Goal: Task Accomplishment & Management: Complete application form

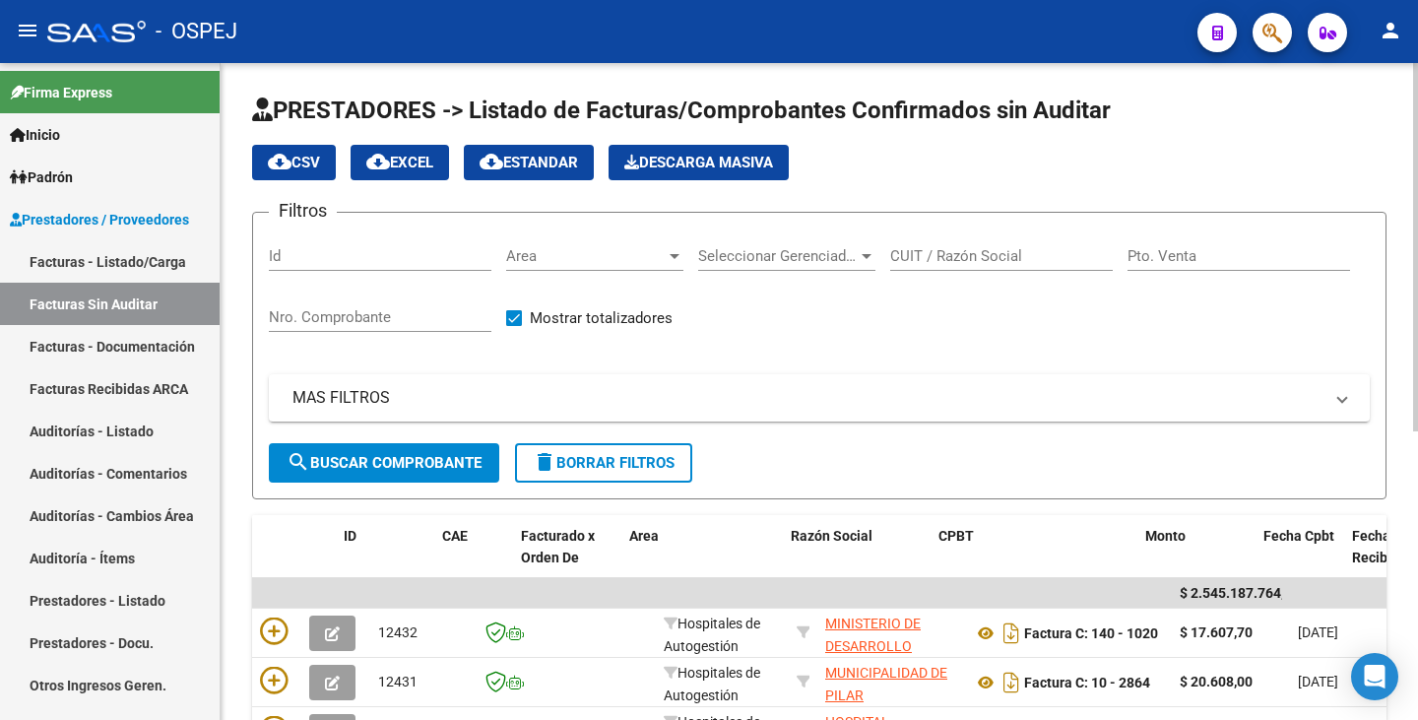
scroll to position [0, 34]
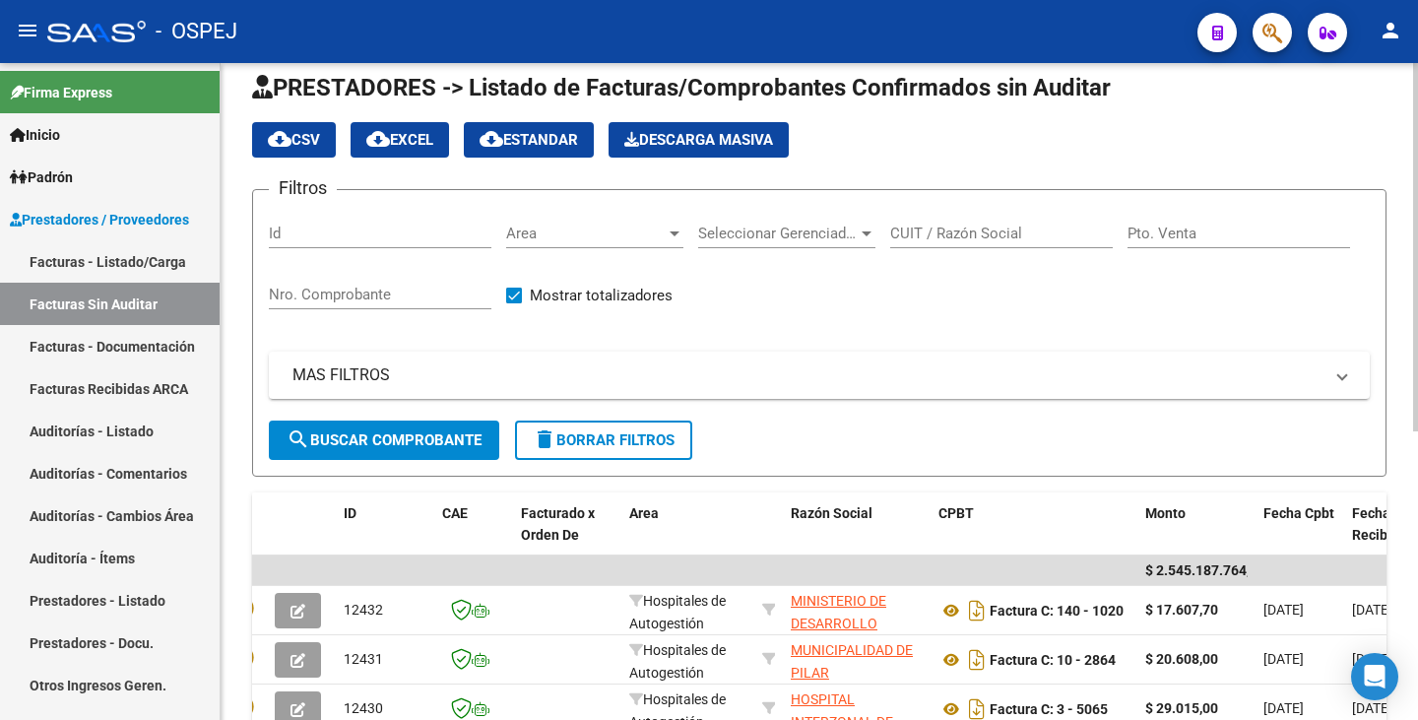
click at [621, 243] on div "Area Area" at bounding box center [594, 227] width 177 height 42
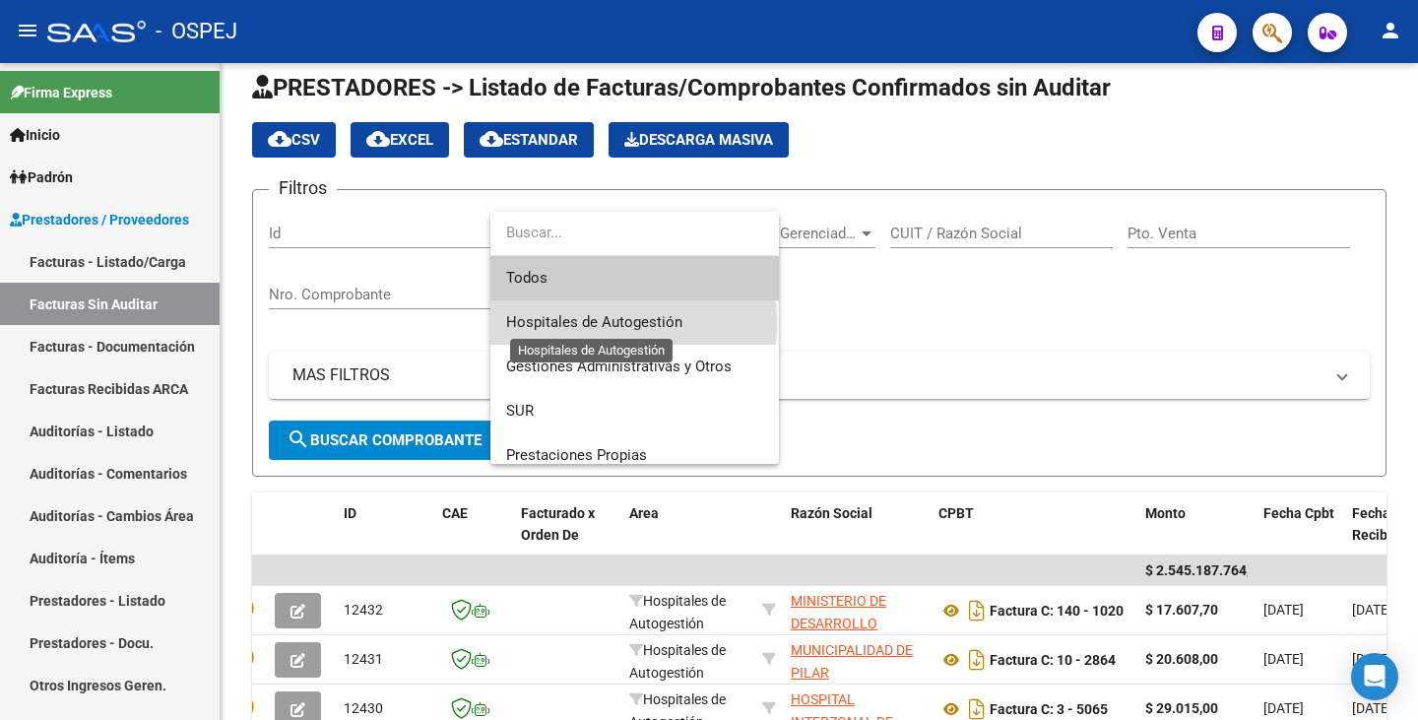
click at [587, 323] on span "Hospitales de Autogestión" at bounding box center [594, 322] width 176 height 18
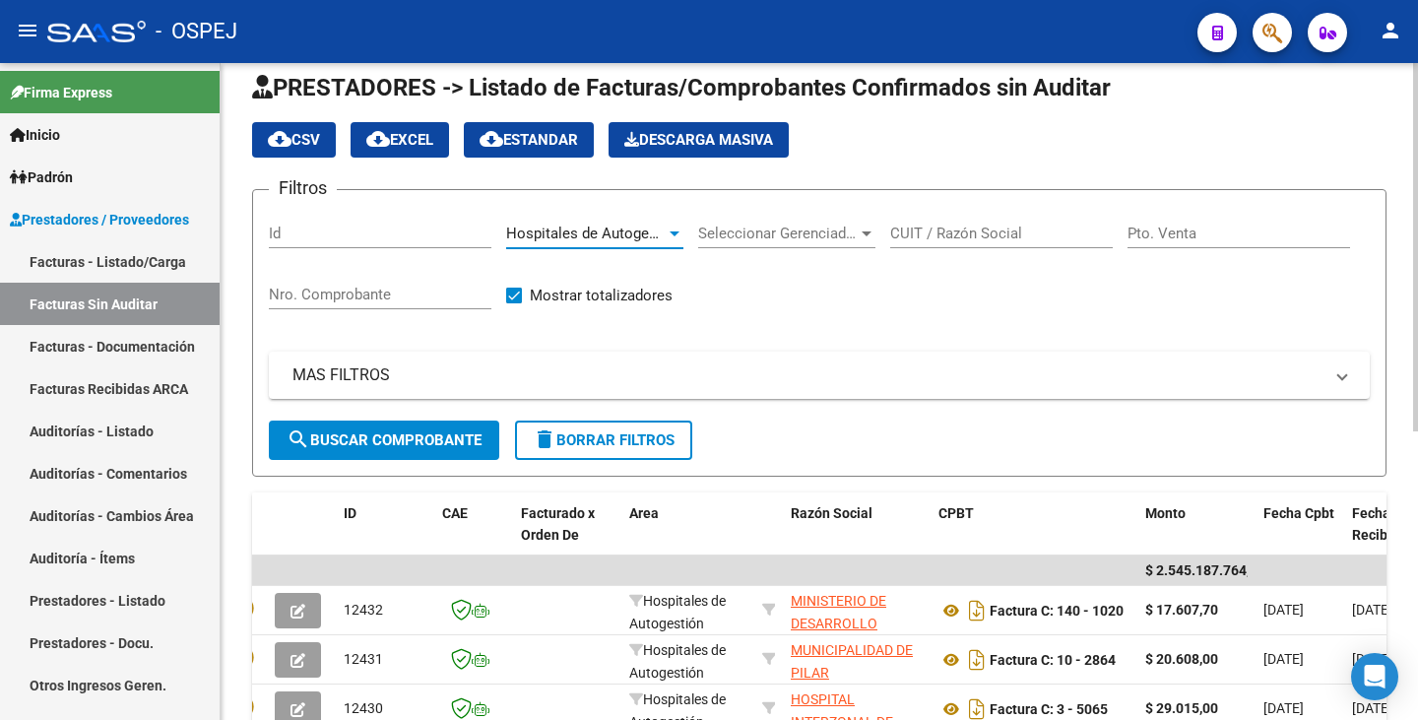
click at [394, 449] on button "search Buscar Comprobante" at bounding box center [384, 439] width 230 height 39
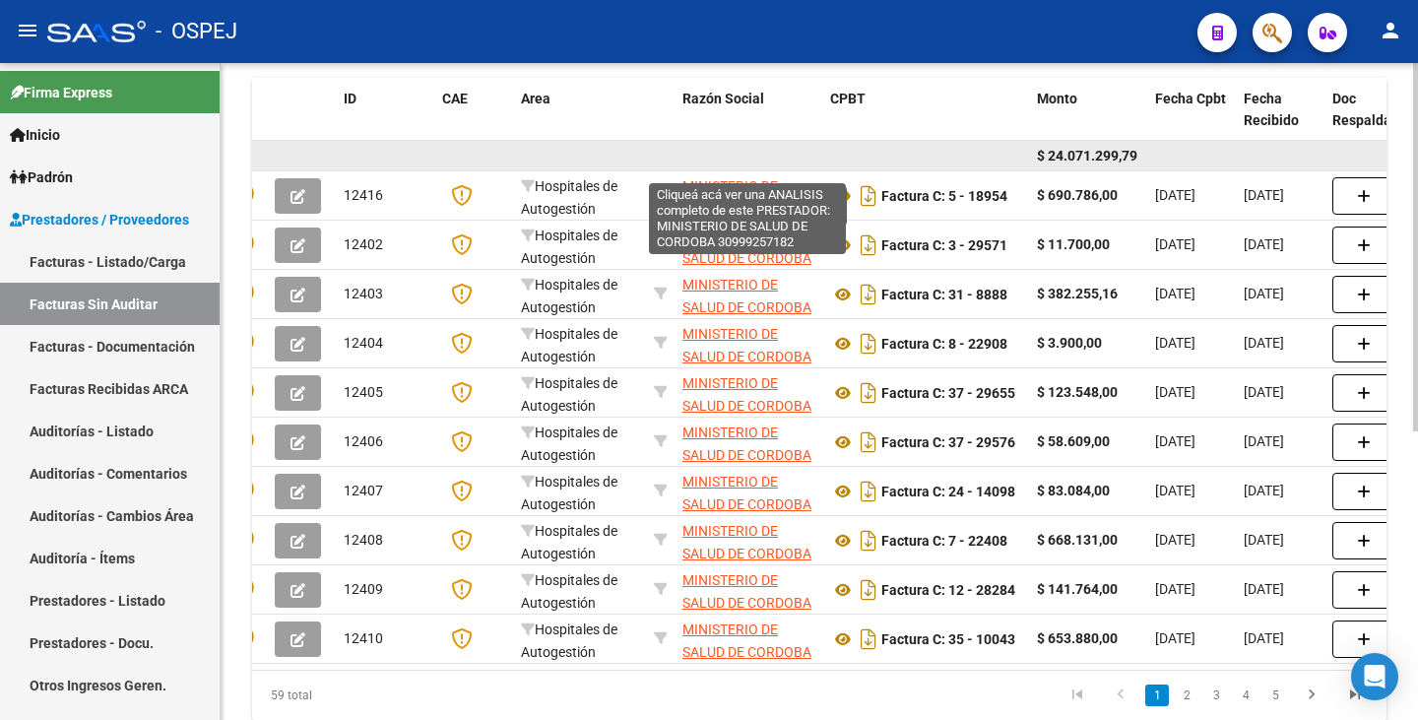
scroll to position [416, 0]
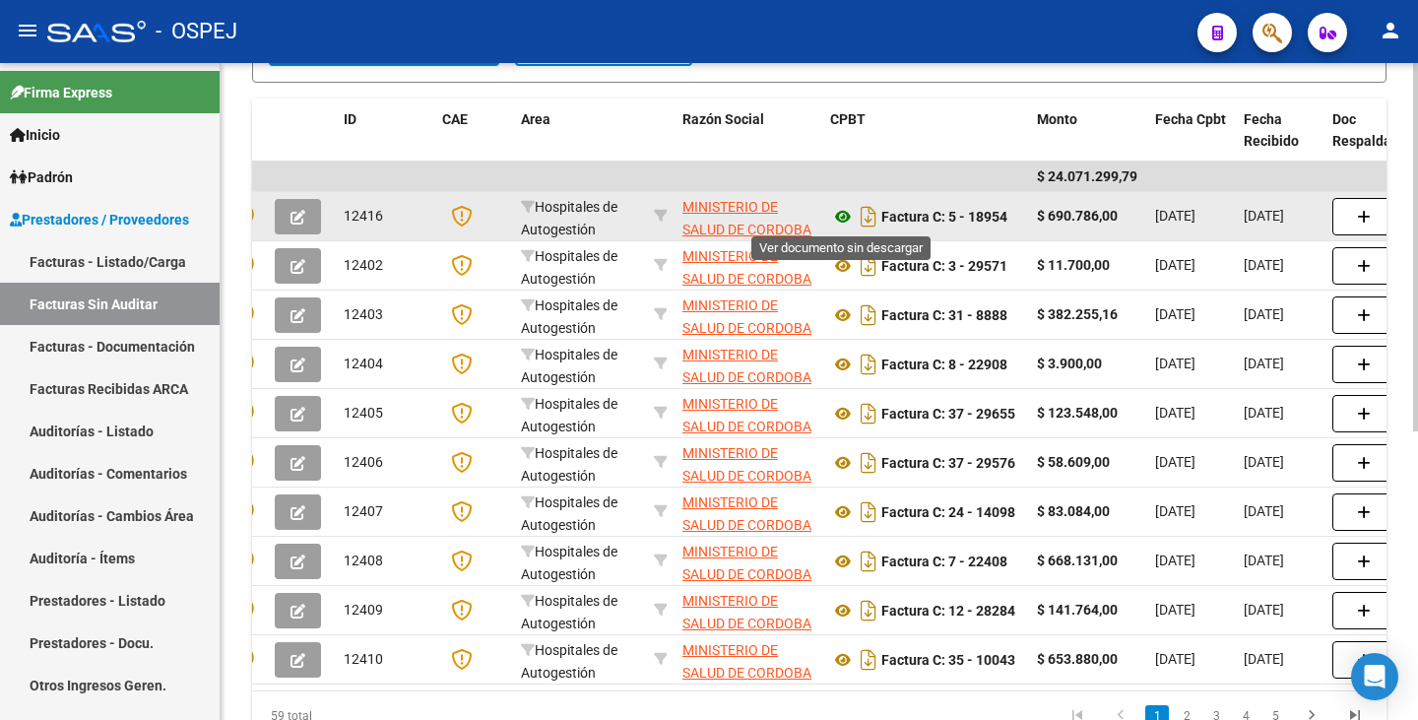
click at [848, 216] on icon at bounding box center [843, 217] width 26 height 24
click at [296, 218] on icon "button" at bounding box center [297, 217] width 15 height 15
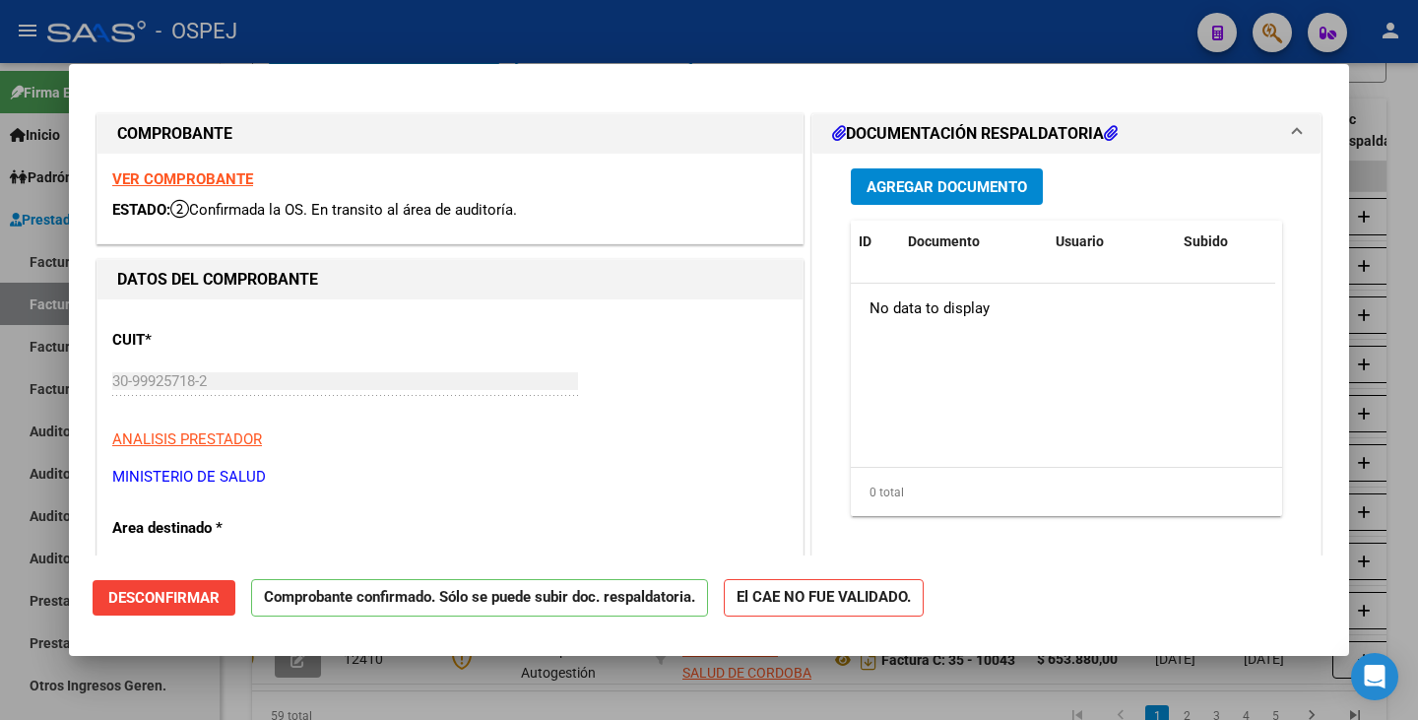
click at [0, 516] on div at bounding box center [709, 360] width 1418 height 720
type input "$ 0,00"
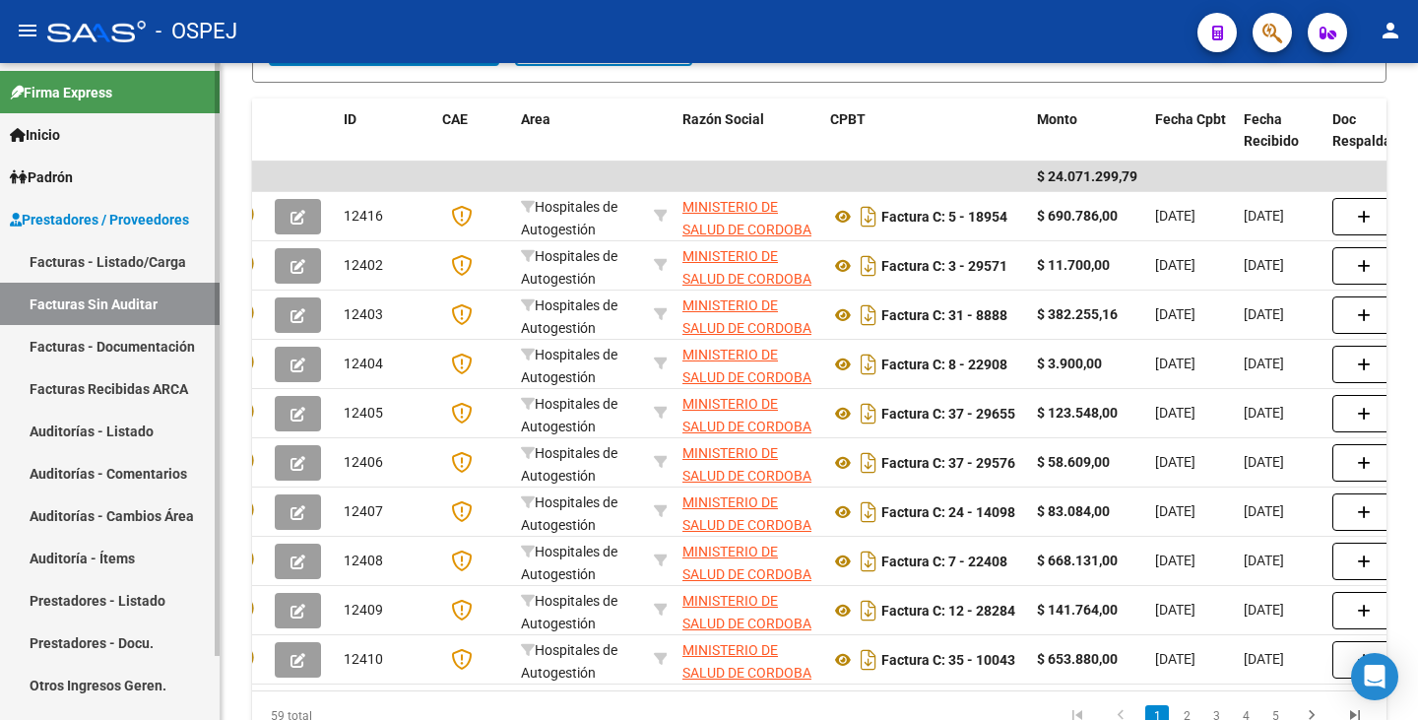
click at [91, 435] on link "Auditorías - Listado" at bounding box center [110, 431] width 220 height 42
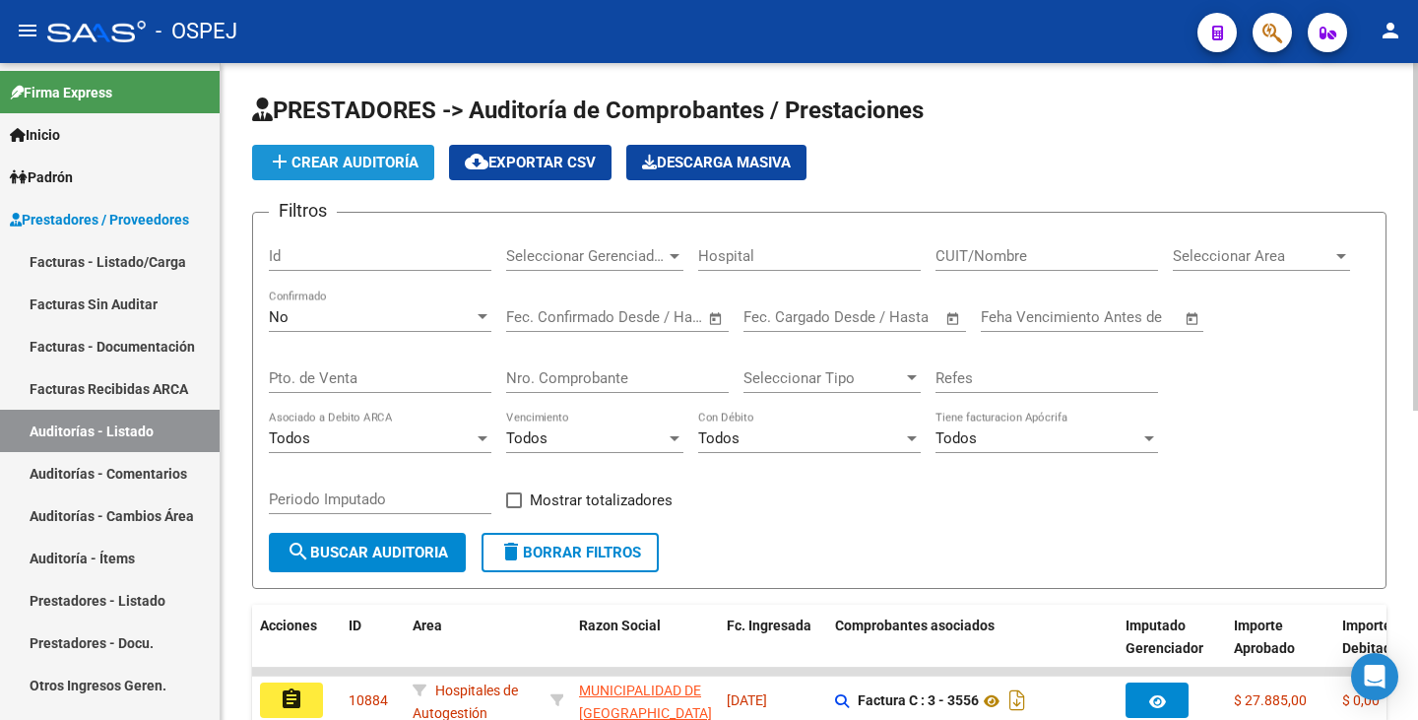
click at [289, 166] on mat-icon "add" at bounding box center [280, 162] width 24 height 24
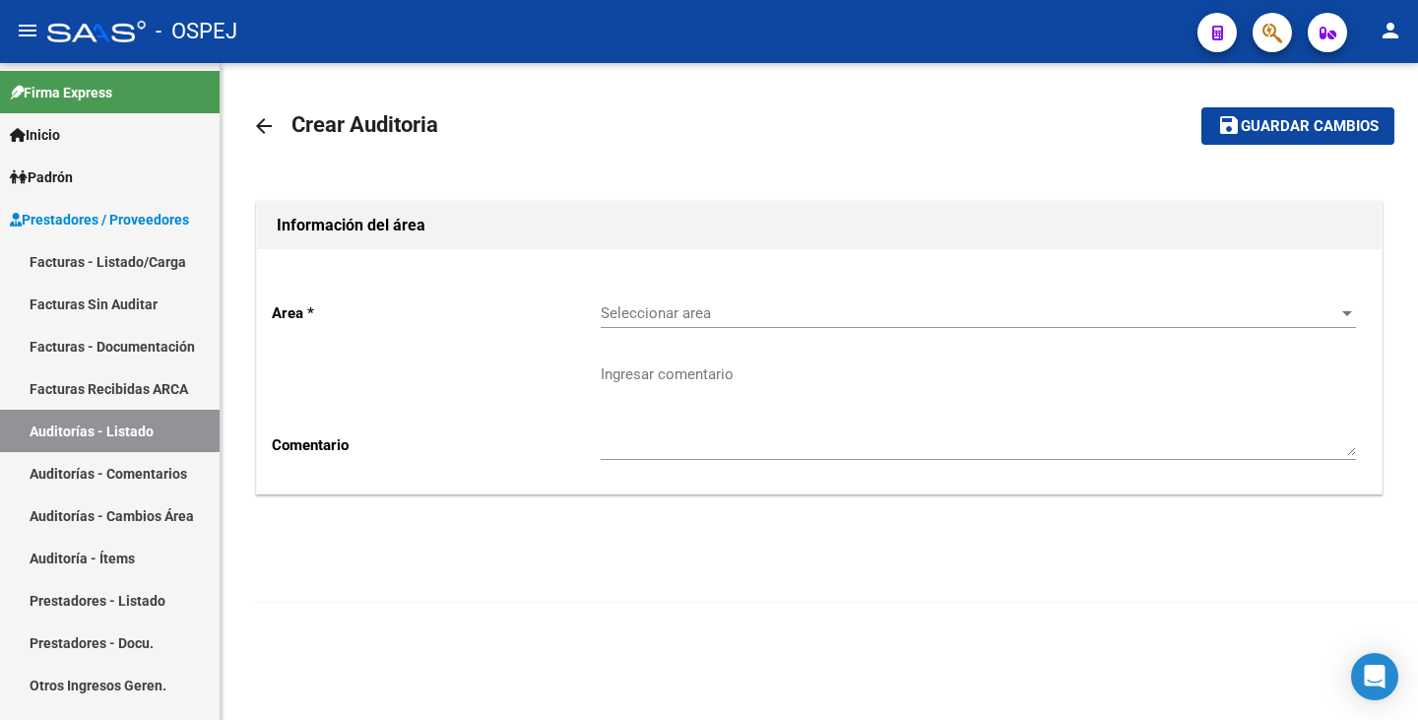
click at [661, 315] on span "Seleccionar area" at bounding box center [969, 313] width 737 height 18
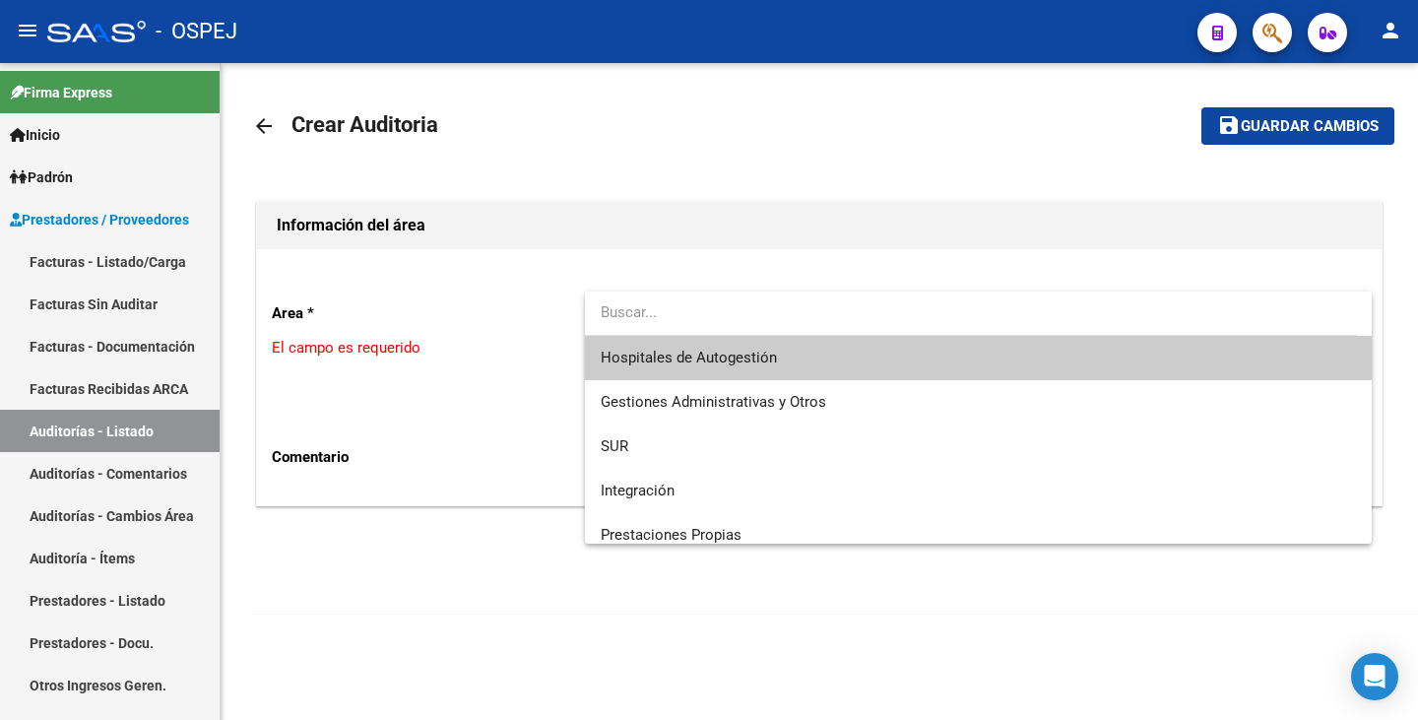
click at [660, 357] on span "Hospitales de Autogestión" at bounding box center [689, 358] width 176 height 18
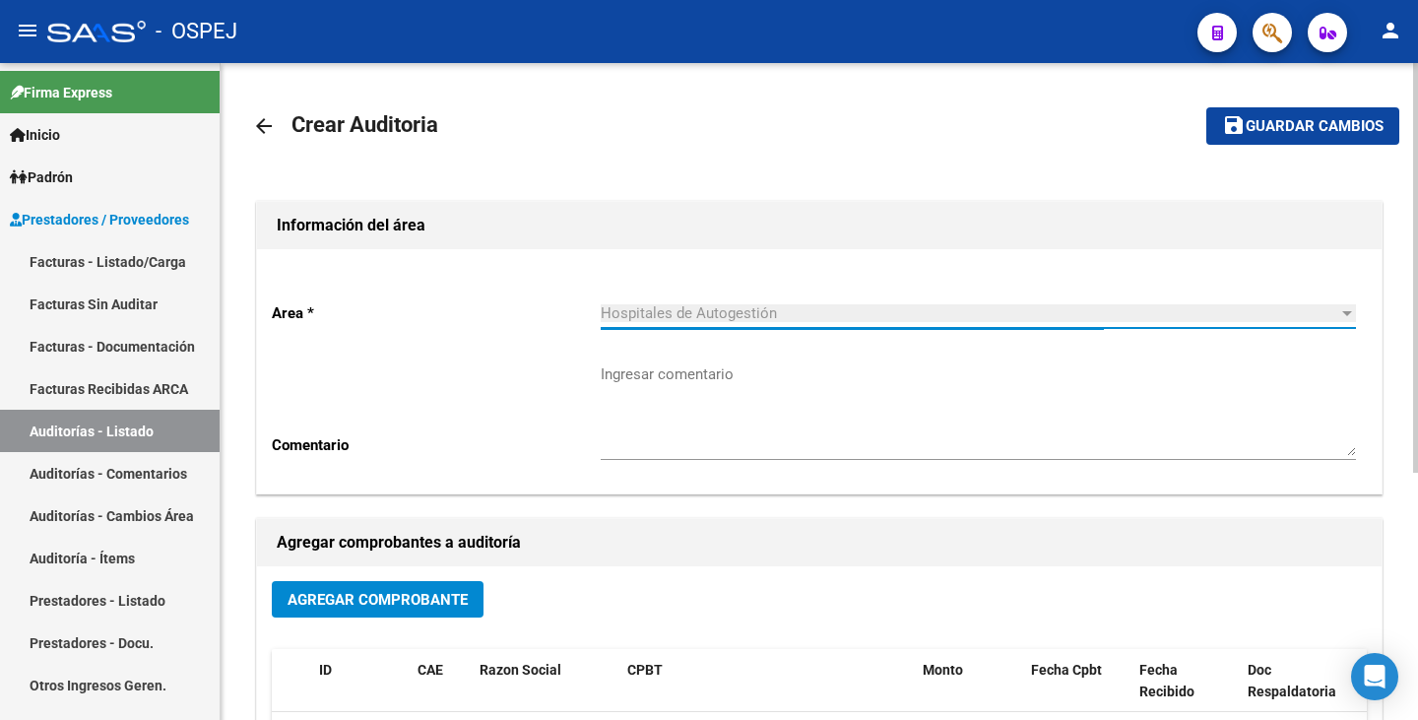
click at [386, 603] on span "Agregar Comprobante" at bounding box center [378, 600] width 180 height 18
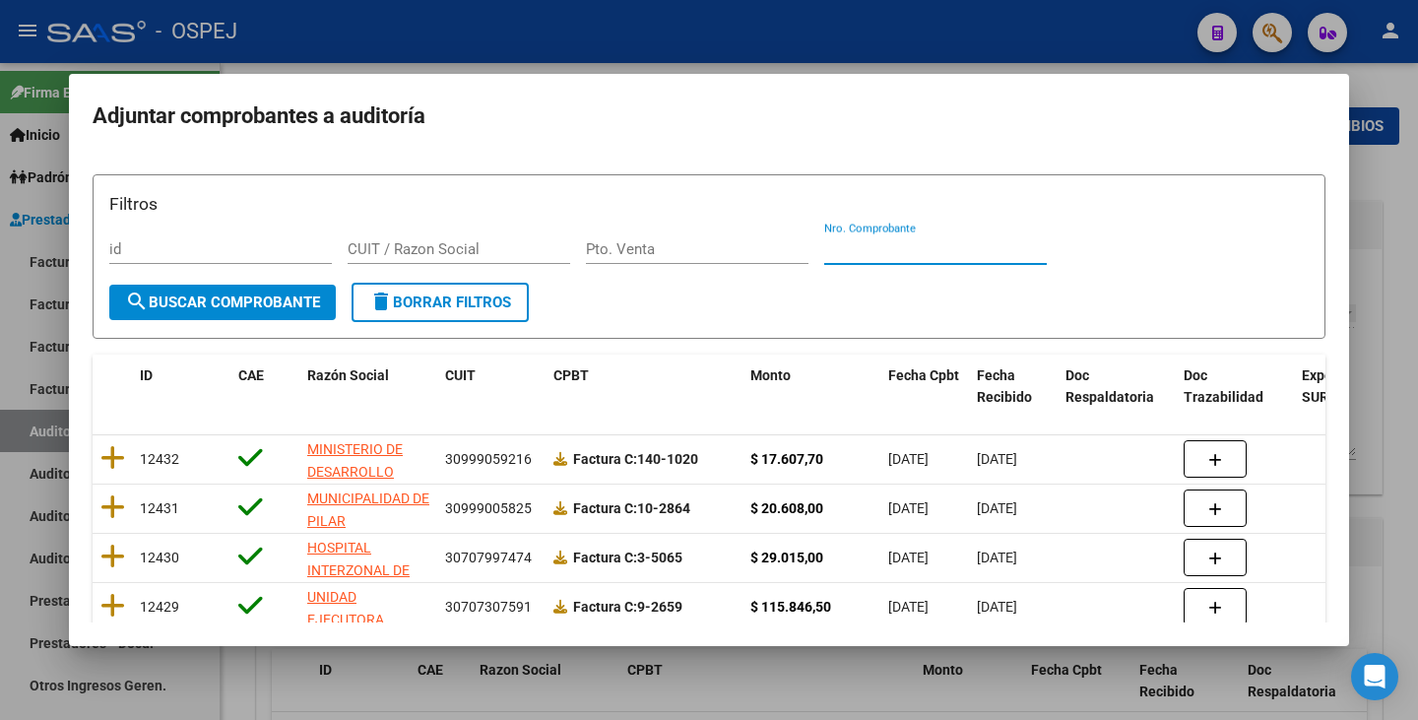
click at [861, 248] on input "Nro. Comprobante" at bounding box center [935, 249] width 223 height 18
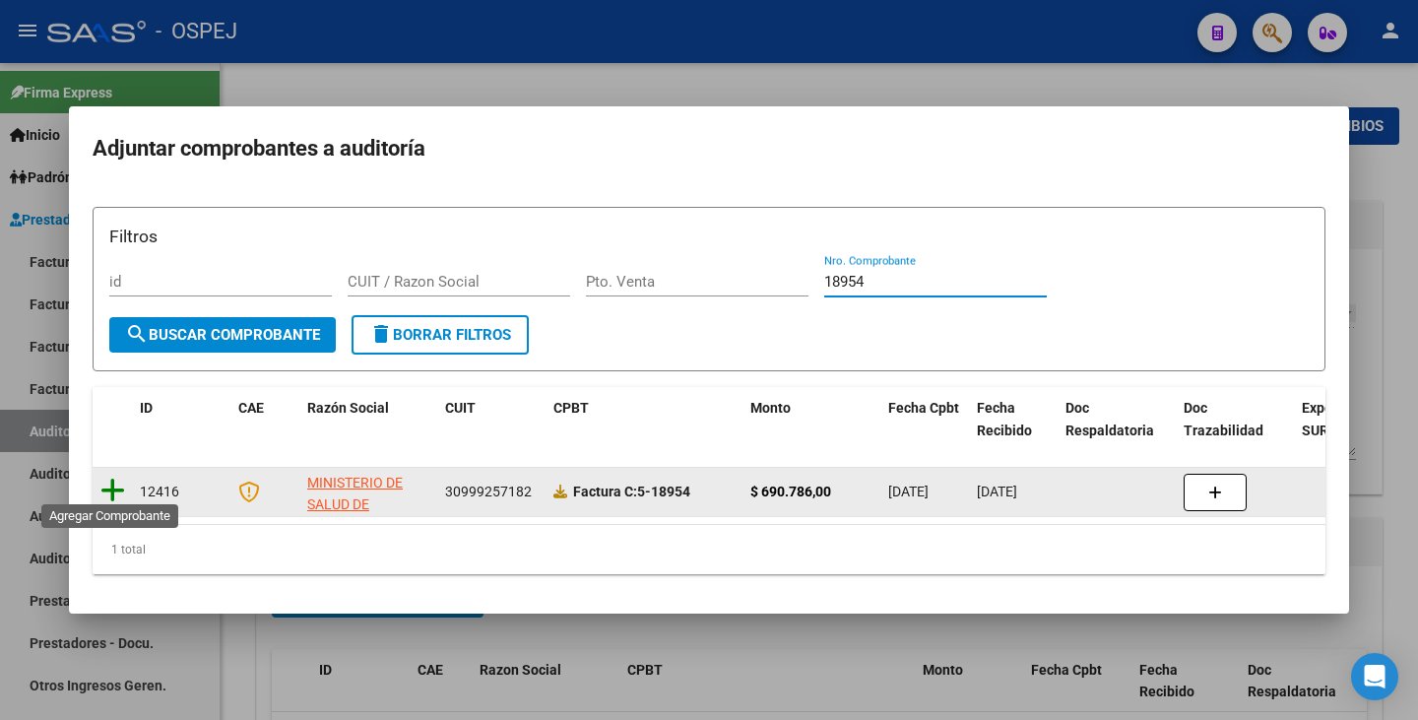
type input "18954"
click at [106, 485] on icon at bounding box center [112, 491] width 25 height 28
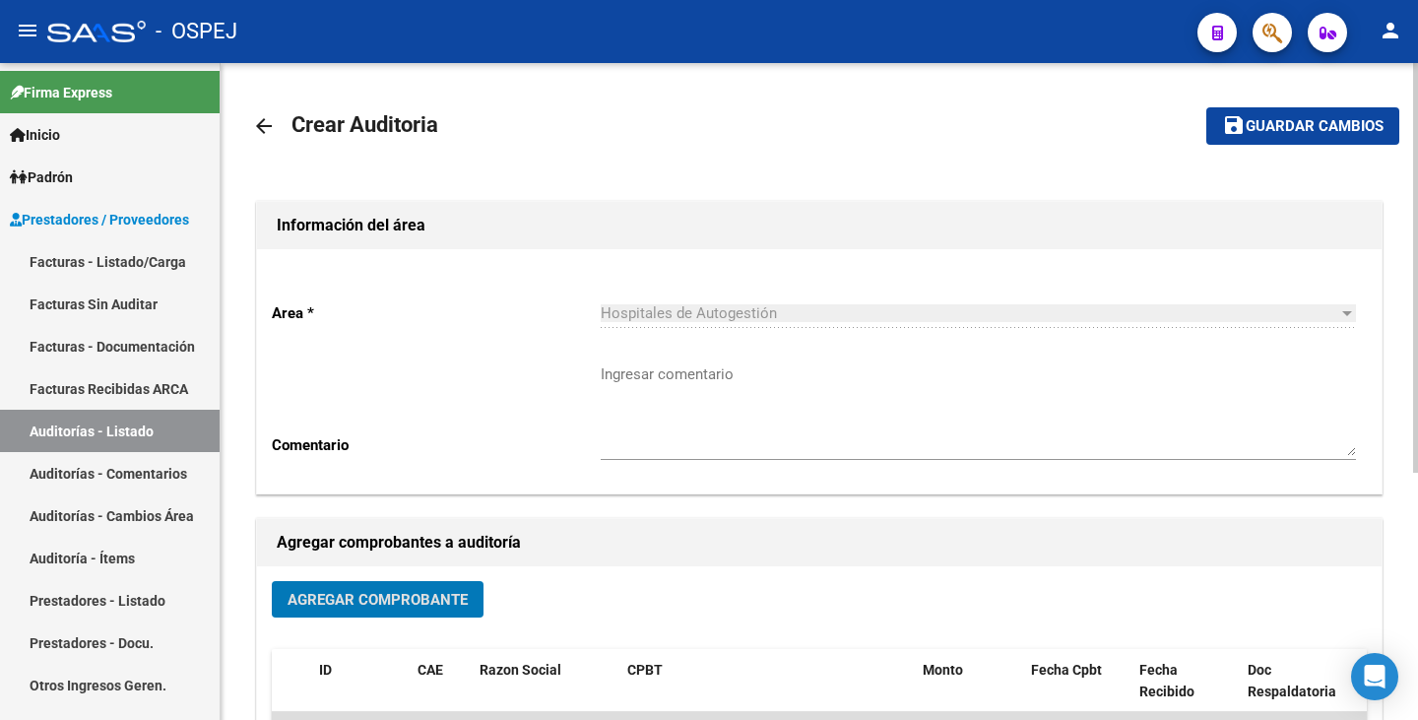
click at [1345, 135] on span "Guardar cambios" at bounding box center [1315, 127] width 138 height 18
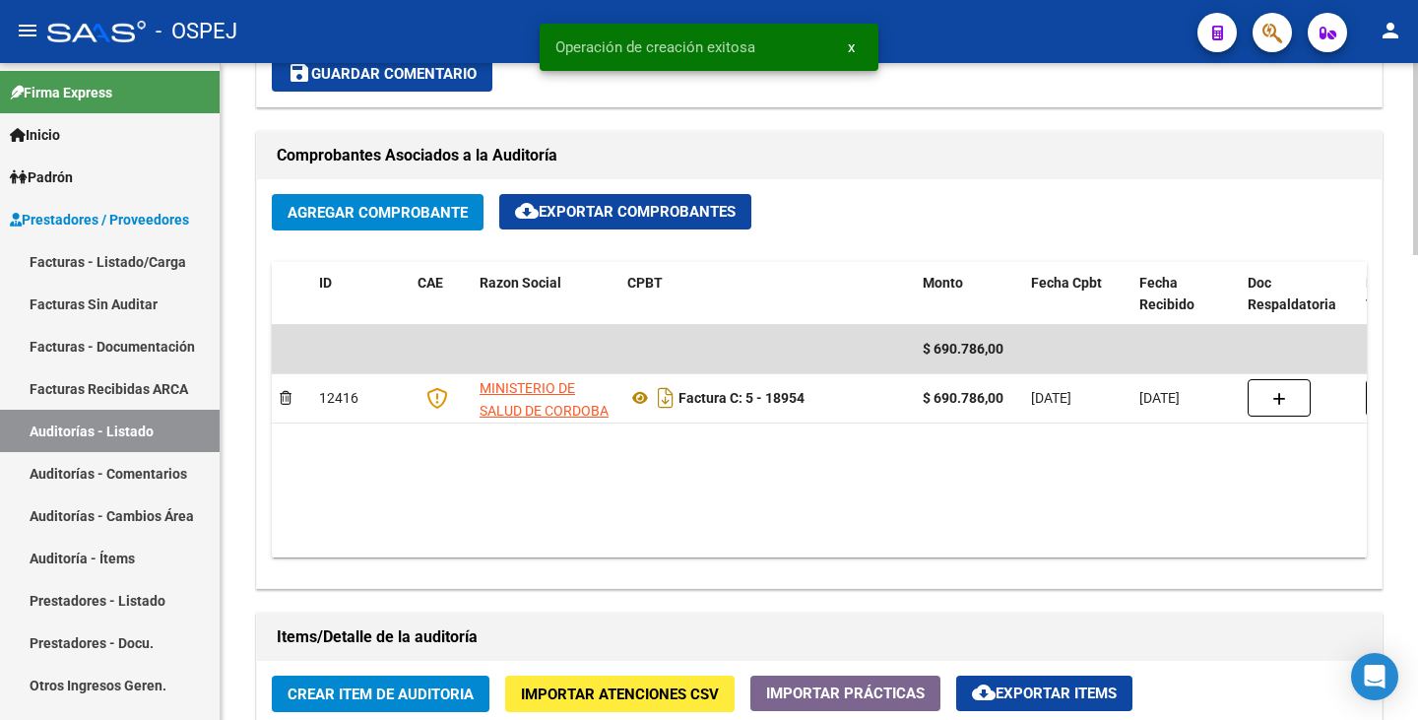
scroll to position [1083, 0]
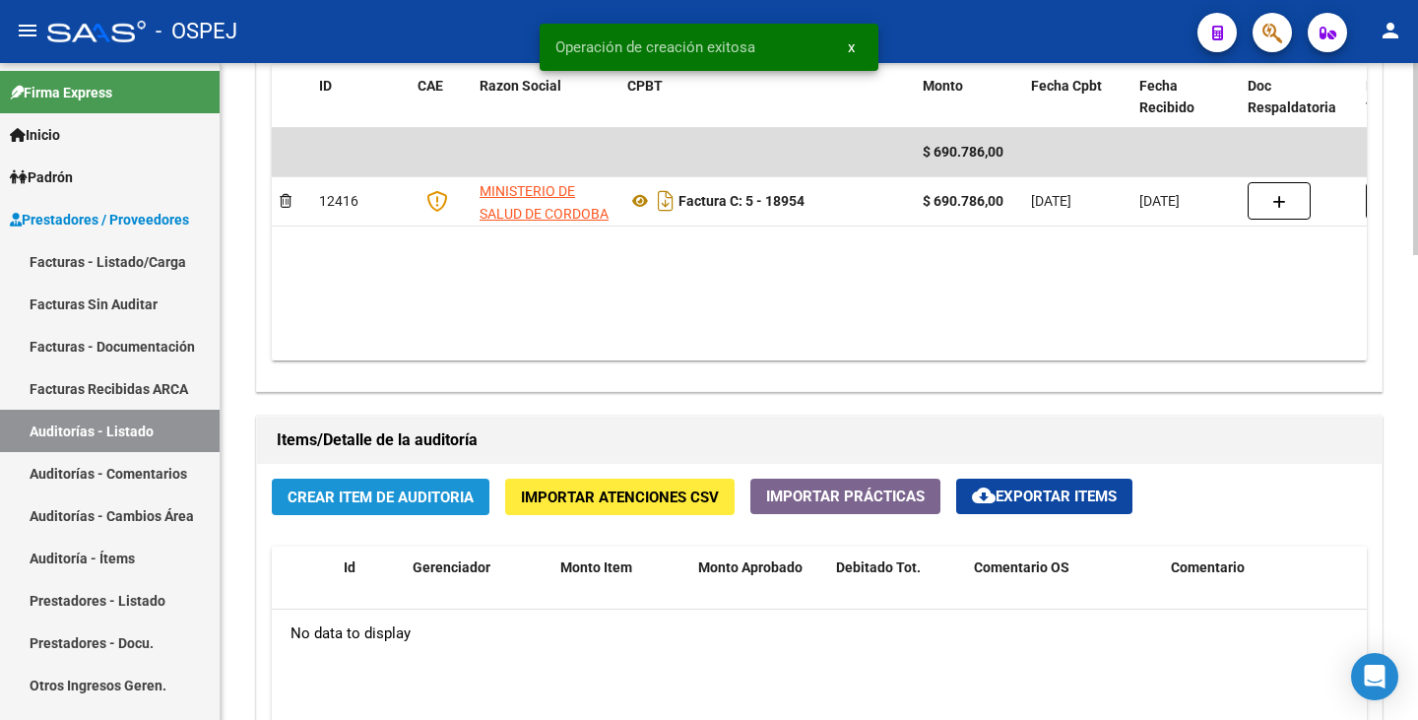
click at [418, 501] on span "Crear Item de Auditoria" at bounding box center [381, 497] width 186 height 18
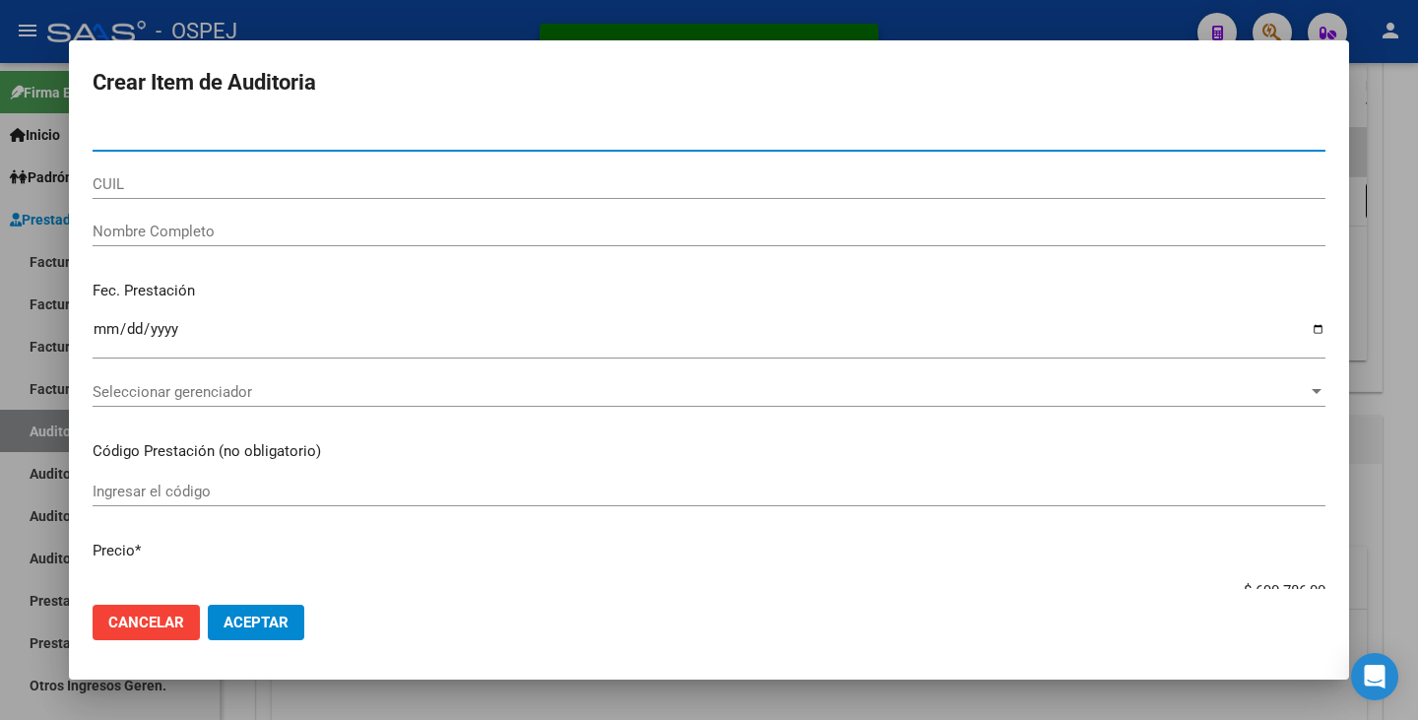
drag, startPoint x: 137, startPoint y: 131, endPoint x: 124, endPoint y: 144, distance: 18.1
click at [124, 144] on input "Nro Documento" at bounding box center [709, 136] width 1233 height 18
click at [124, 138] on input "Nro Documento" at bounding box center [709, 136] width 1233 height 18
type input "45934194"
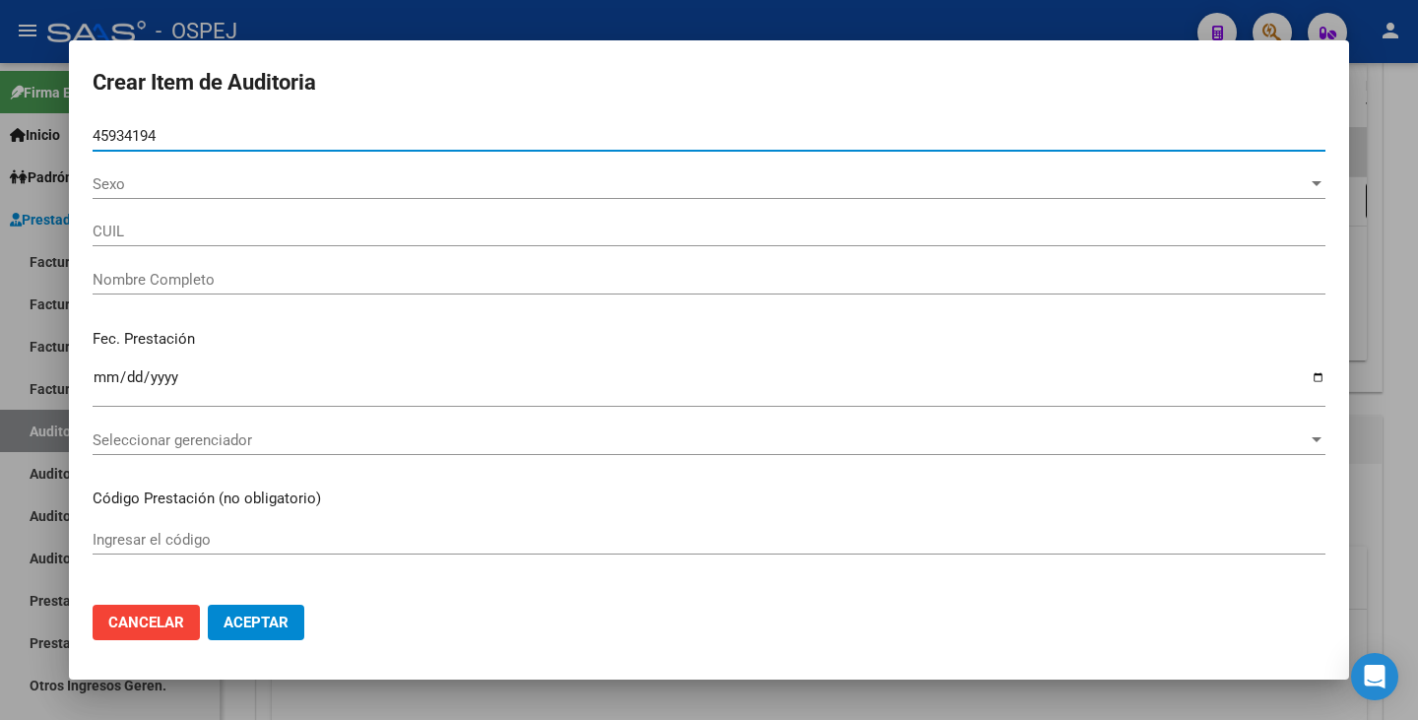
type input "27459341949"
type input "[PERSON_NAME]"
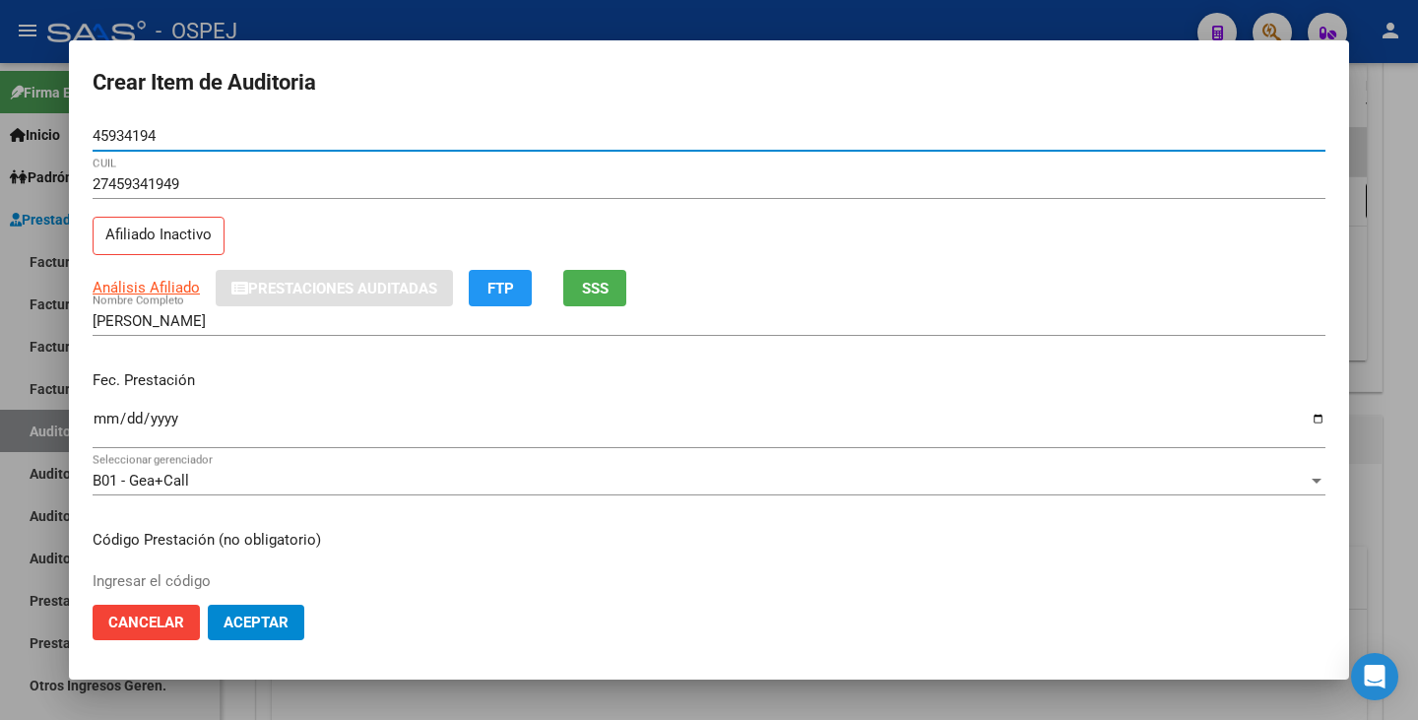
type input "45934194"
click at [105, 424] on input "Ingresar la fecha" at bounding box center [709, 427] width 1233 height 32
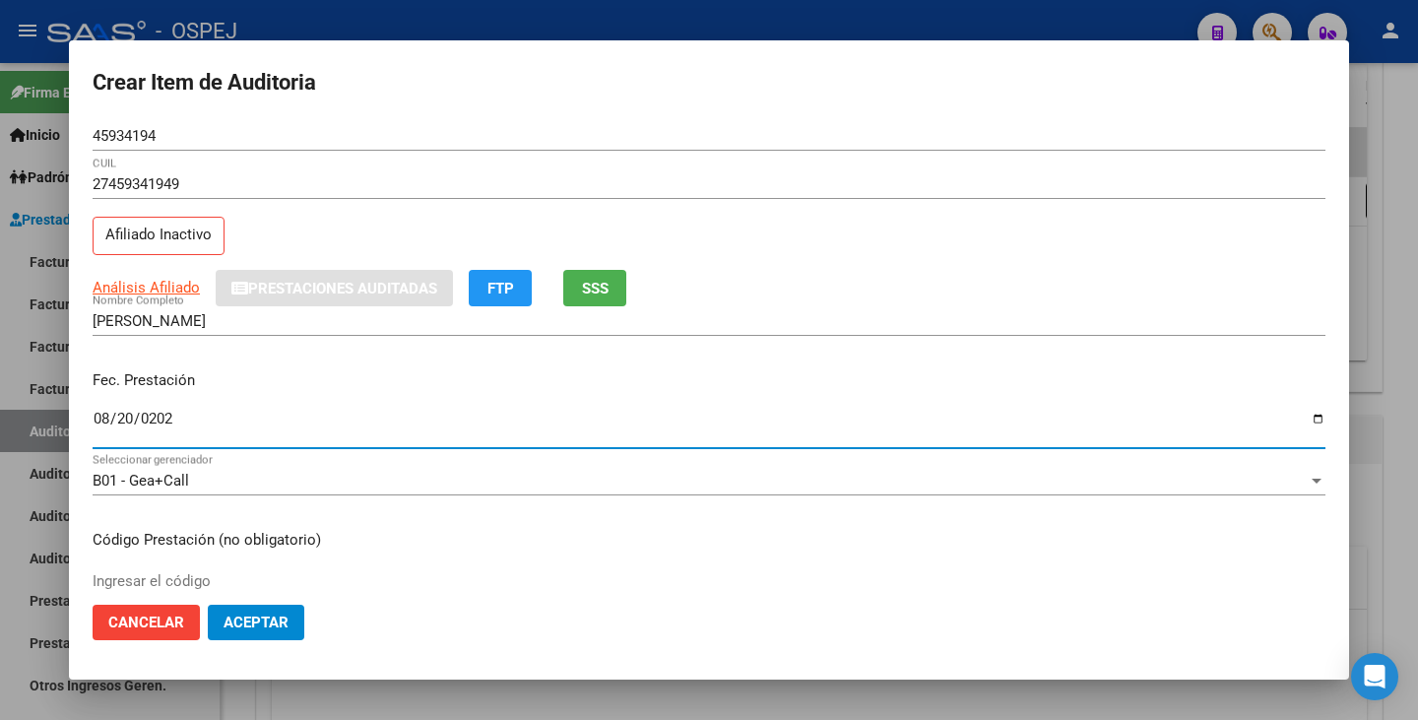
type input "[DATE]"
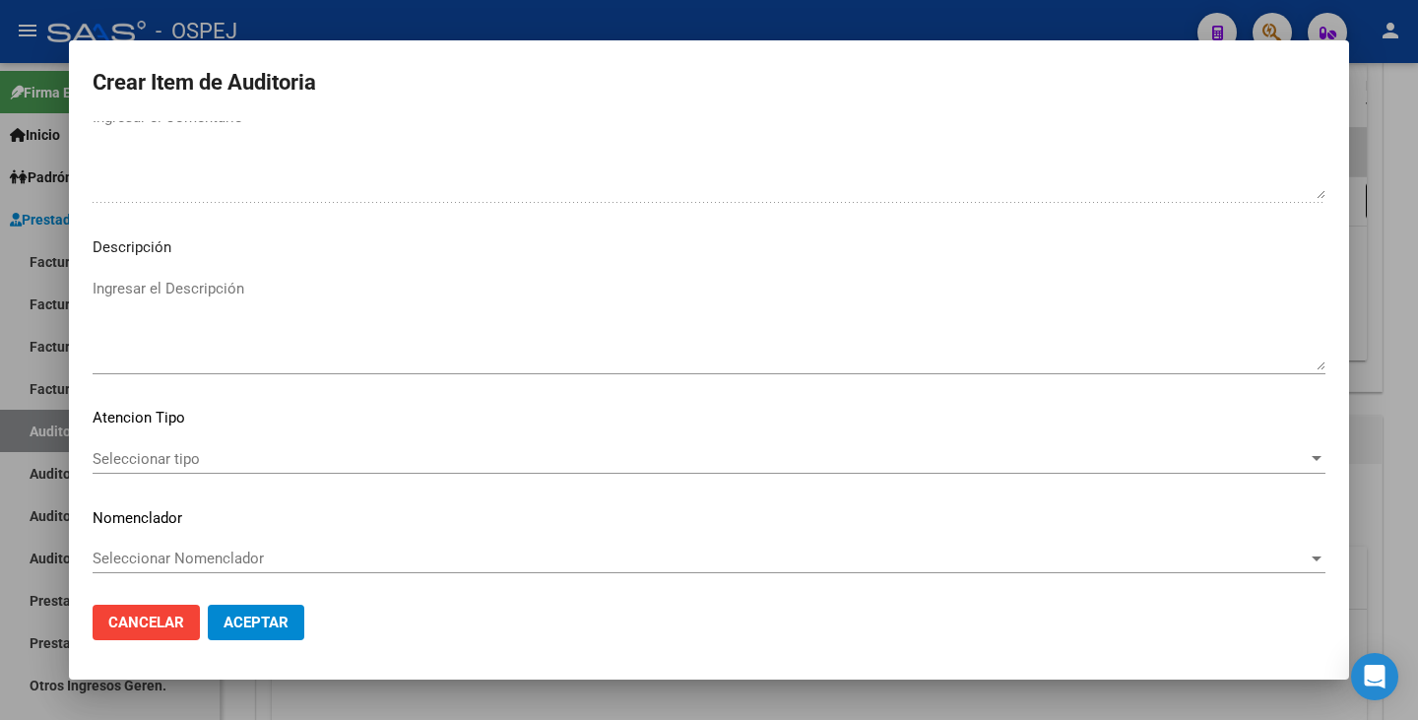
scroll to position [1306, 0]
click at [716, 456] on span "Seleccionar tipo" at bounding box center [700, 456] width 1215 height 18
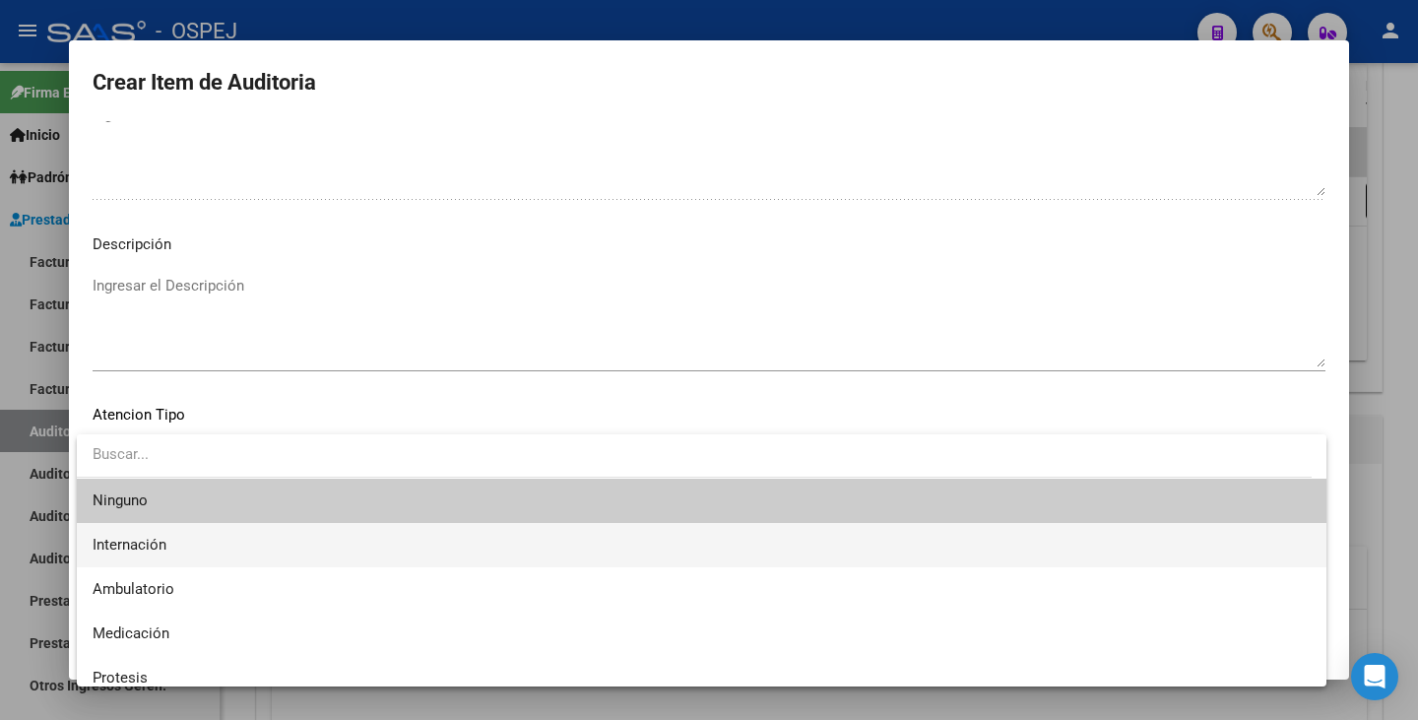
click at [403, 540] on span "Internación" at bounding box center [702, 545] width 1218 height 44
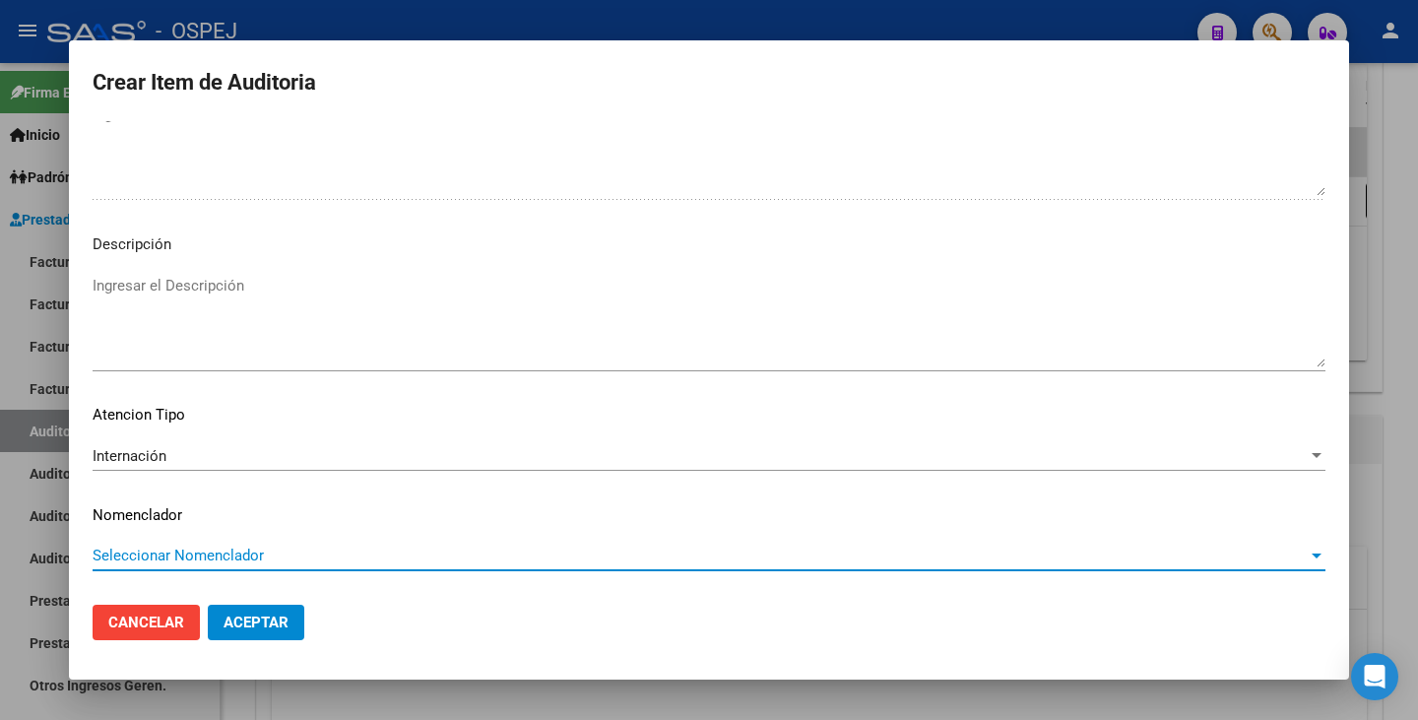
click at [392, 562] on span "Seleccionar Nomenclador" at bounding box center [700, 555] width 1215 height 18
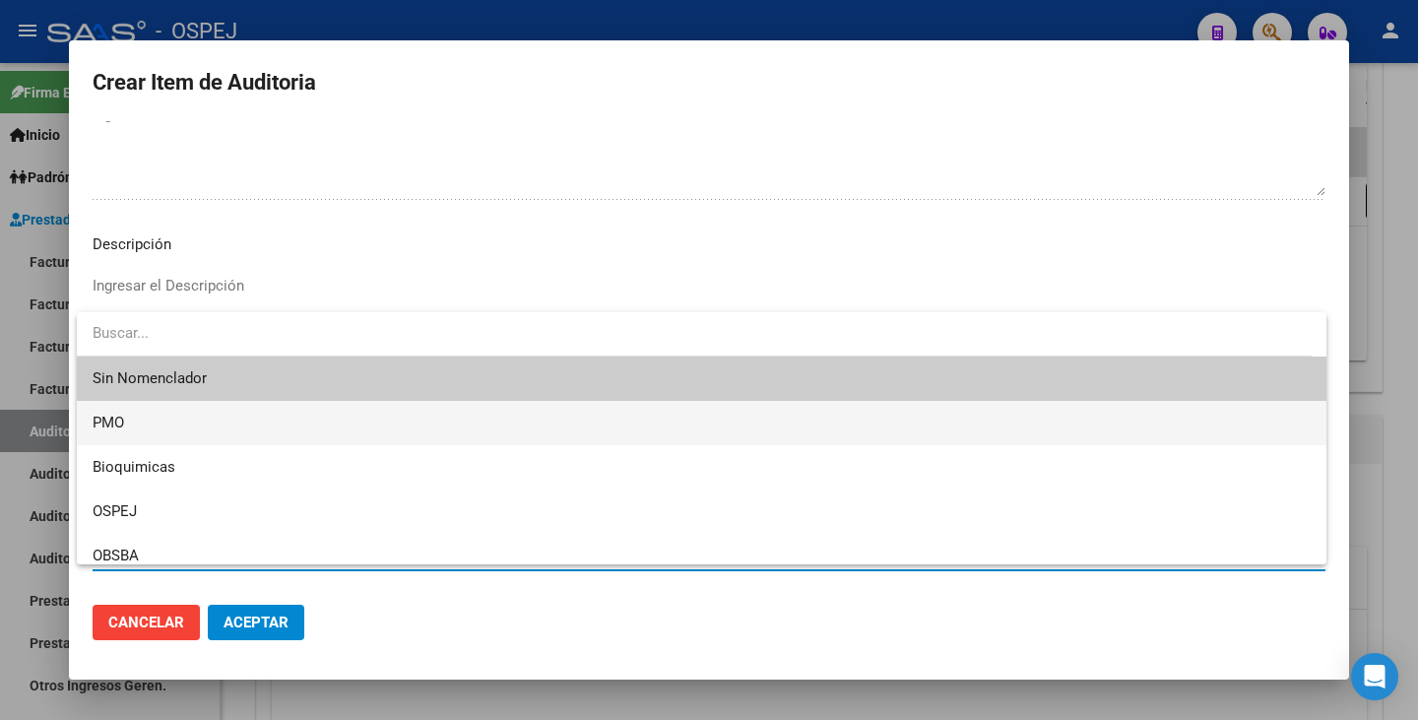
click at [336, 422] on span "PMO" at bounding box center [702, 423] width 1218 height 44
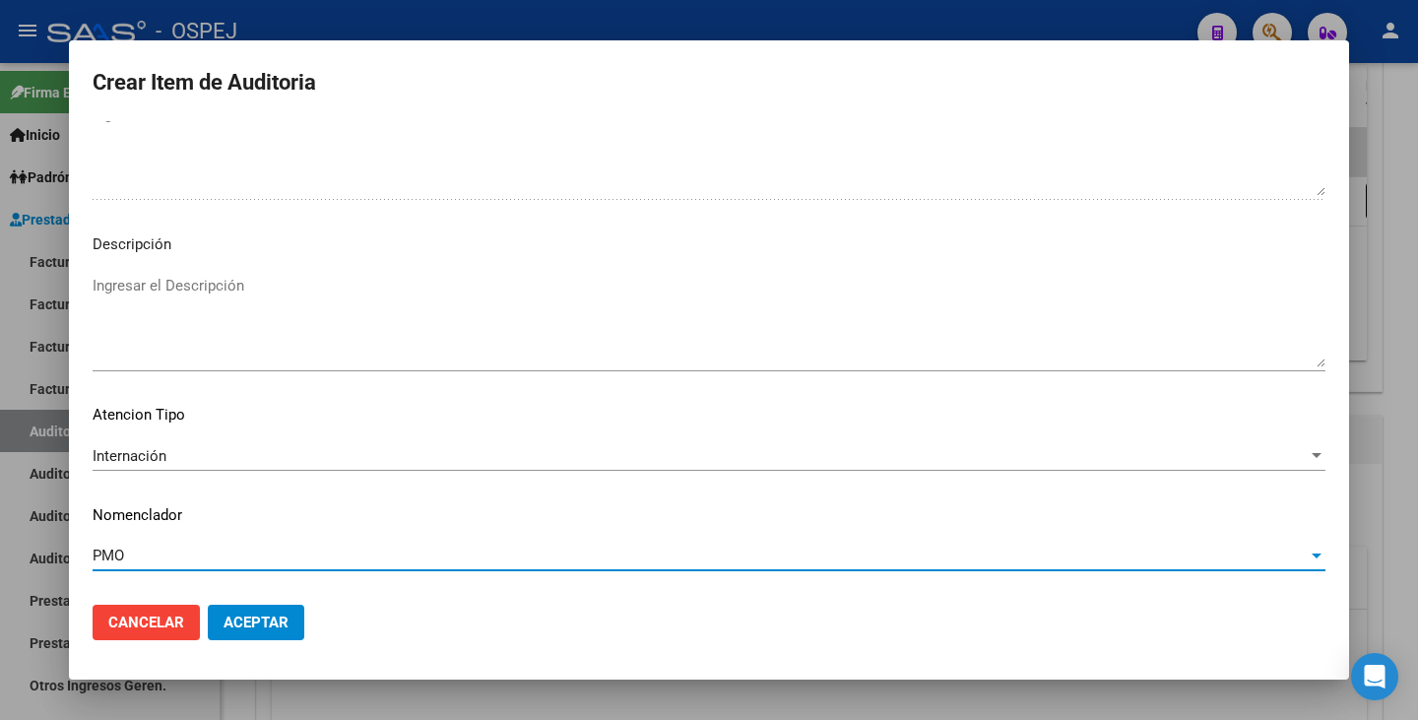
scroll to position [1405, 0]
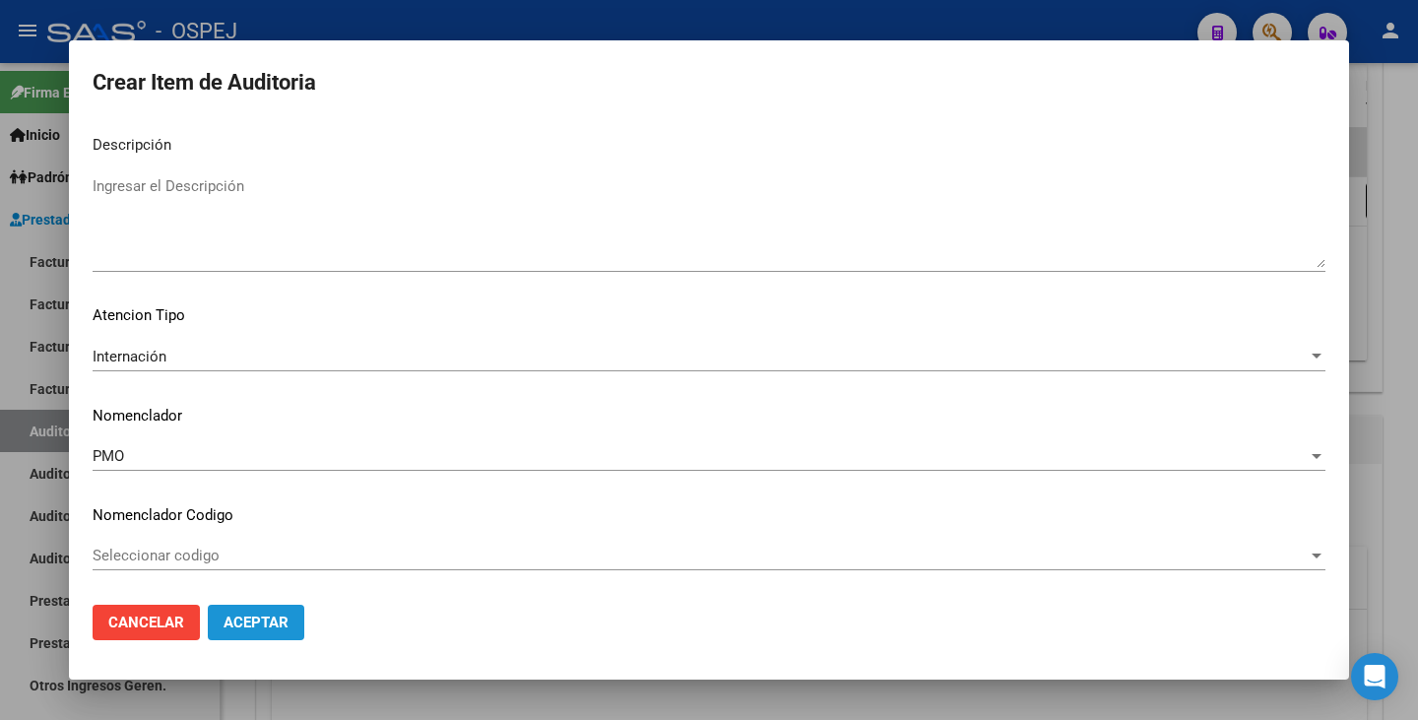
click at [288, 629] on span "Aceptar" at bounding box center [256, 622] width 65 height 18
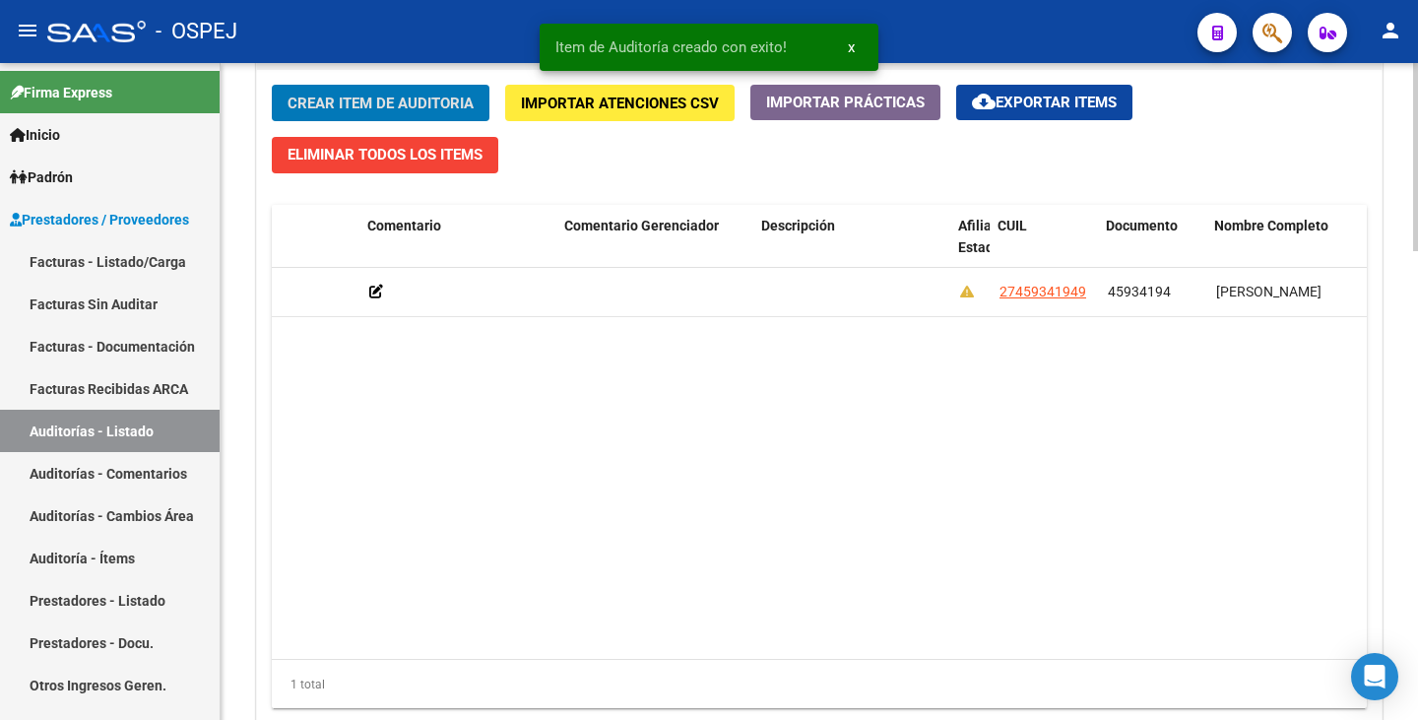
scroll to position [0, 915]
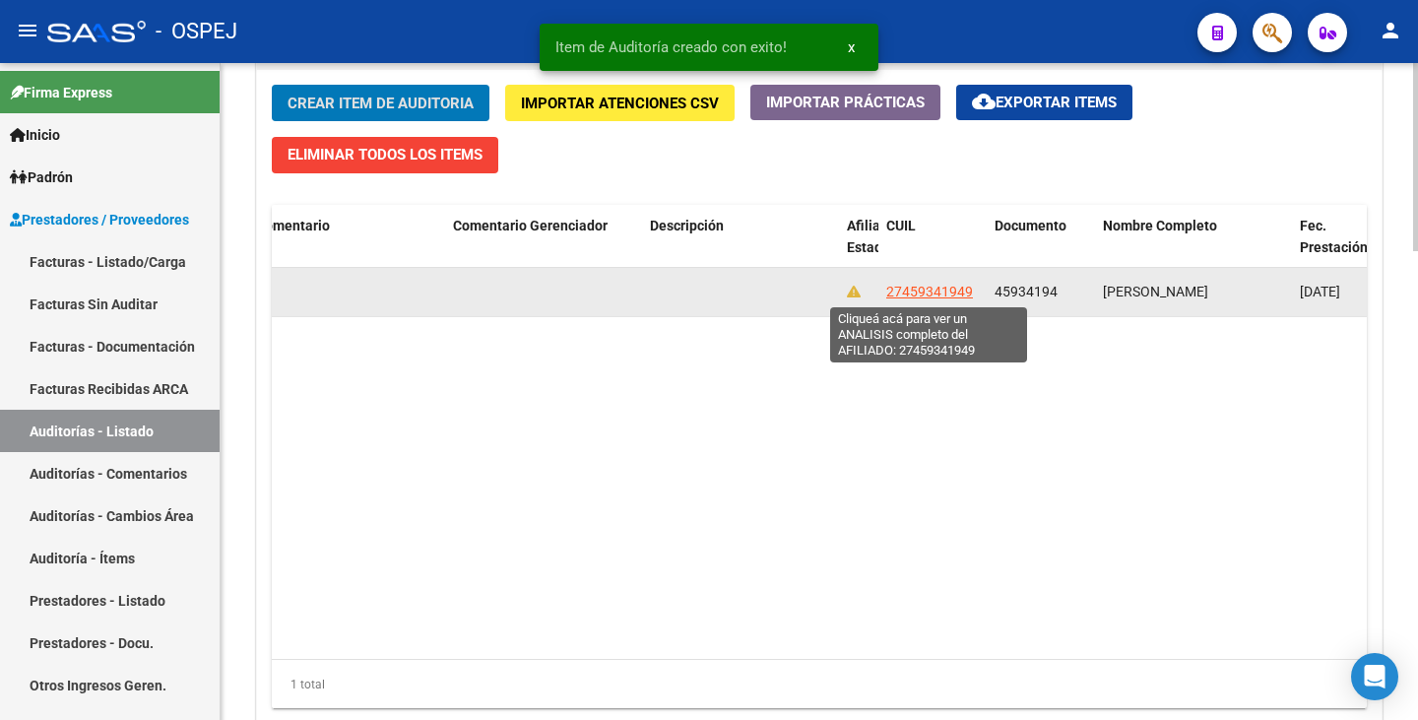
click at [963, 284] on span "27459341949" at bounding box center [929, 292] width 87 height 16
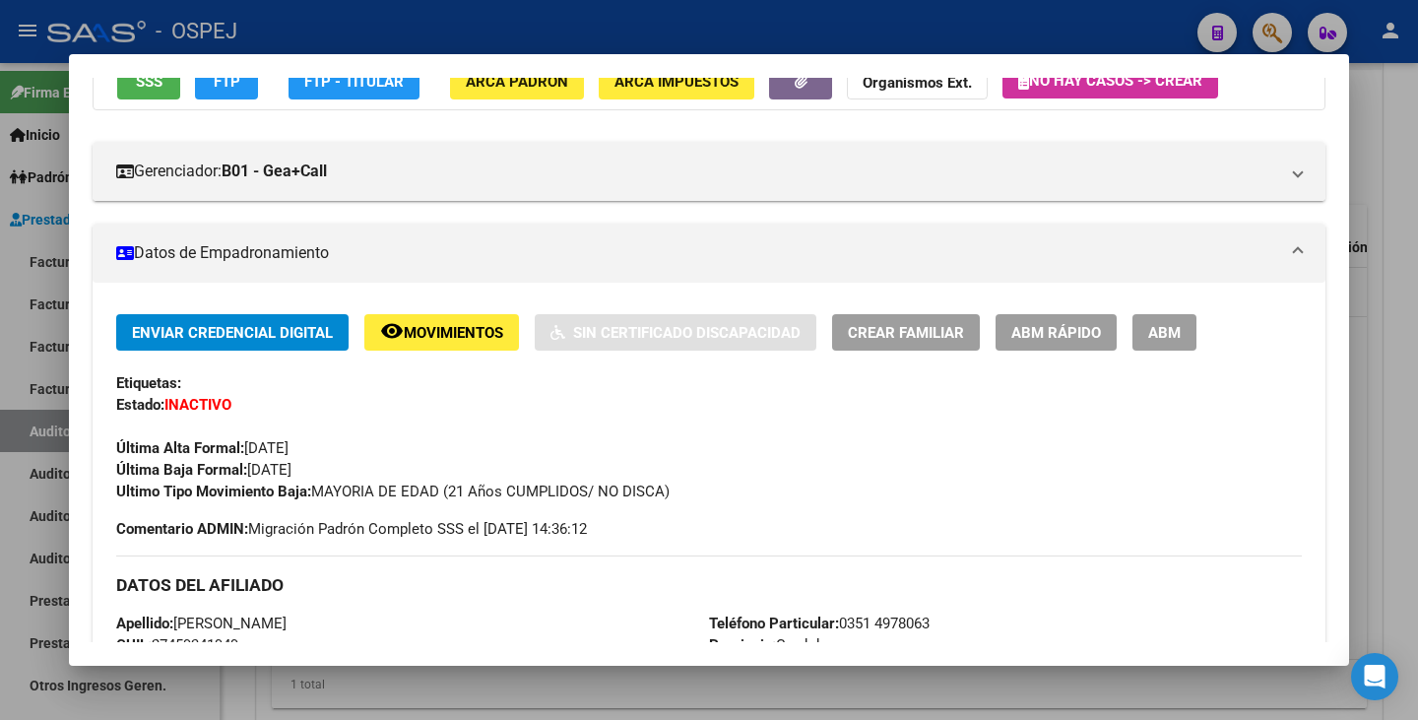
scroll to position [0, 0]
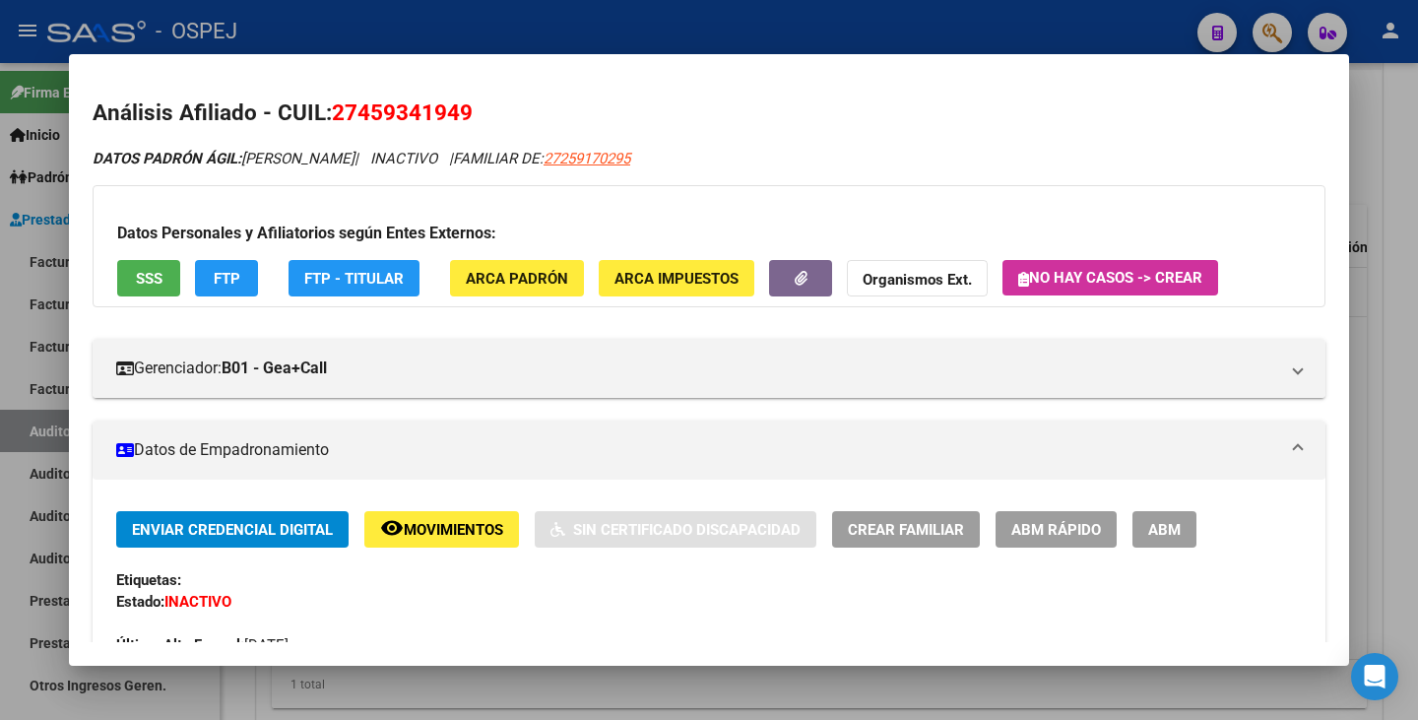
click at [46, 482] on div at bounding box center [709, 360] width 1418 height 720
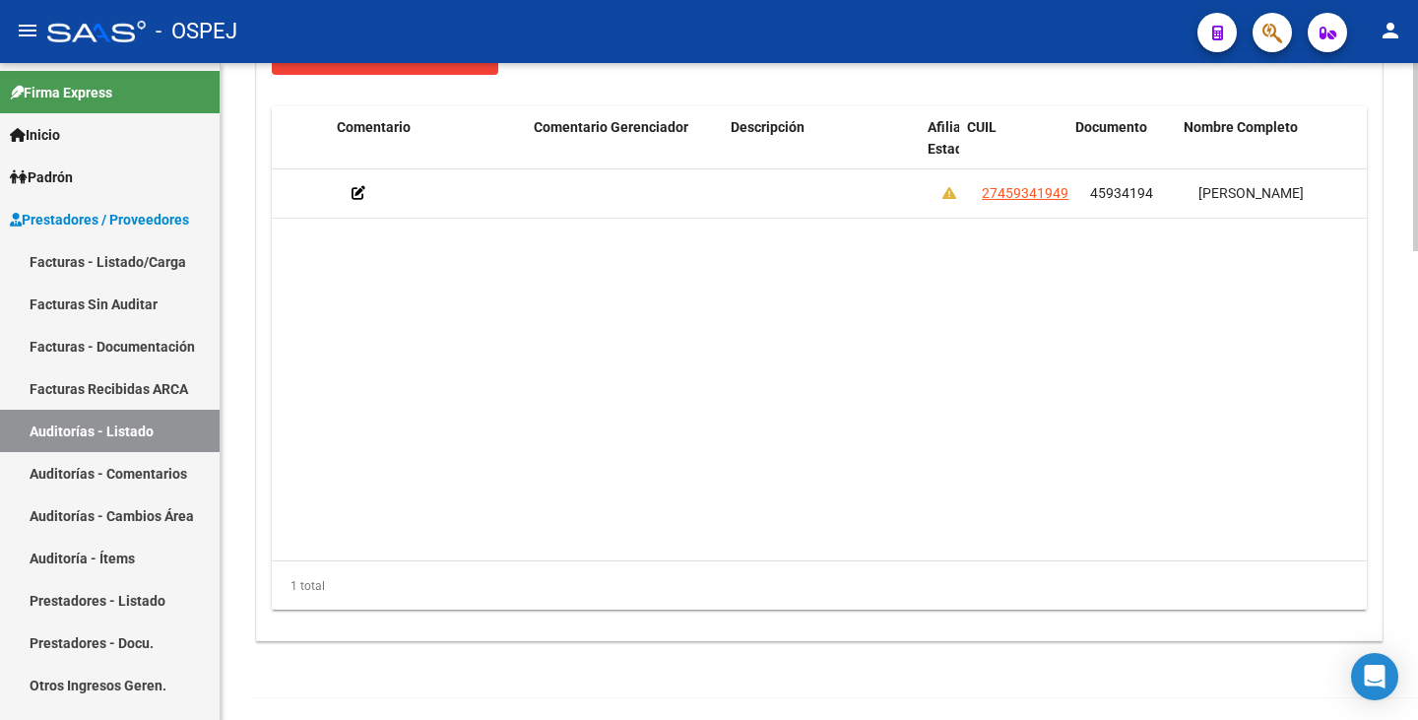
scroll to position [0, 1043]
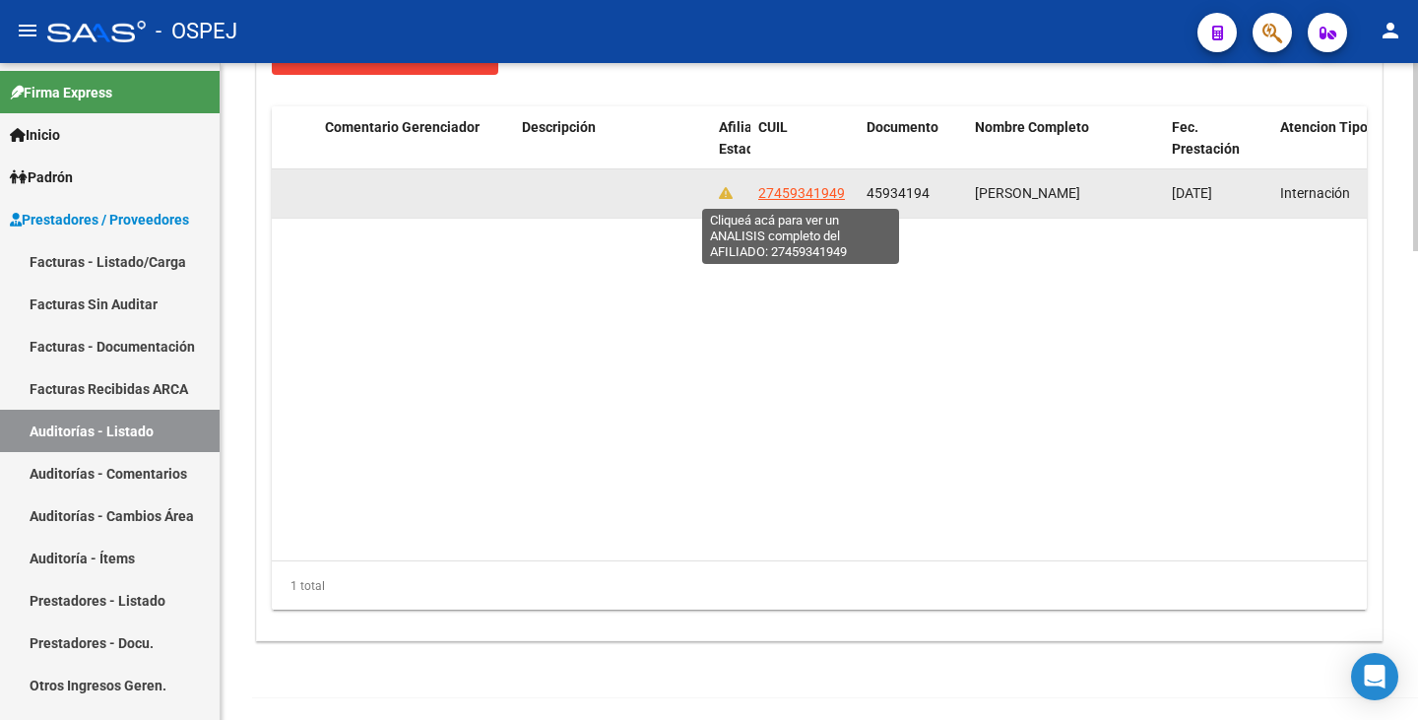
click at [817, 185] on span "27459341949" at bounding box center [801, 193] width 87 height 16
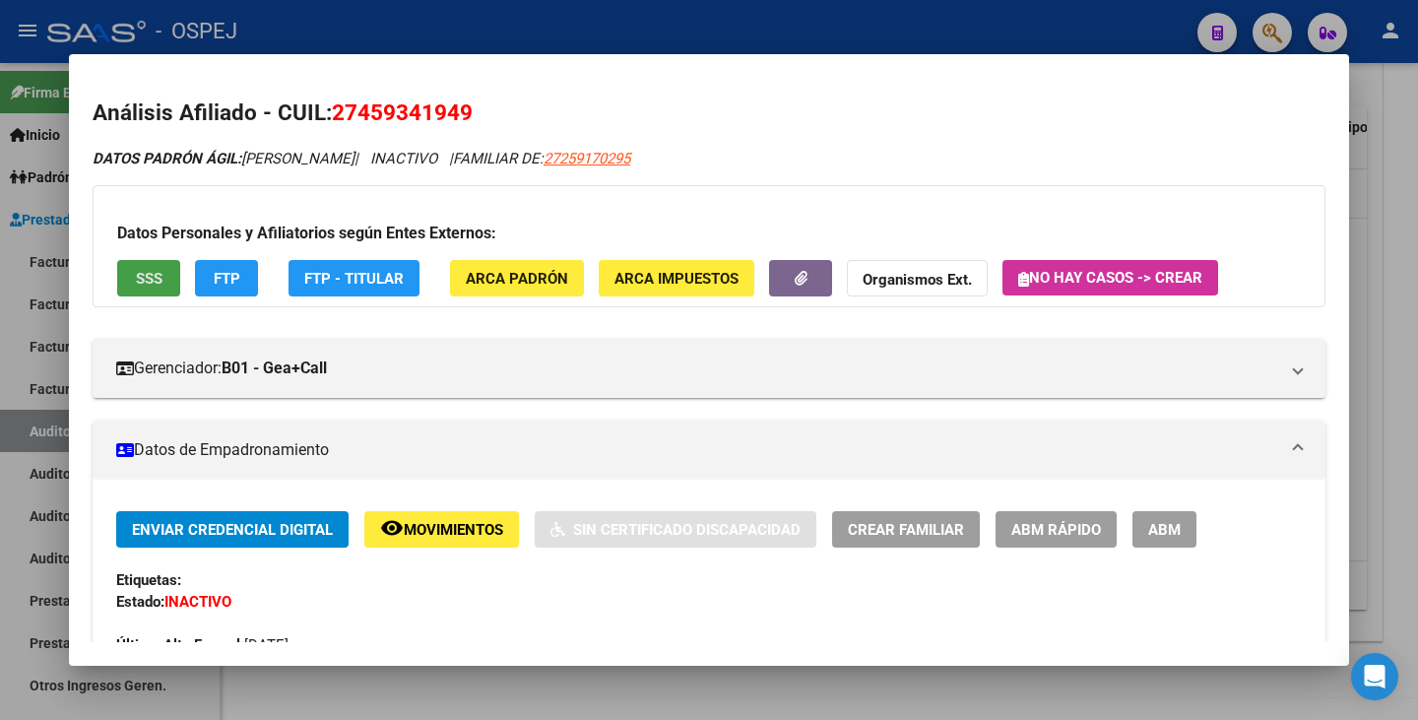
click at [168, 280] on button "SSS" at bounding box center [148, 278] width 63 height 36
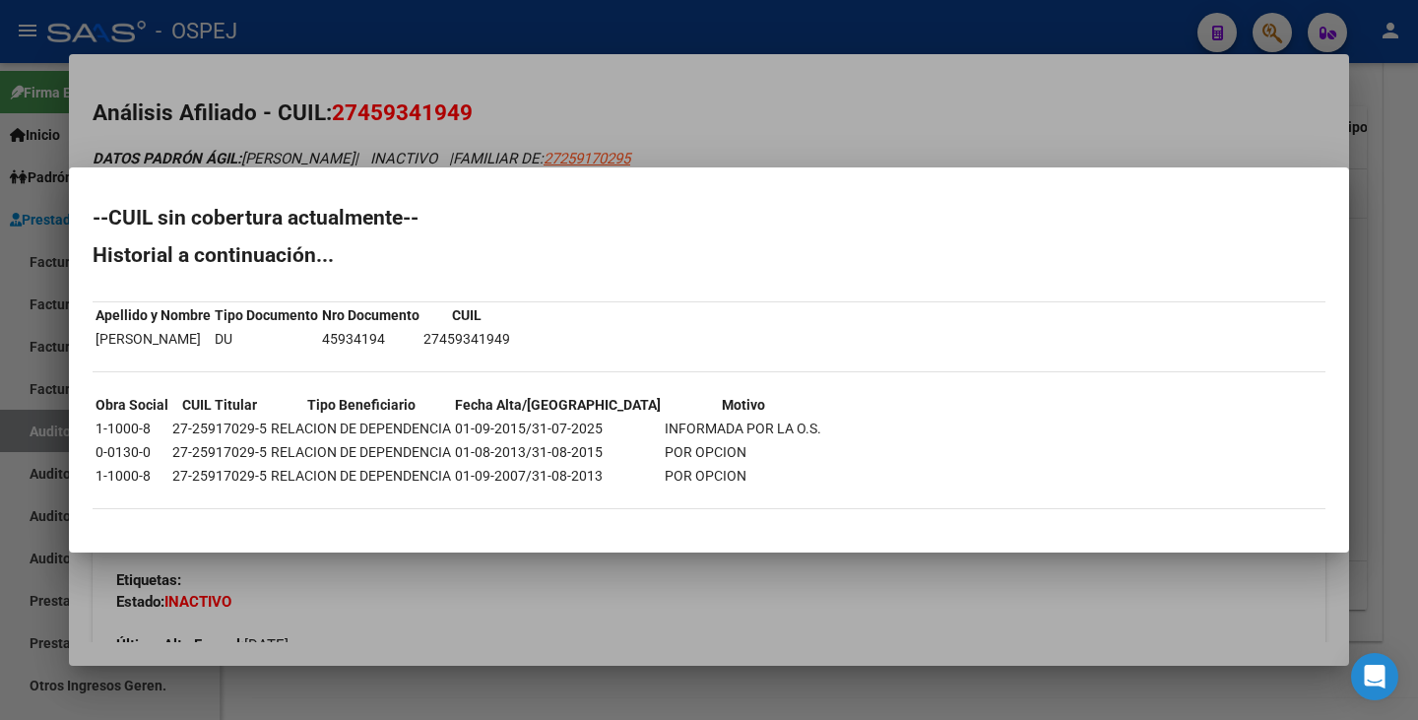
click at [44, 166] on div at bounding box center [709, 360] width 1418 height 720
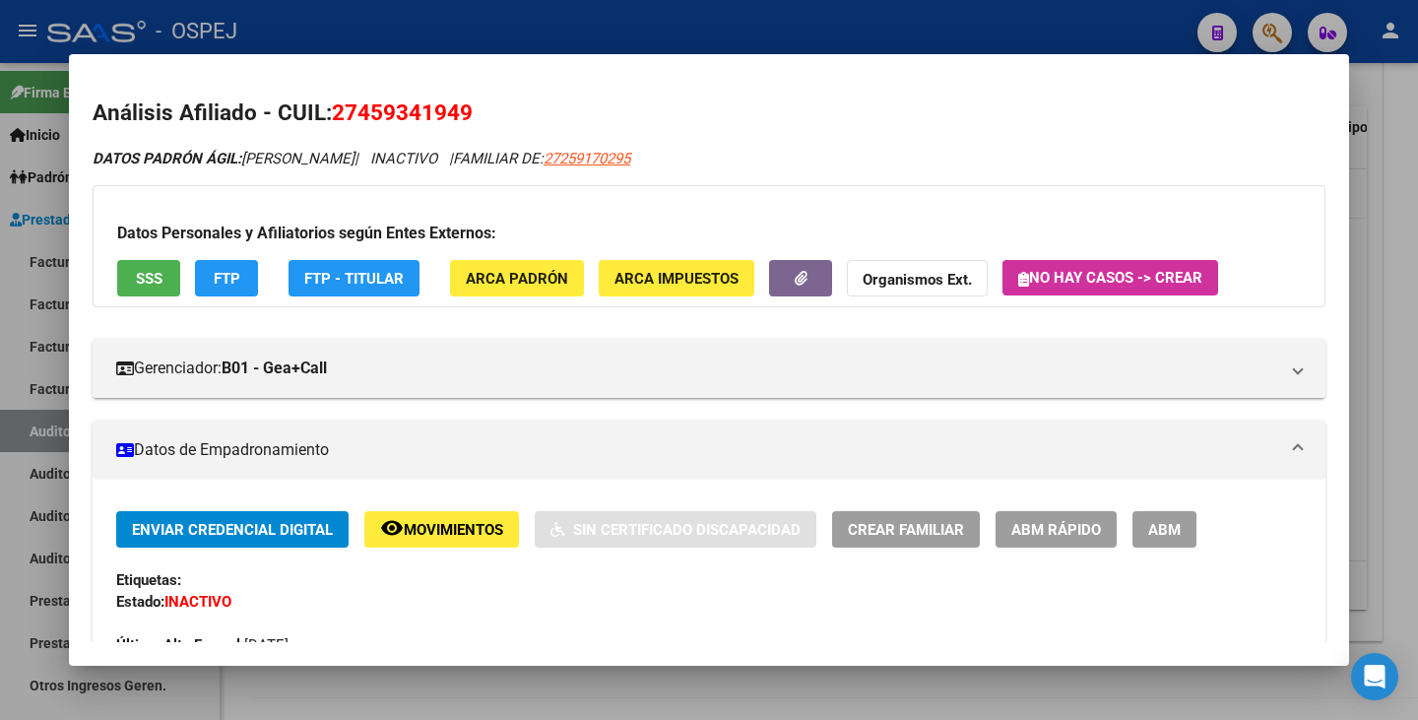
click at [4, 361] on div at bounding box center [709, 360] width 1418 height 720
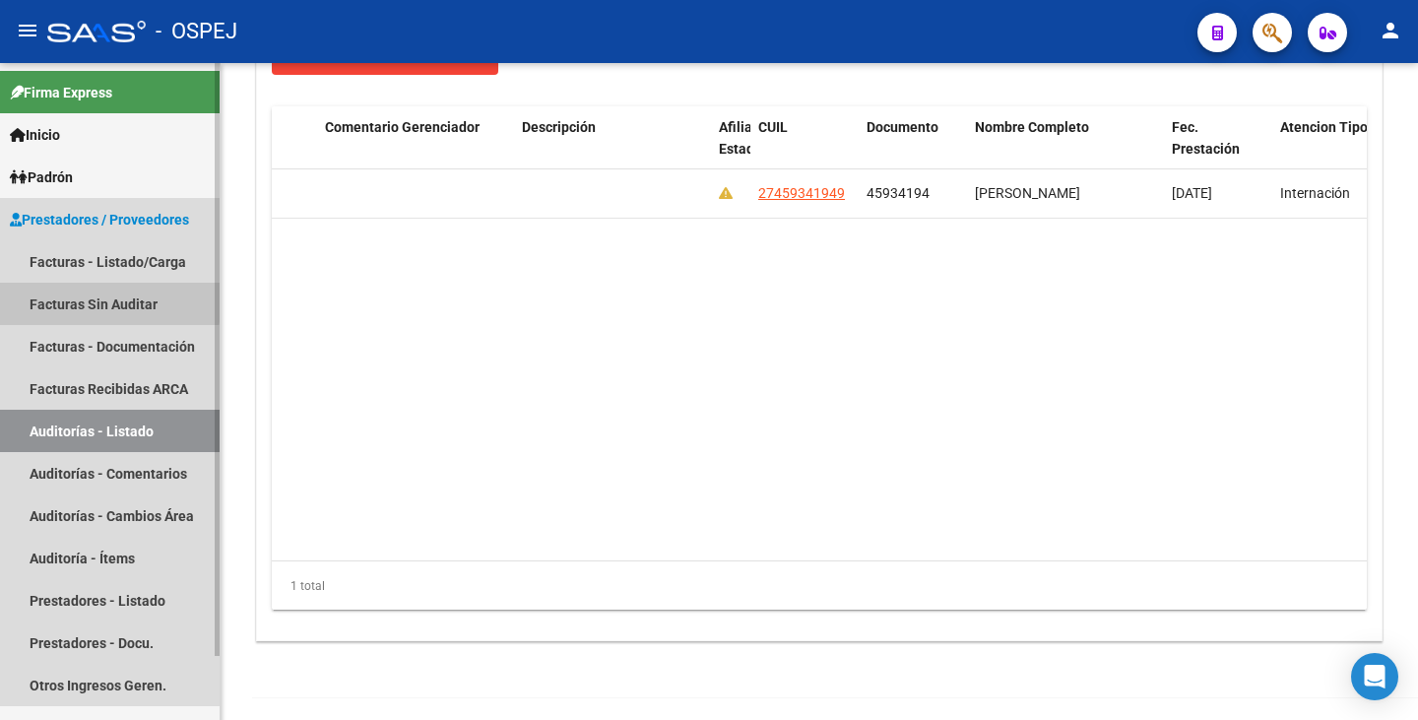
click at [106, 301] on link "Facturas Sin Auditar" at bounding box center [110, 304] width 220 height 42
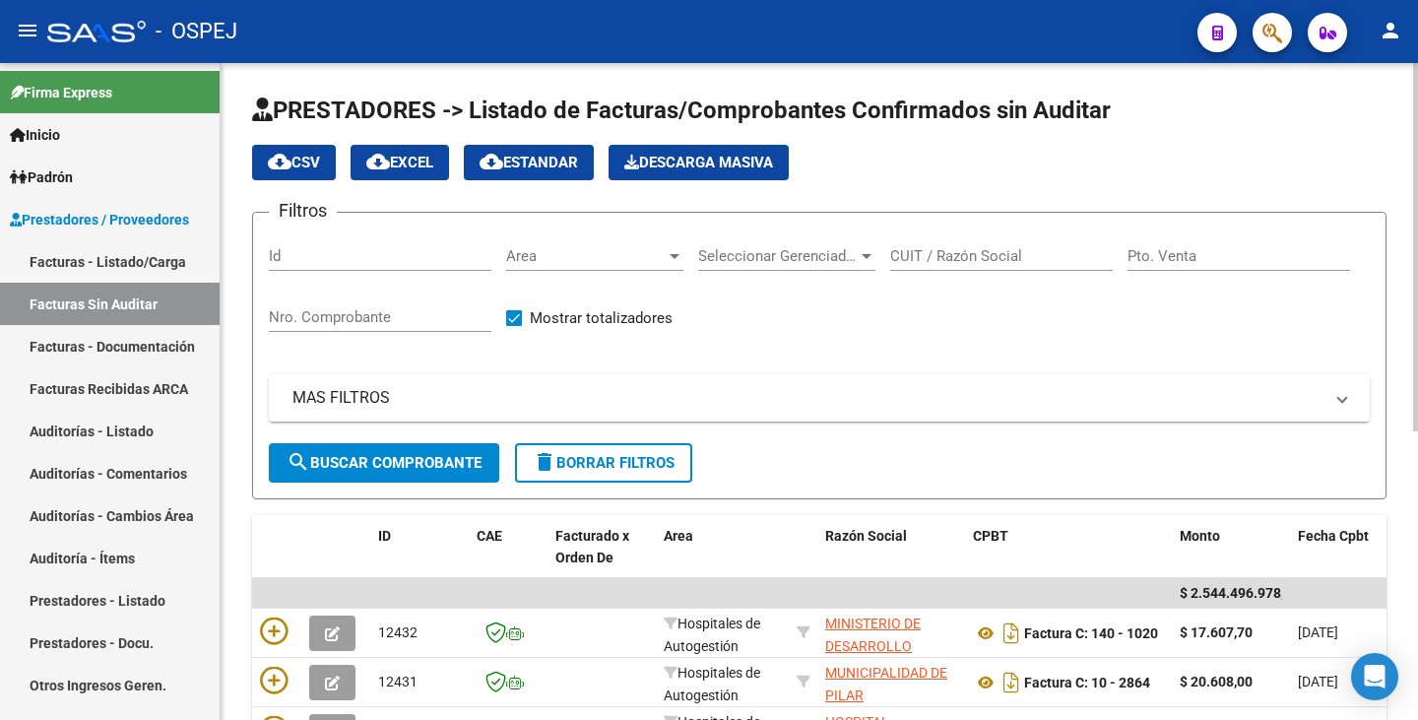
click at [577, 260] on span "Area" at bounding box center [586, 256] width 160 height 18
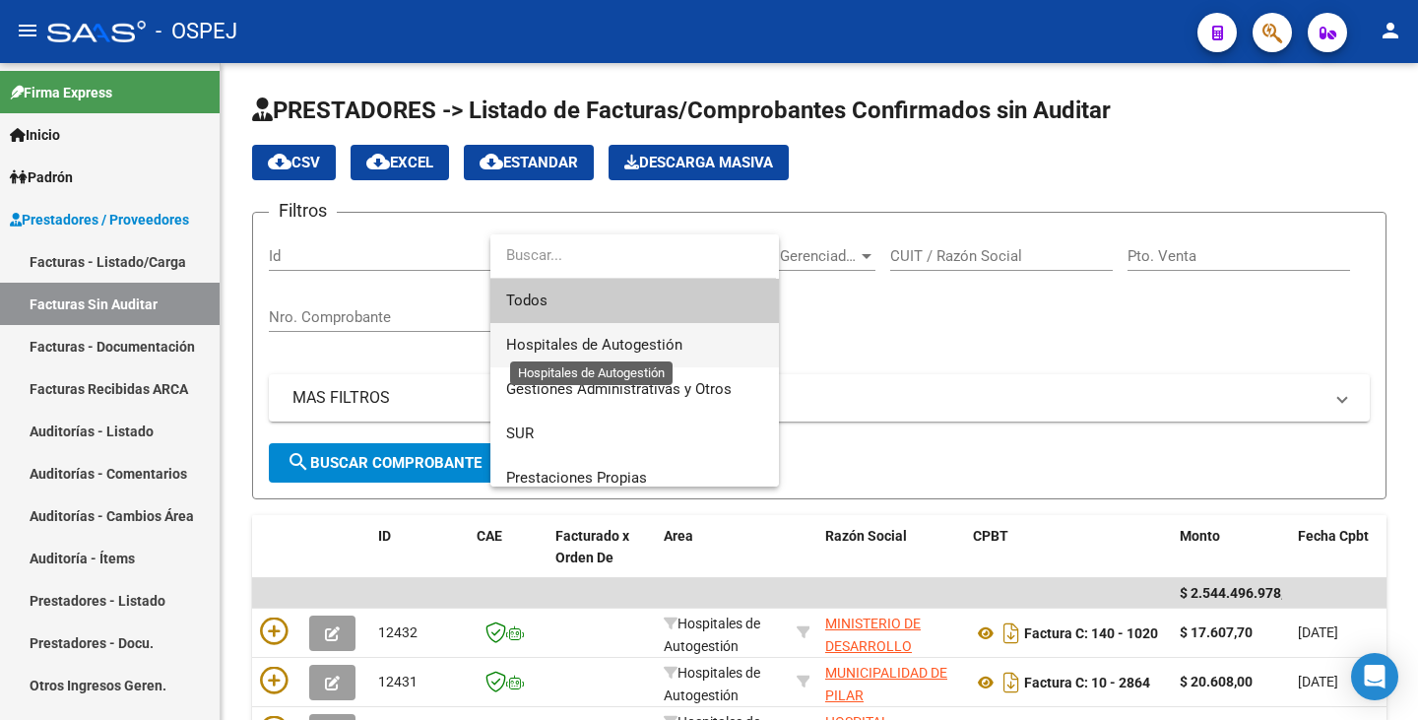
click at [613, 342] on span "Hospitales de Autogestión" at bounding box center [594, 345] width 176 height 18
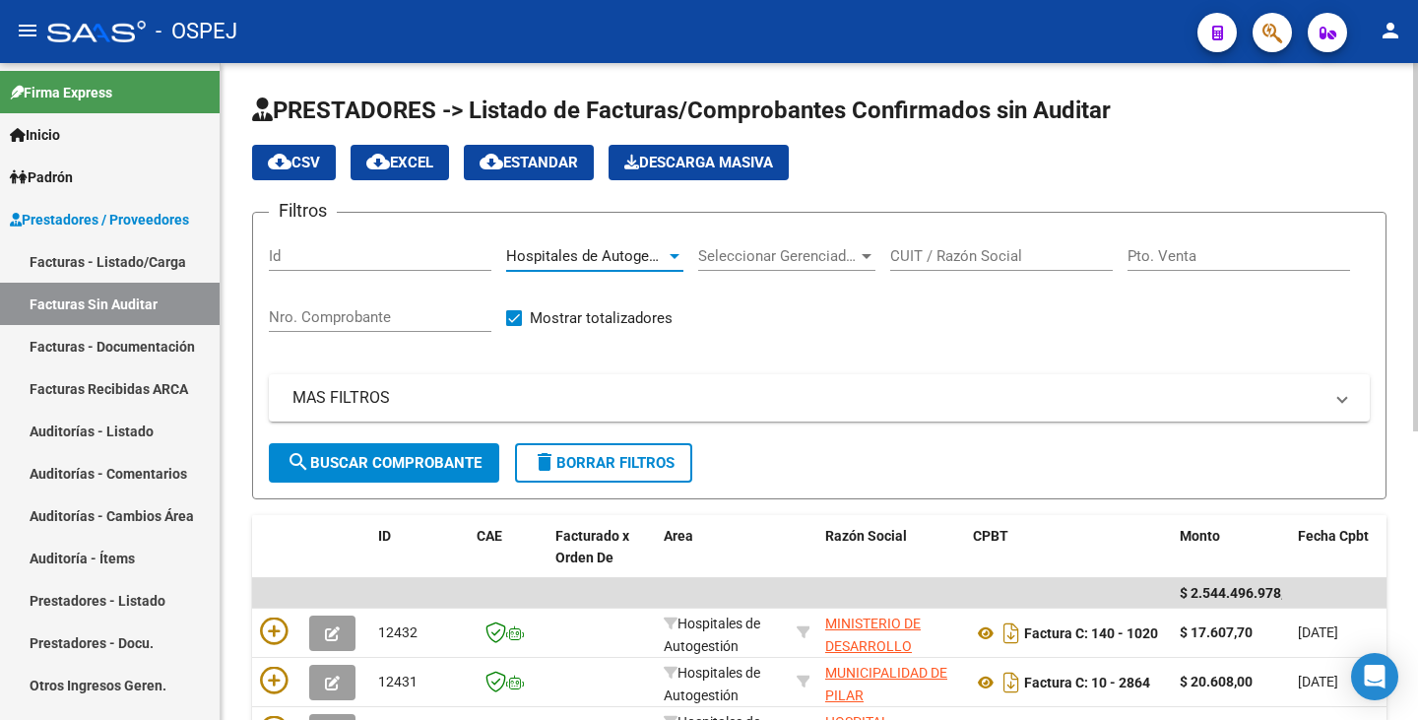
click at [437, 466] on span "search Buscar Comprobante" at bounding box center [384, 463] width 195 height 18
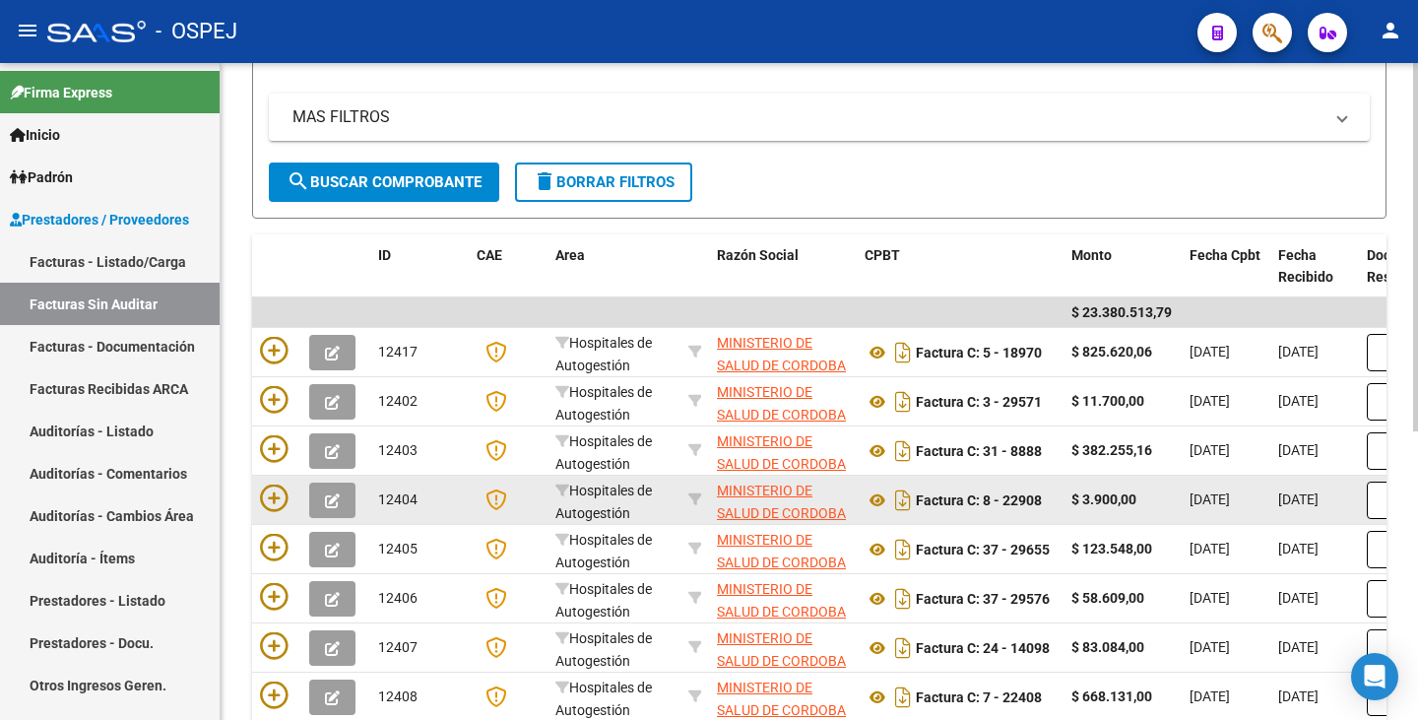
scroll to position [295, 0]
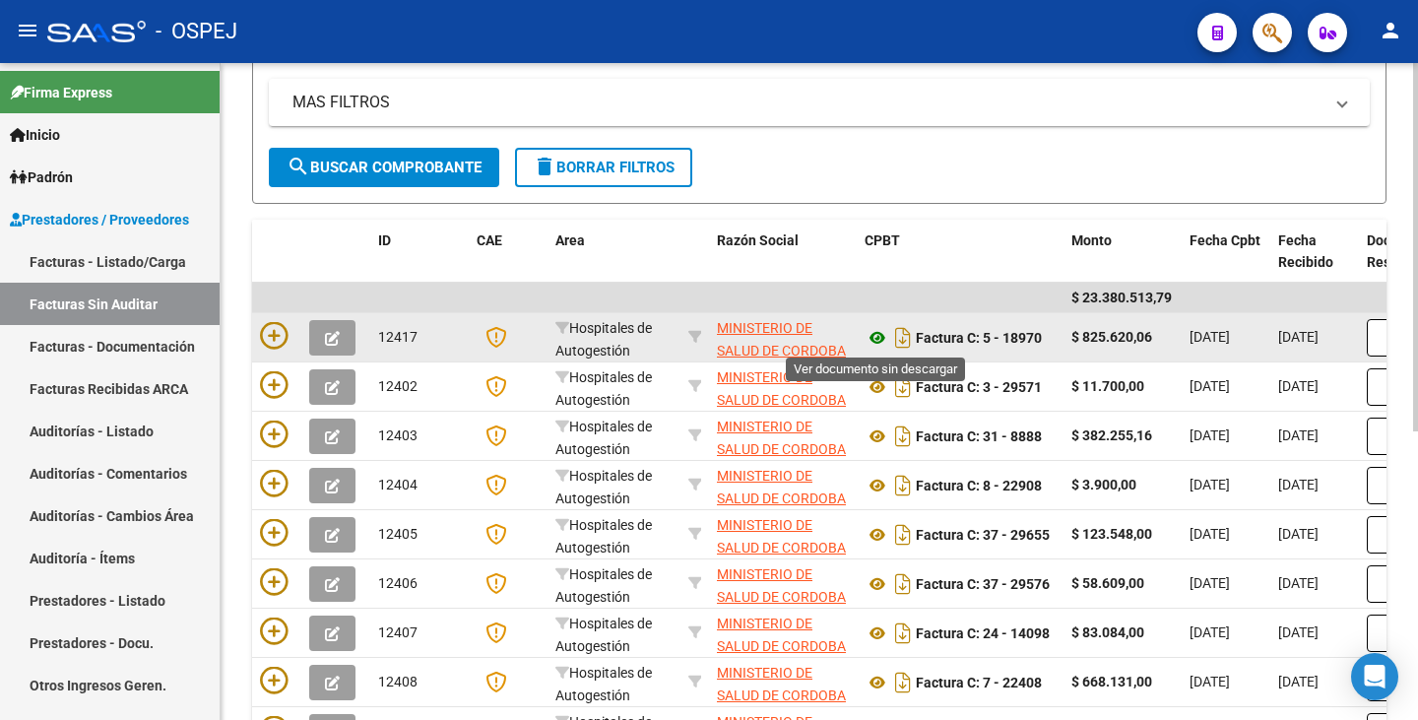
click at [877, 338] on icon at bounding box center [877, 338] width 26 height 24
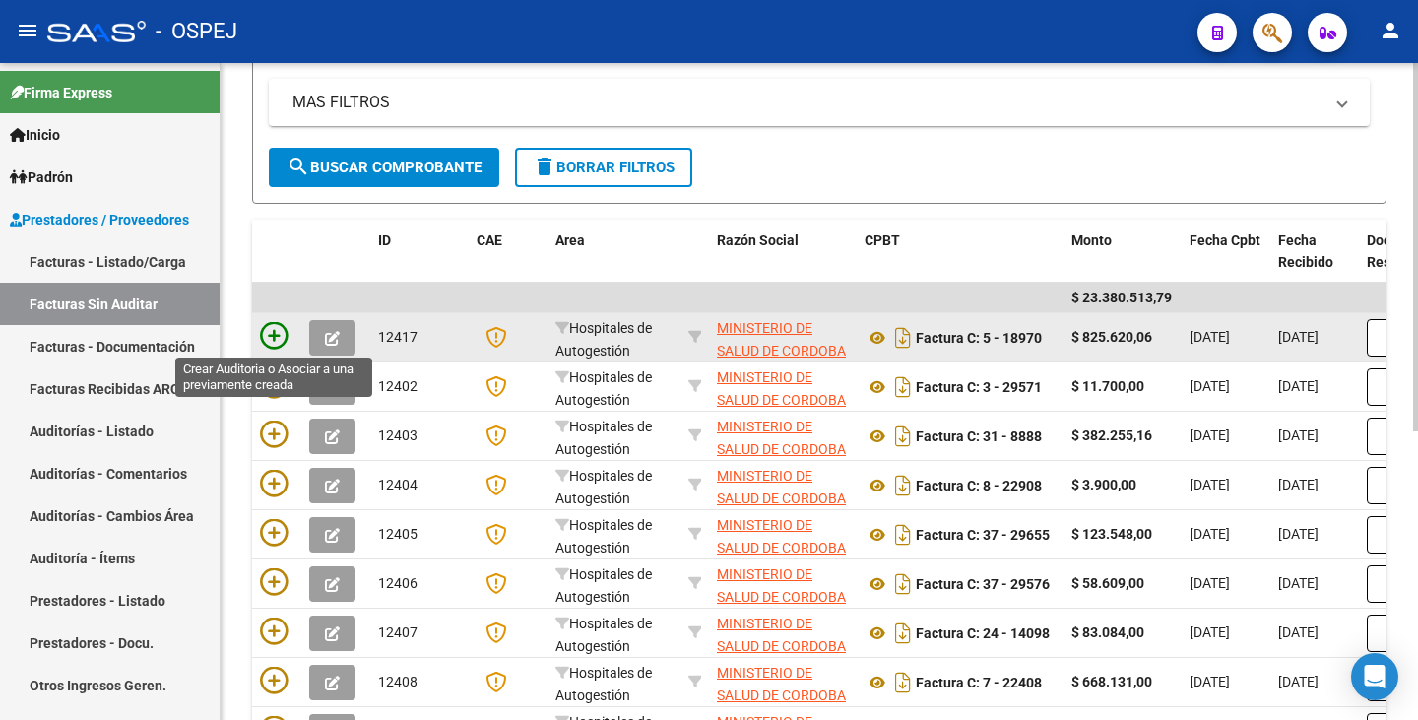
click at [283, 327] on icon at bounding box center [274, 336] width 28 height 28
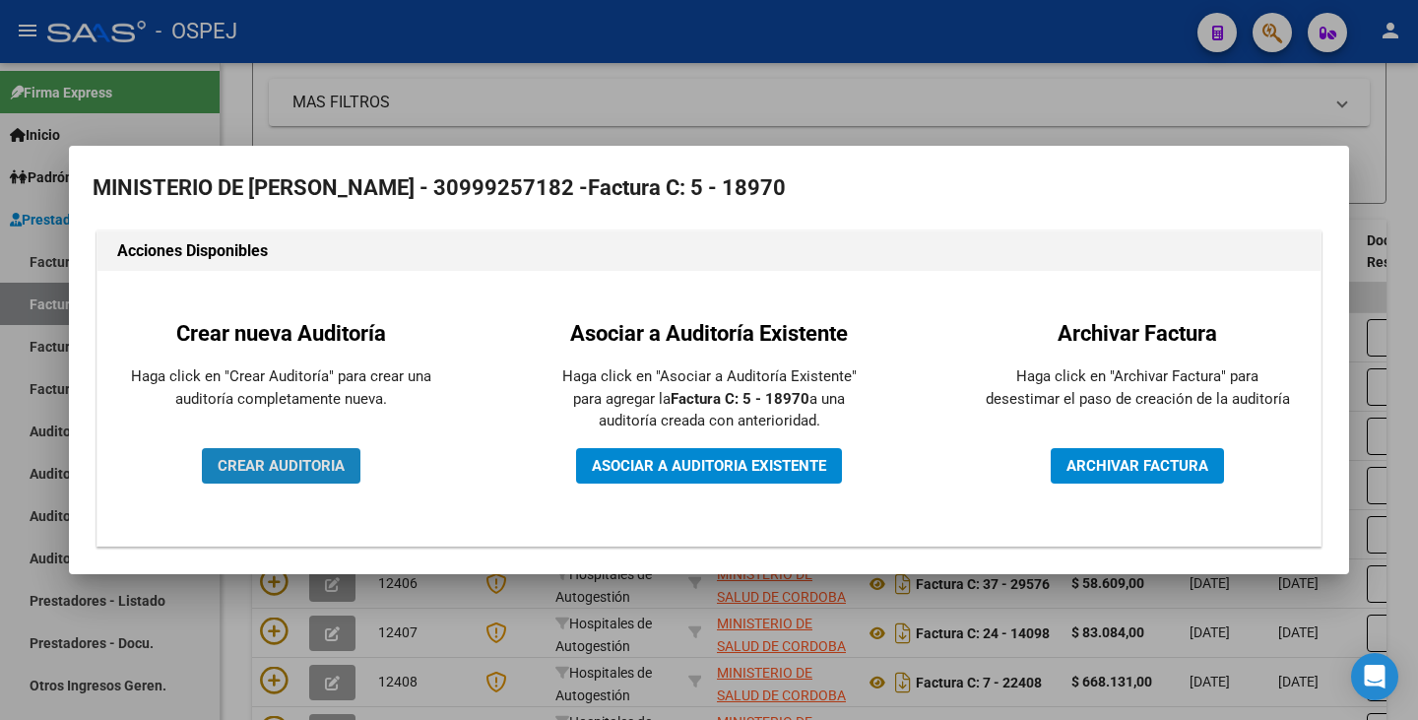
click at [294, 476] on button "CREAR AUDITORIA" at bounding box center [281, 465] width 159 height 35
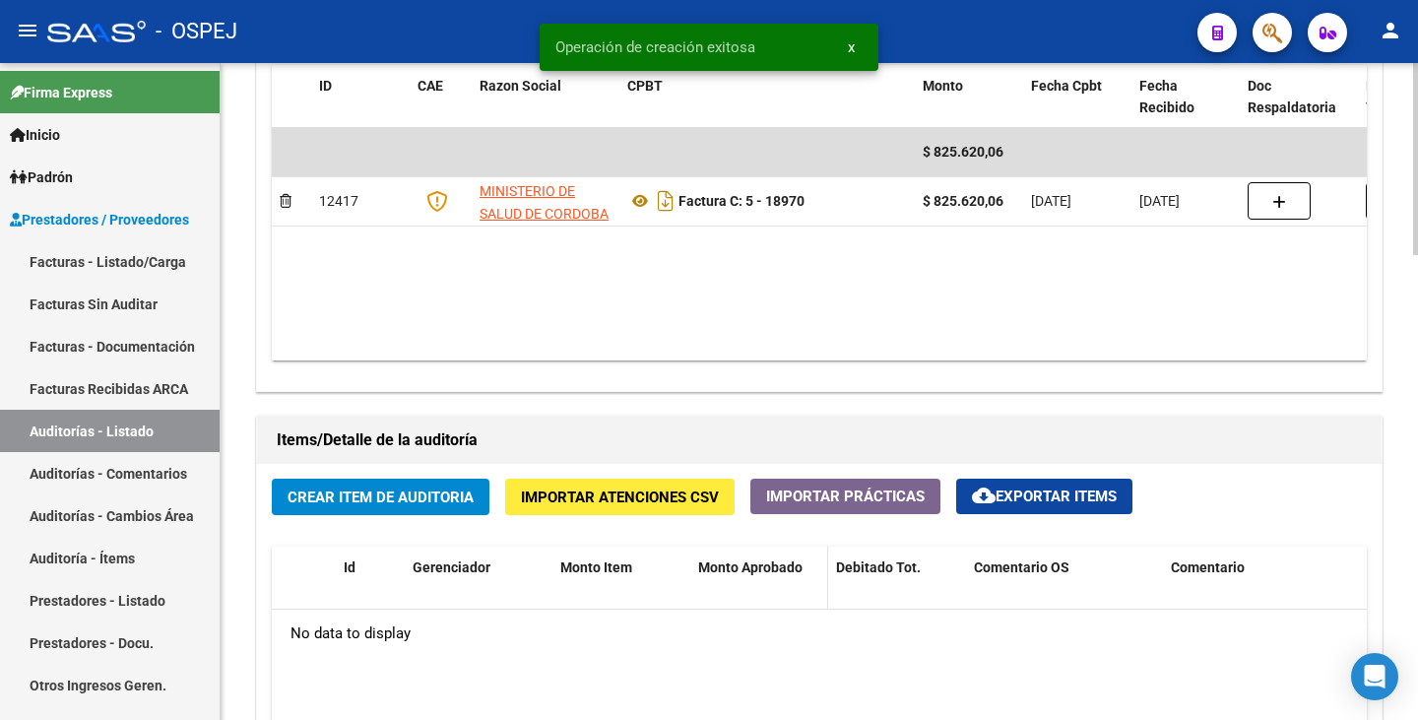
scroll to position [1182, 0]
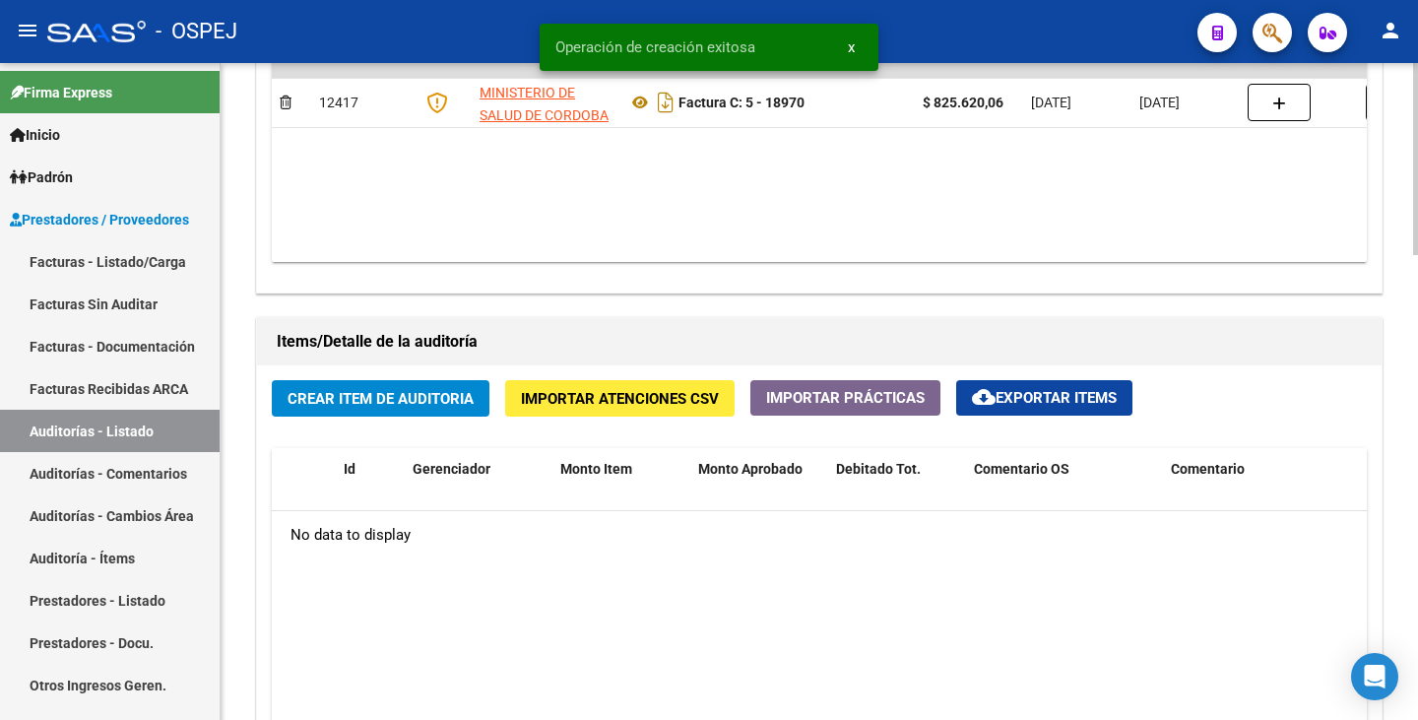
click at [458, 409] on button "Crear Item de Auditoria" at bounding box center [381, 398] width 218 height 36
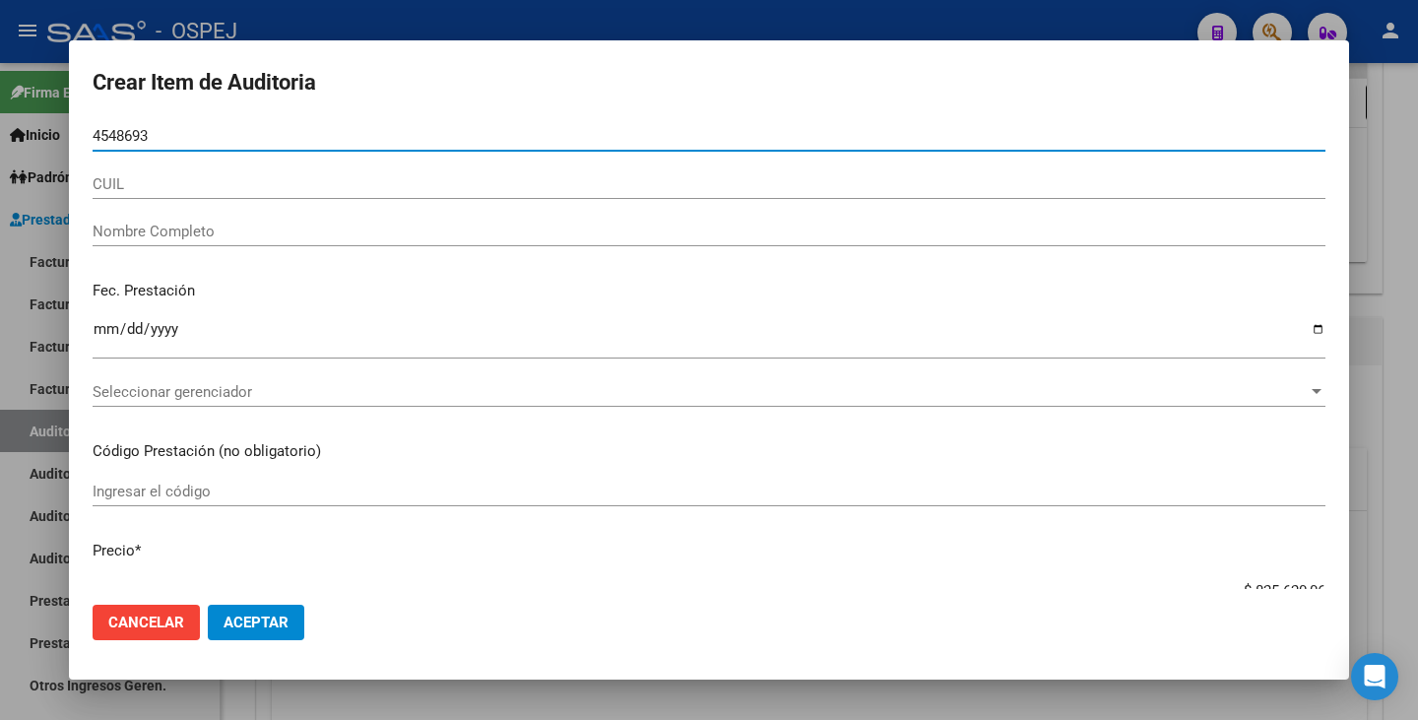
type input "45486930"
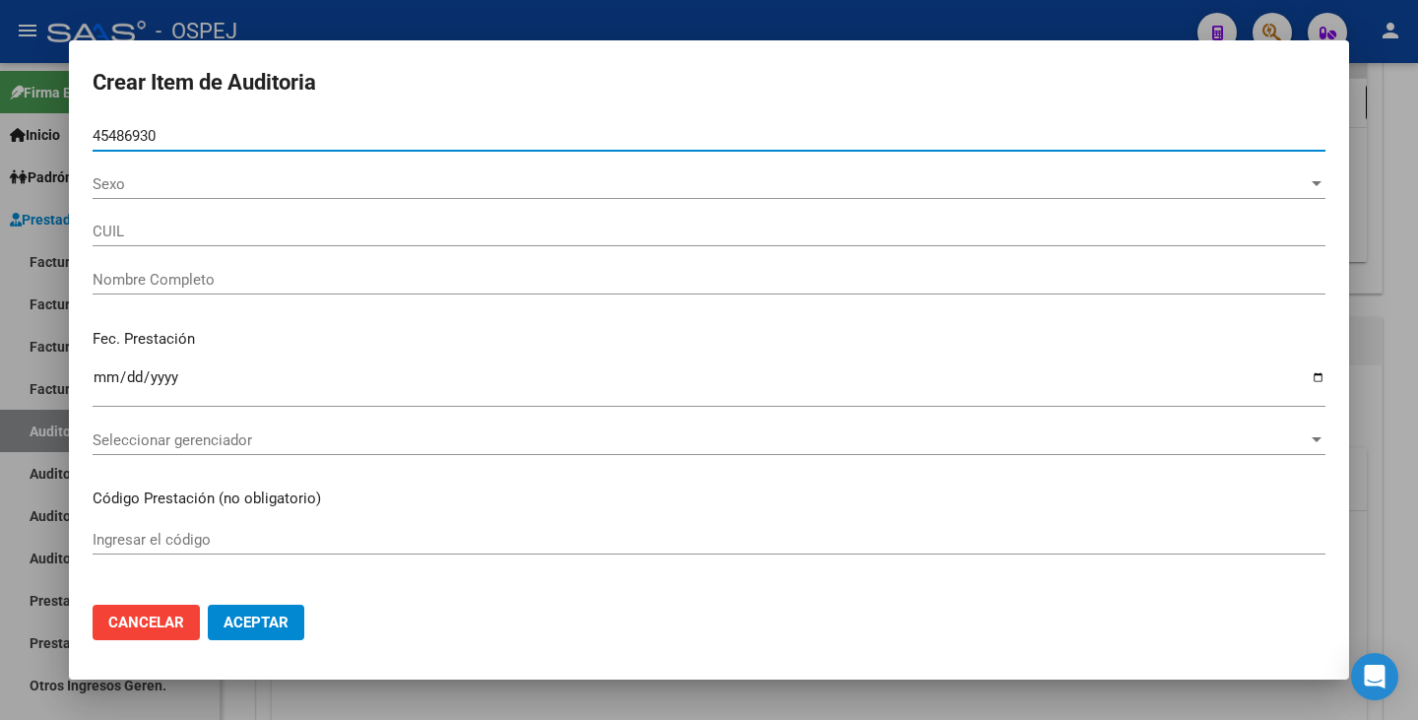
type input "27454869309"
type input "[PERSON_NAME]"
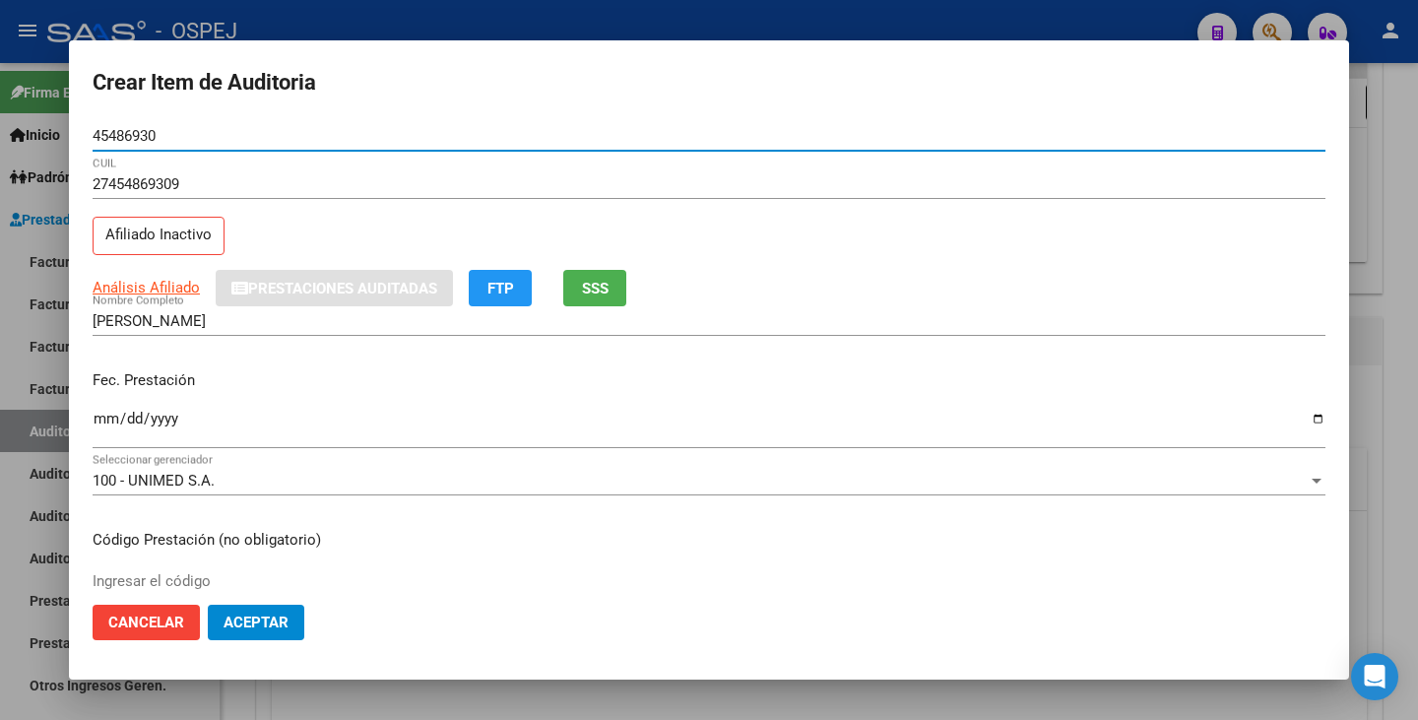
type input "45486930"
click at [114, 424] on input "Ingresar la fecha" at bounding box center [709, 427] width 1233 height 32
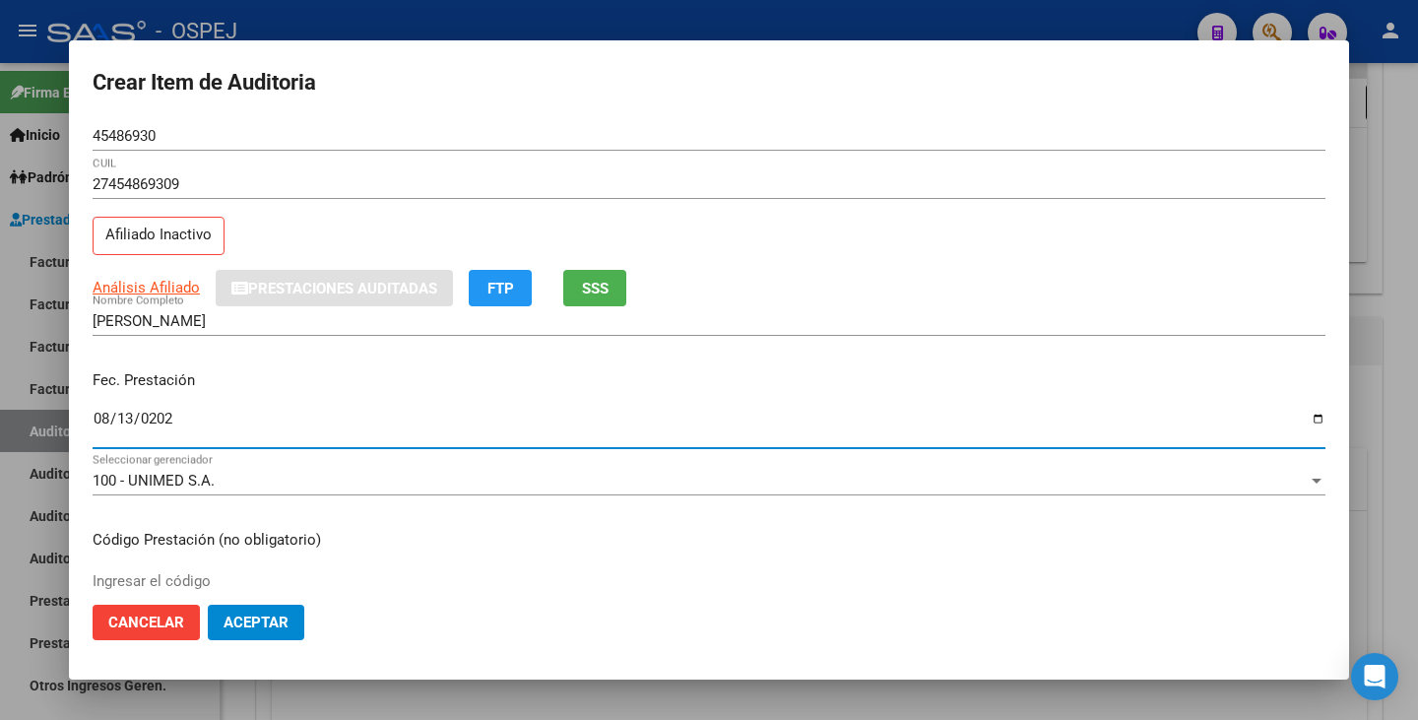
type input "[DATE]"
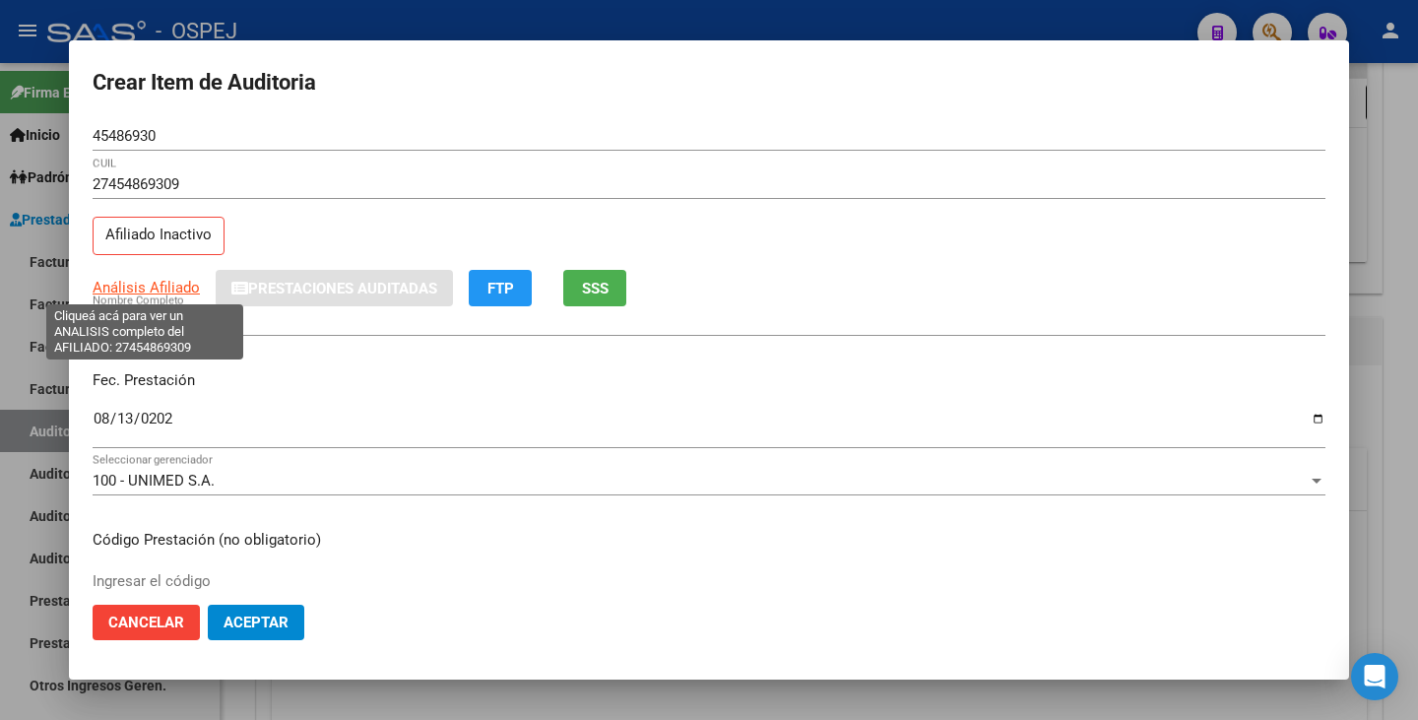
click at [116, 286] on span "Análisis Afiliado" at bounding box center [146, 288] width 107 height 18
type textarea "27454869309"
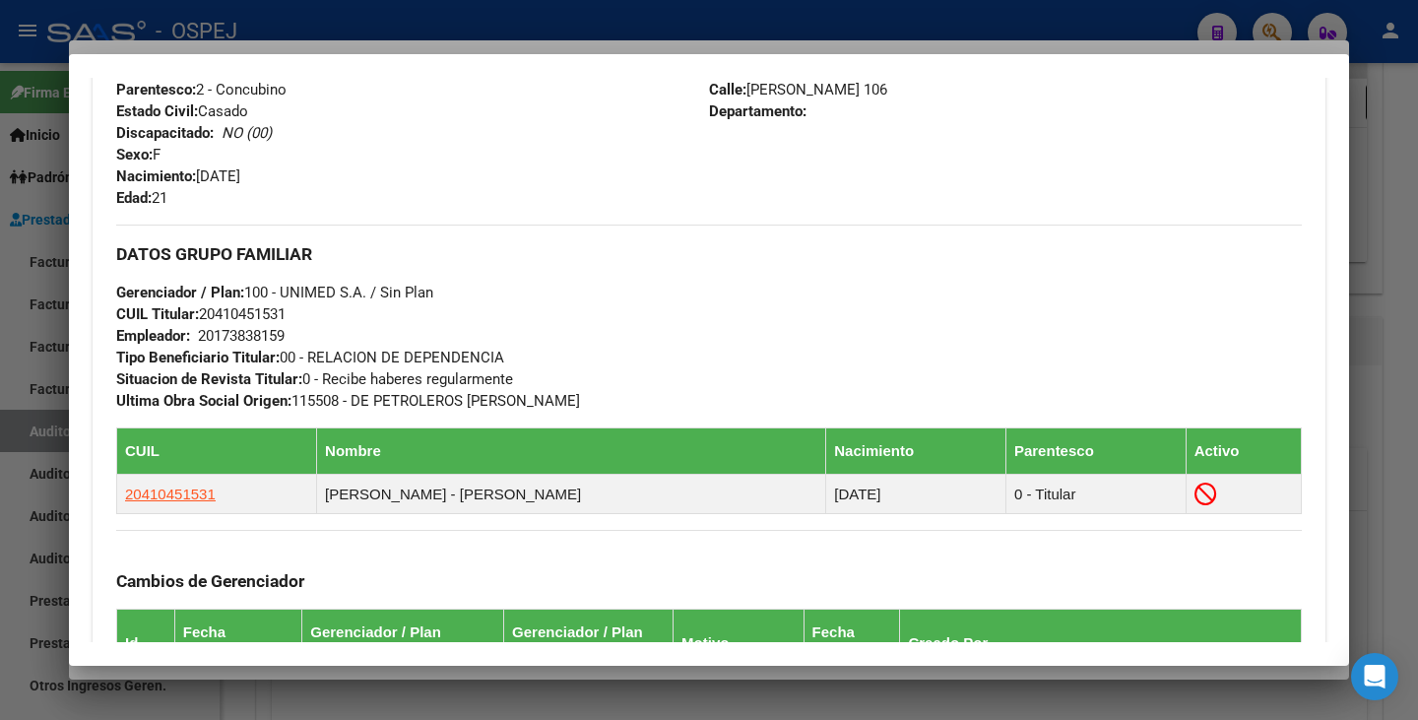
scroll to position [1083, 0]
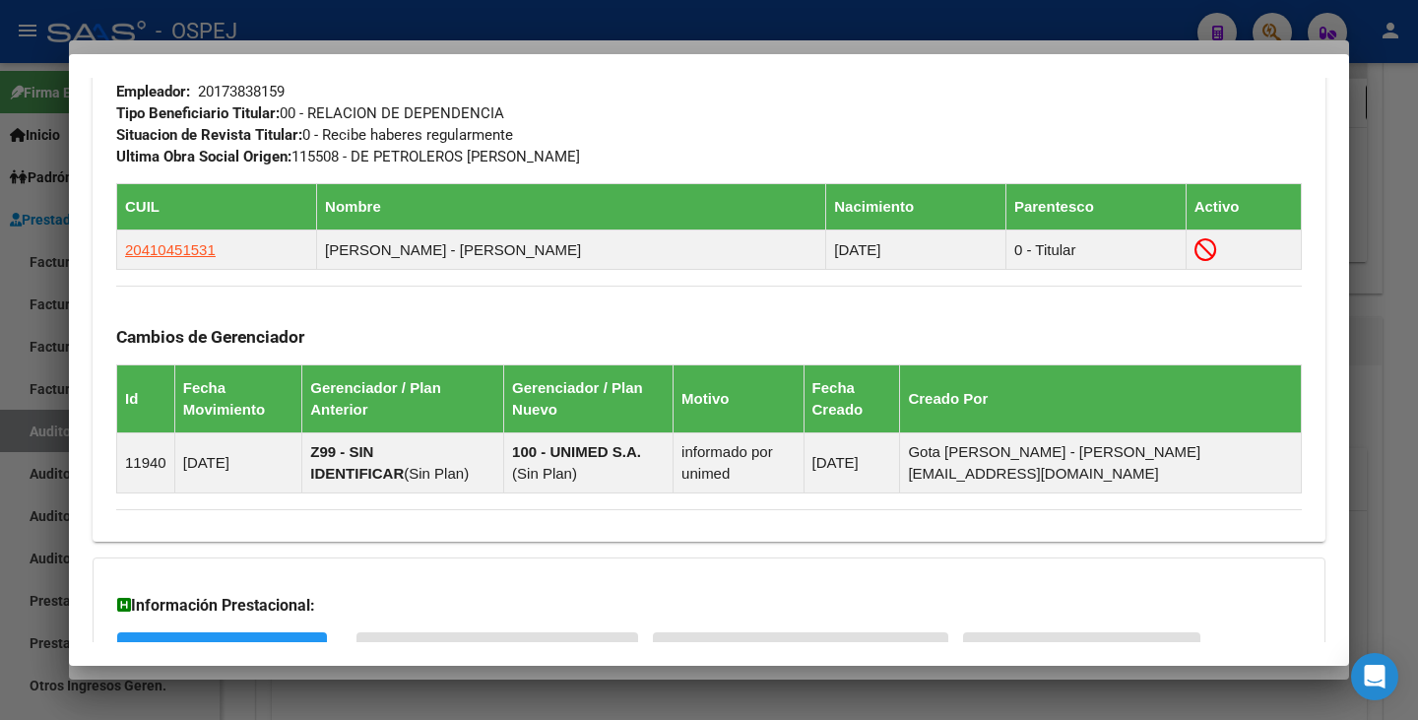
click at [45, 577] on div at bounding box center [709, 360] width 1418 height 720
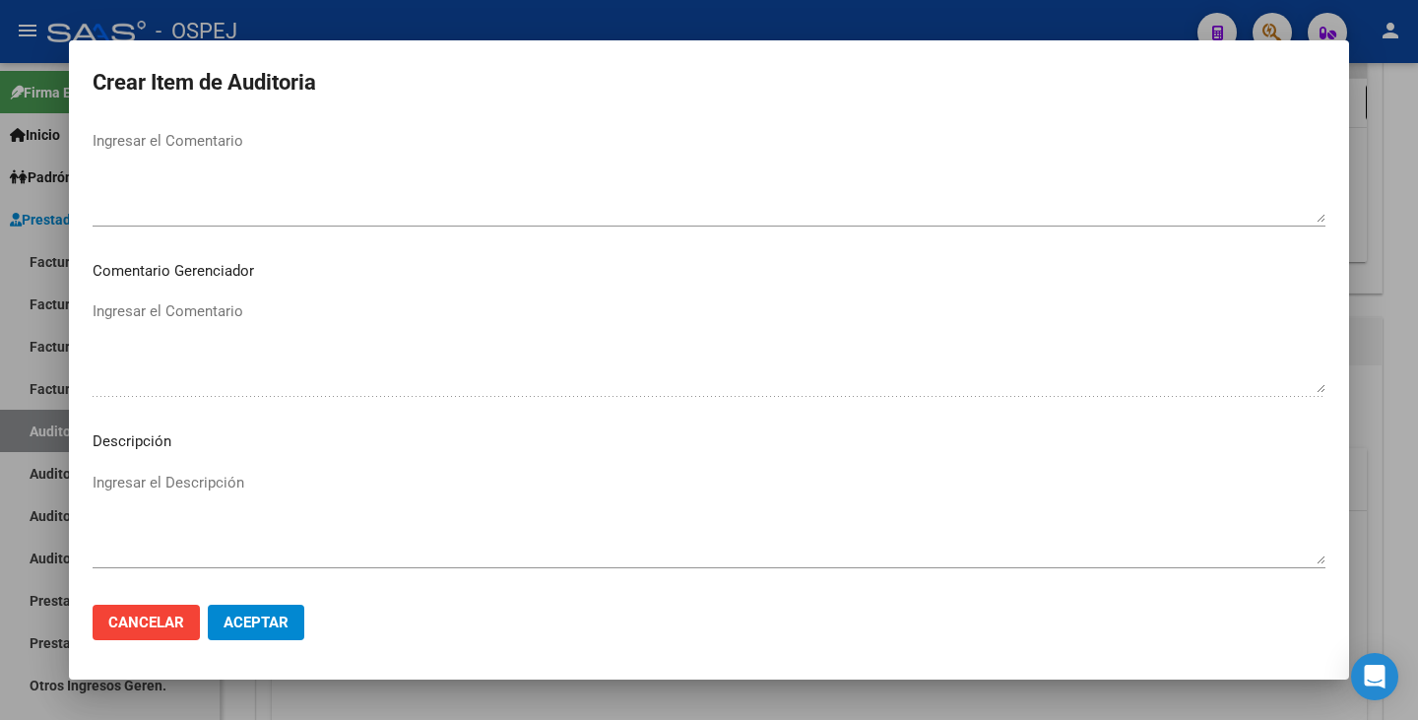
scroll to position [1280, 0]
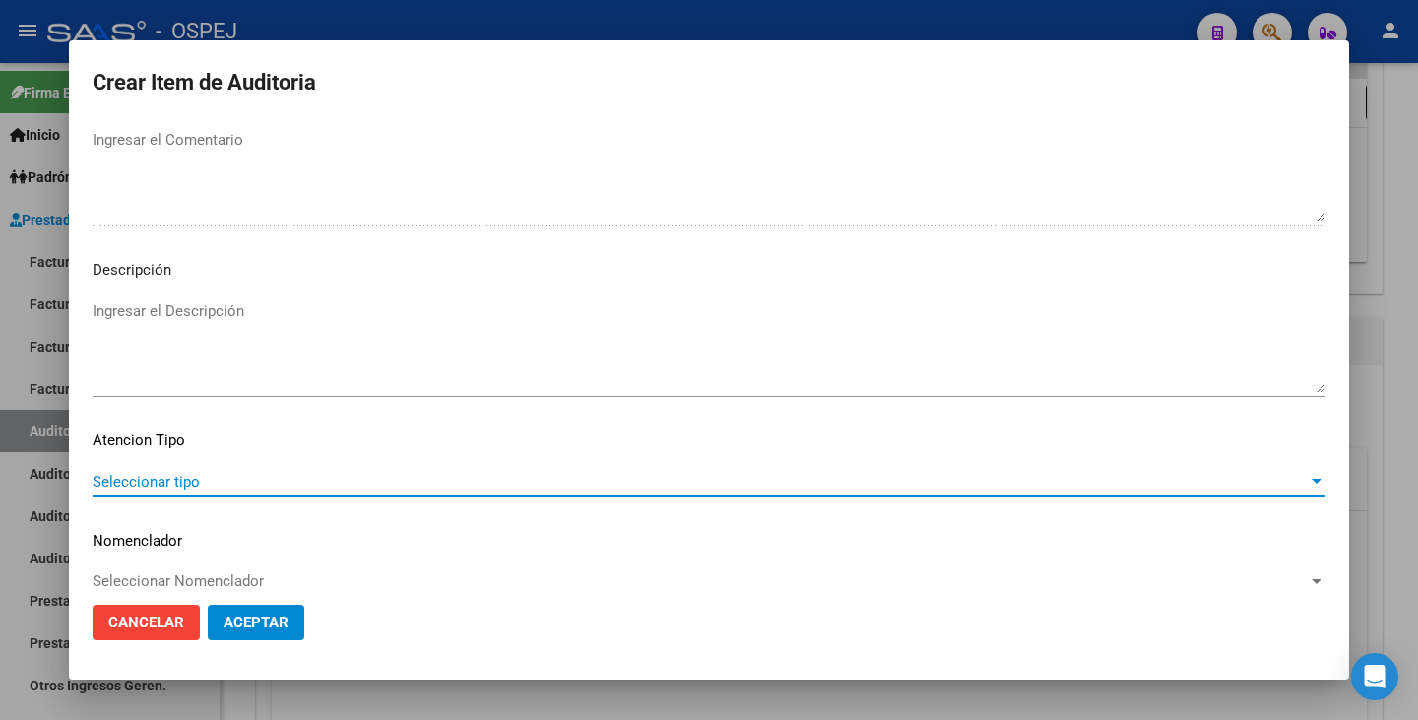
click at [858, 482] on span "Seleccionar tipo" at bounding box center [700, 482] width 1215 height 18
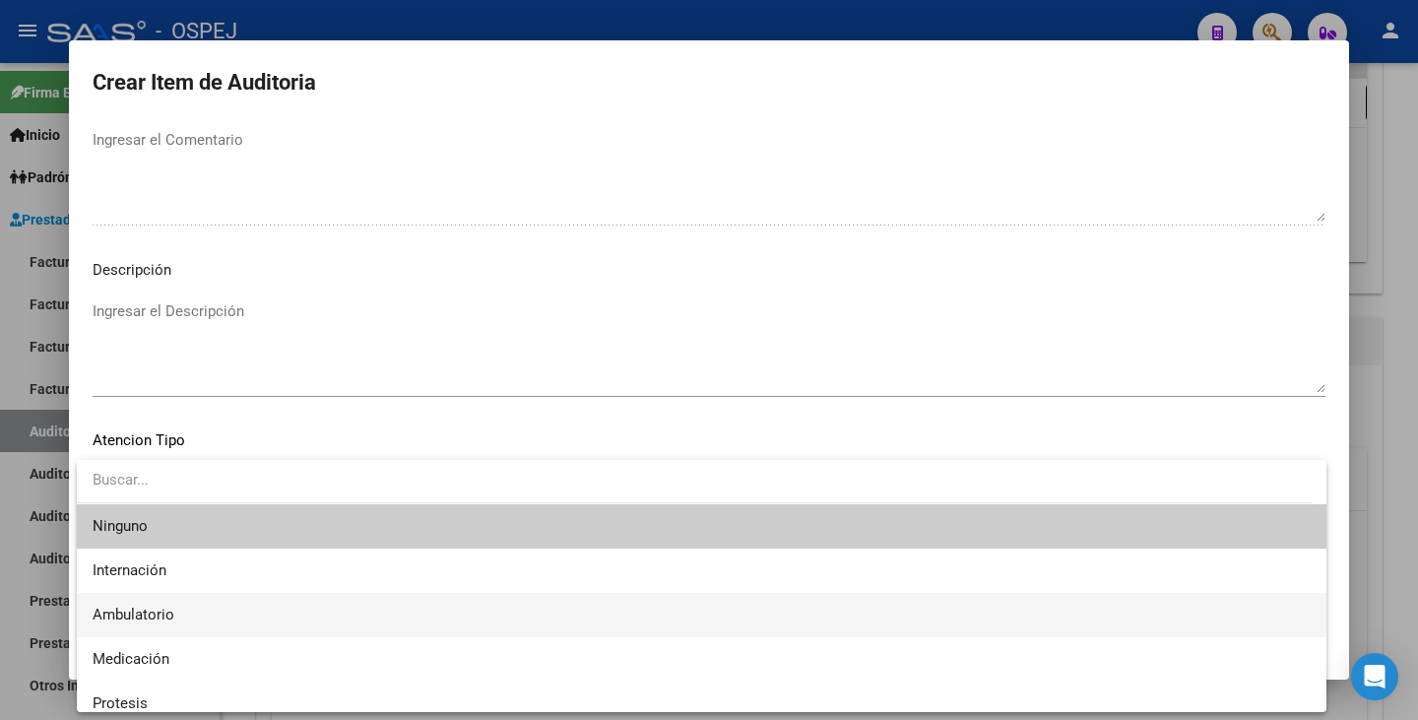
click at [337, 615] on span "Ambulatorio" at bounding box center [702, 615] width 1218 height 44
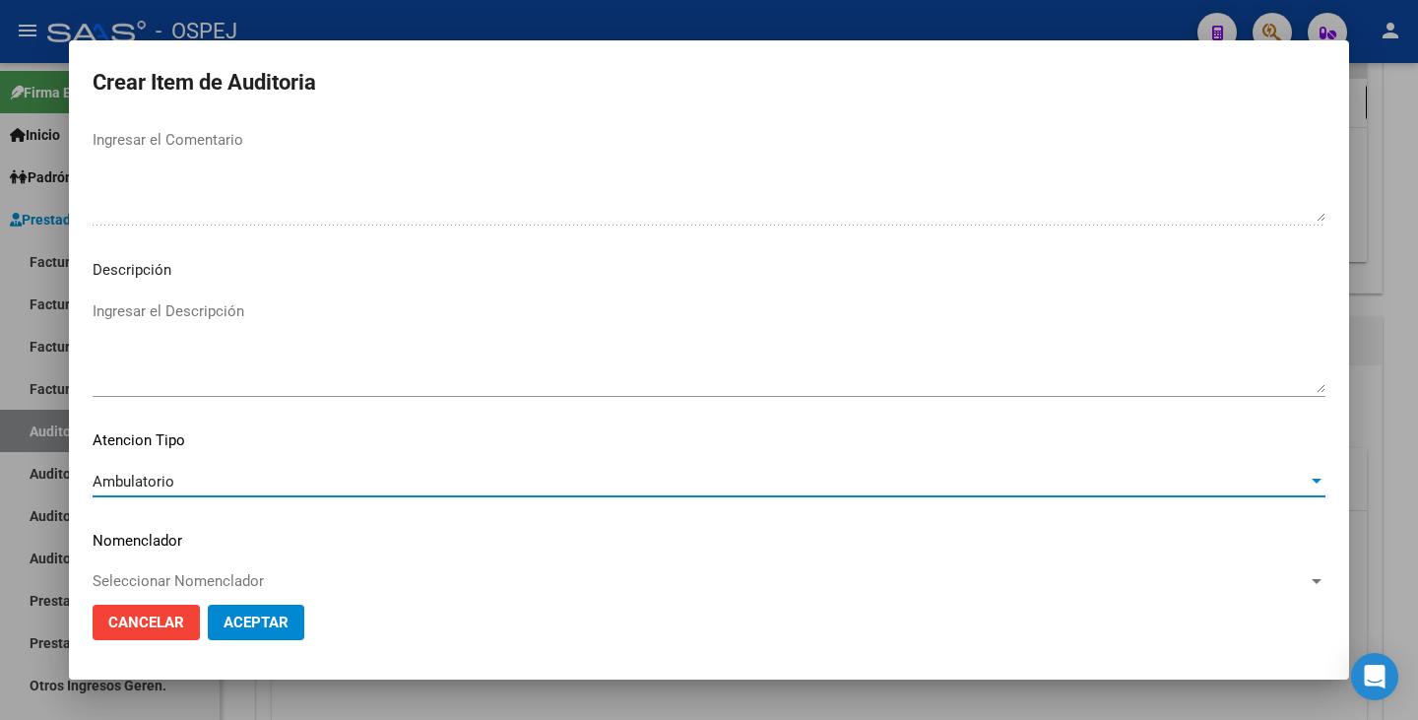
click at [341, 505] on div "Ambulatorio Seleccionar tipo" at bounding box center [709, 491] width 1233 height 48
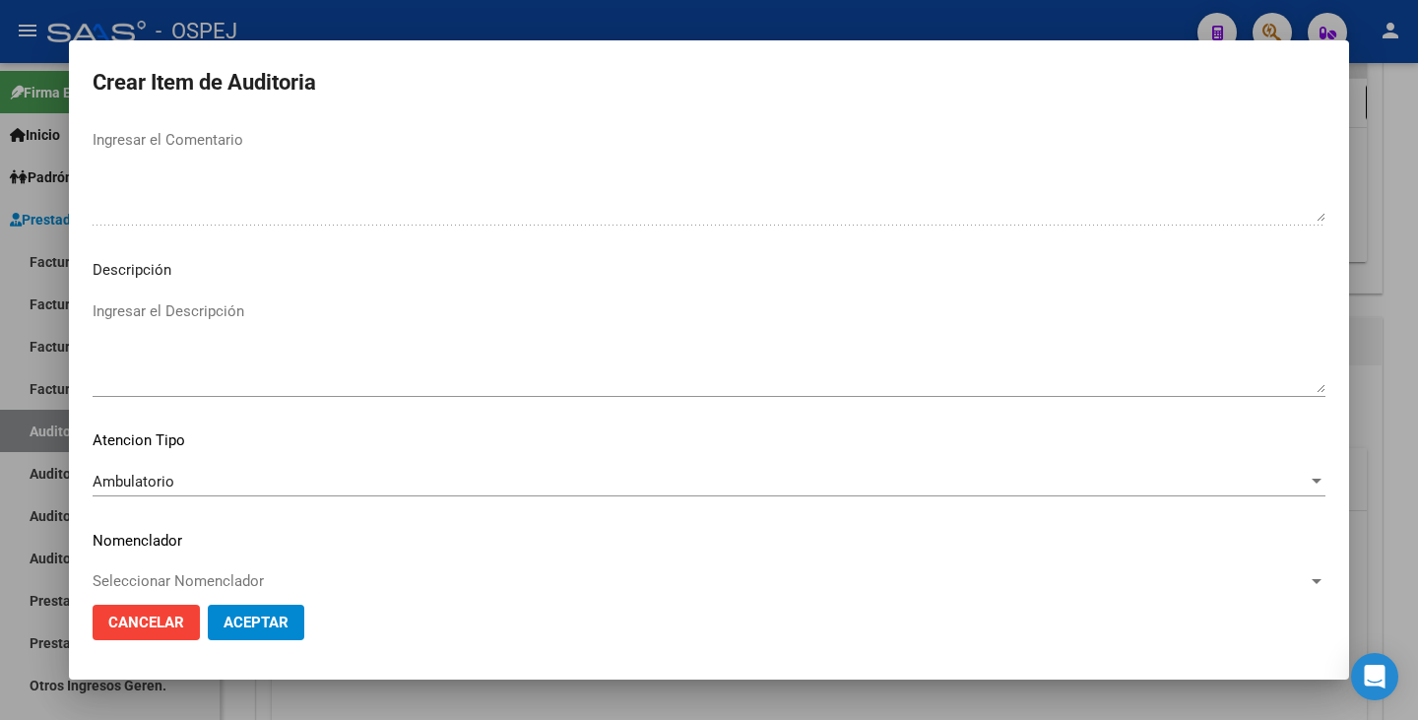
click at [342, 490] on div "Ambulatorio Seleccionar tipo" at bounding box center [709, 482] width 1233 height 30
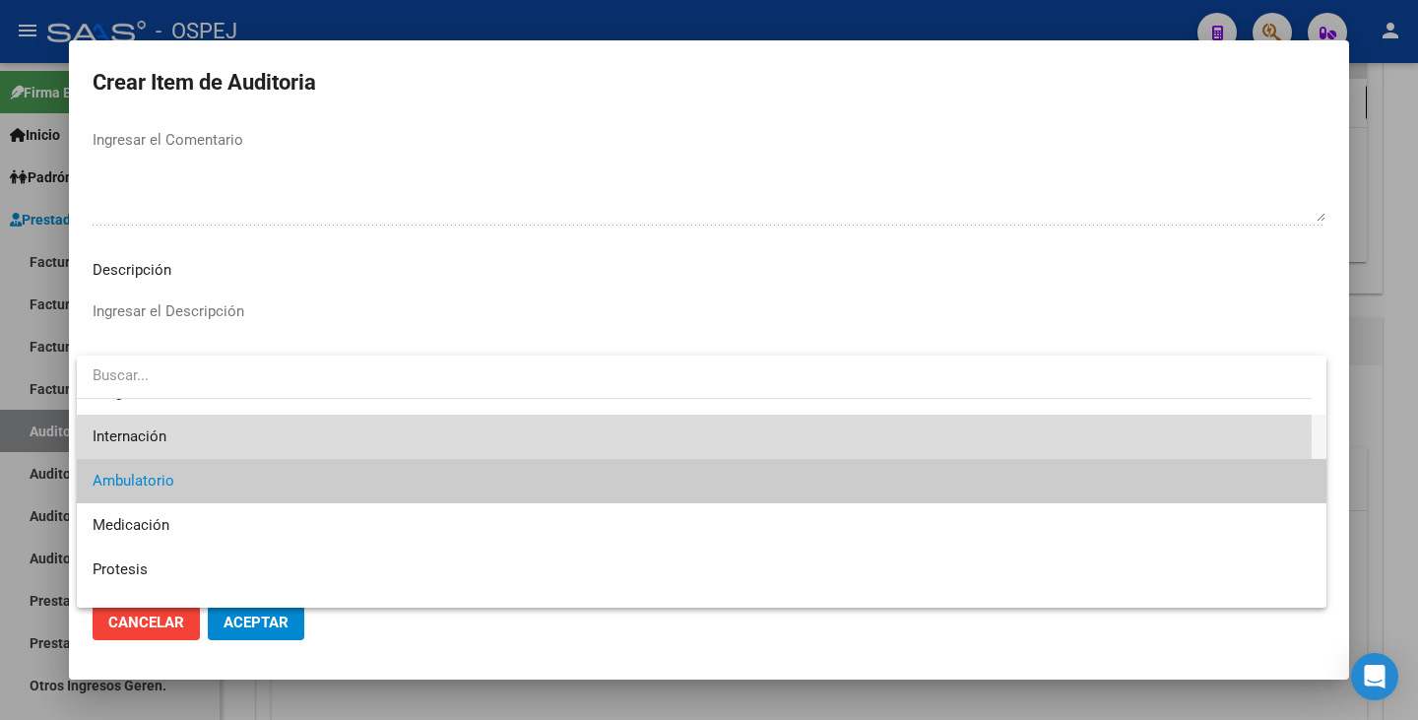
click at [243, 438] on span "Internación" at bounding box center [702, 437] width 1218 height 44
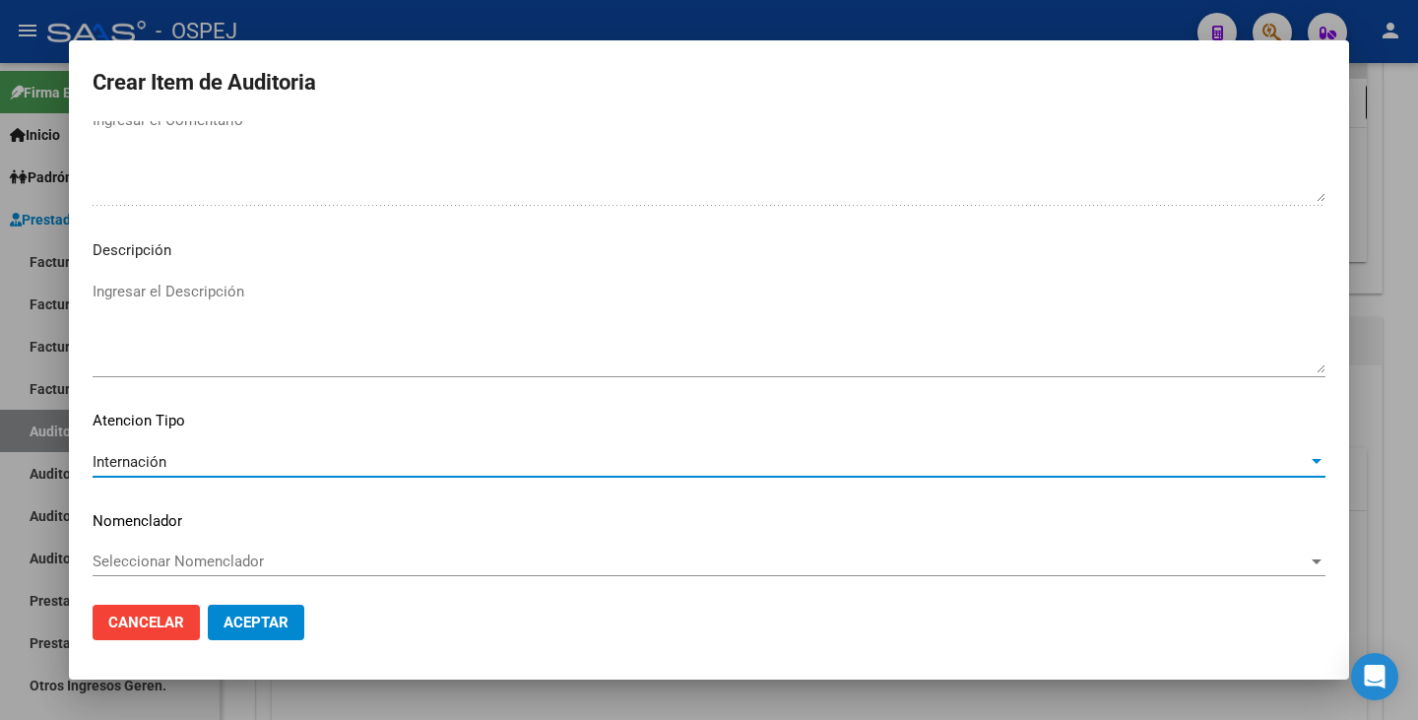
scroll to position [1306, 0]
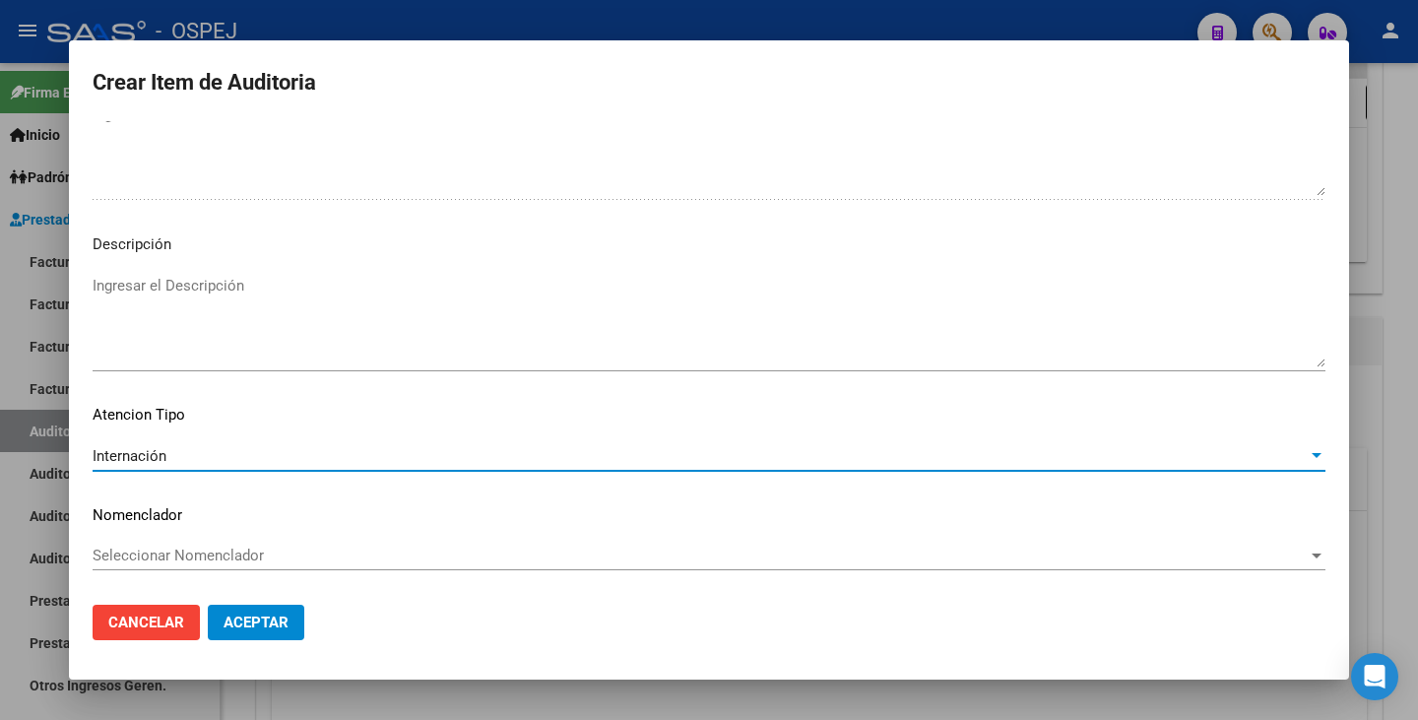
click at [215, 552] on span "Seleccionar Nomenclador" at bounding box center [700, 555] width 1215 height 18
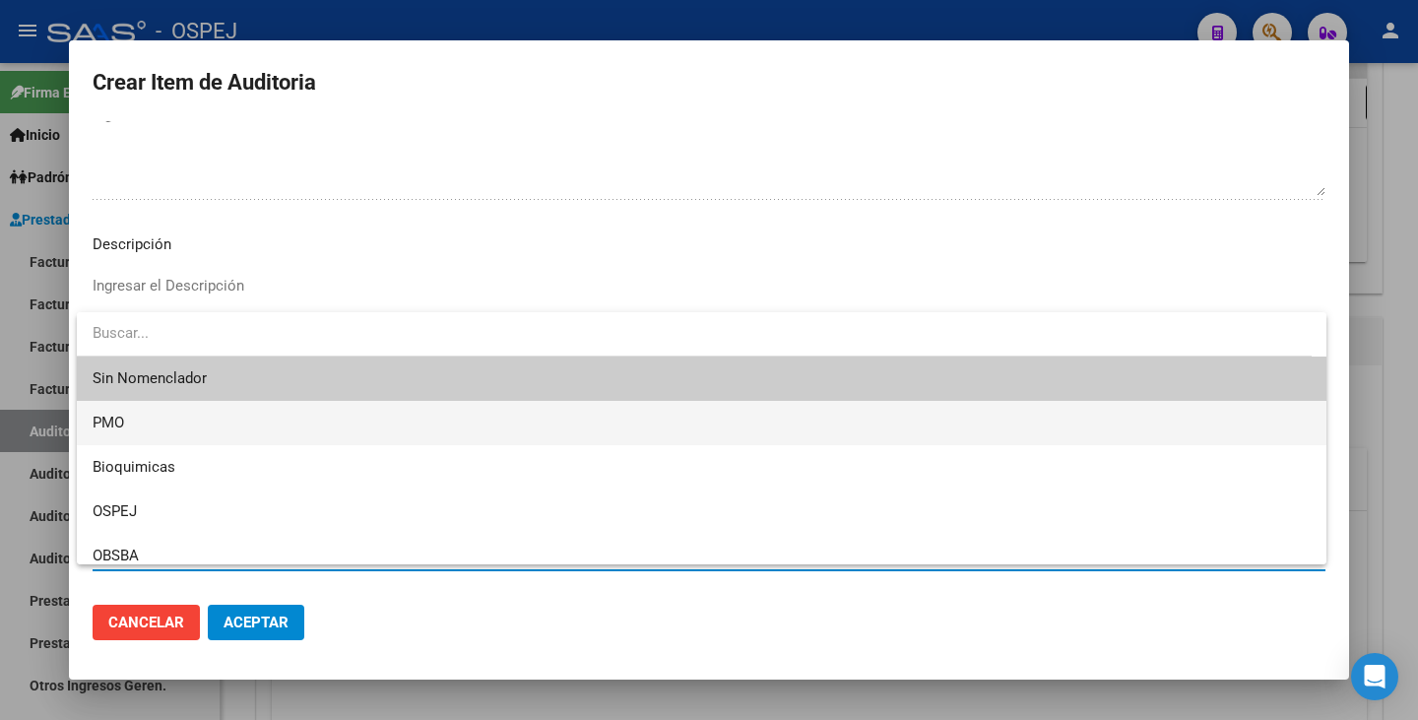
click at [197, 416] on span "PMO" at bounding box center [702, 423] width 1218 height 44
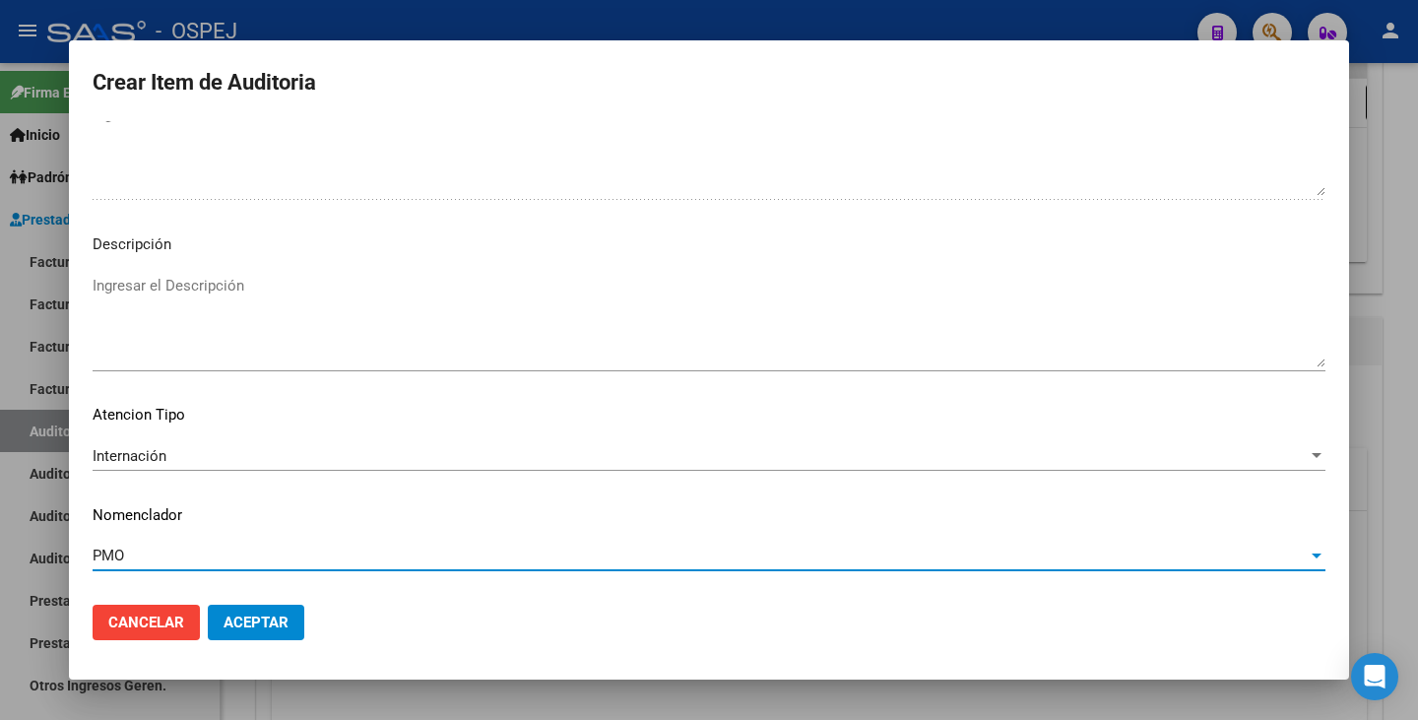
click at [236, 636] on button "Aceptar" at bounding box center [256, 622] width 96 height 35
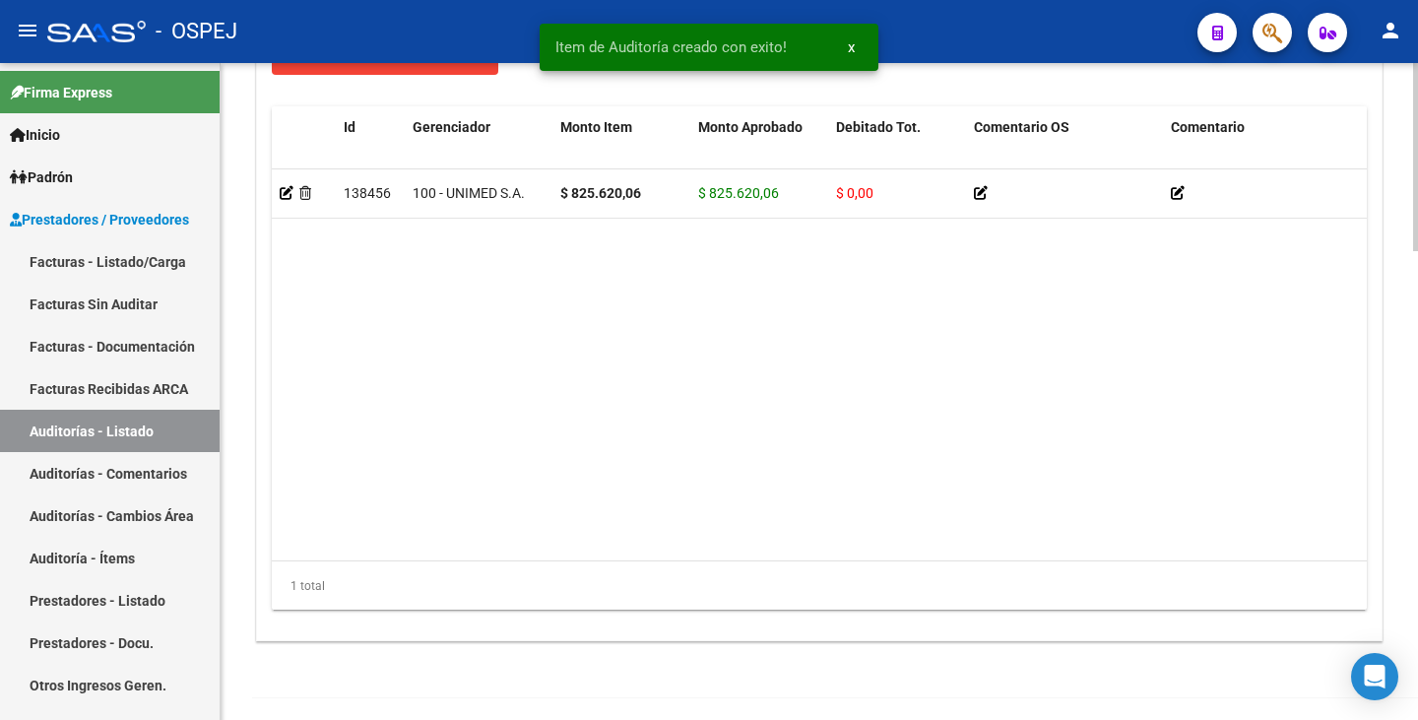
scroll to position [1637, 0]
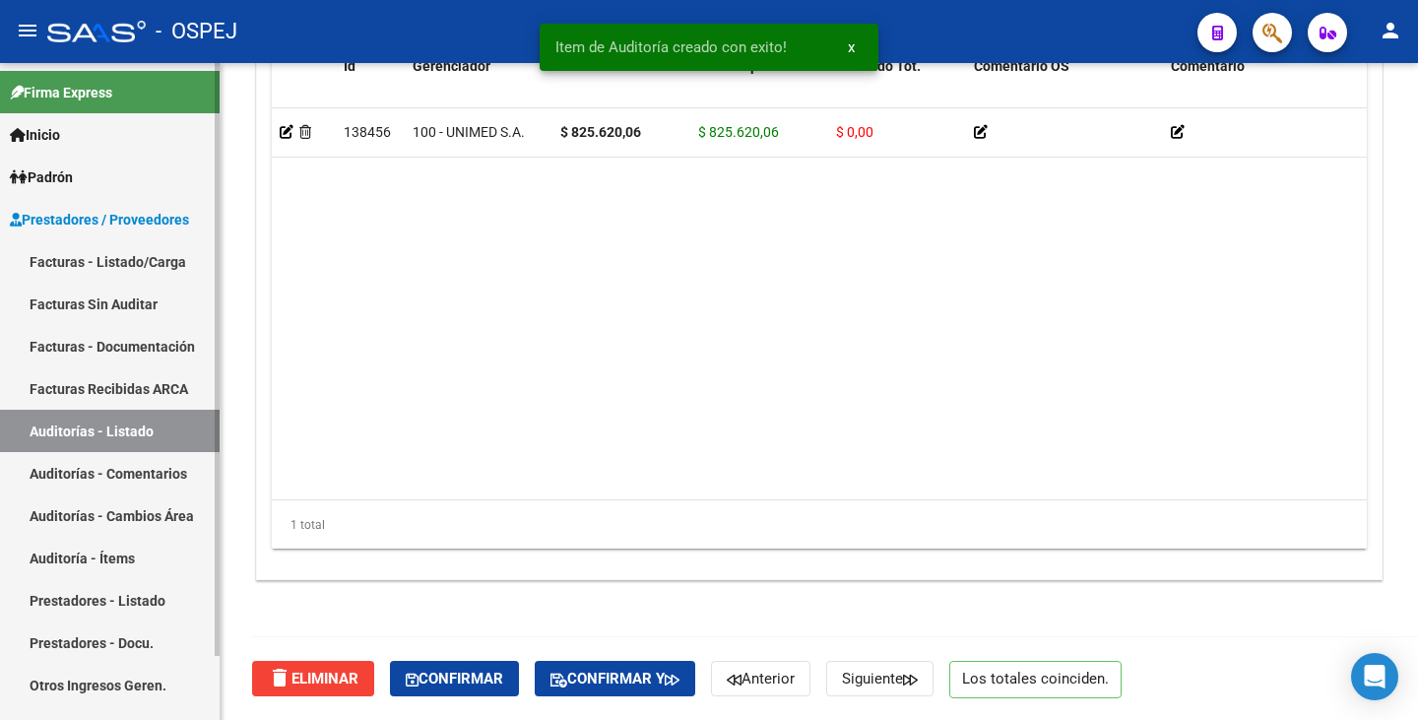
click at [162, 421] on link "Auditorías - Listado" at bounding box center [110, 431] width 220 height 42
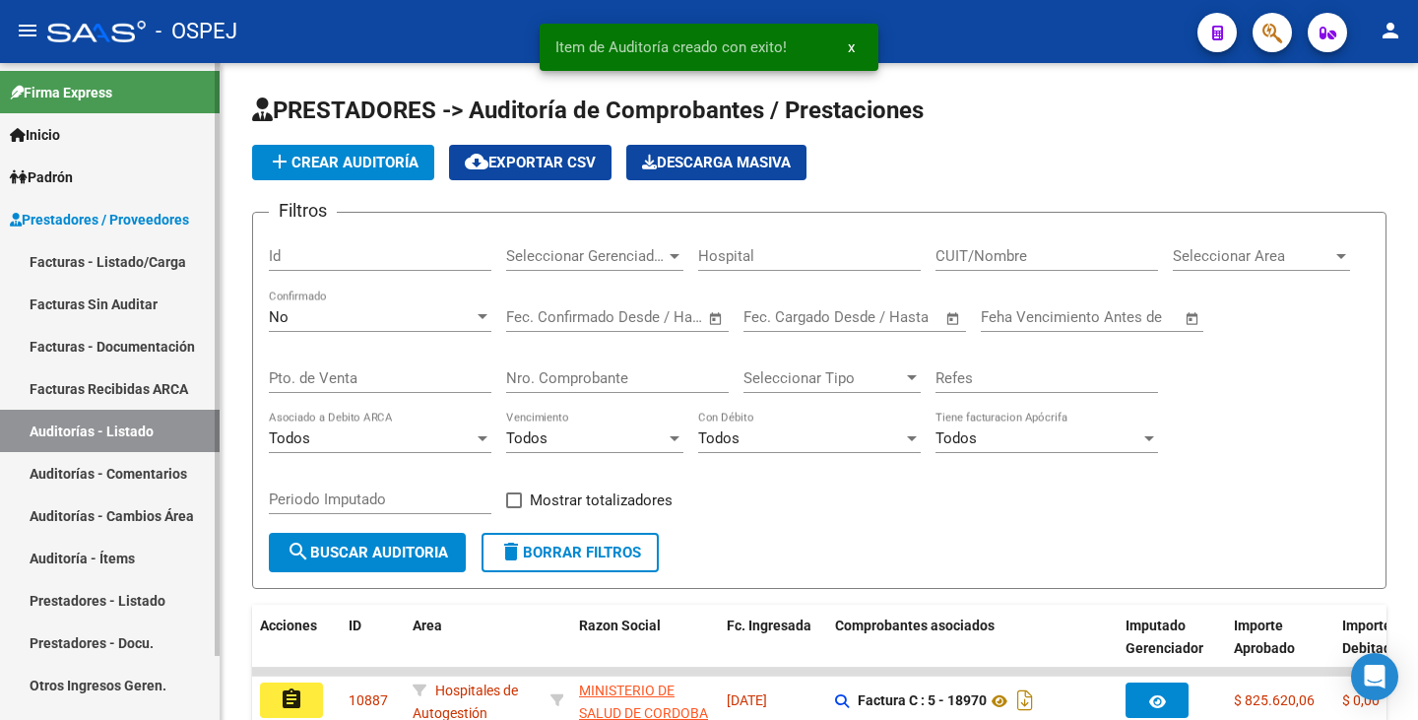
click at [157, 300] on link "Facturas Sin Auditar" at bounding box center [110, 304] width 220 height 42
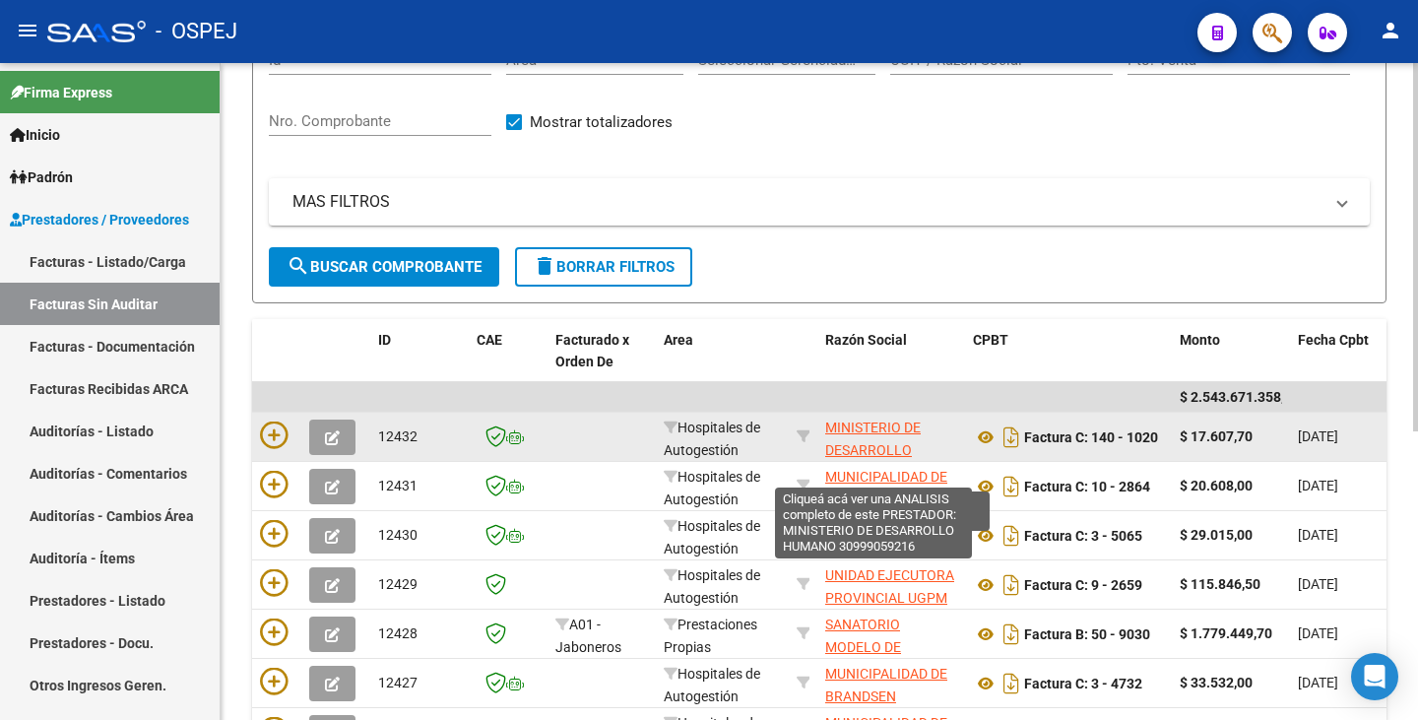
scroll to position [197, 0]
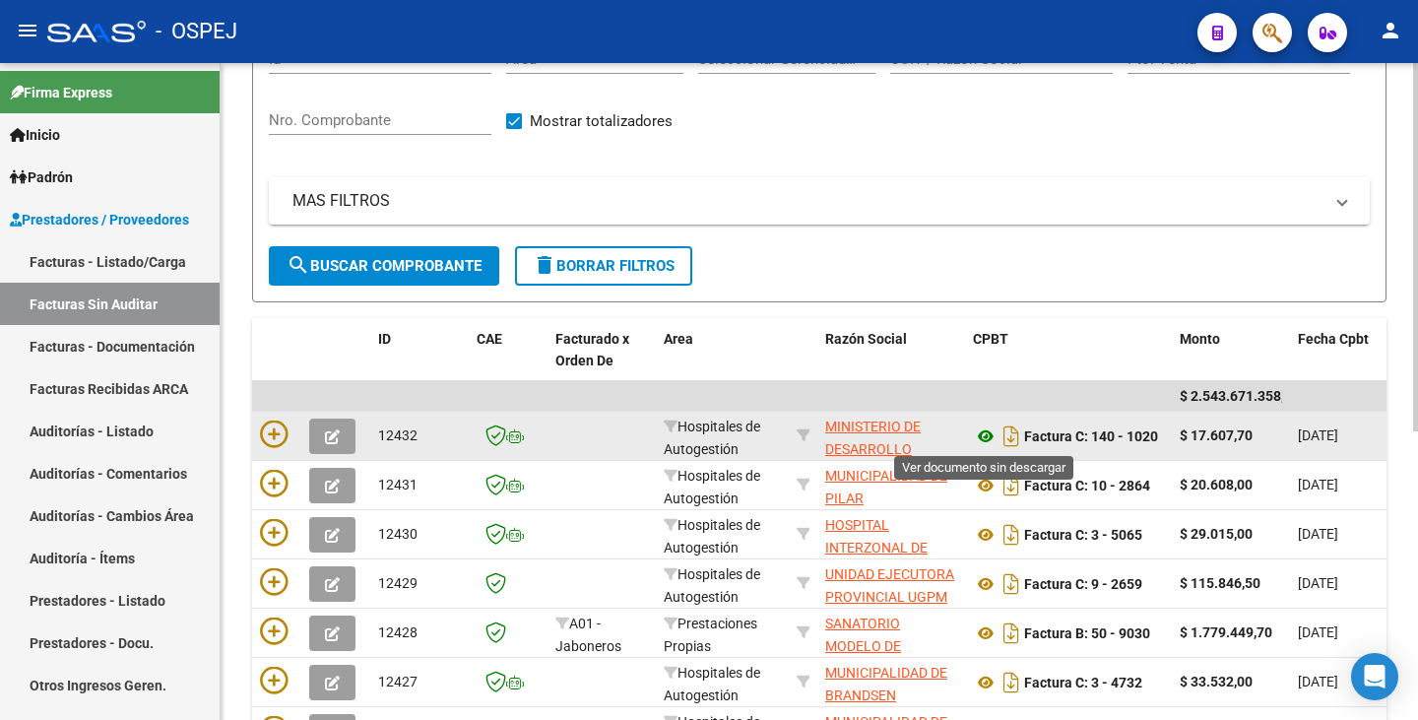
click at [984, 430] on icon at bounding box center [986, 436] width 26 height 24
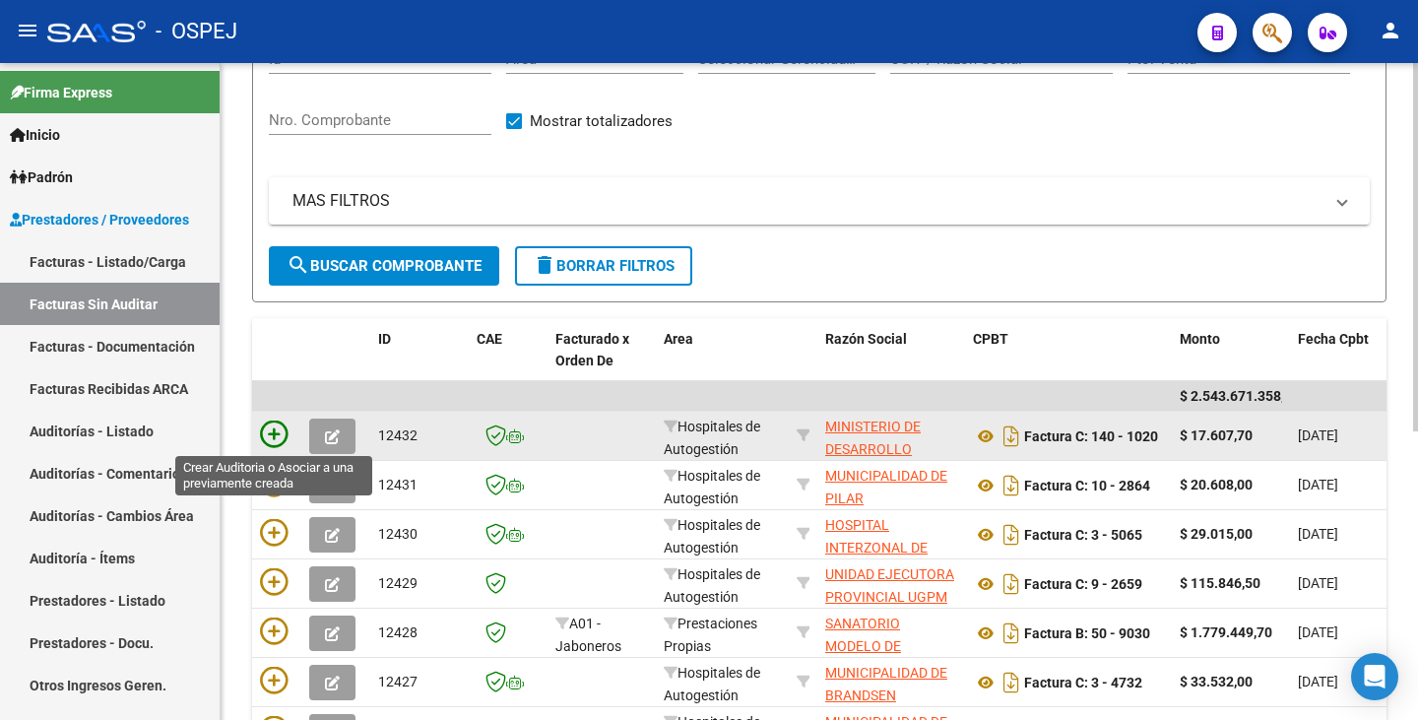
click at [267, 432] on icon at bounding box center [274, 434] width 28 height 28
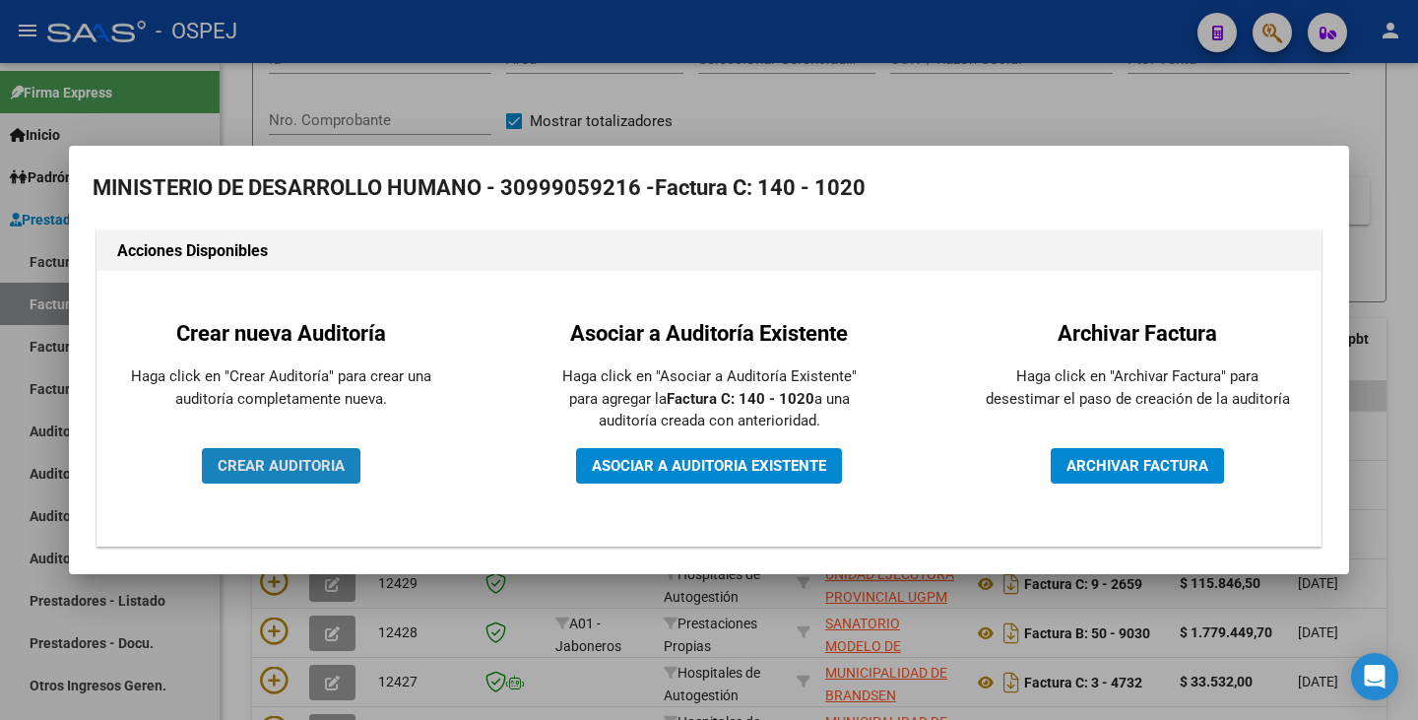
click at [267, 461] on span "CREAR AUDITORIA" at bounding box center [281, 466] width 127 height 18
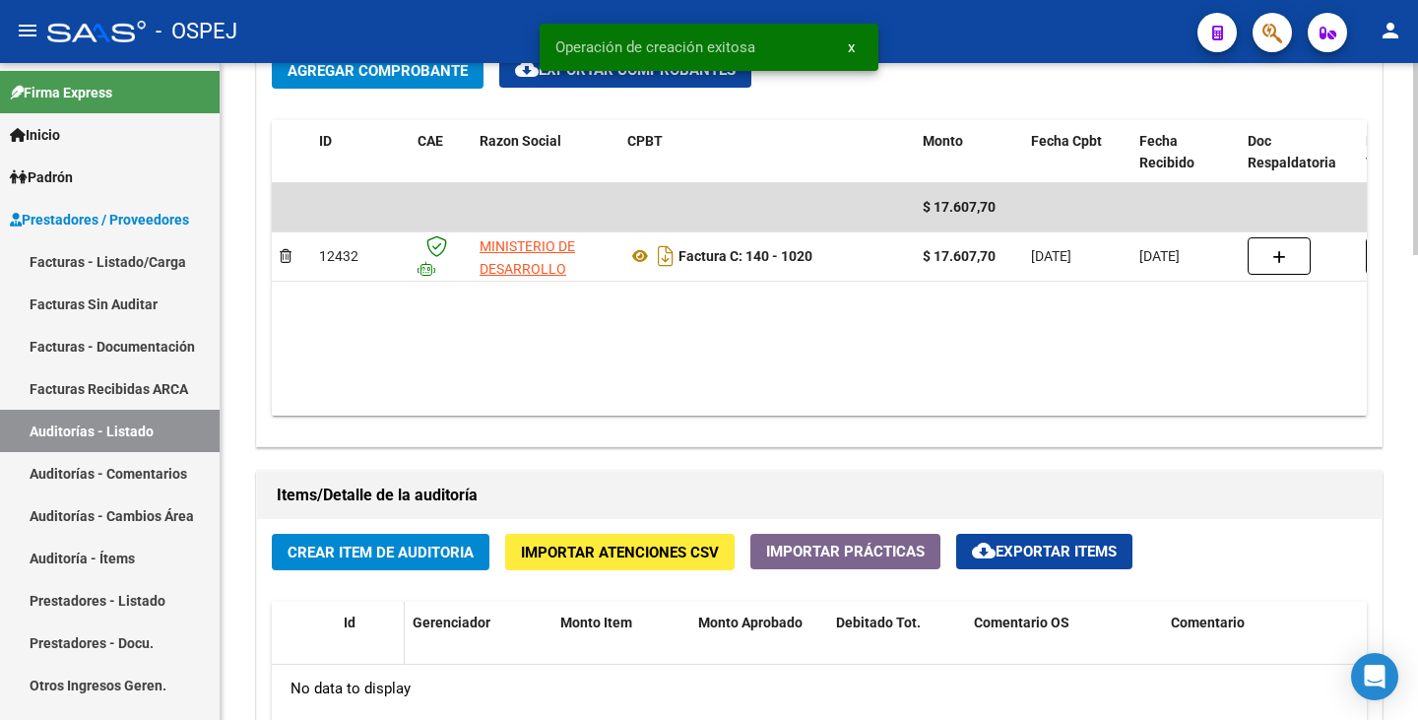
scroll to position [1280, 0]
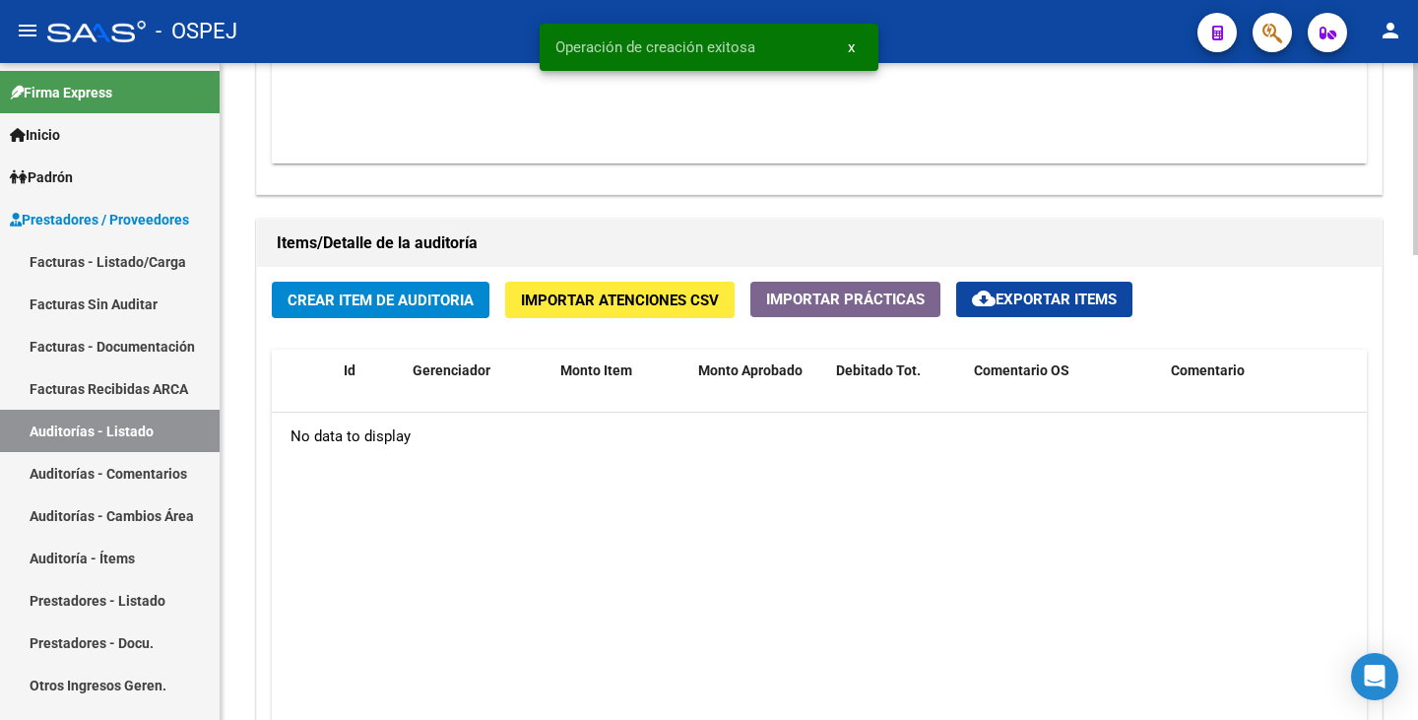
click at [352, 283] on button "Crear Item de Auditoria" at bounding box center [381, 300] width 218 height 36
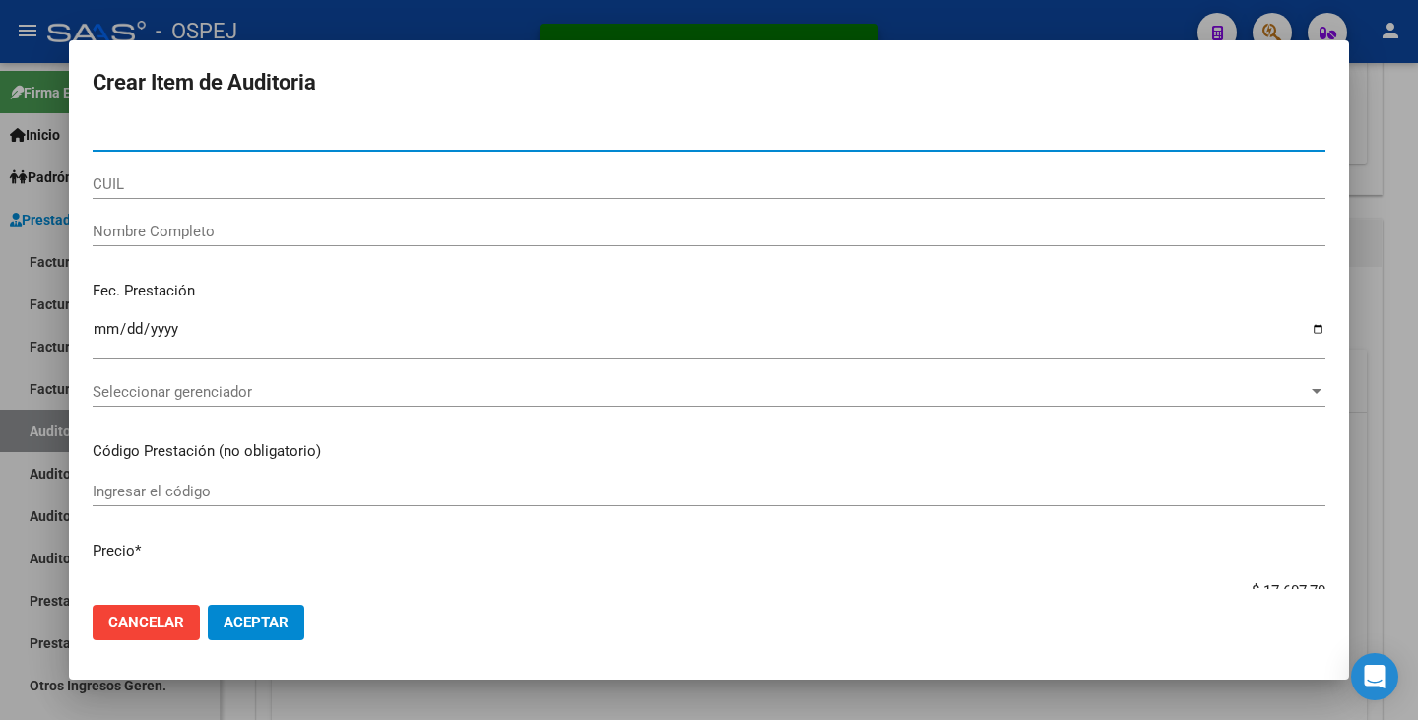
paste input "29080528"
type input "29080528"
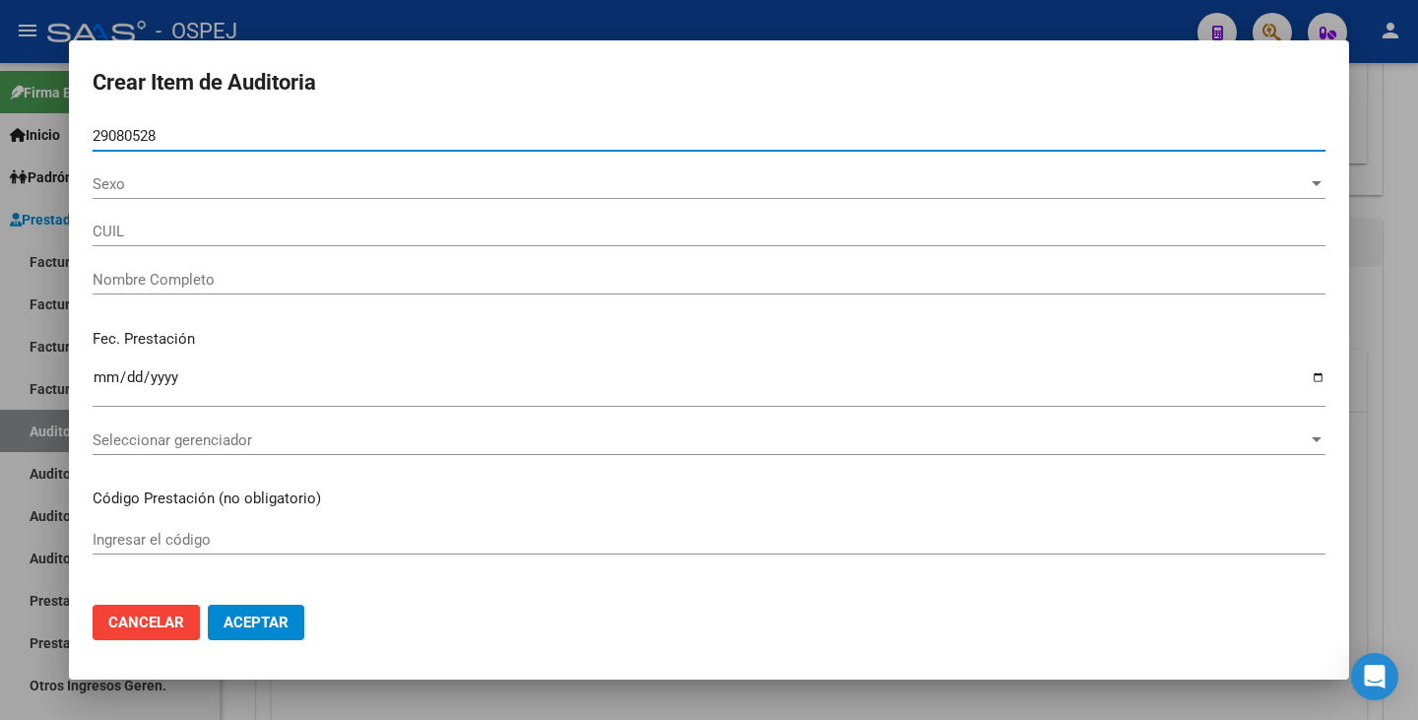
type input "27290805282"
type input "MU�OZ [PERSON_NAME] -"
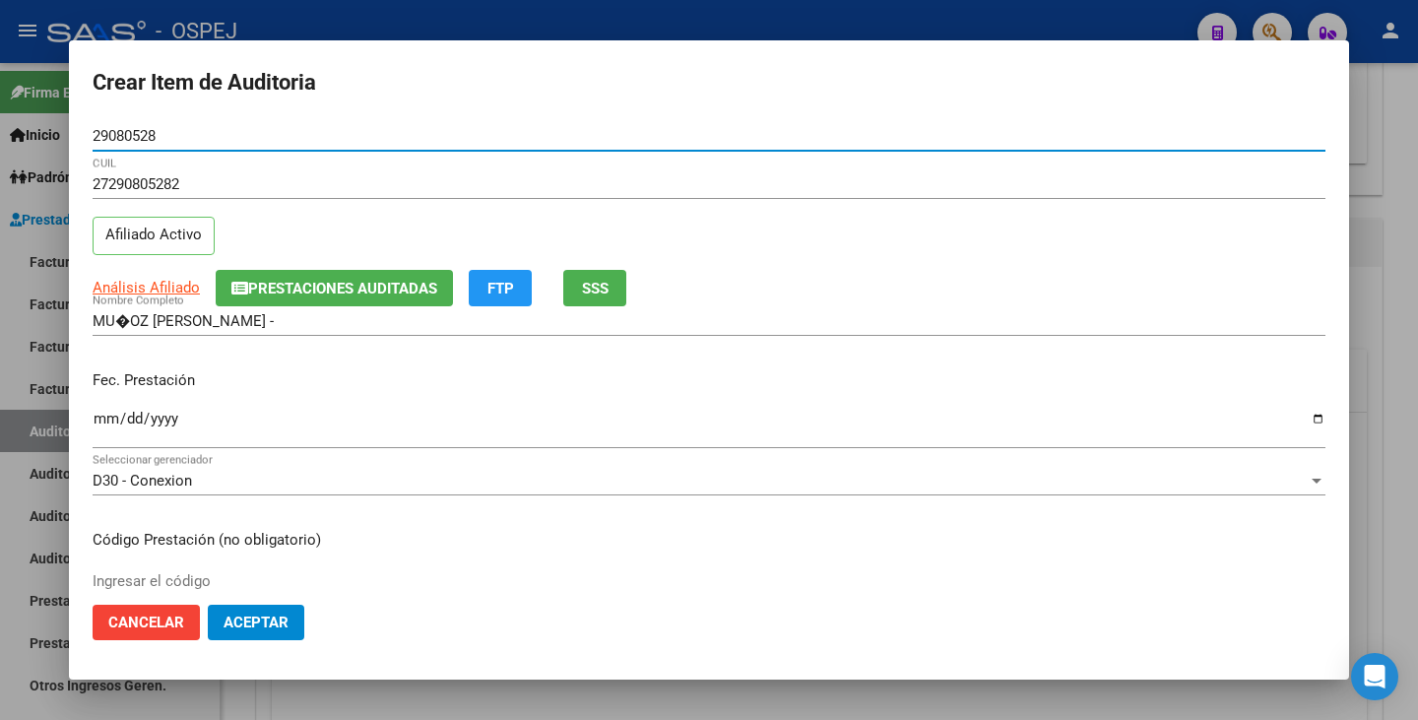
type input "29080528"
click at [101, 419] on input "Ingresar la fecha" at bounding box center [709, 427] width 1233 height 32
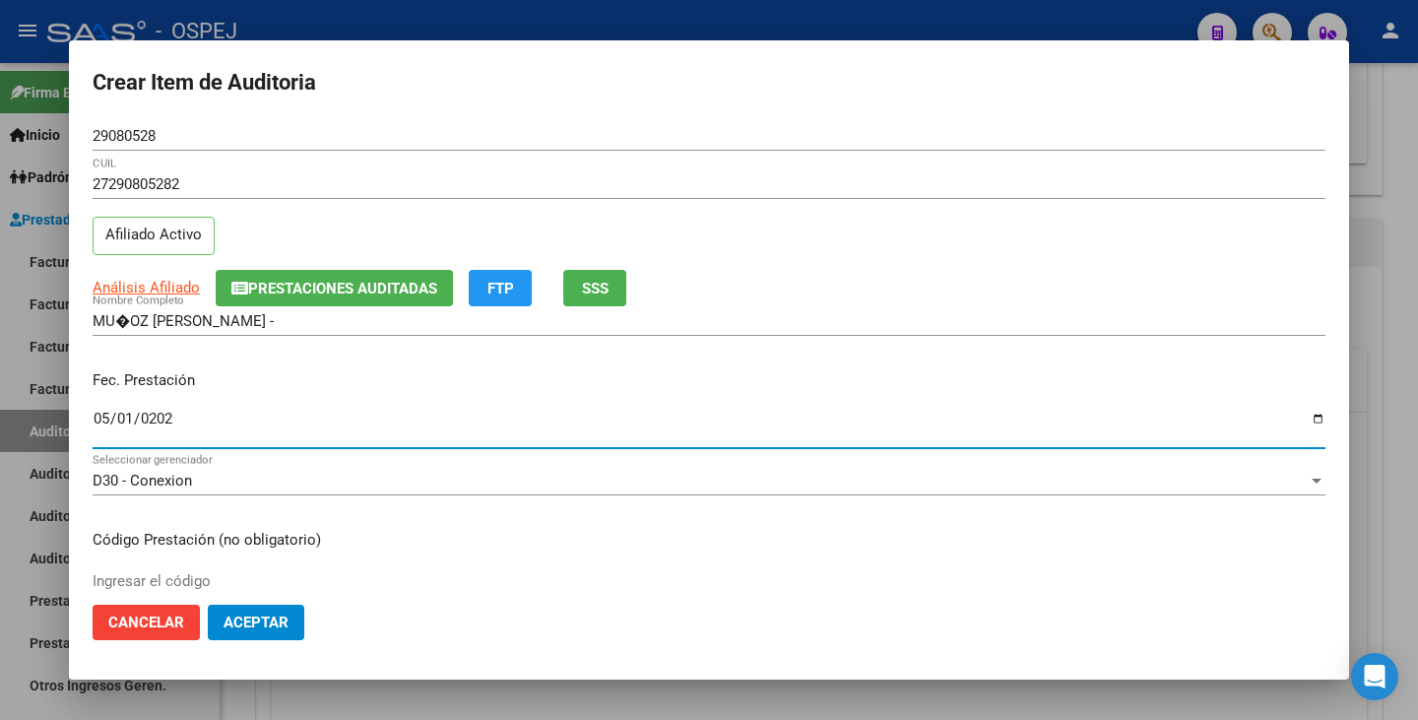
type input "[DATE]"
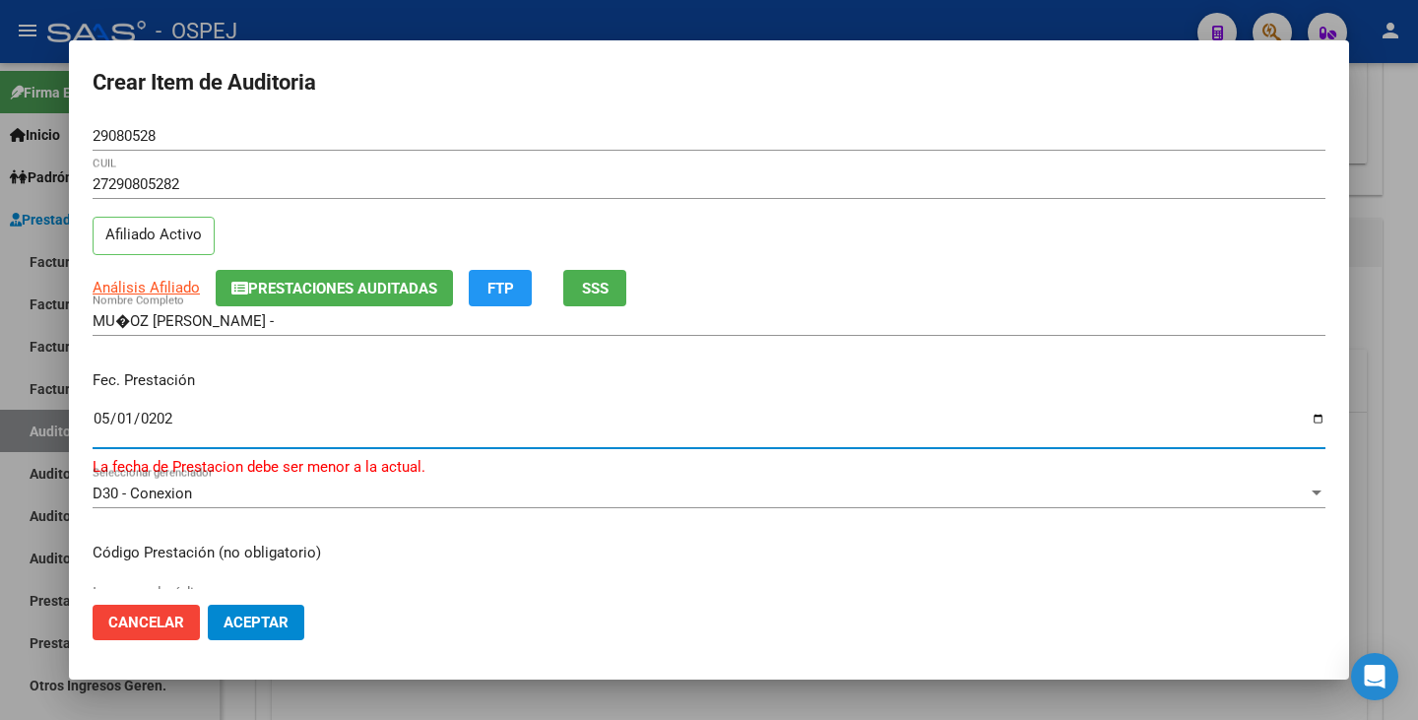
click at [122, 425] on input "[DATE]" at bounding box center [709, 427] width 1233 height 32
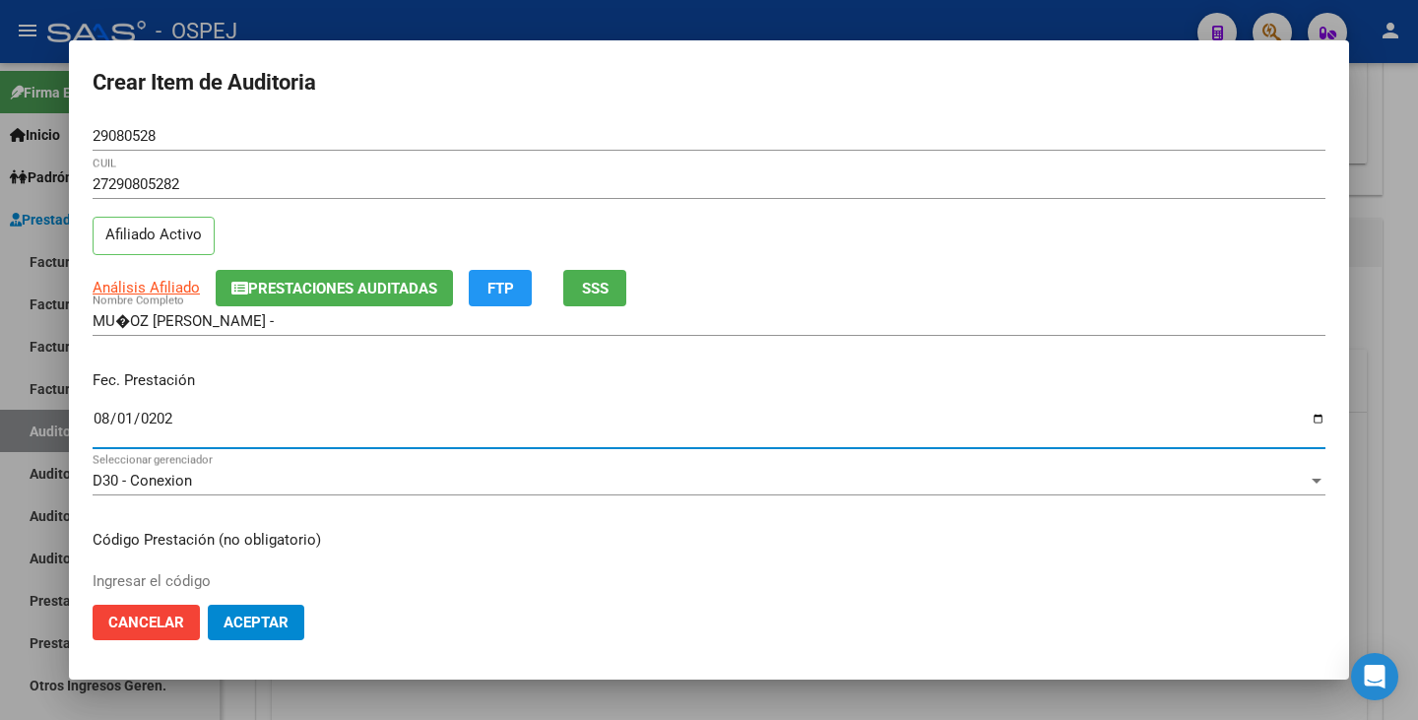
type input "[DATE]"
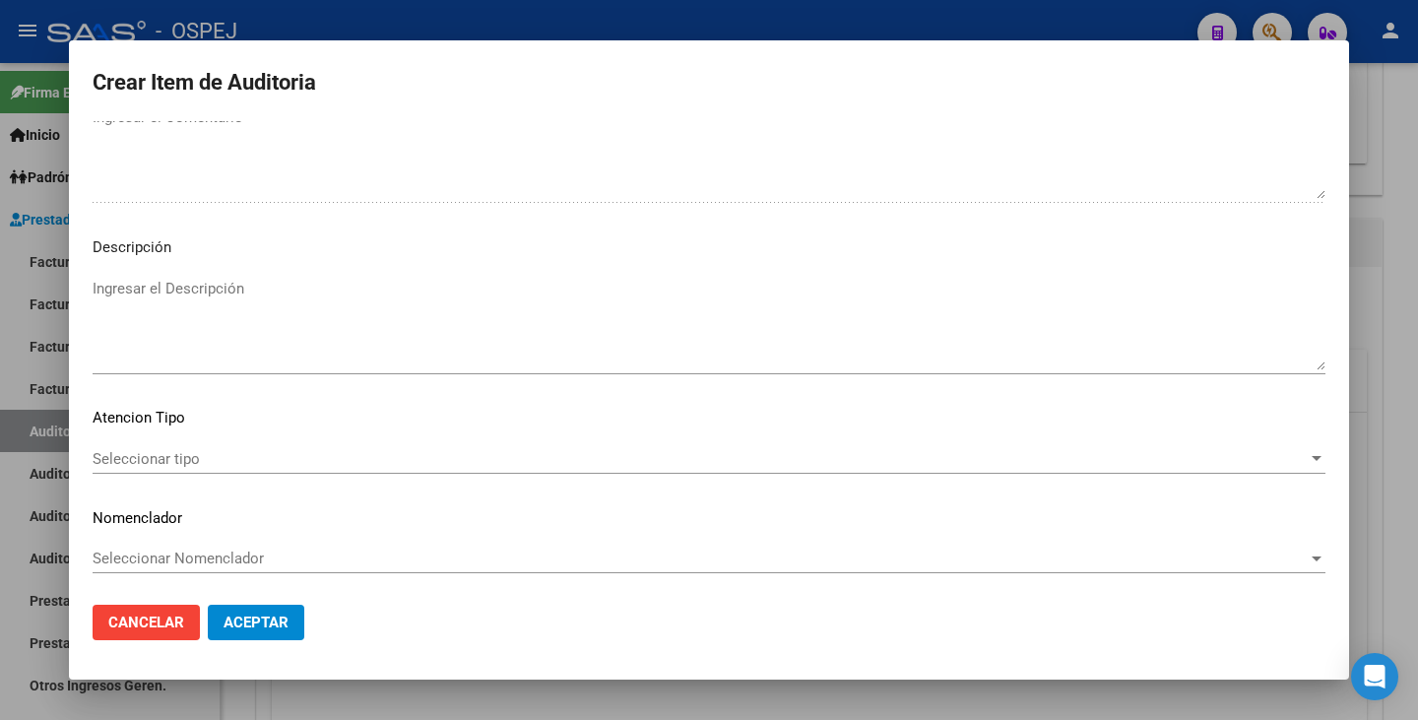
scroll to position [1306, 0]
click at [1054, 460] on span "Seleccionar tipo" at bounding box center [700, 456] width 1215 height 18
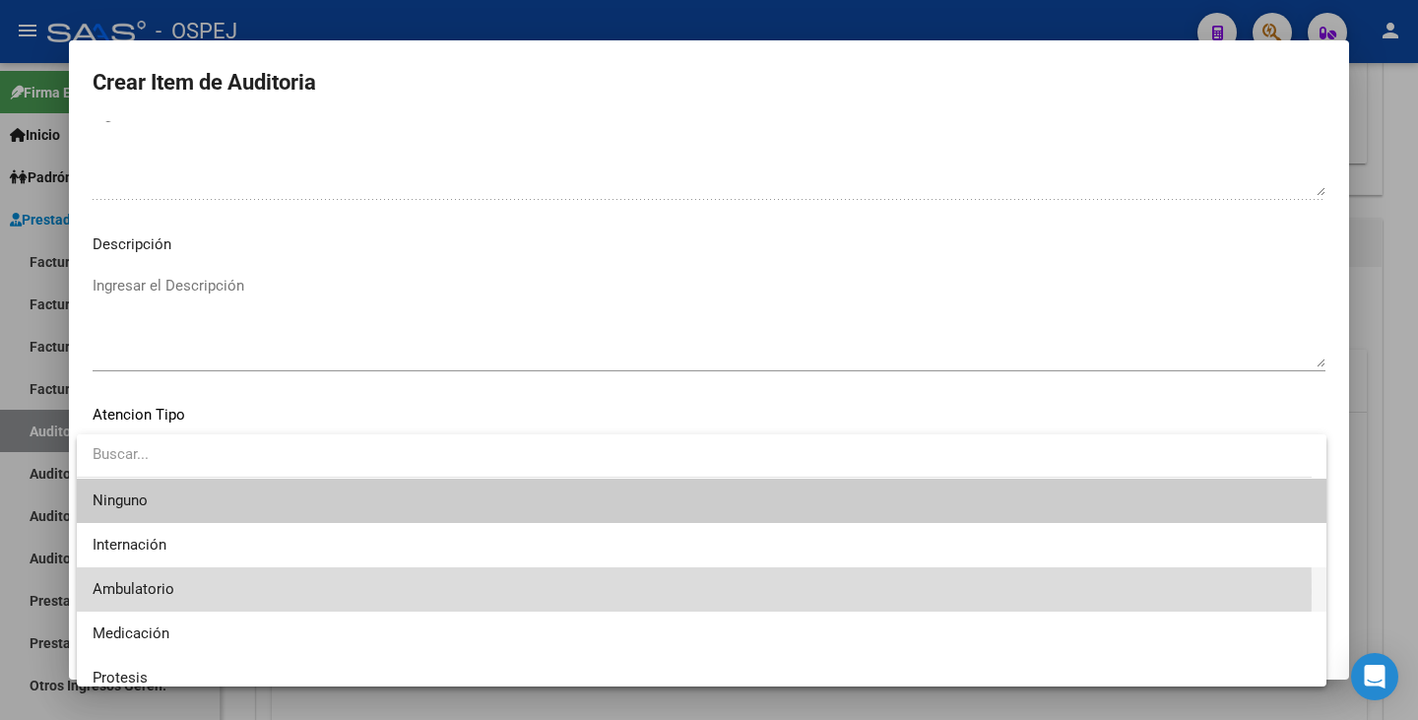
click at [341, 591] on span "Ambulatorio" at bounding box center [702, 589] width 1218 height 44
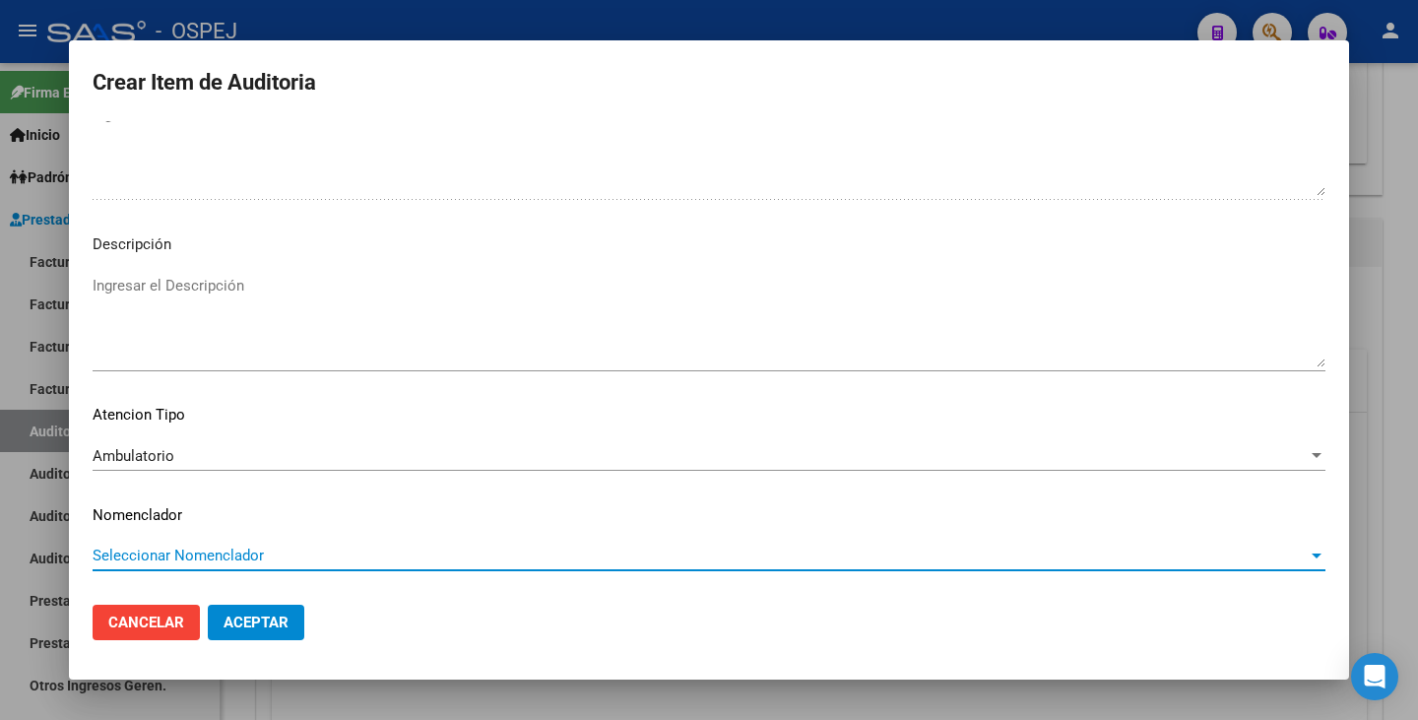
click at [347, 548] on span "Seleccionar Nomenclador" at bounding box center [700, 555] width 1215 height 18
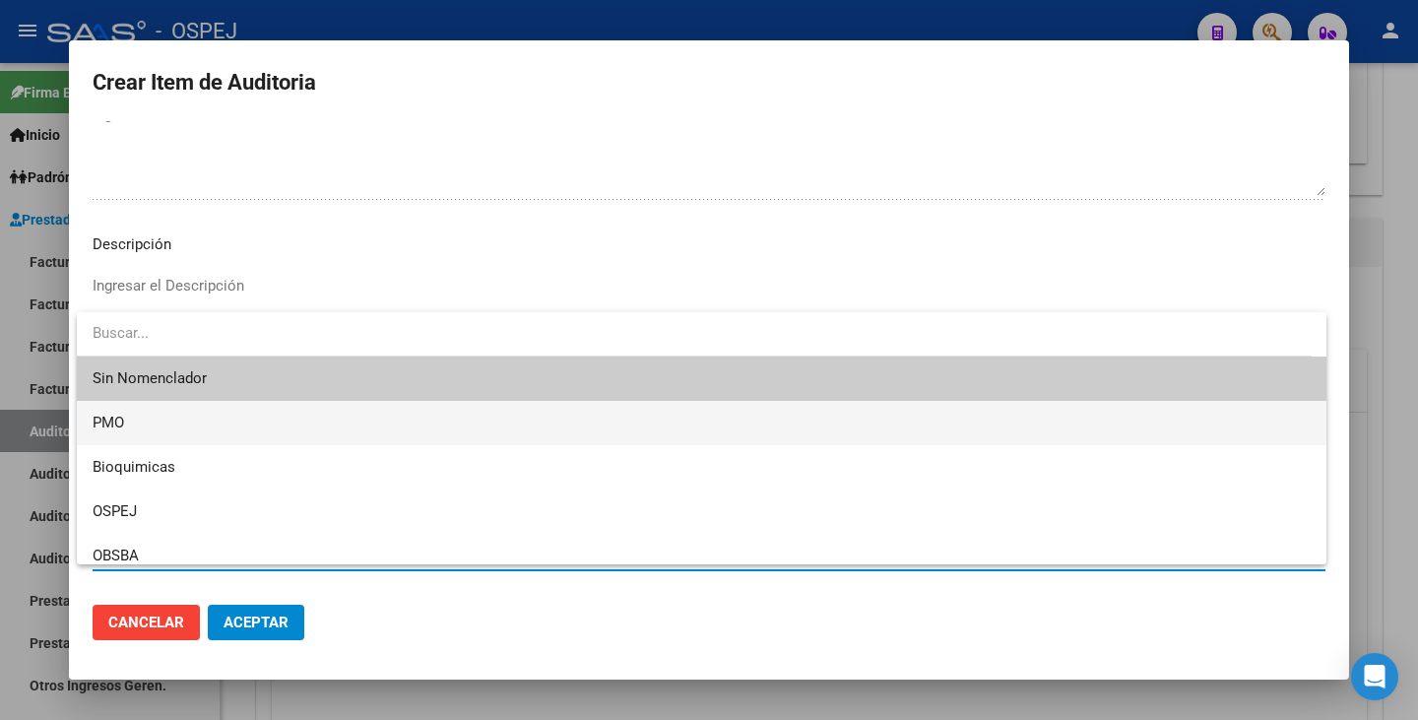
click at [243, 419] on span "PMO" at bounding box center [702, 423] width 1218 height 44
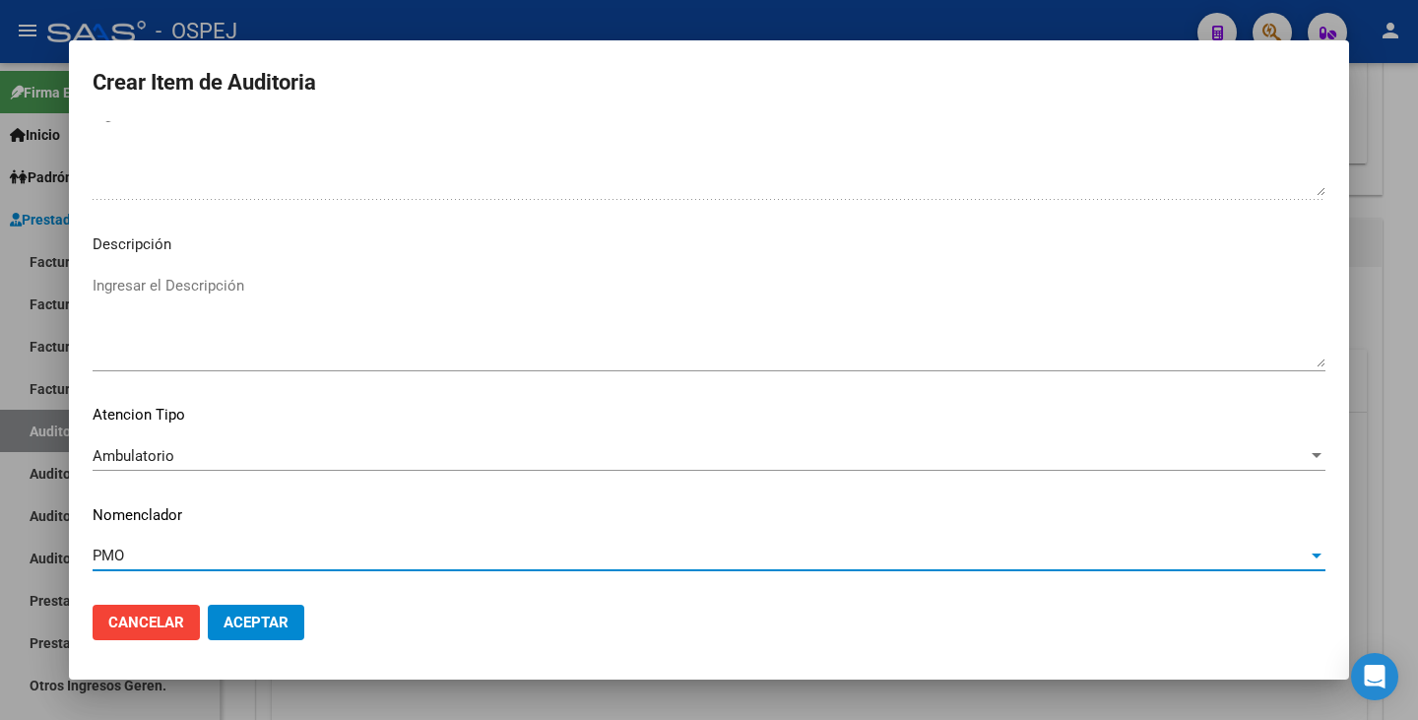
click at [263, 625] on span "Aceptar" at bounding box center [256, 622] width 65 height 18
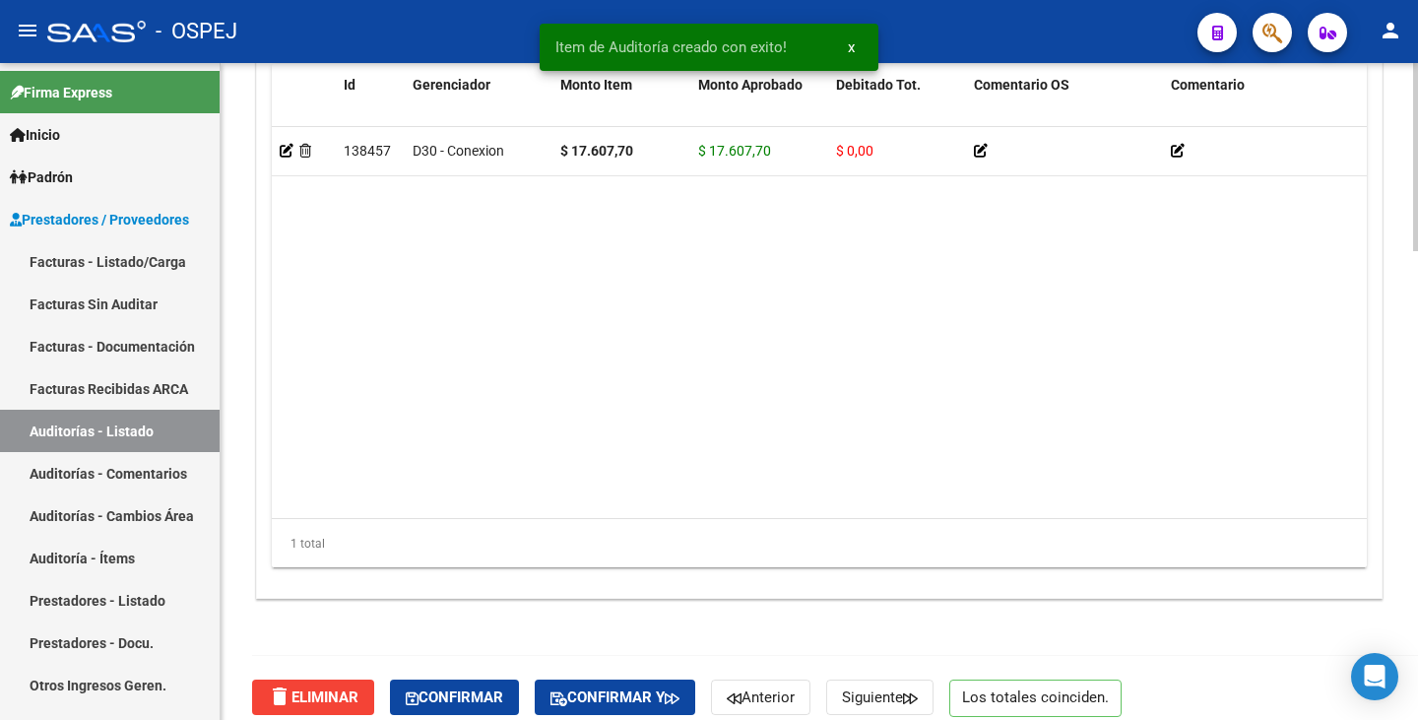
scroll to position [1637, 0]
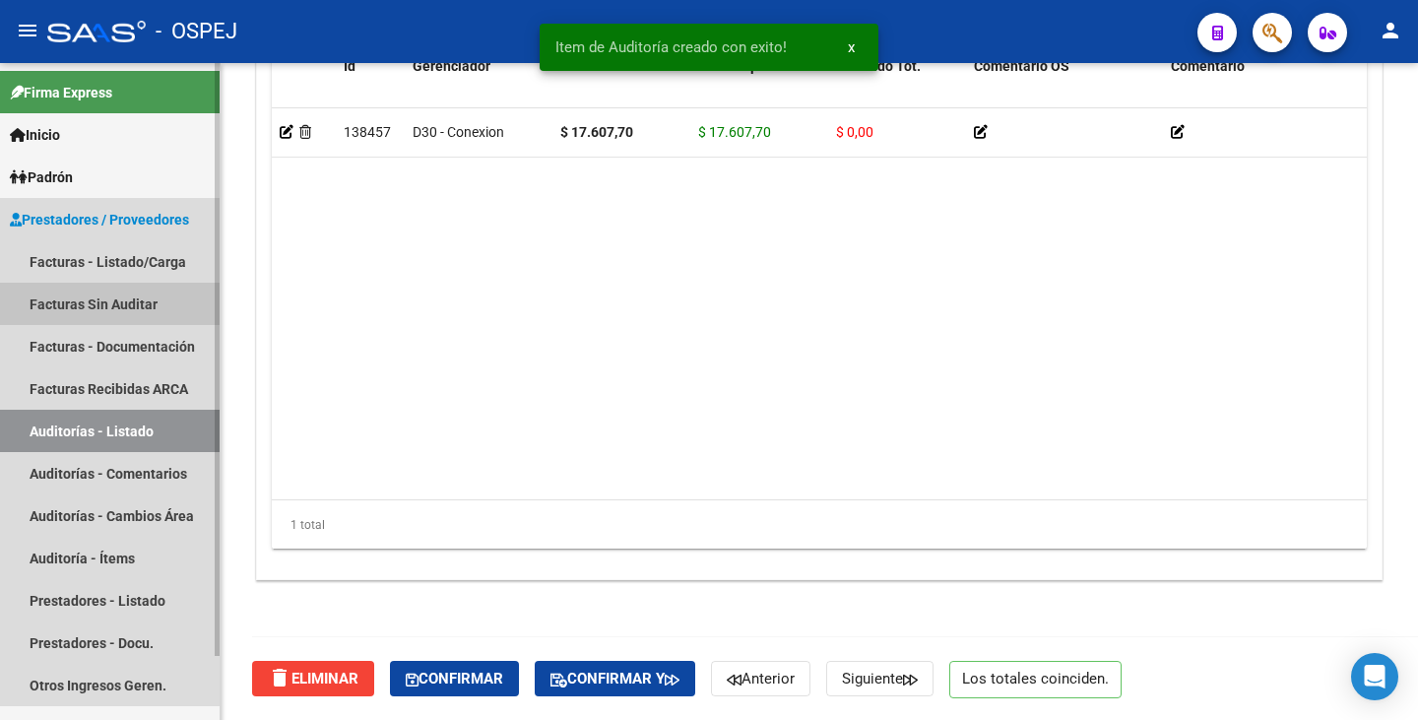
click at [138, 311] on link "Facturas Sin Auditar" at bounding box center [110, 304] width 220 height 42
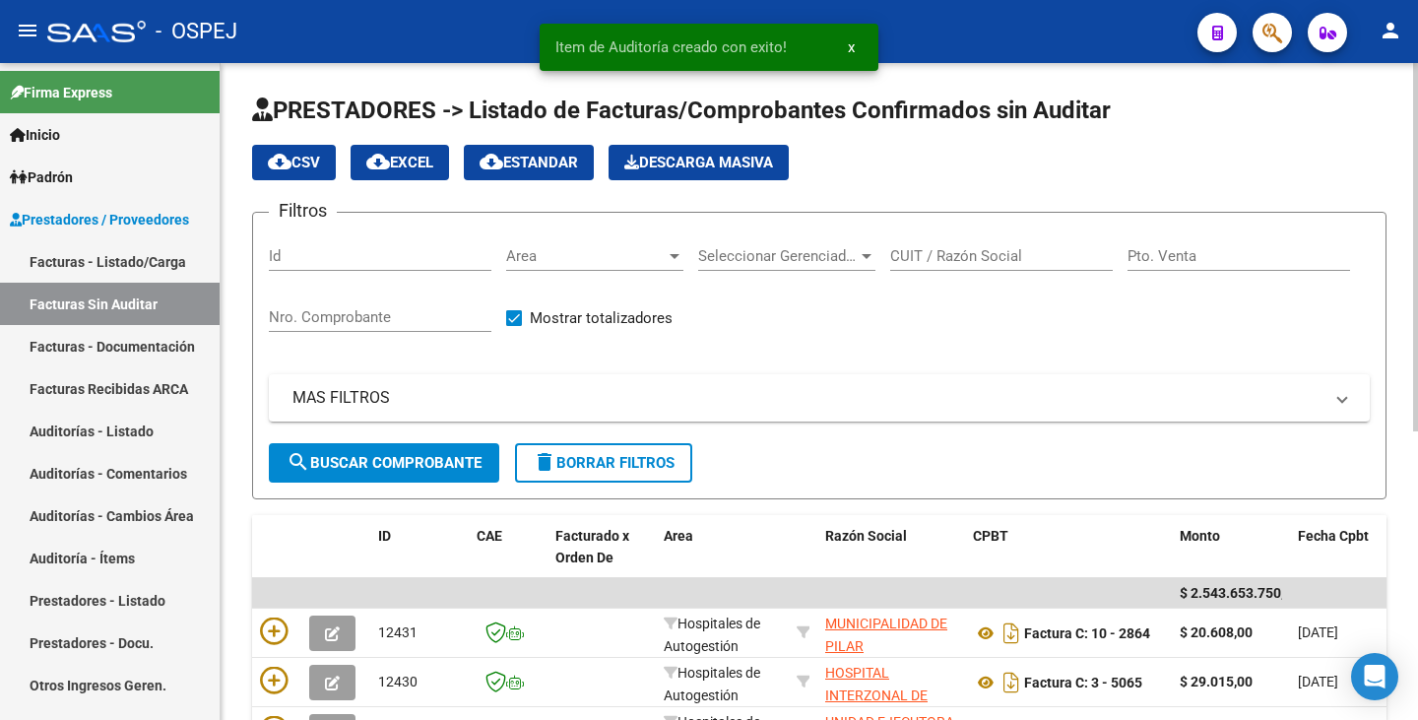
click at [654, 261] on span "Area" at bounding box center [586, 256] width 160 height 18
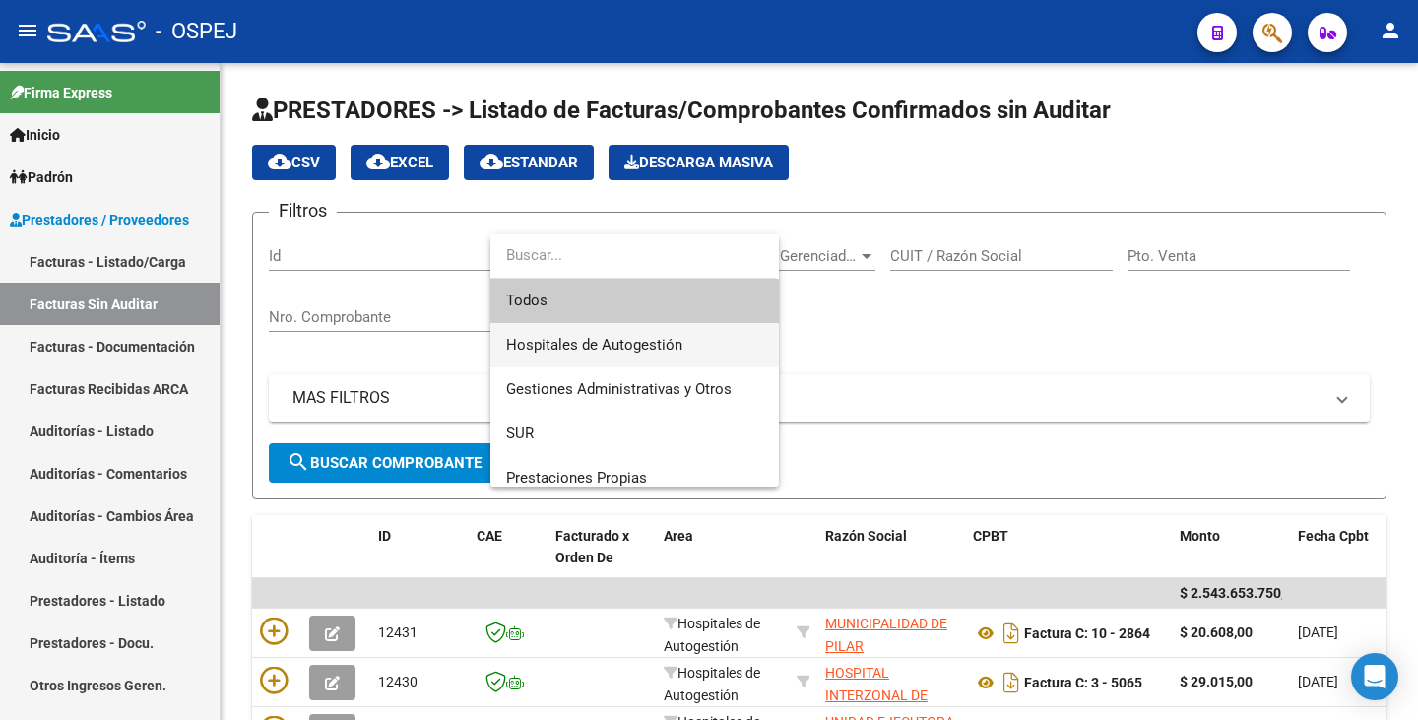
click at [616, 344] on span "Hospitales de Autogestión" at bounding box center [594, 345] width 176 height 18
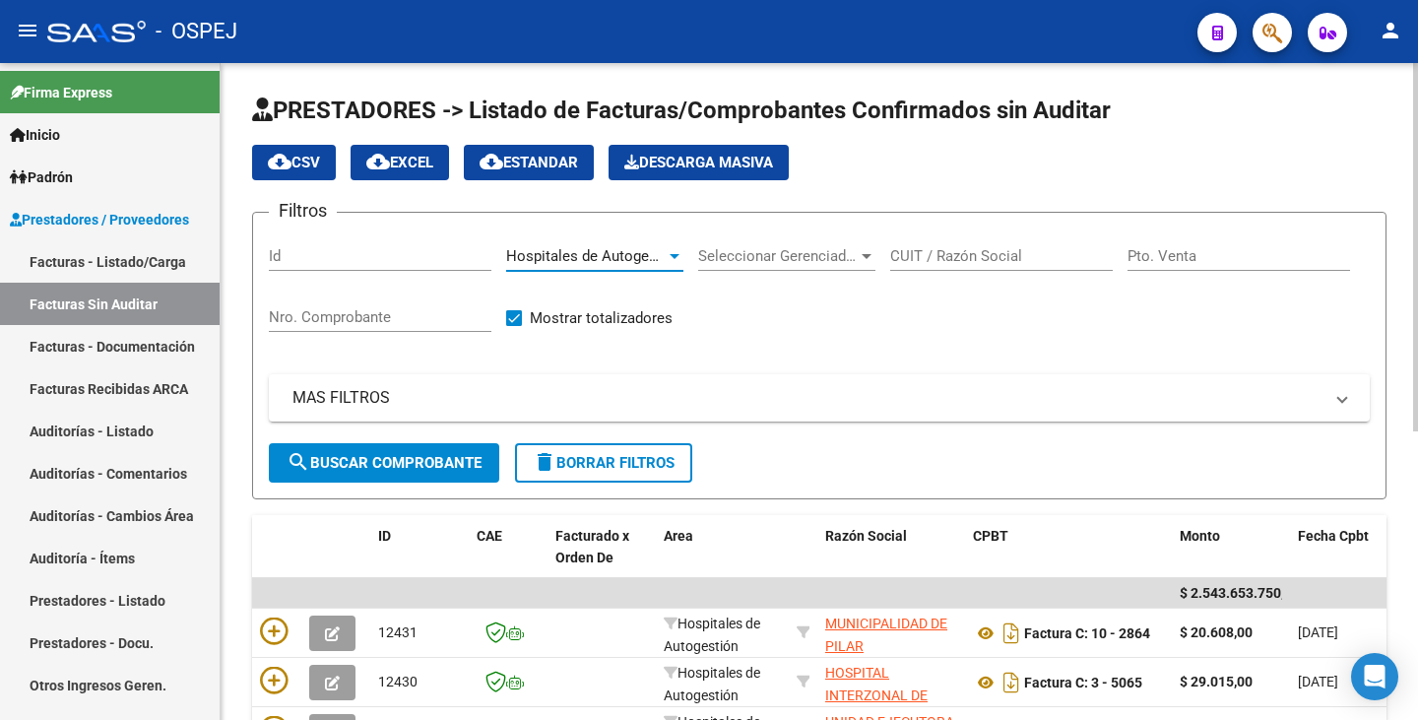
click at [389, 464] on span "search Buscar Comprobante" at bounding box center [384, 463] width 195 height 18
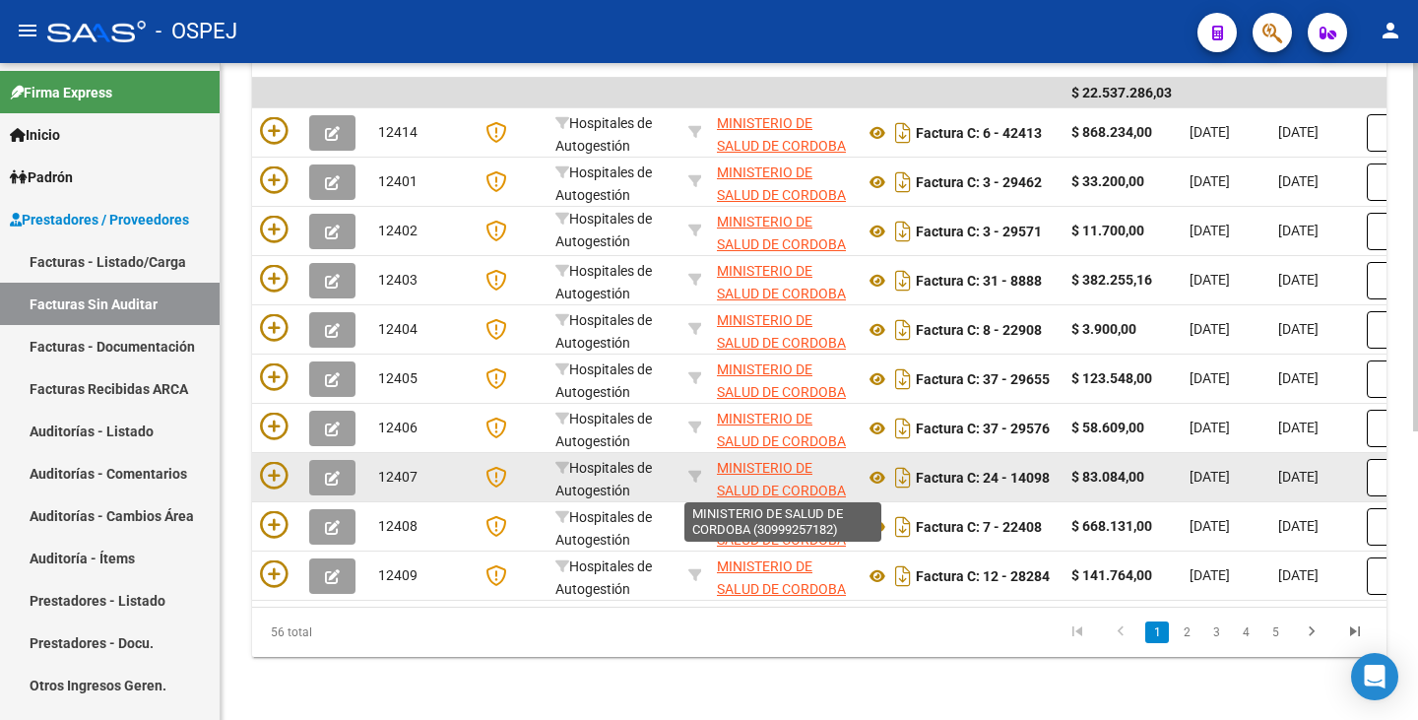
scroll to position [515, 0]
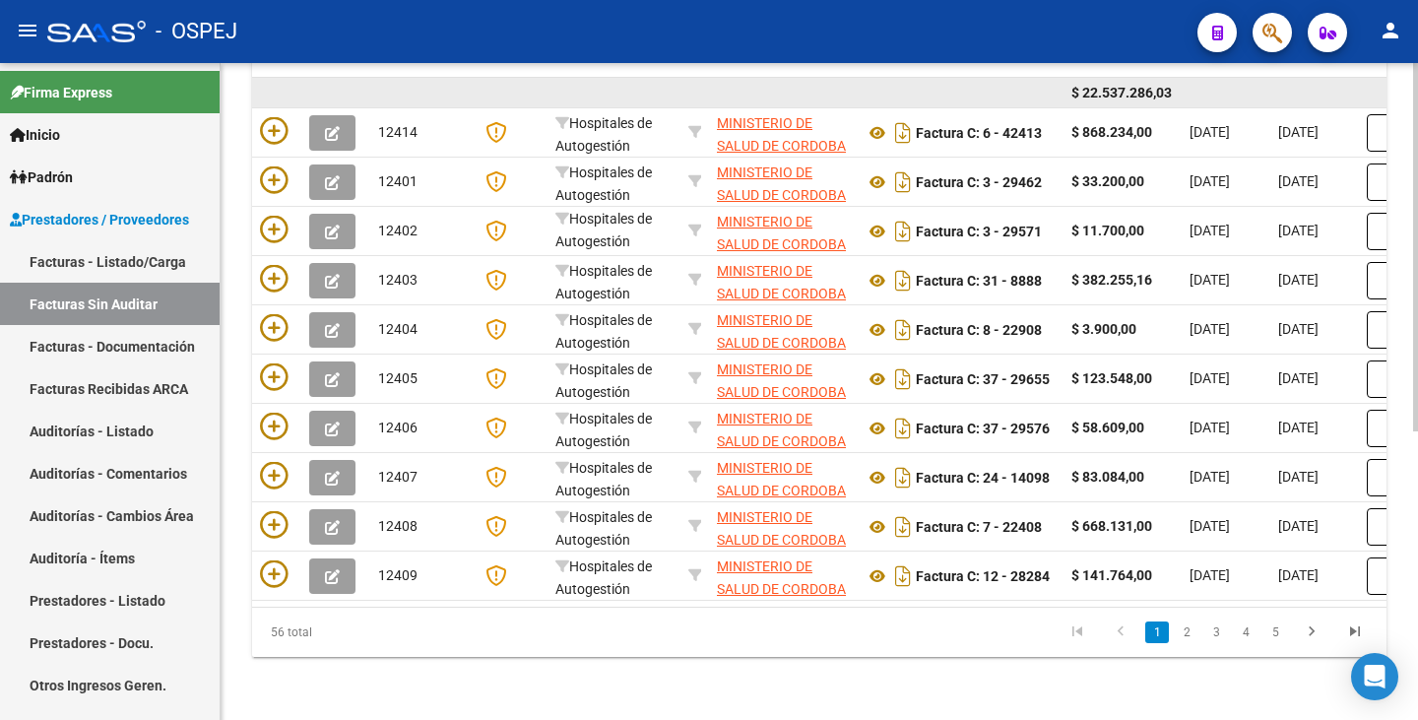
click at [1126, 85] on span "$ 22.537.286,03" at bounding box center [1121, 93] width 100 height 16
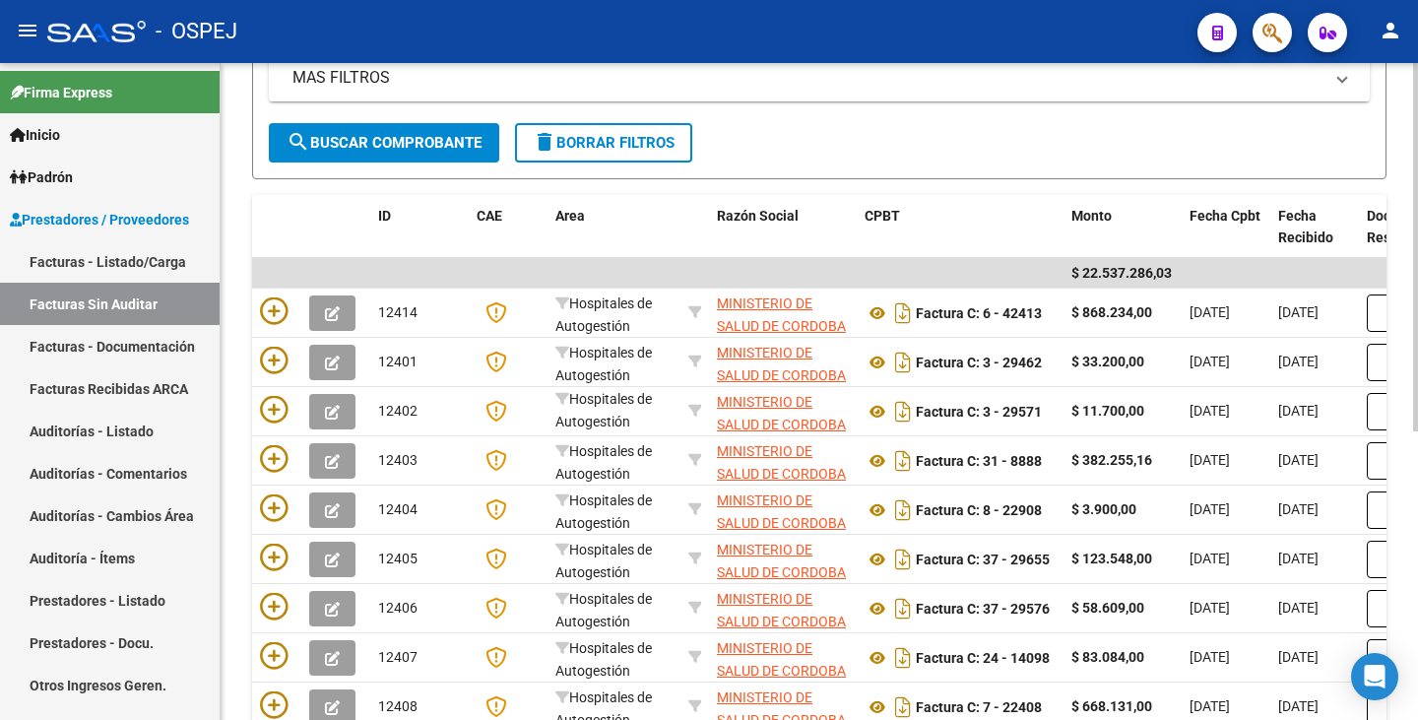
scroll to position [318, 0]
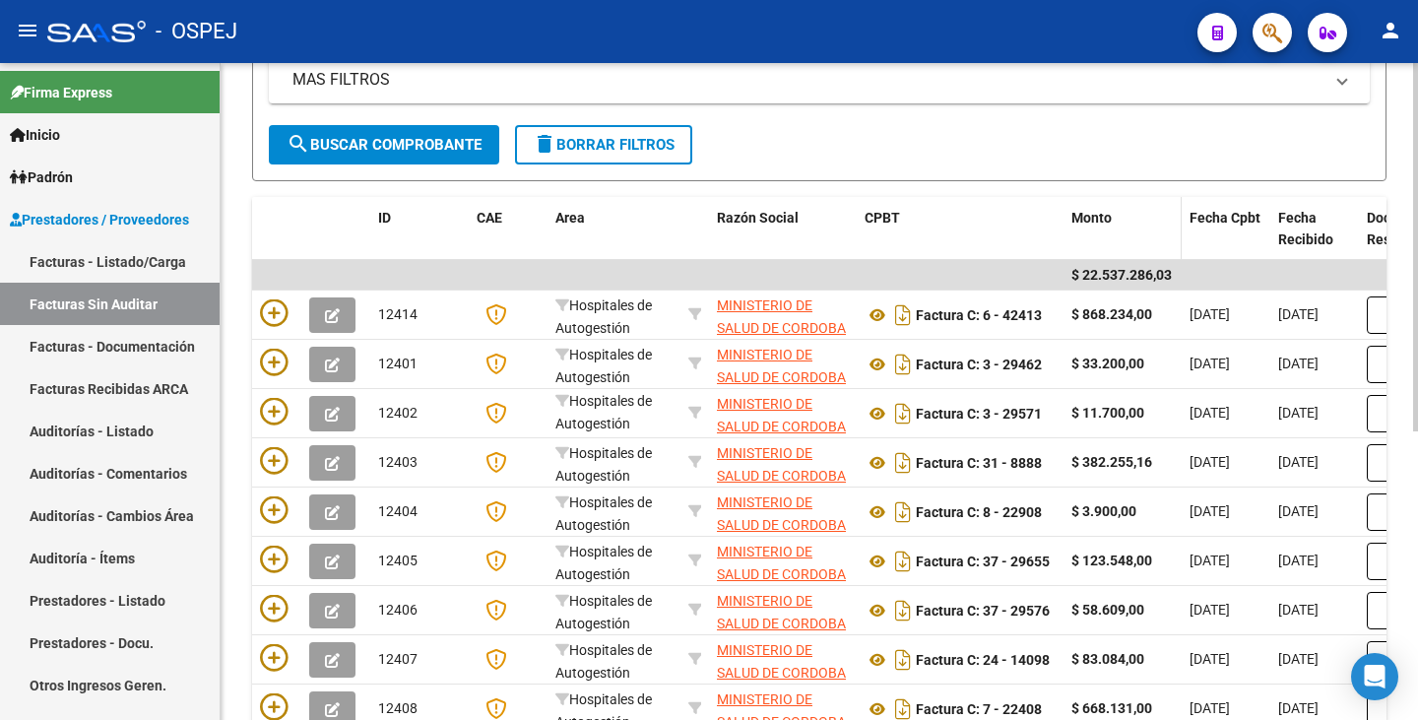
click at [1101, 212] on span "Monto" at bounding box center [1091, 218] width 40 height 16
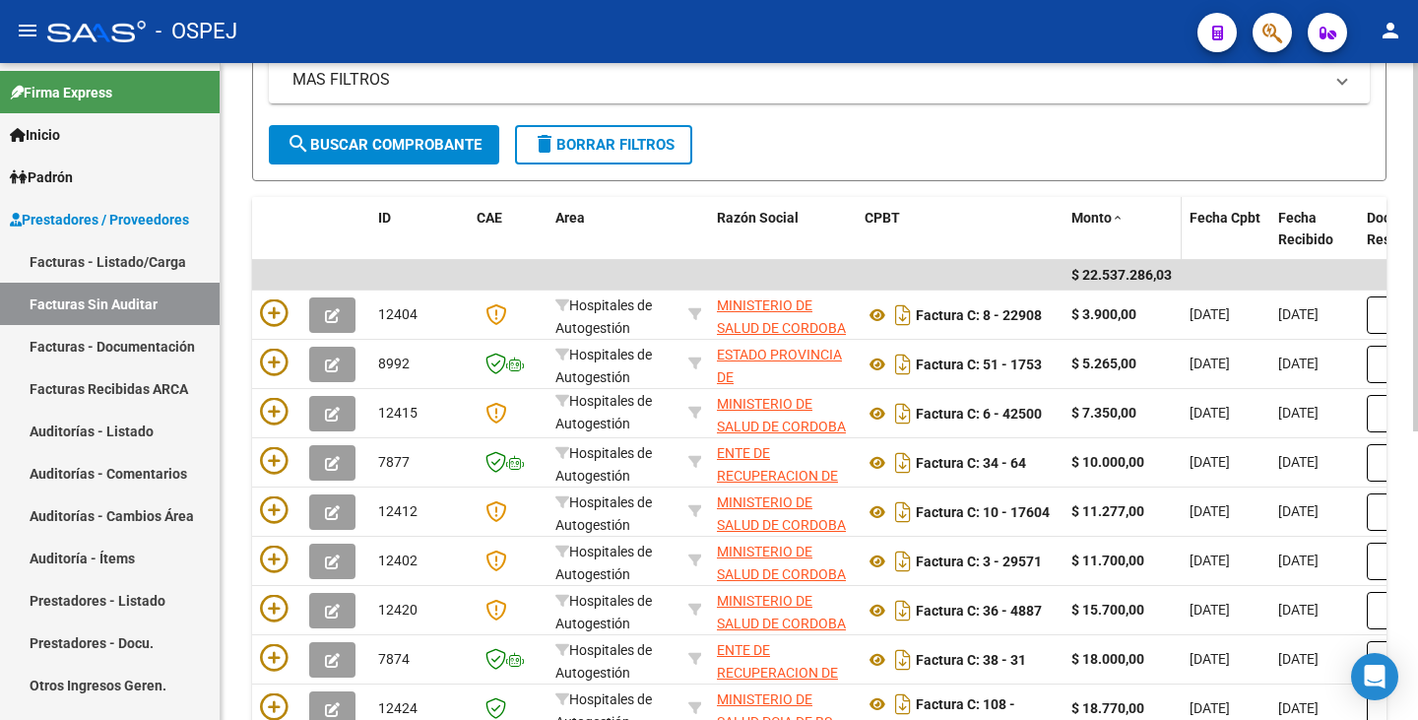
click at [1102, 212] on span "Monto" at bounding box center [1091, 218] width 40 height 16
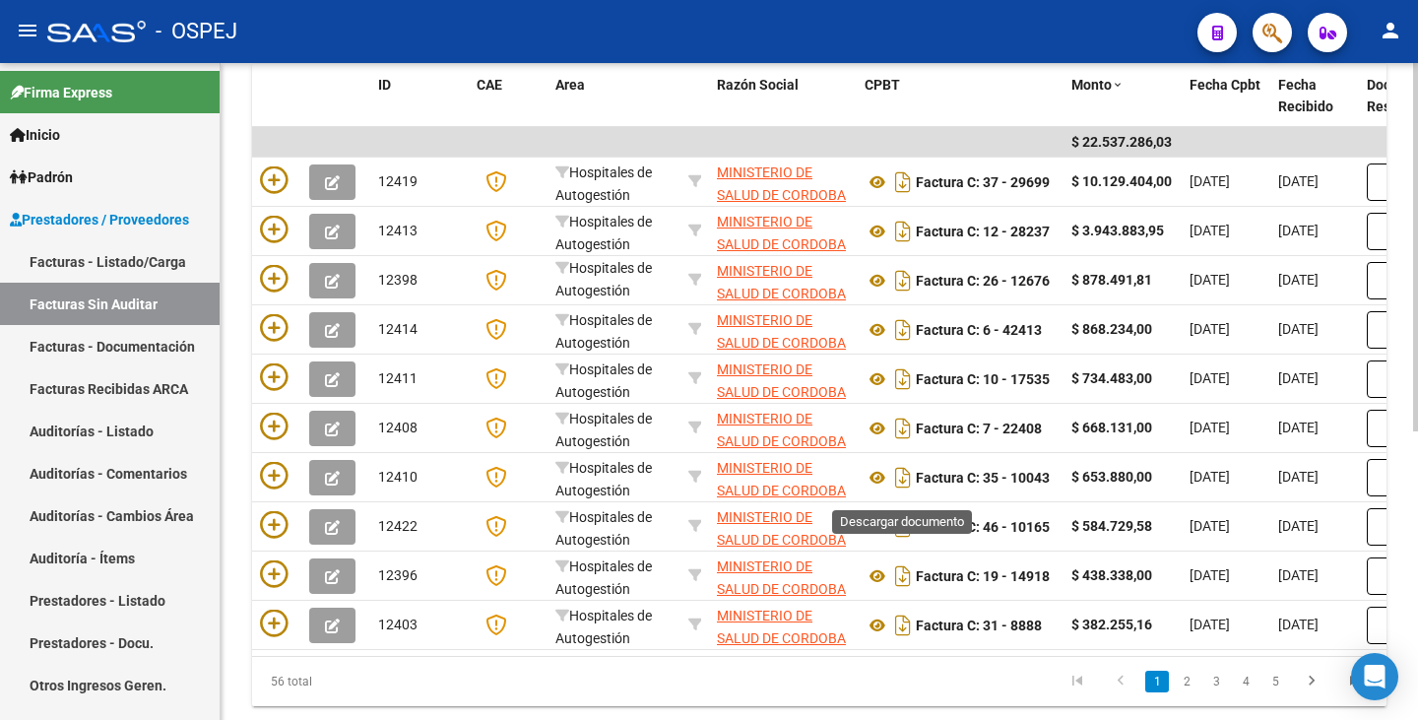
scroll to position [416, 0]
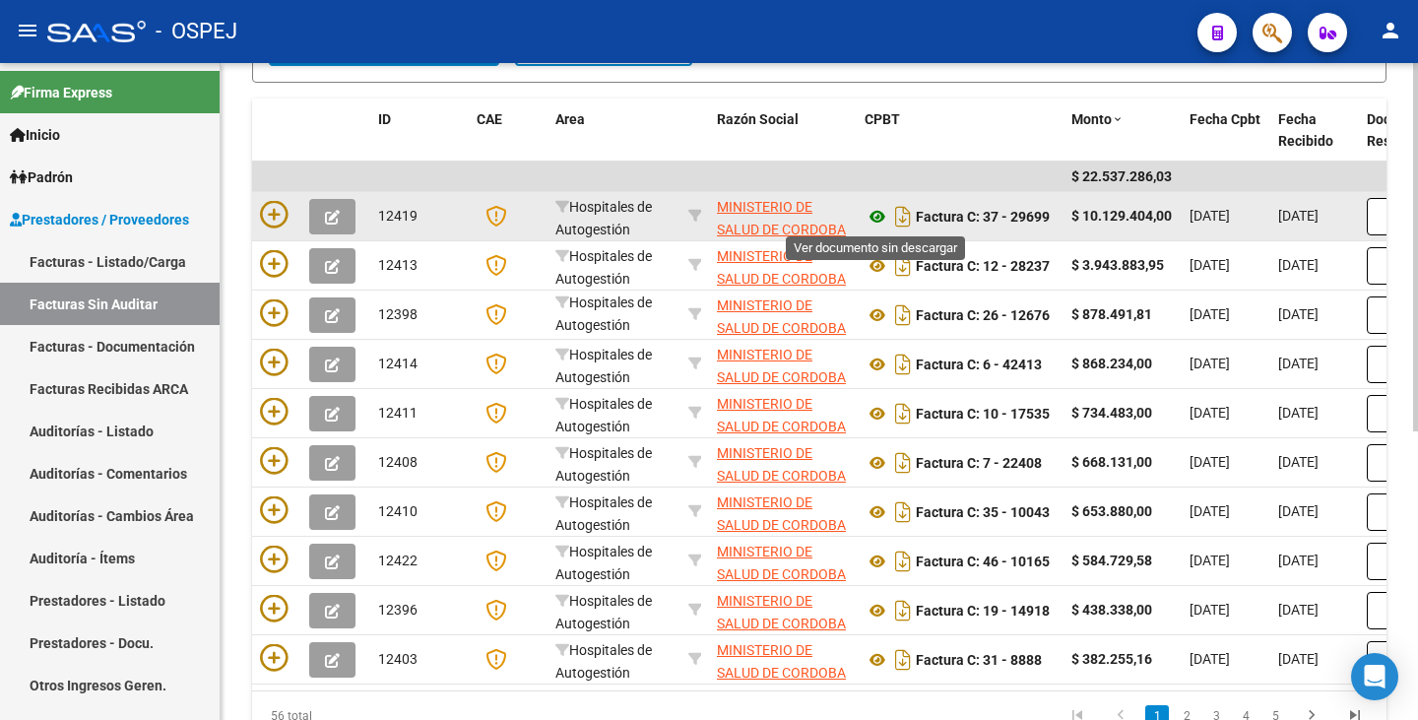
click at [879, 222] on icon at bounding box center [877, 217] width 26 height 24
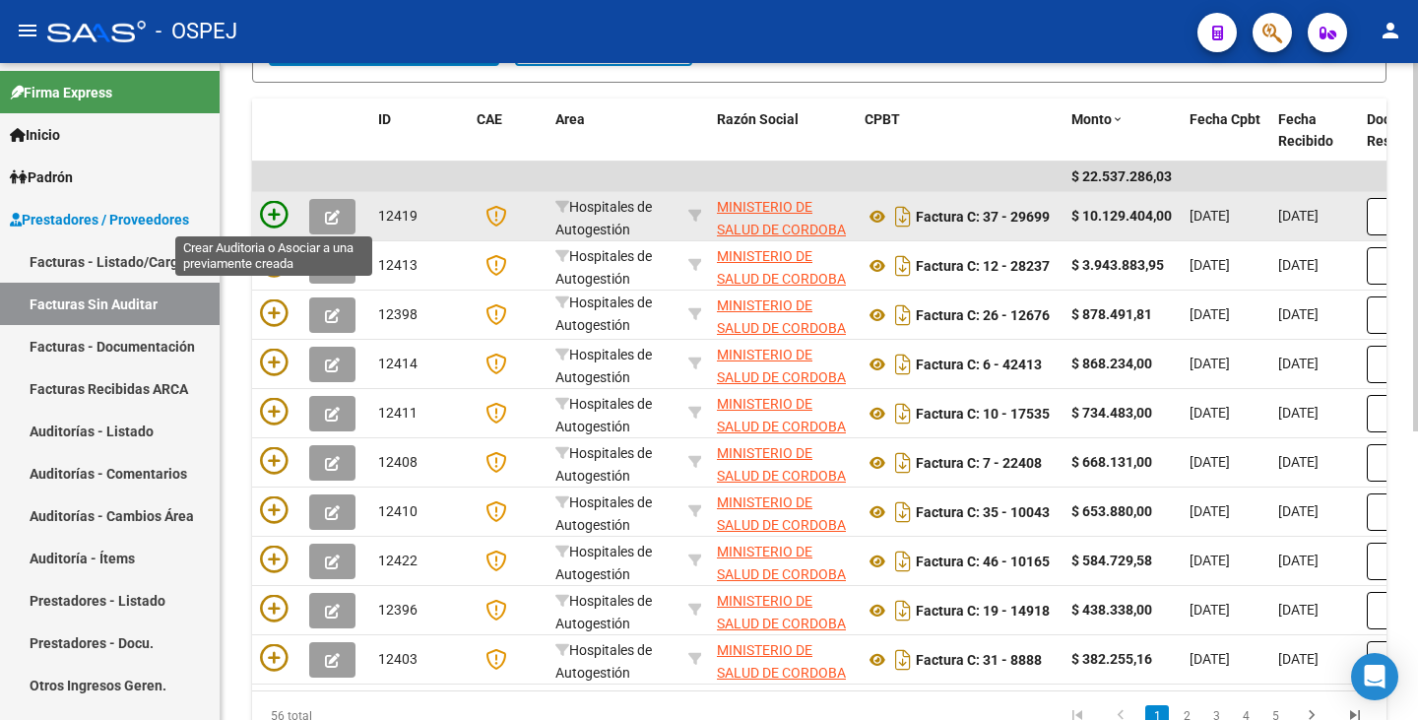
click at [275, 221] on icon at bounding box center [274, 215] width 28 height 28
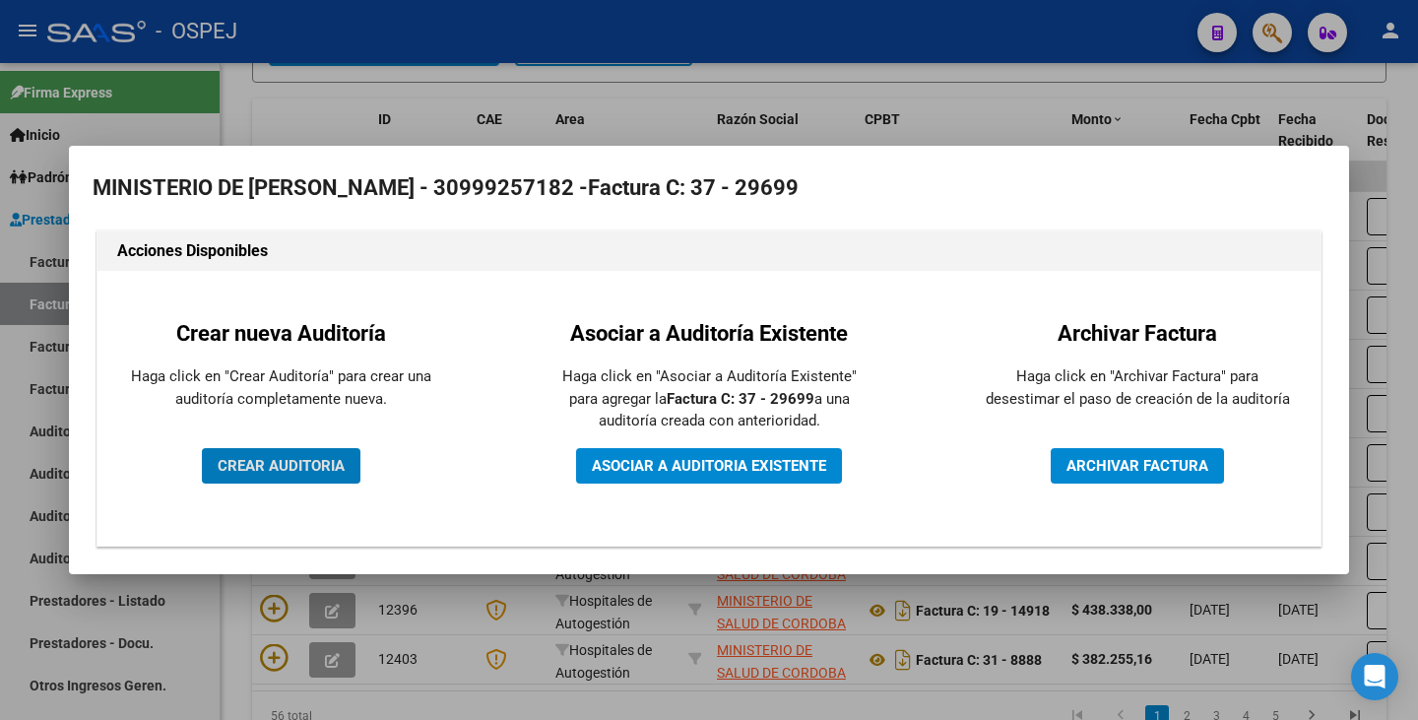
click at [290, 470] on span "CREAR AUDITORIA" at bounding box center [281, 466] width 127 height 18
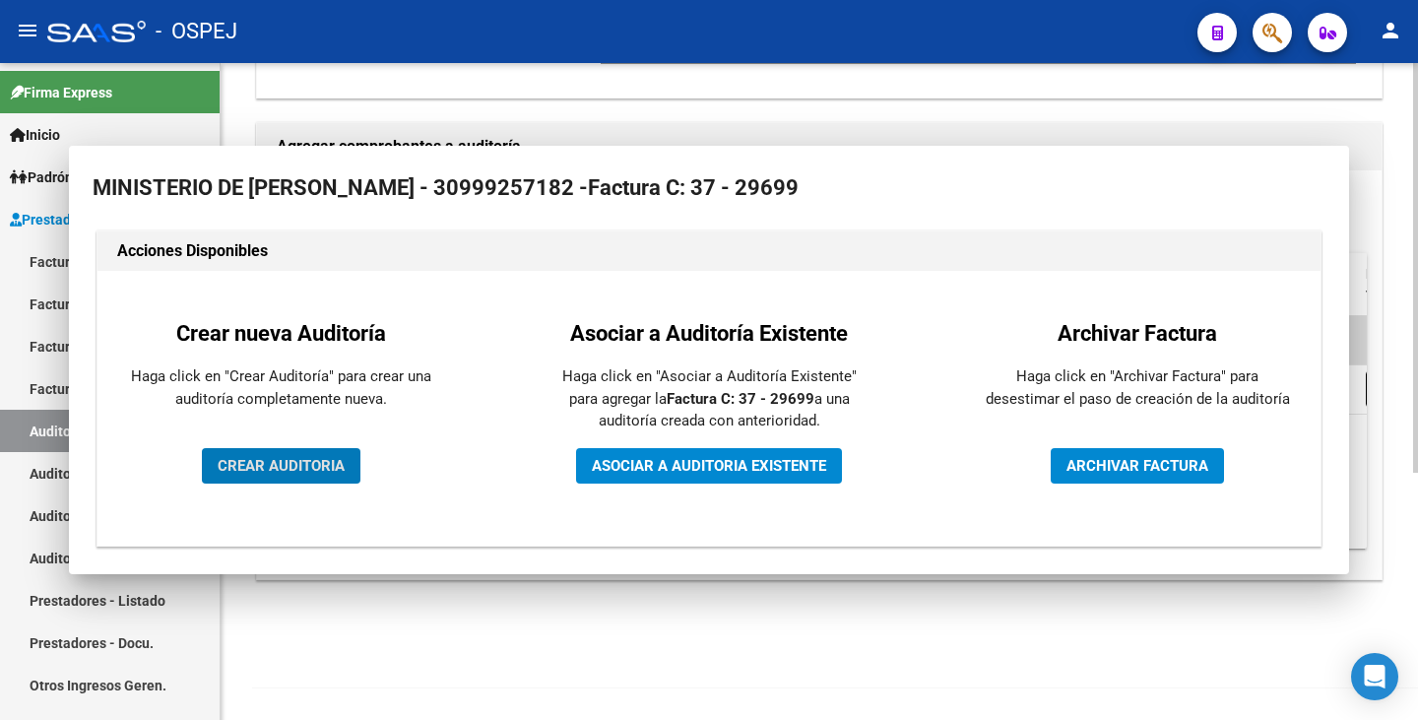
scroll to position [396, 0]
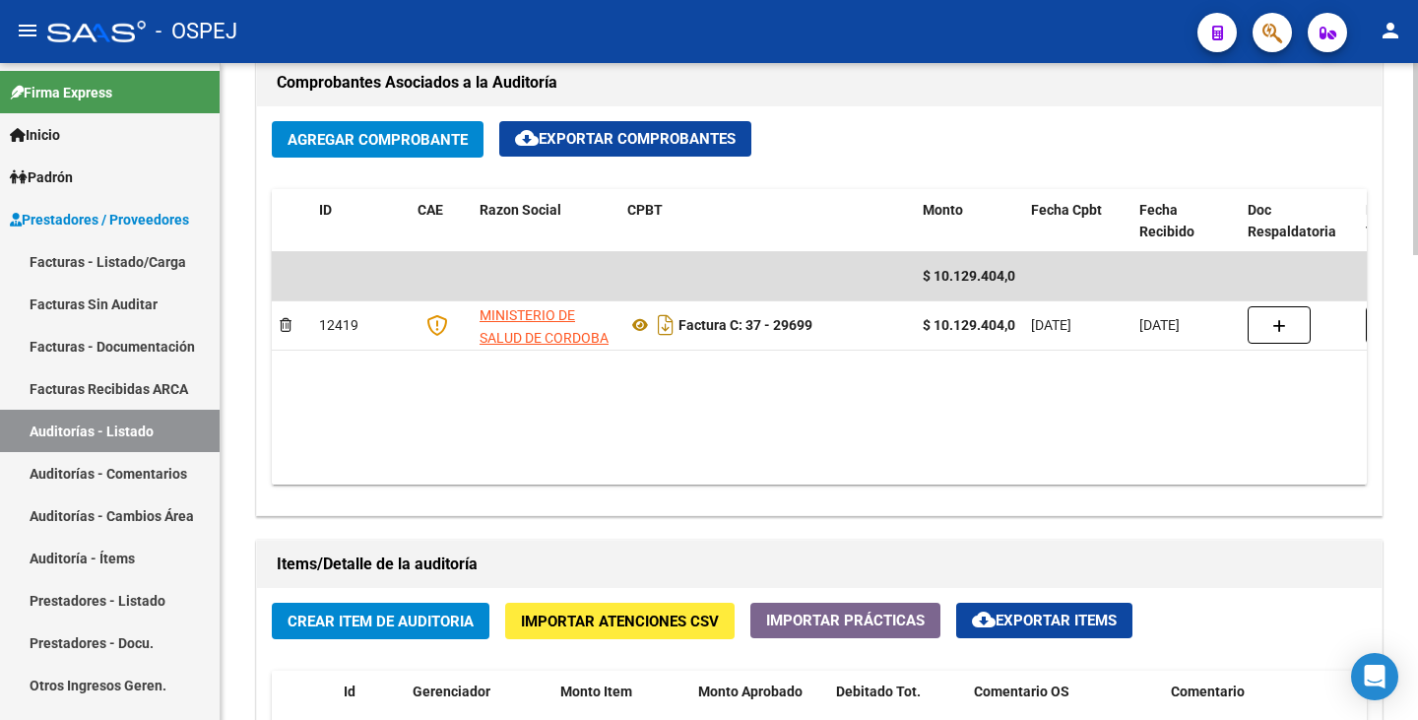
scroll to position [1182, 0]
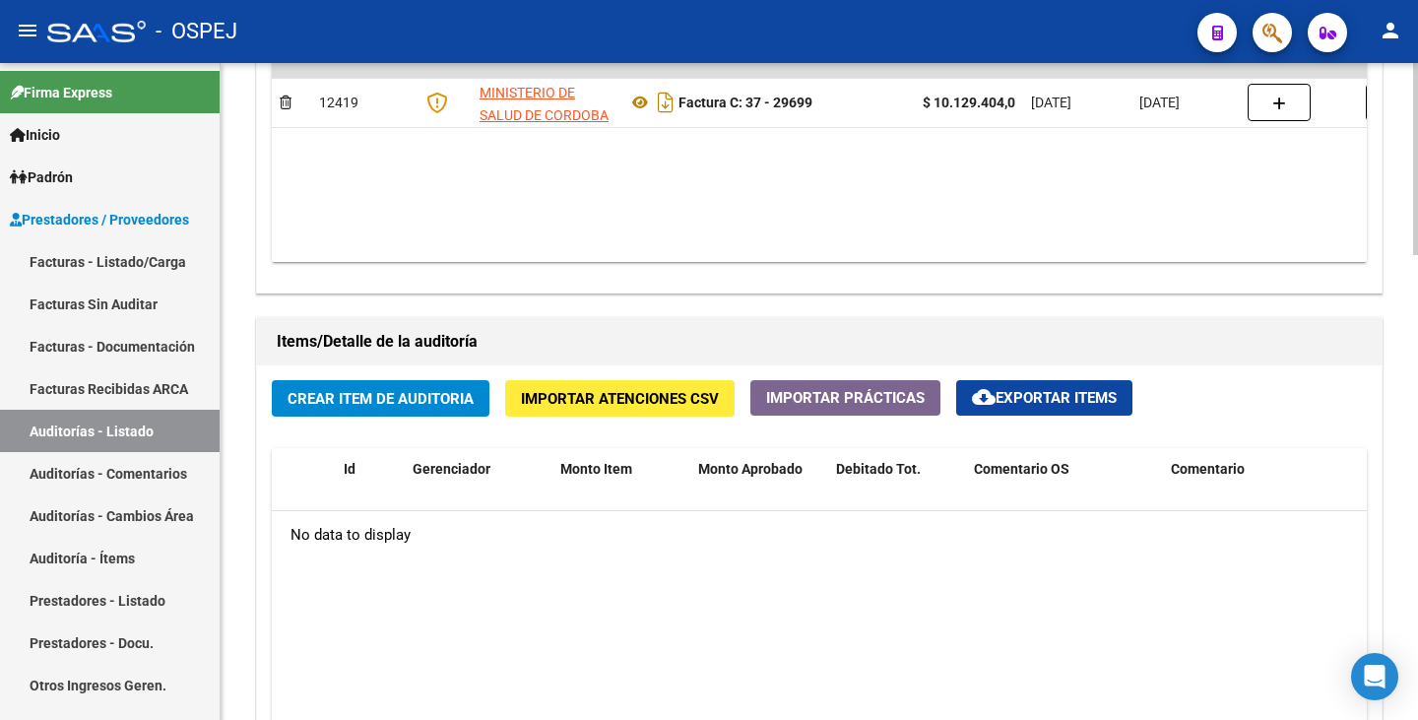
click at [397, 386] on button "Crear Item de Auditoria" at bounding box center [381, 398] width 218 height 36
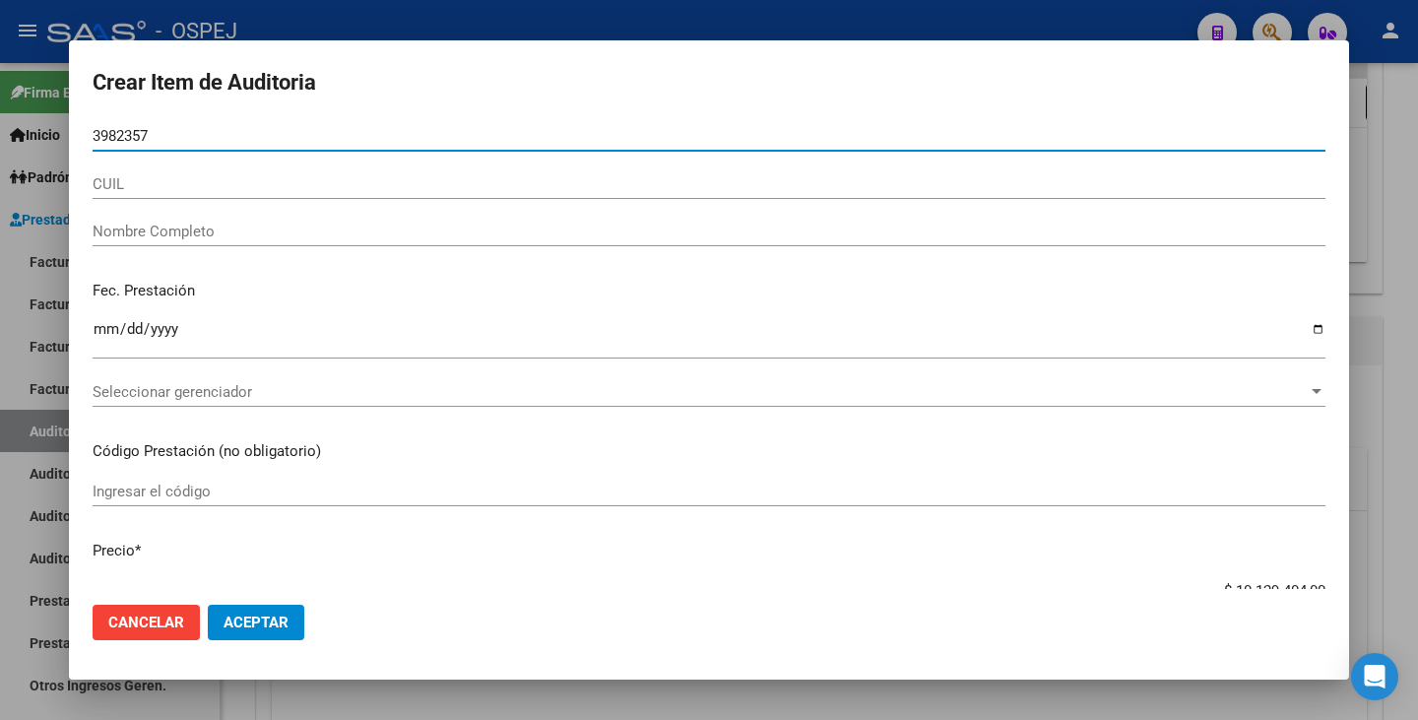
type input "39823578"
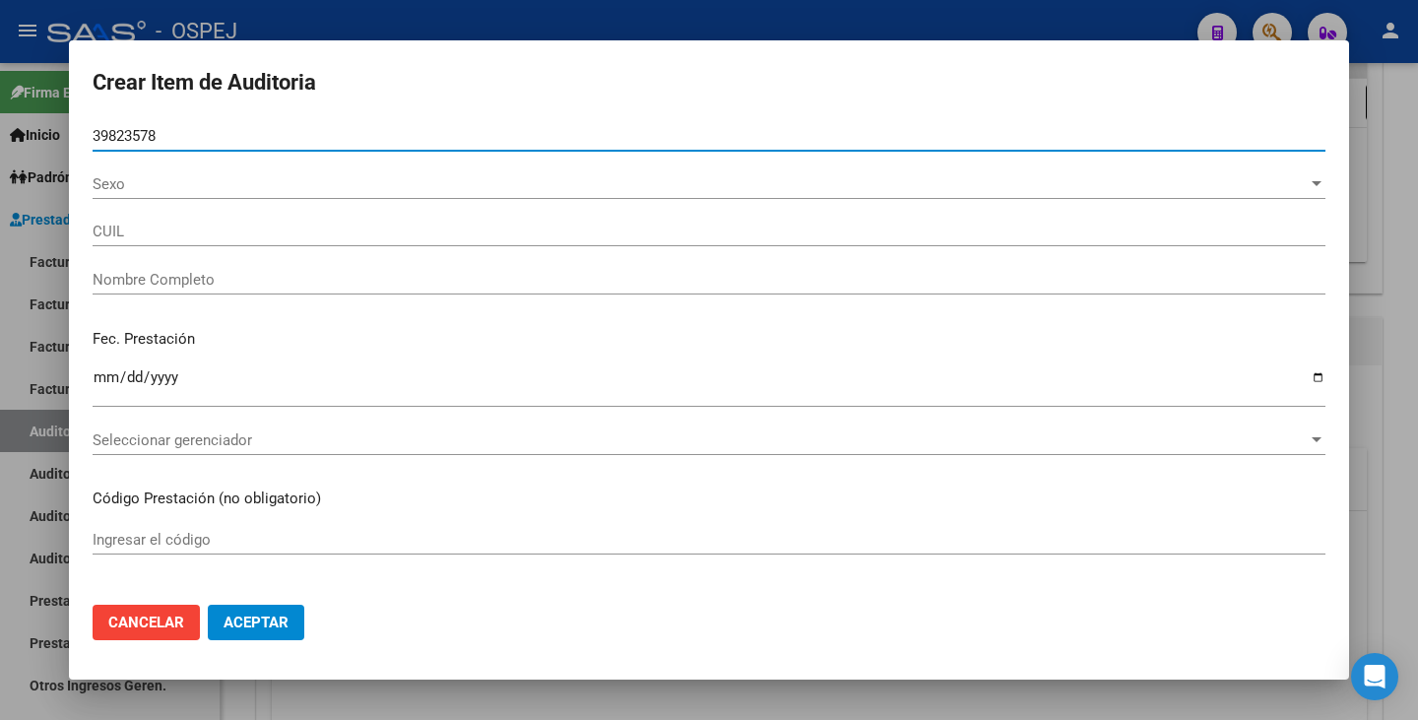
type input "23398235789"
type input "[PERSON_NAME]"
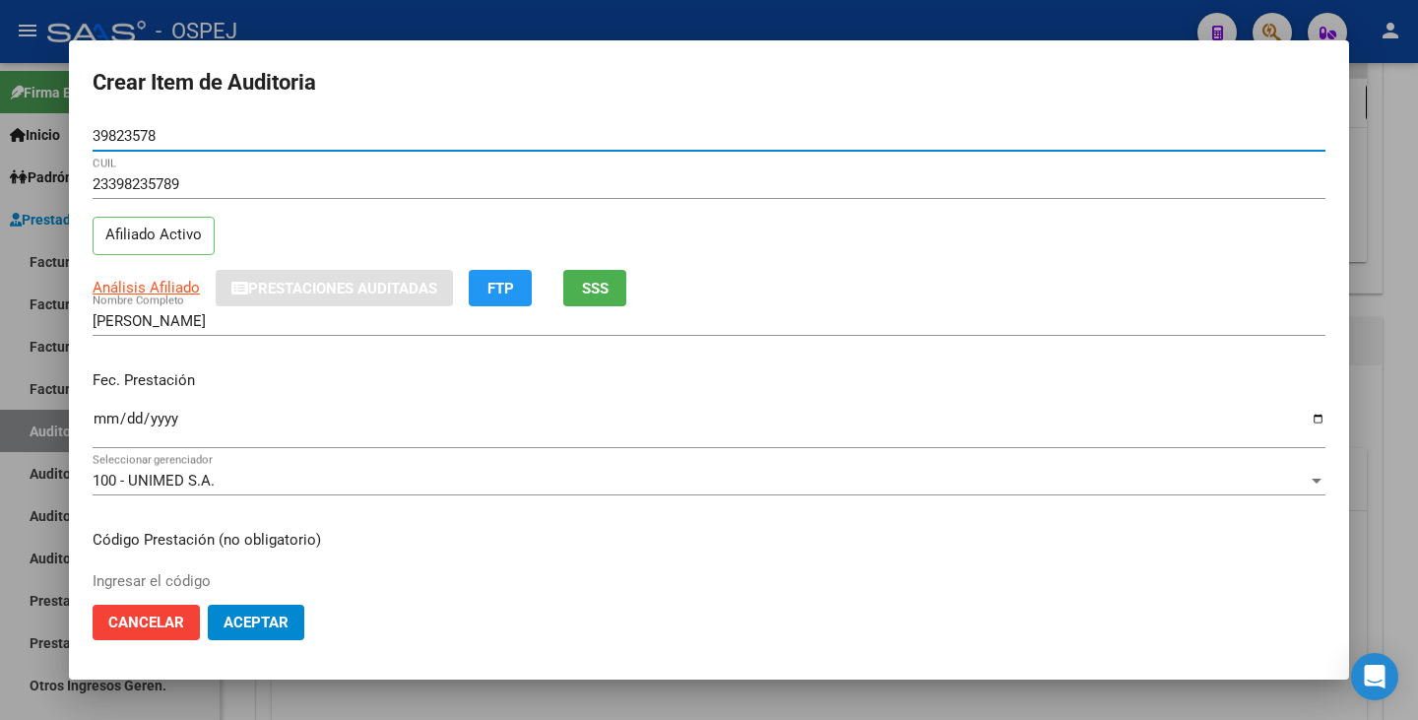
type input "39823578"
click at [101, 419] on input "Ingresar la fecha" at bounding box center [709, 427] width 1233 height 32
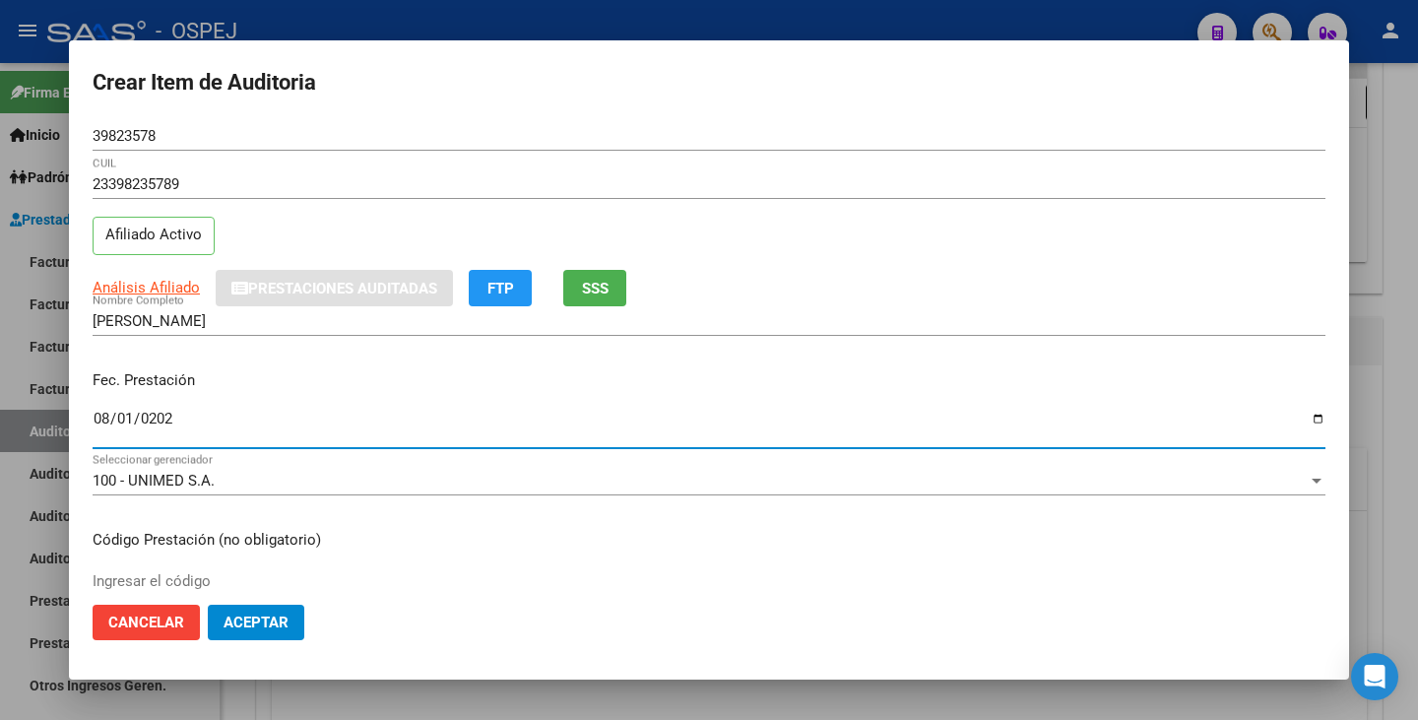
type input "[DATE]"
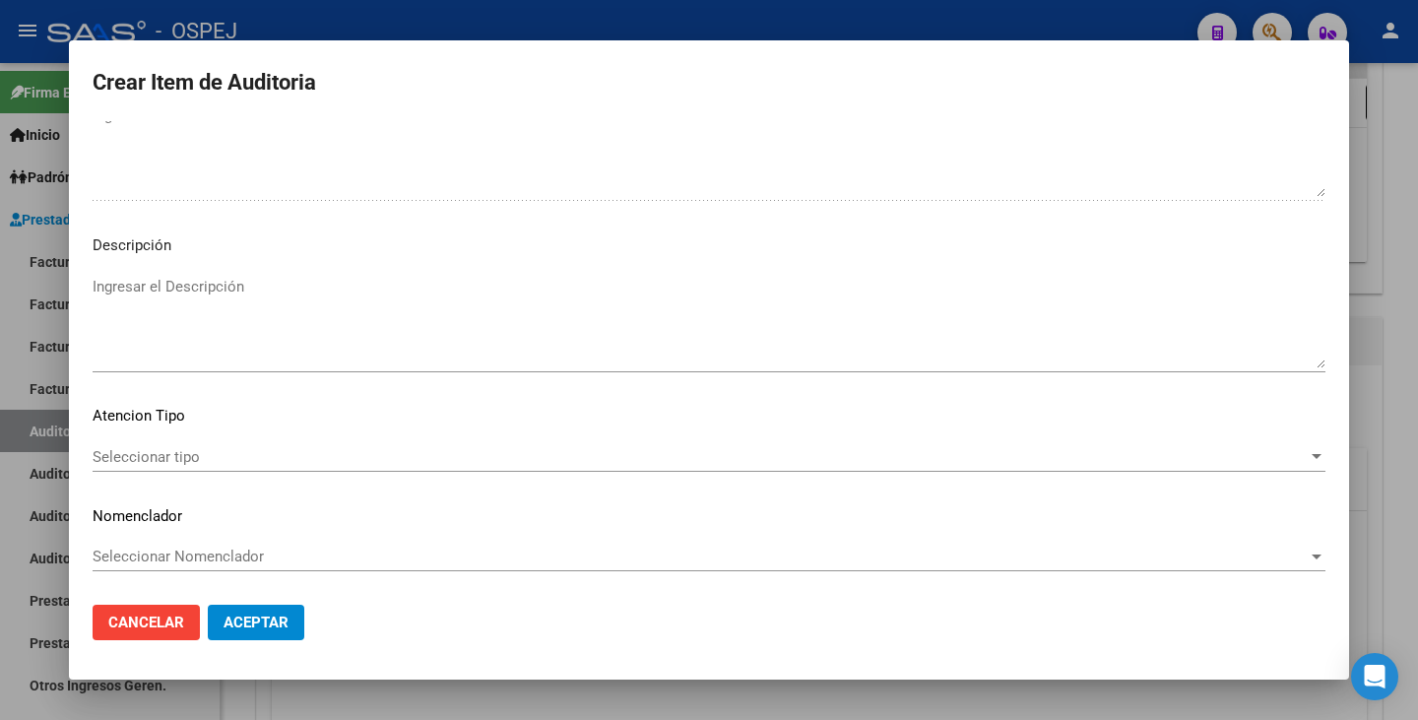
scroll to position [1306, 0]
click at [1112, 469] on div "Seleccionar tipo Seleccionar tipo" at bounding box center [709, 456] width 1233 height 30
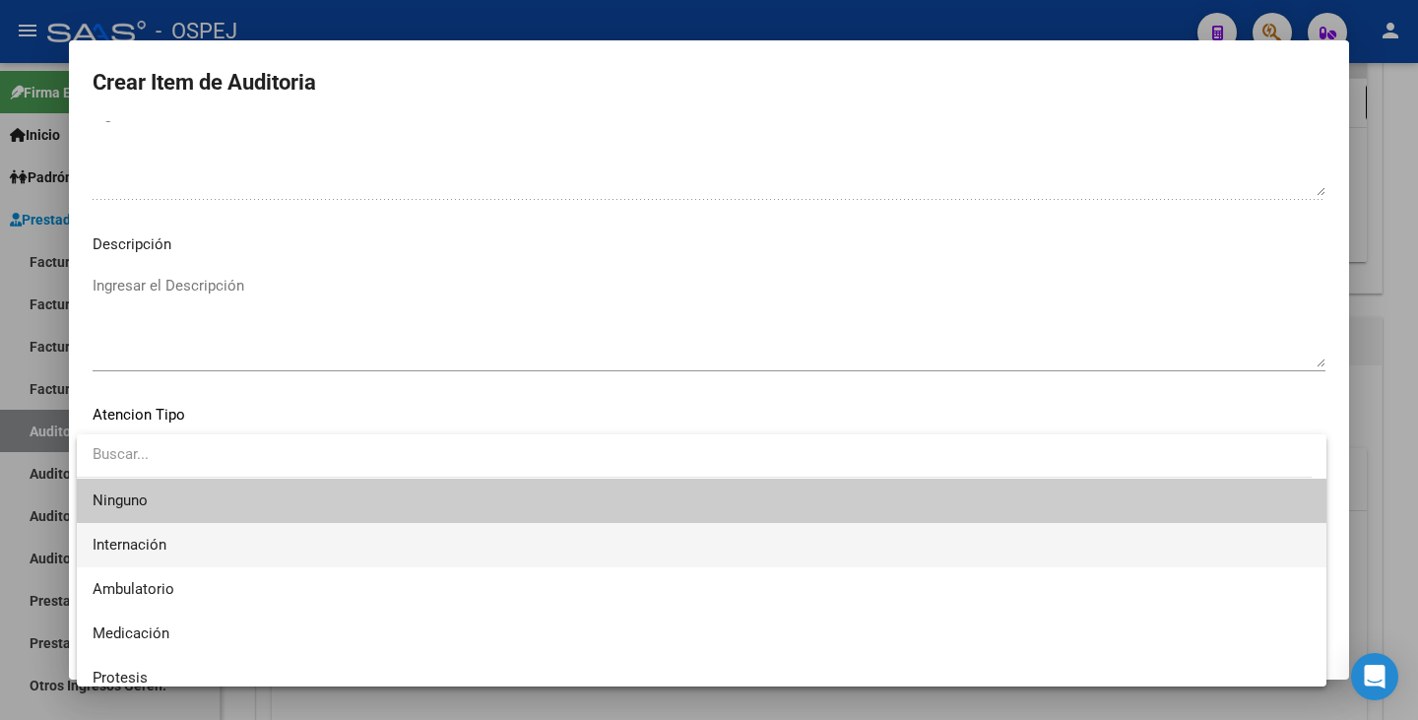
click at [297, 549] on span "Internación" at bounding box center [702, 545] width 1218 height 44
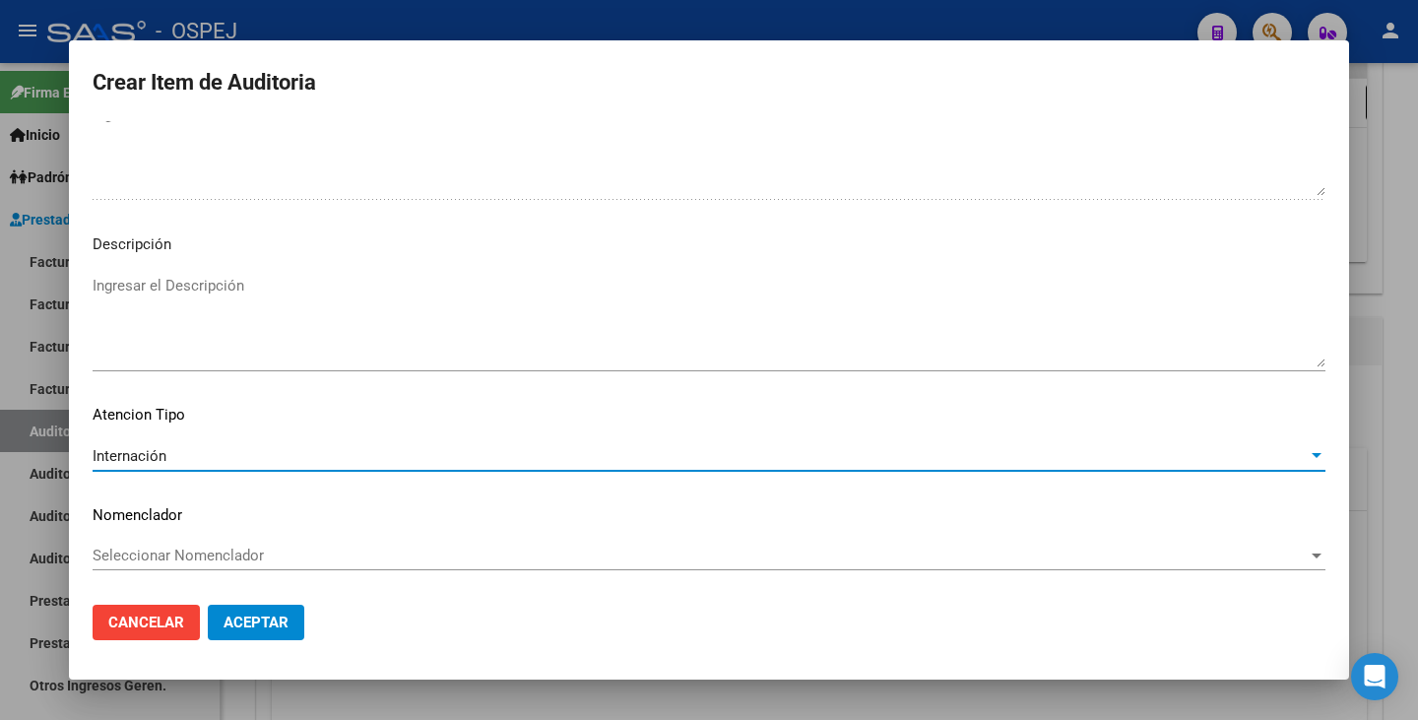
click at [272, 561] on span "Seleccionar Nomenclador" at bounding box center [700, 555] width 1215 height 18
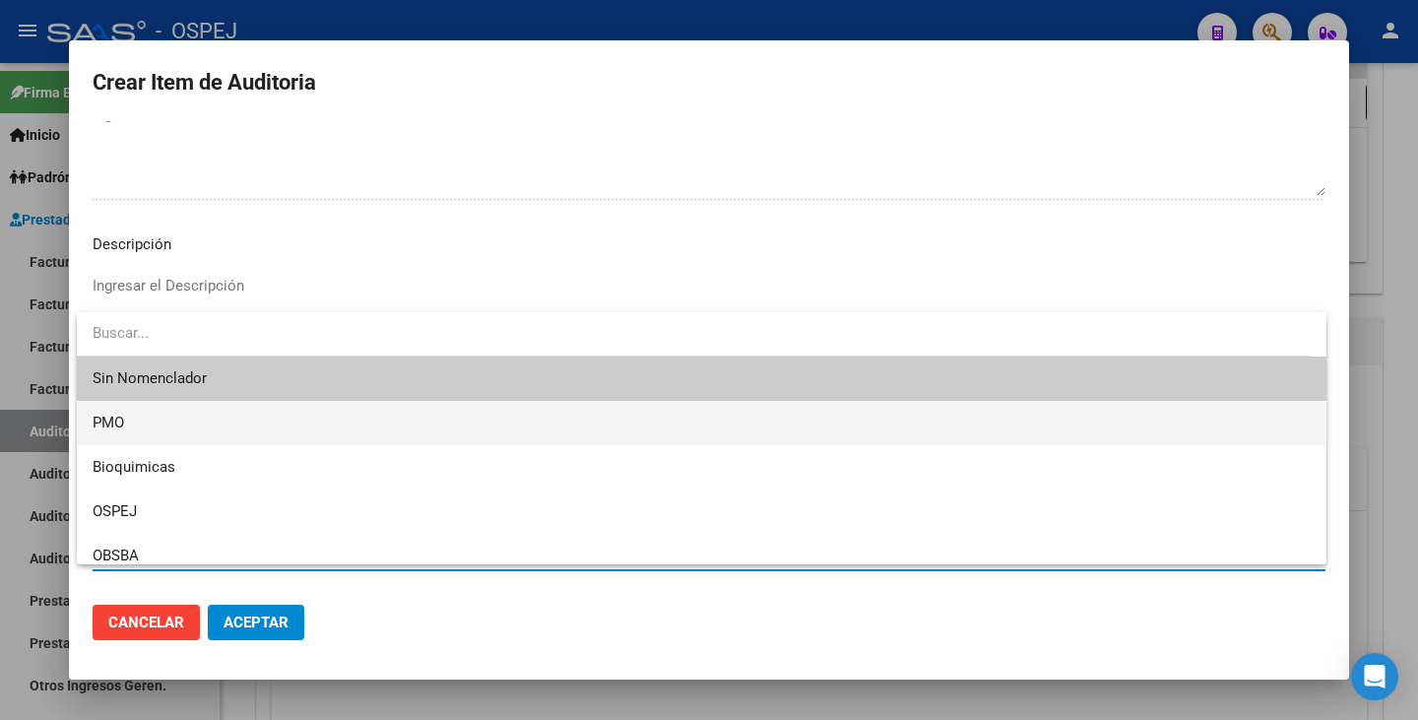
click at [207, 410] on span "PMO" at bounding box center [702, 423] width 1218 height 44
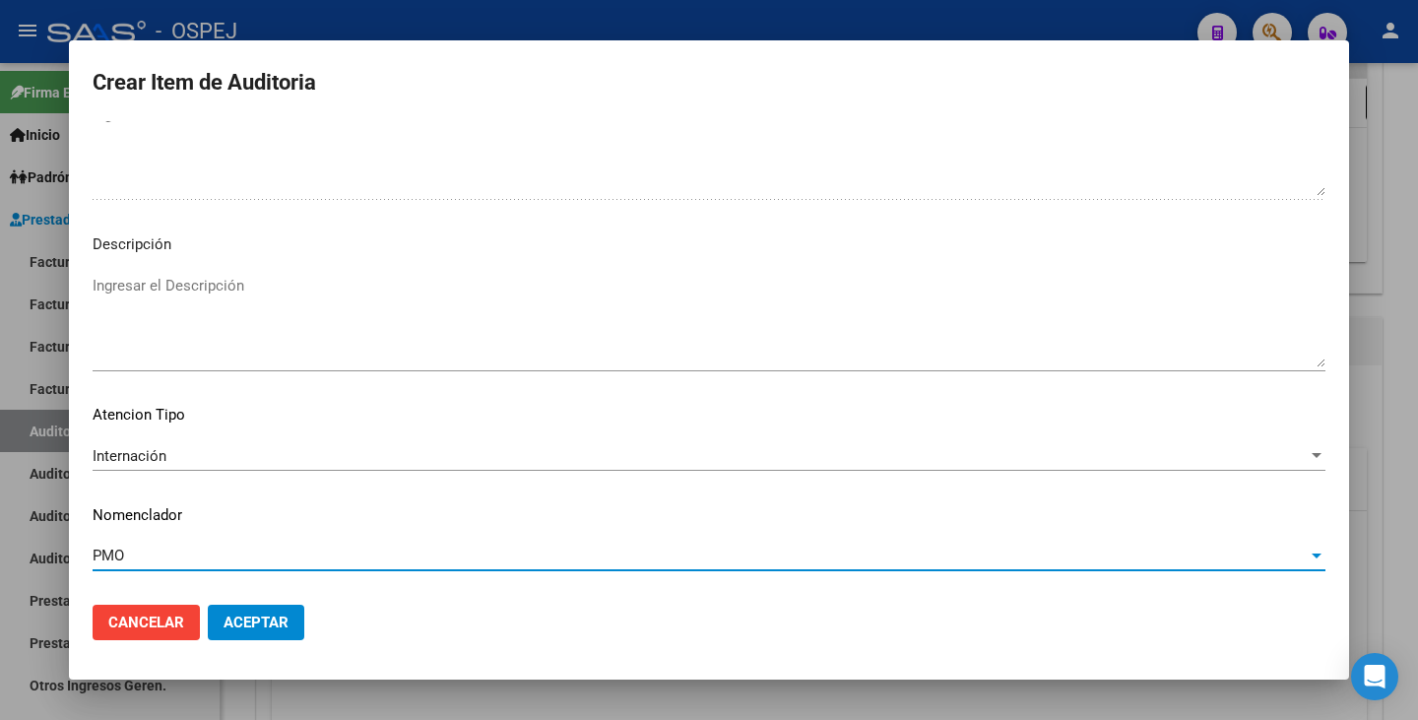
click at [248, 635] on button "Aceptar" at bounding box center [256, 622] width 96 height 35
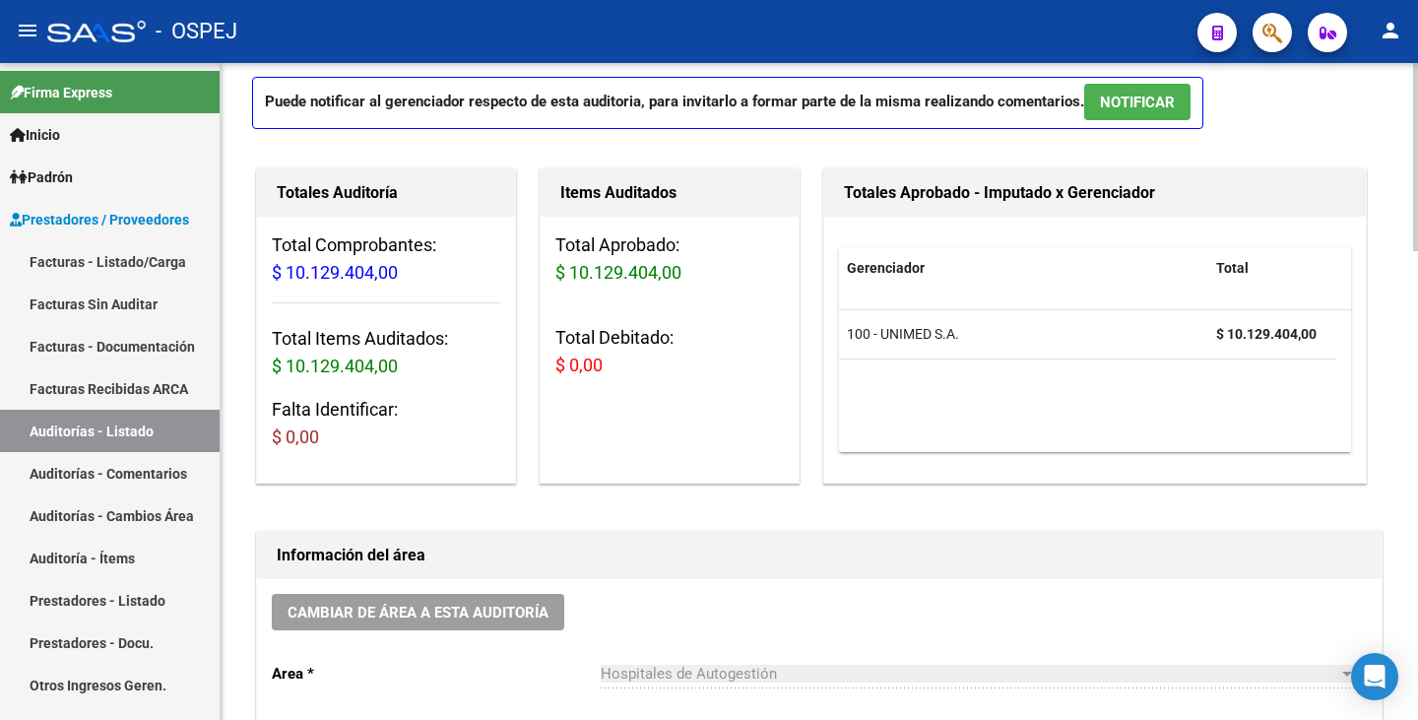
scroll to position [98, 0]
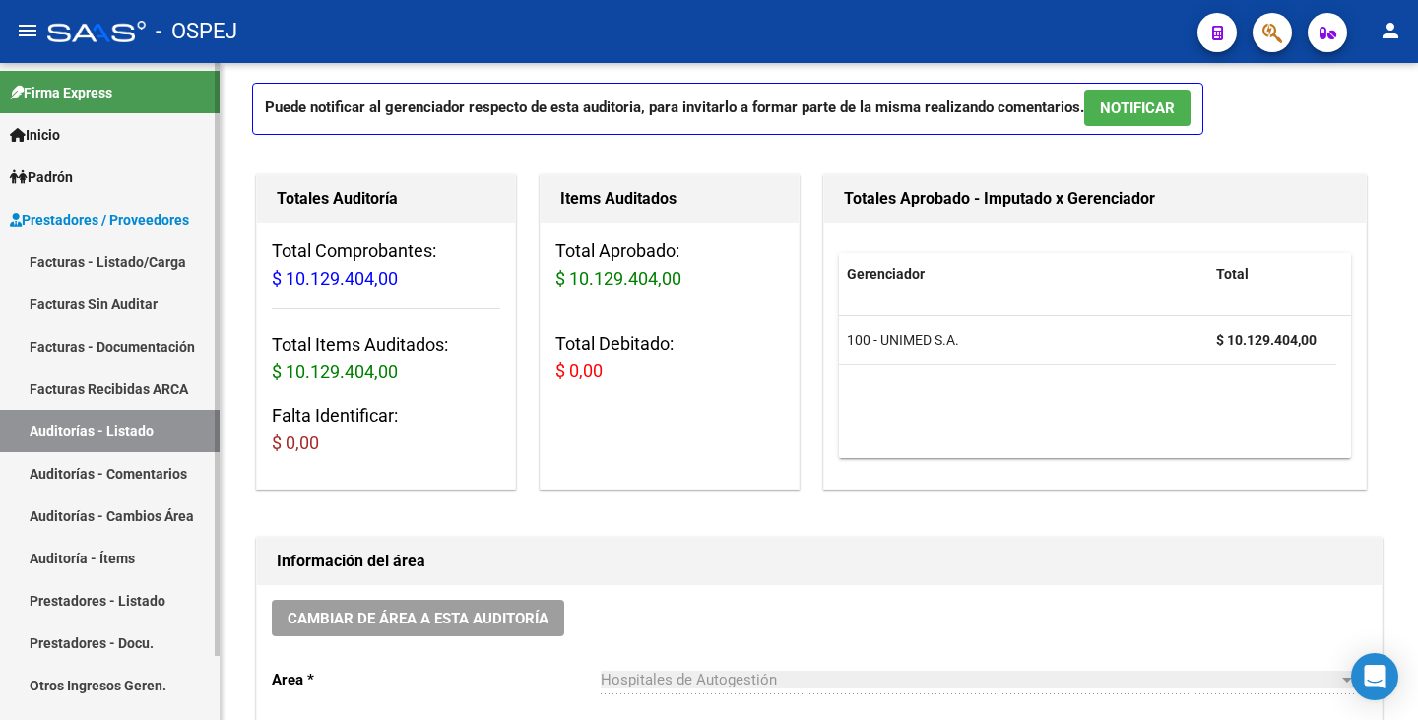
click at [112, 305] on link "Facturas Sin Auditar" at bounding box center [110, 304] width 220 height 42
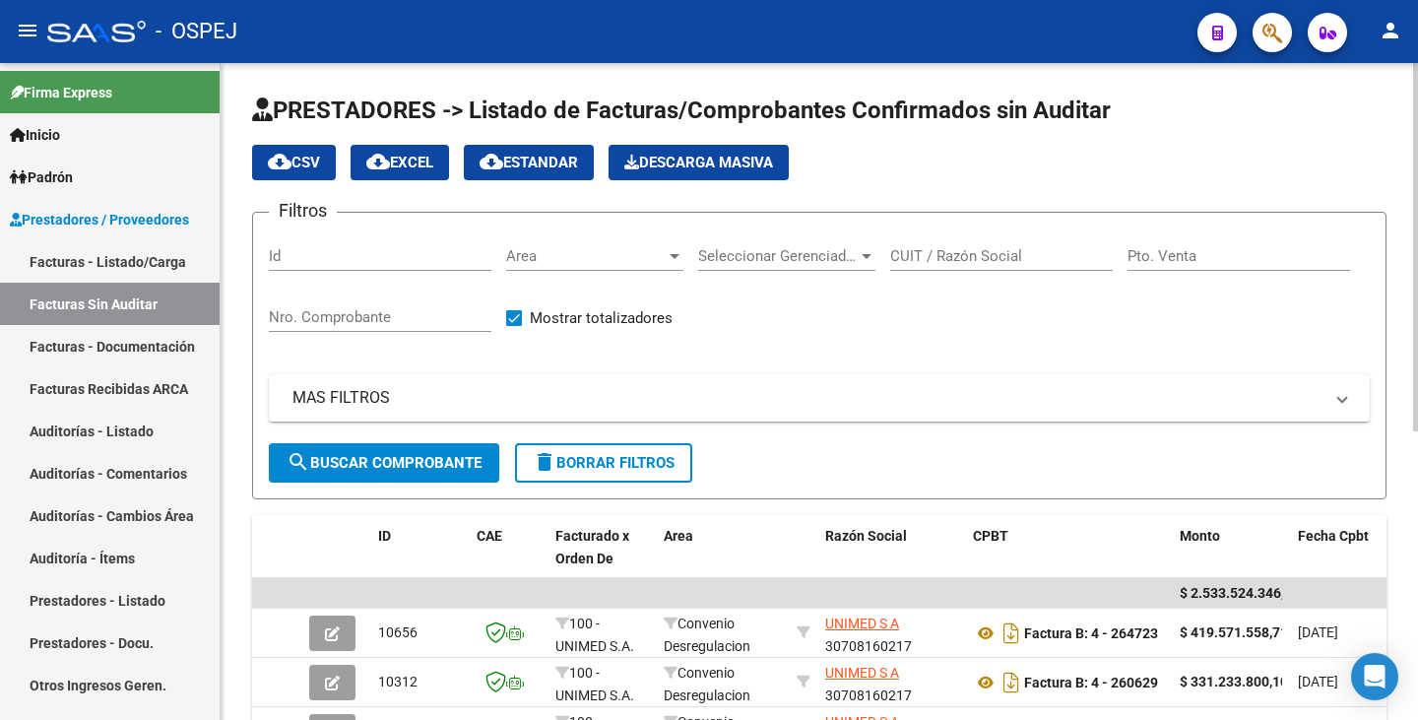
click at [668, 263] on div at bounding box center [675, 256] width 18 height 16
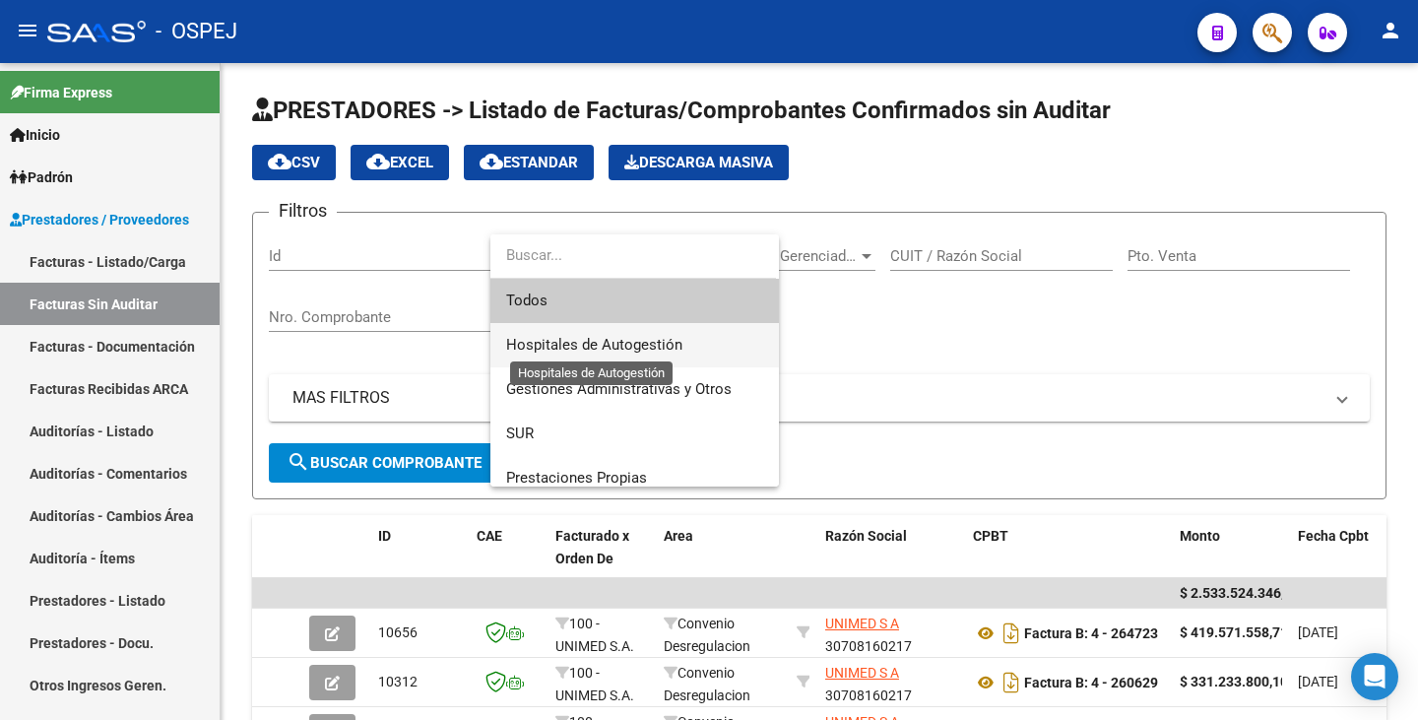
click at [646, 343] on span "Hospitales de Autogestión" at bounding box center [594, 345] width 176 height 18
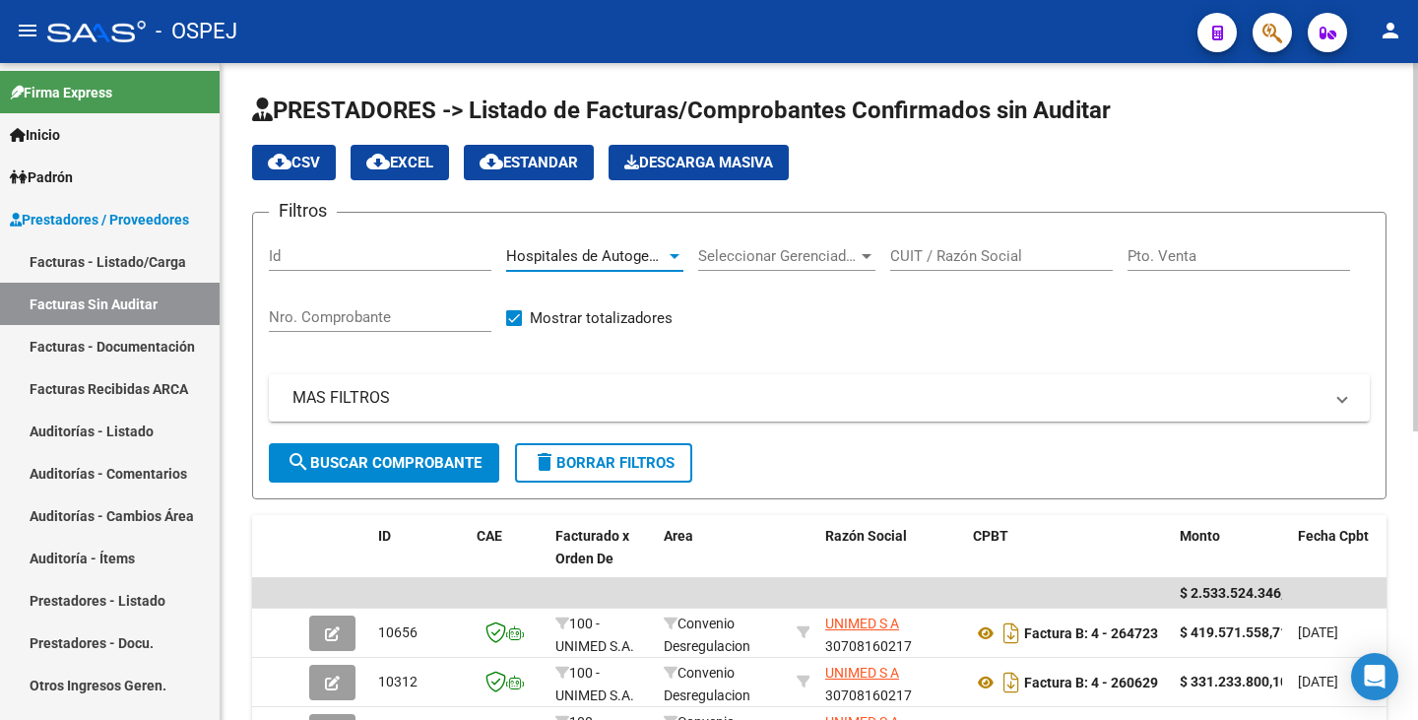
click at [477, 460] on span "search Buscar Comprobante" at bounding box center [384, 463] width 195 height 18
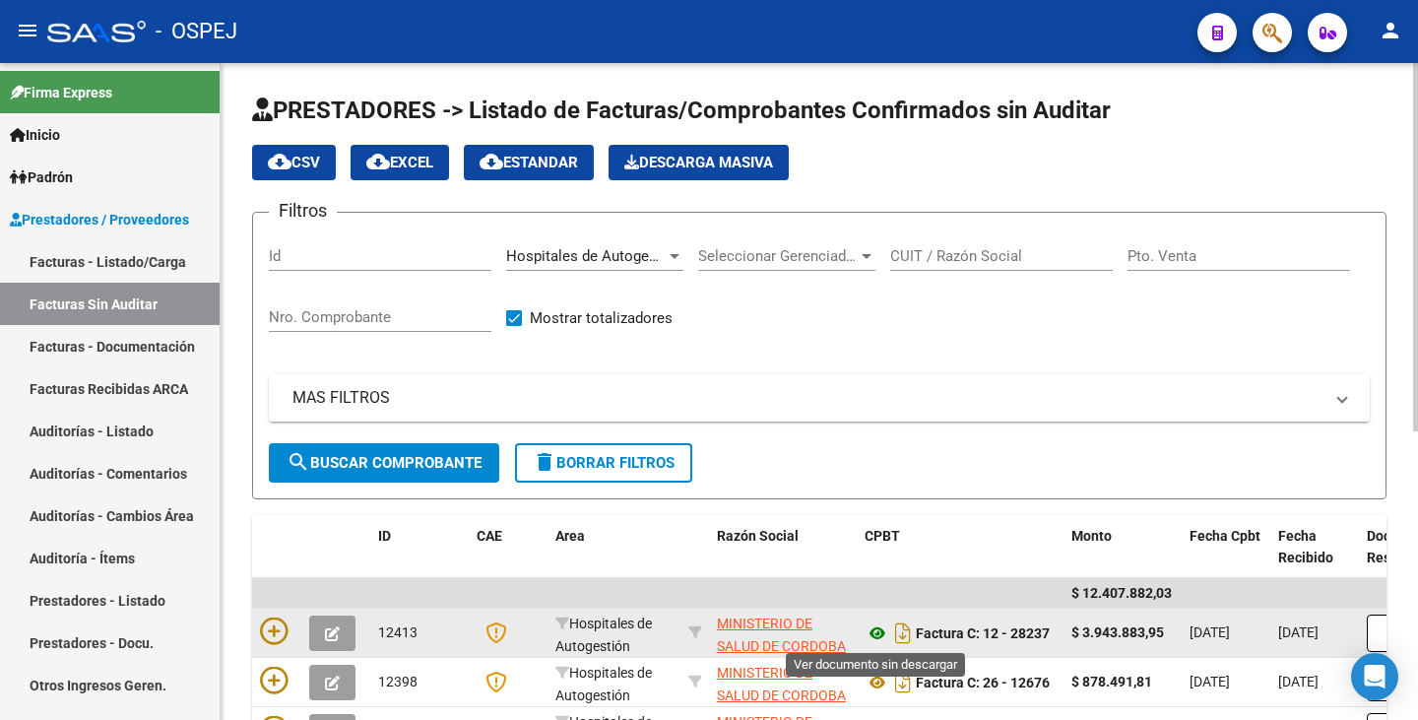
click at [873, 631] on icon at bounding box center [877, 633] width 26 height 24
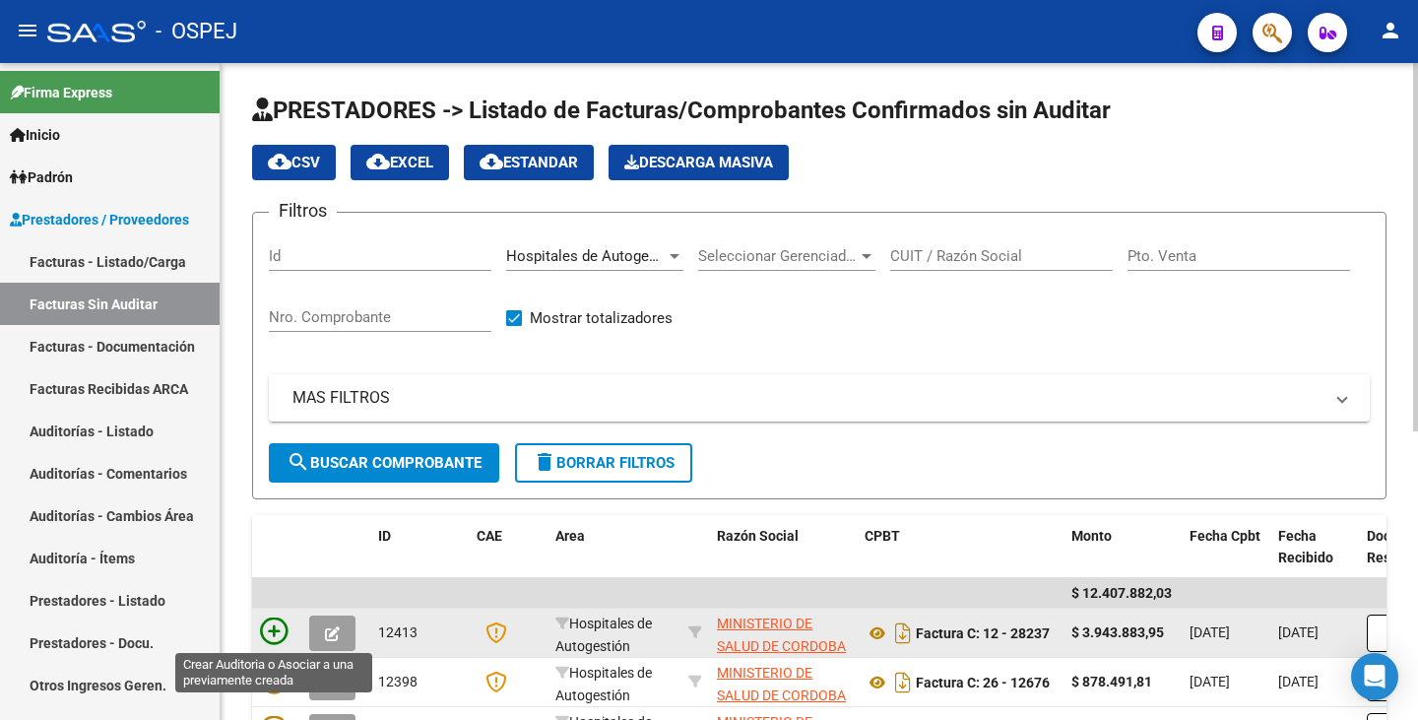
click at [265, 634] on icon at bounding box center [274, 631] width 28 height 28
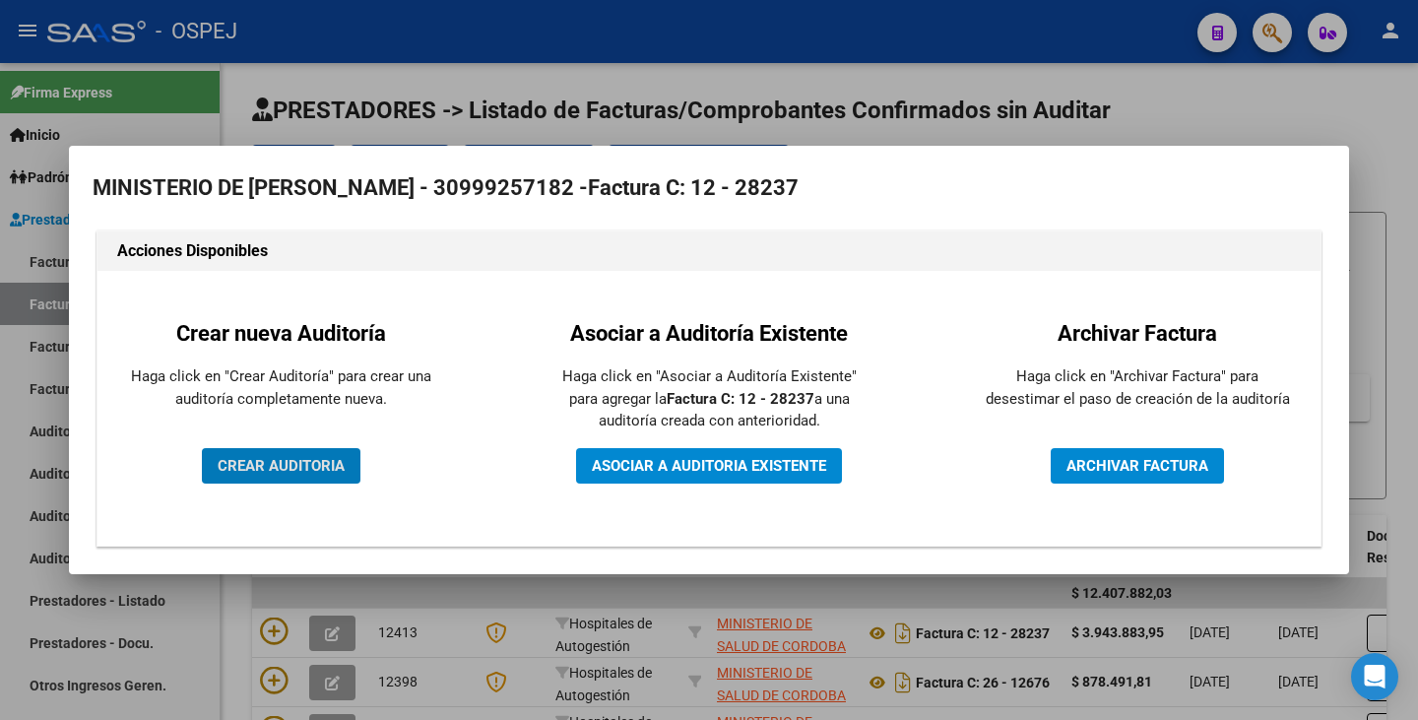
click at [282, 472] on span "CREAR AUDITORIA" at bounding box center [281, 466] width 127 height 18
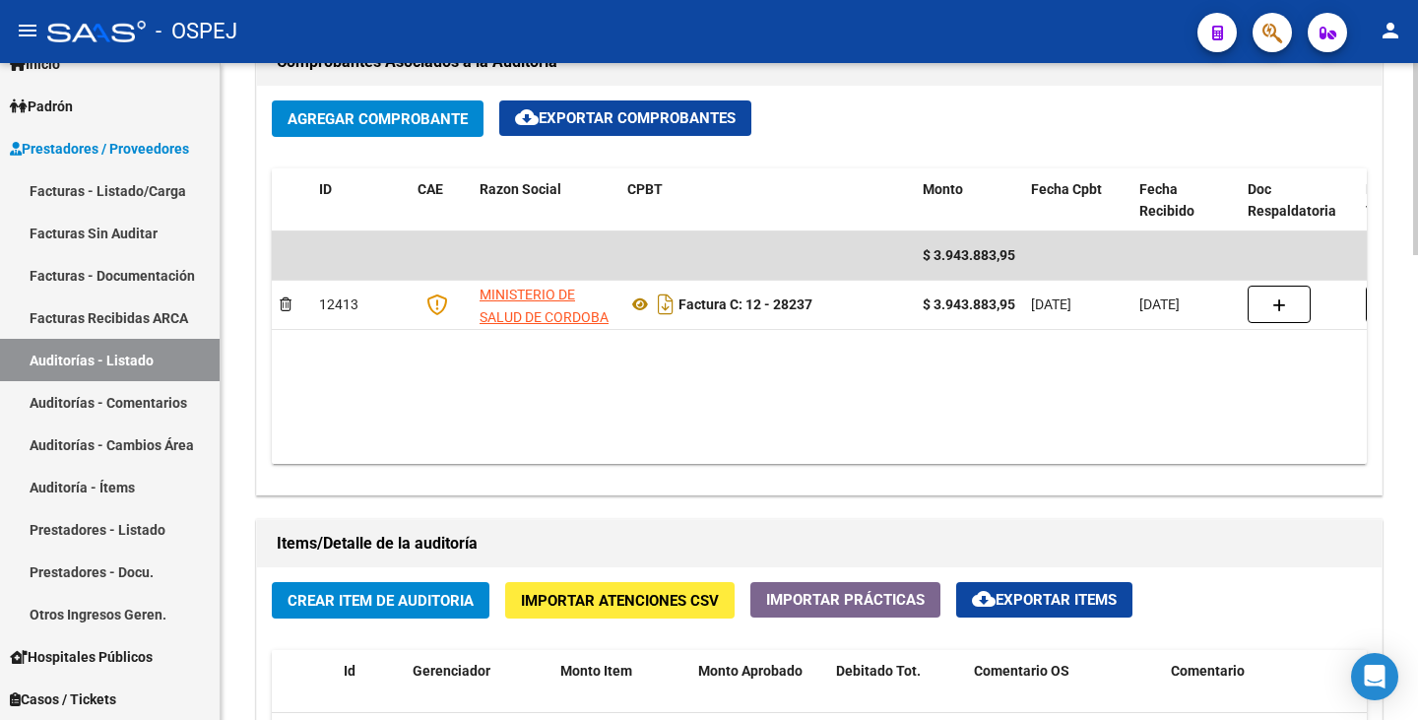
scroll to position [985, 0]
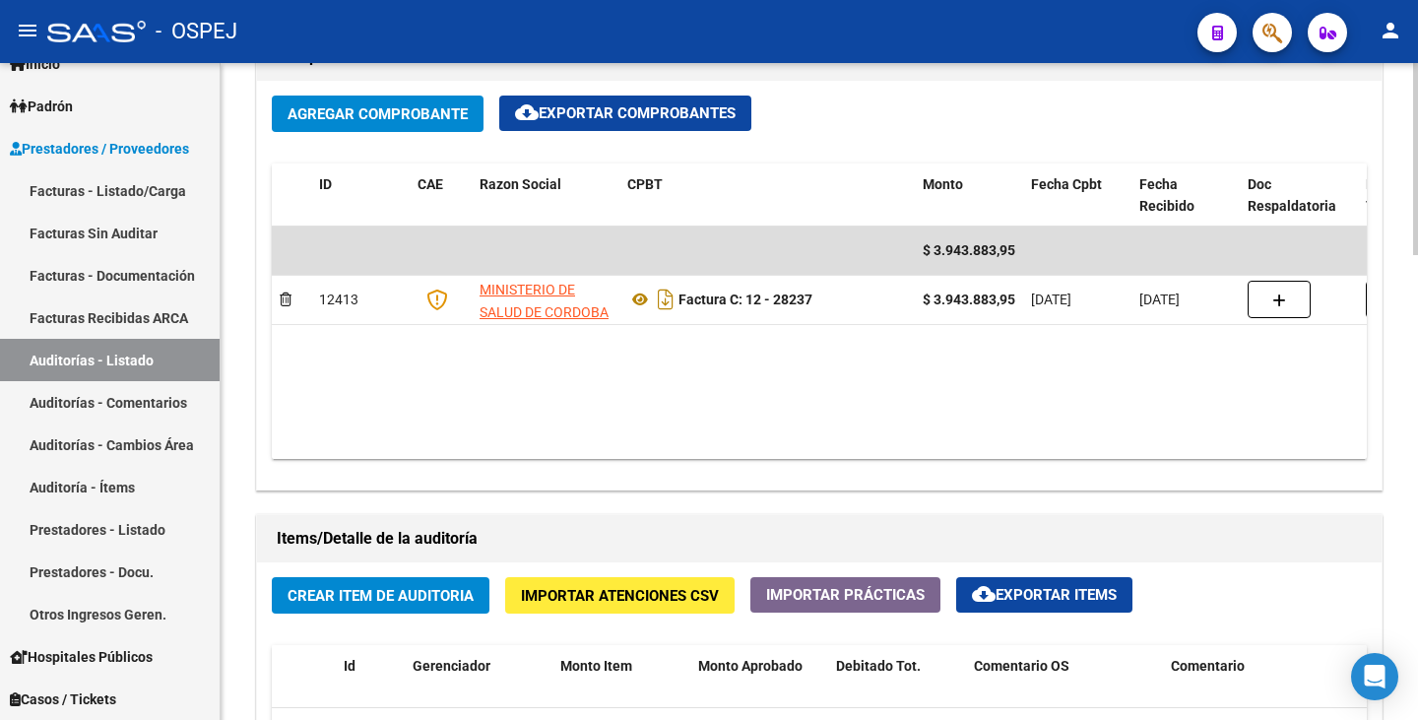
click at [352, 589] on span "Crear Item de Auditoria" at bounding box center [381, 596] width 186 height 18
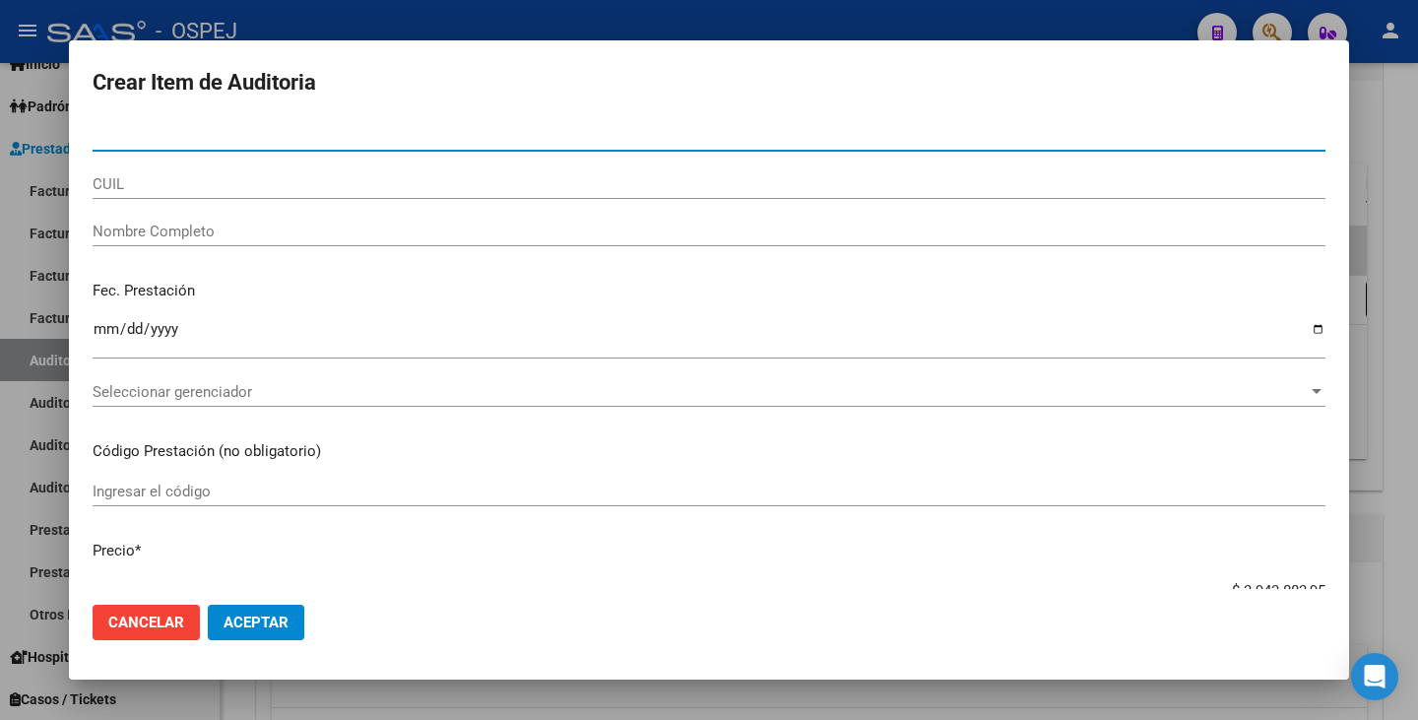
paste input "33328044"
type input "33328044"
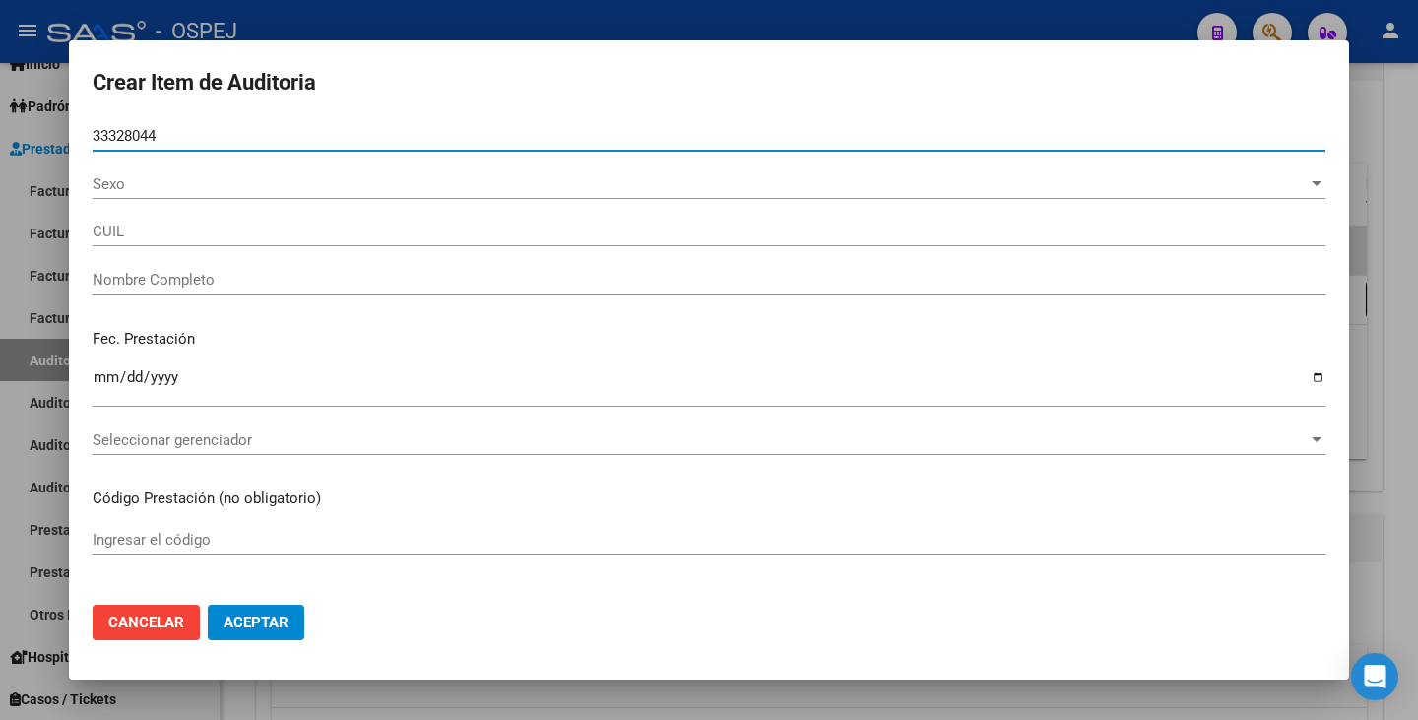
type input "20333280443"
type input "[PERSON_NAME]"
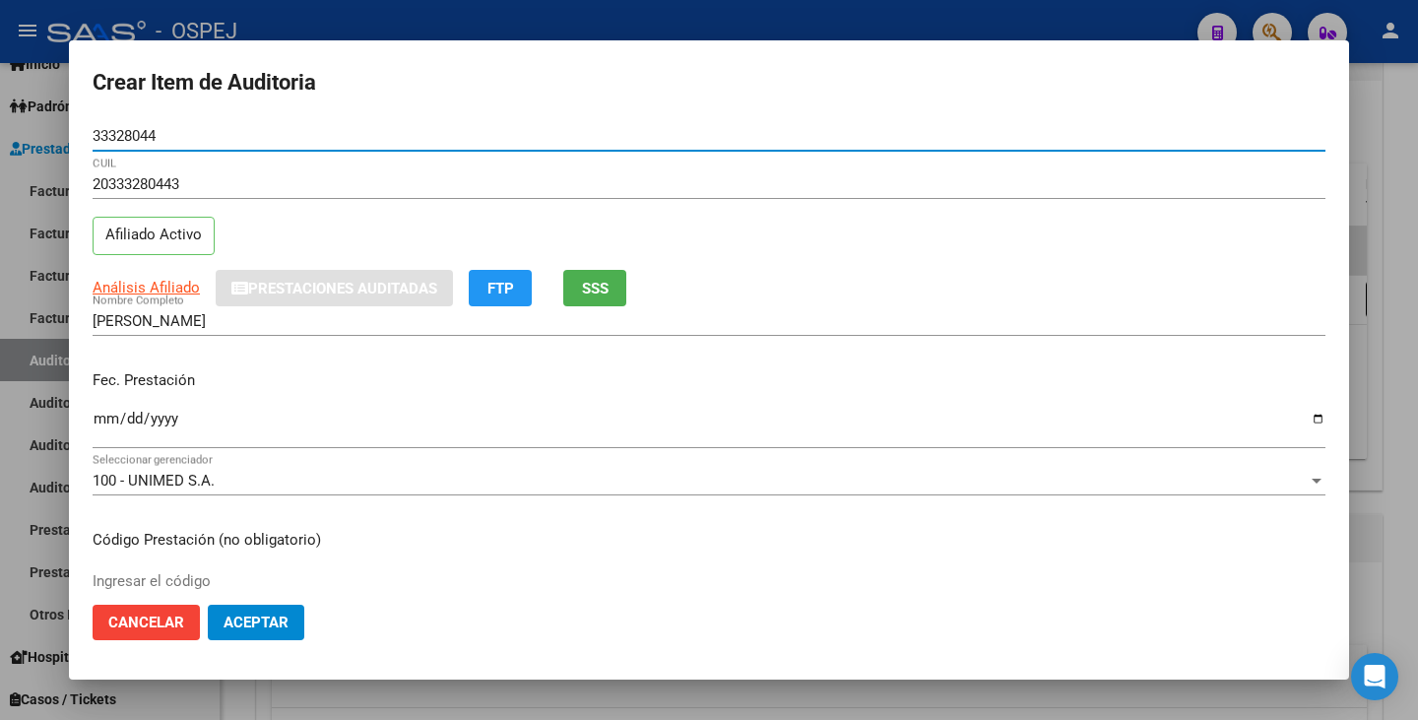
type input "33328044"
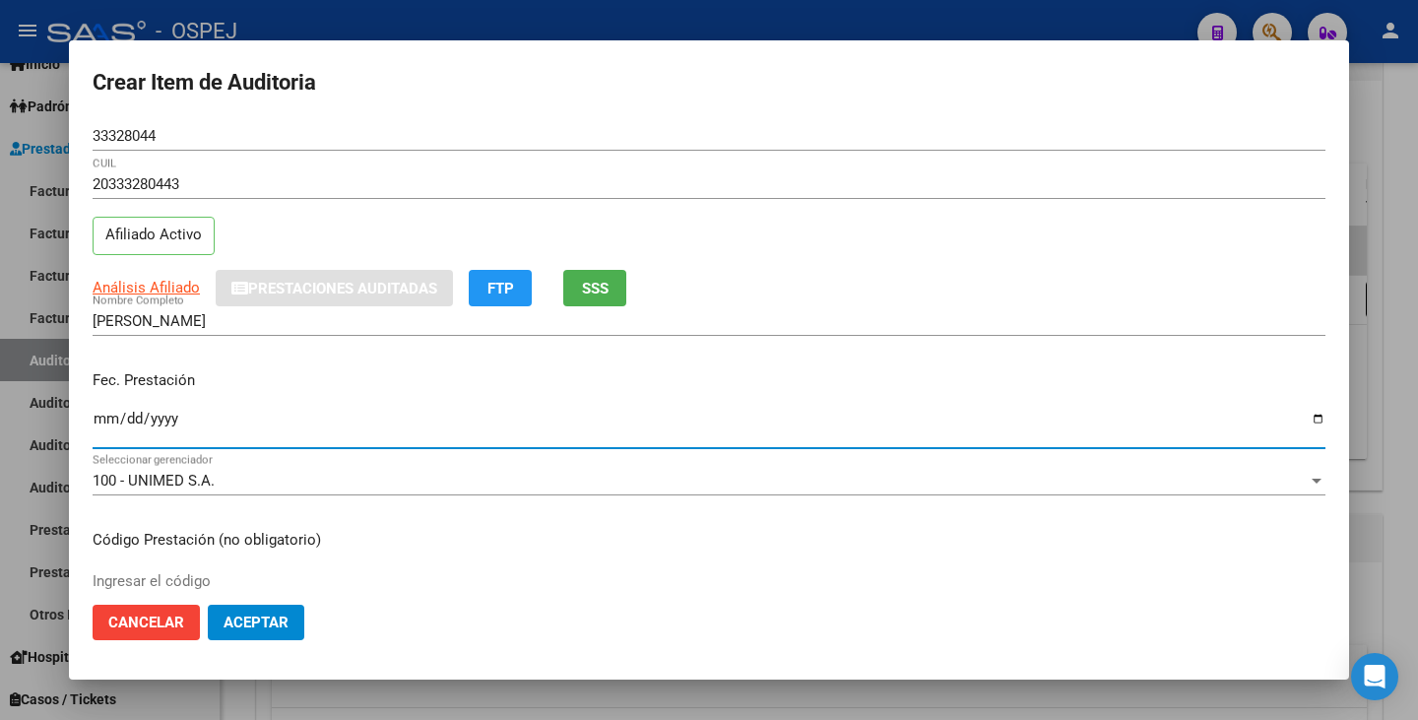
click at [105, 423] on input "Ingresar la fecha" at bounding box center [709, 427] width 1233 height 32
type input "[DATE]"
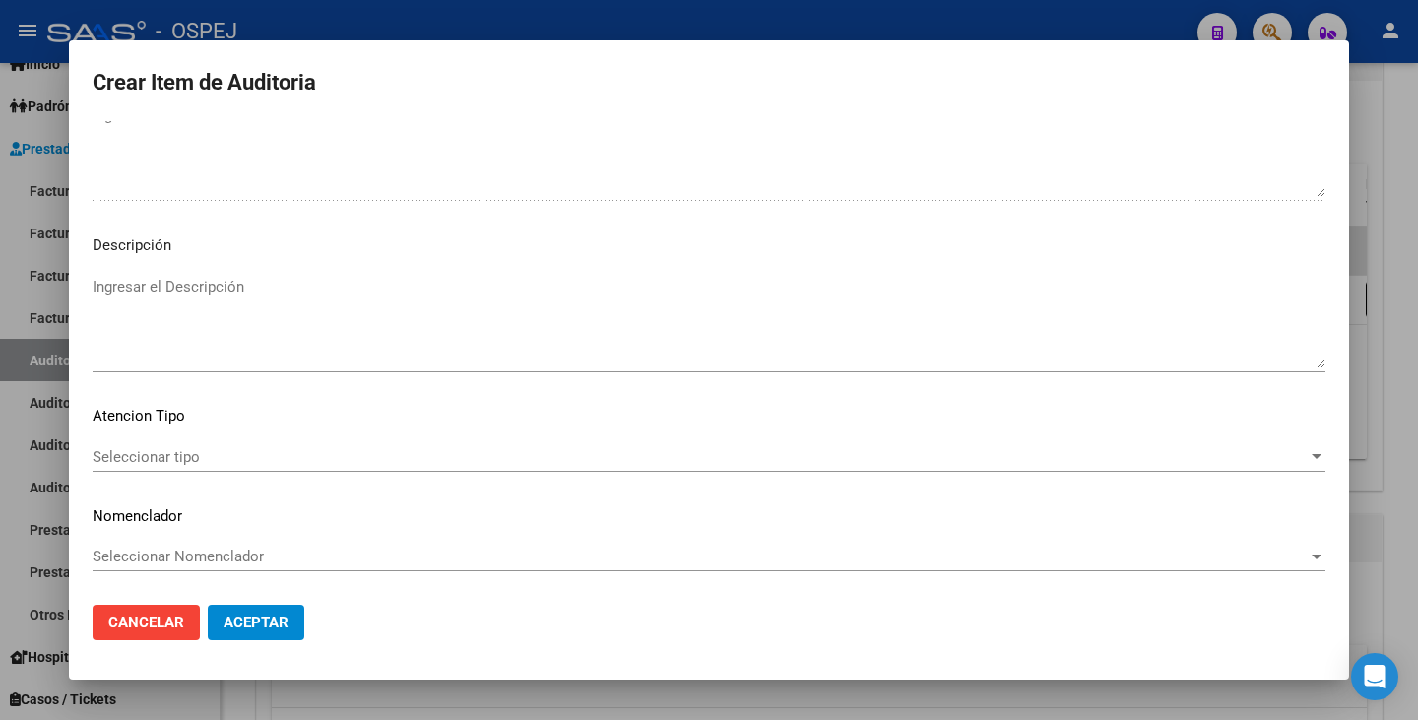
scroll to position [1306, 0]
click at [1239, 461] on span "Seleccionar tipo" at bounding box center [700, 456] width 1215 height 18
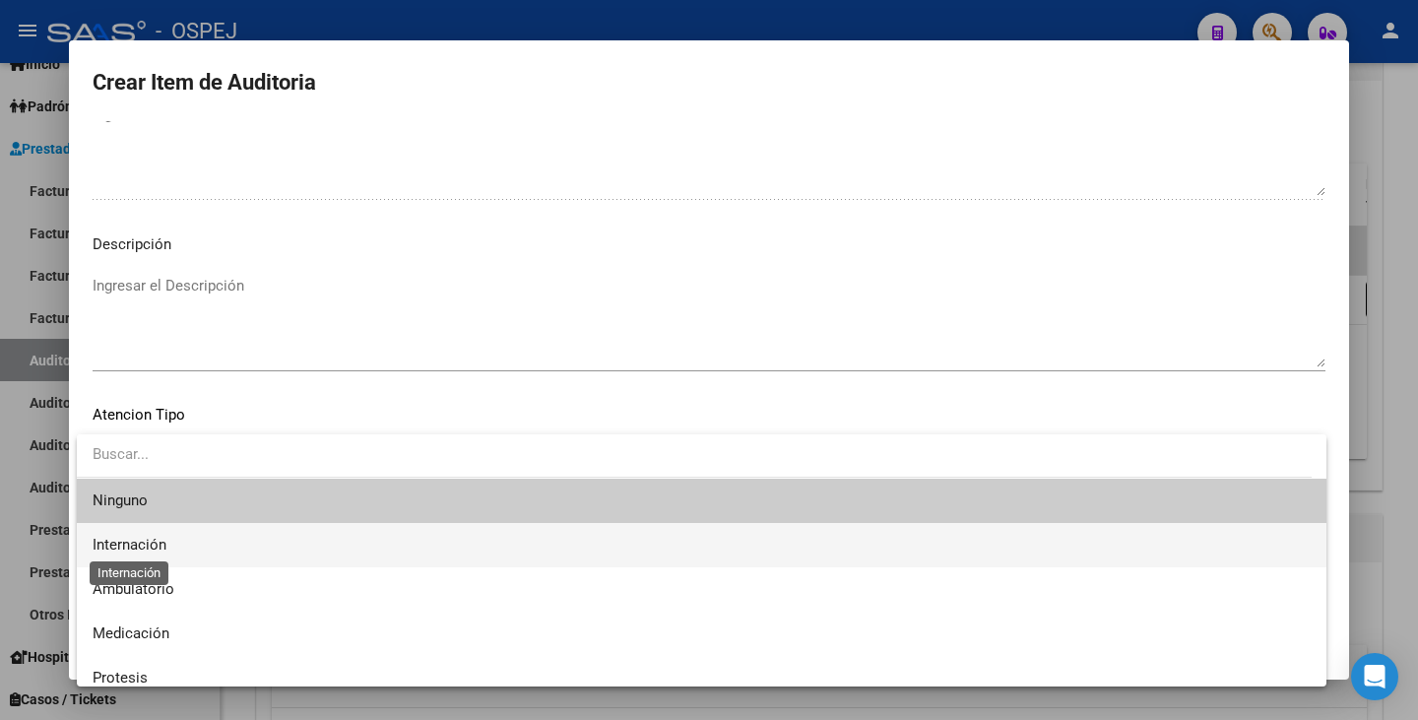
click at [113, 542] on span "Internación" at bounding box center [130, 545] width 74 height 18
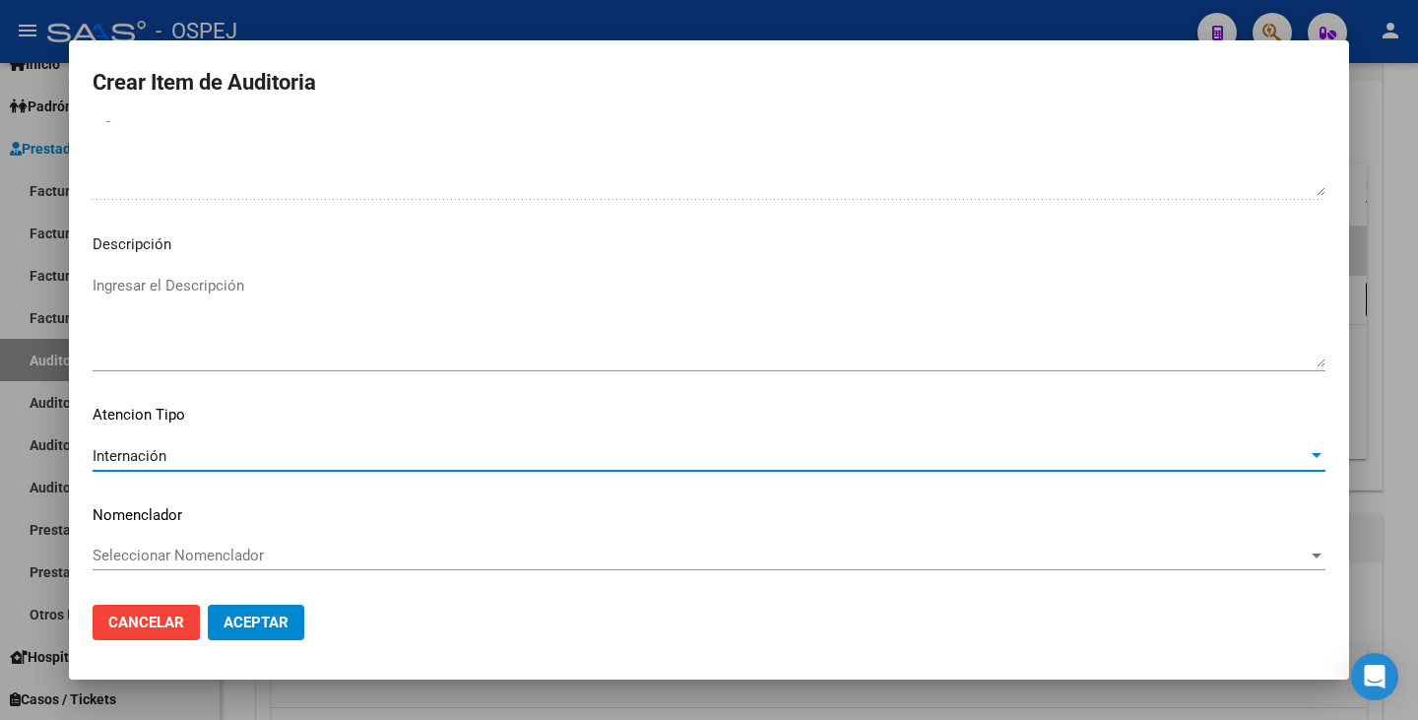
click at [172, 554] on span "Seleccionar Nomenclador" at bounding box center [700, 555] width 1215 height 18
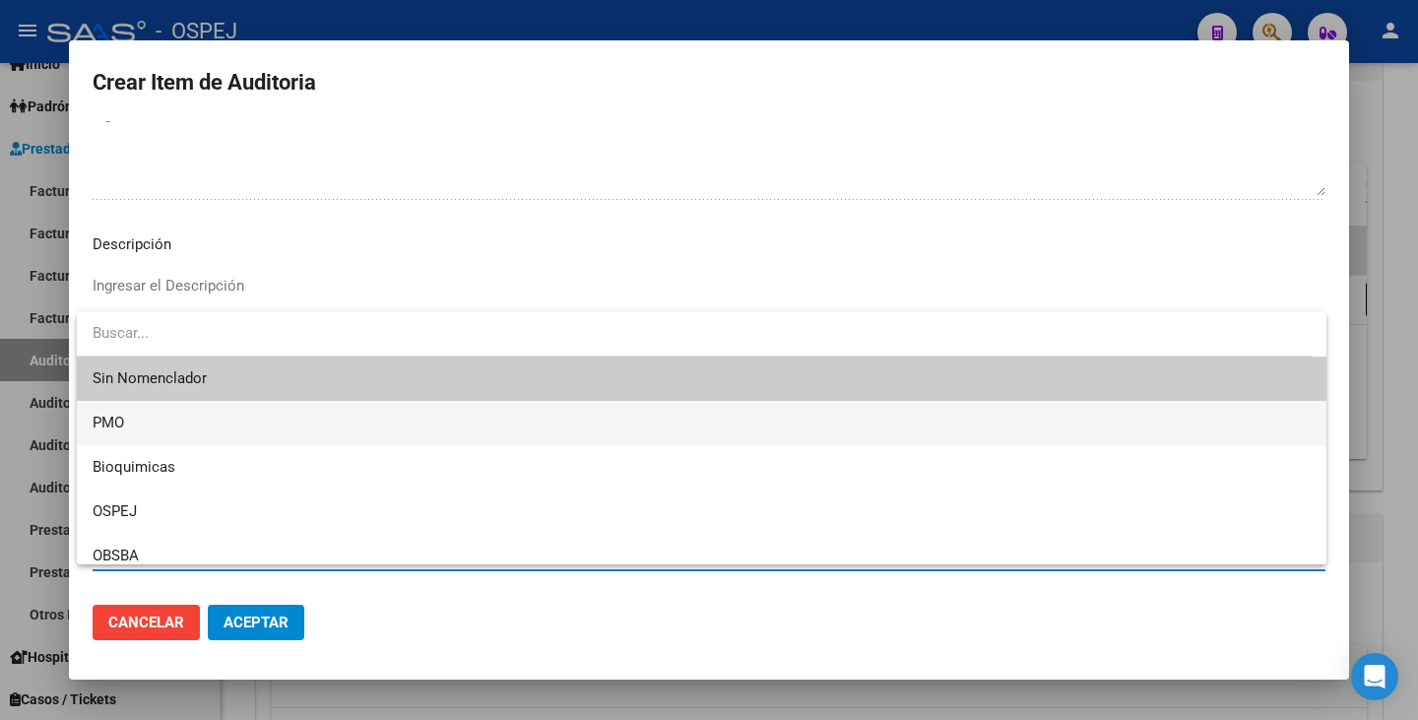
click at [179, 425] on span "PMO" at bounding box center [702, 423] width 1218 height 44
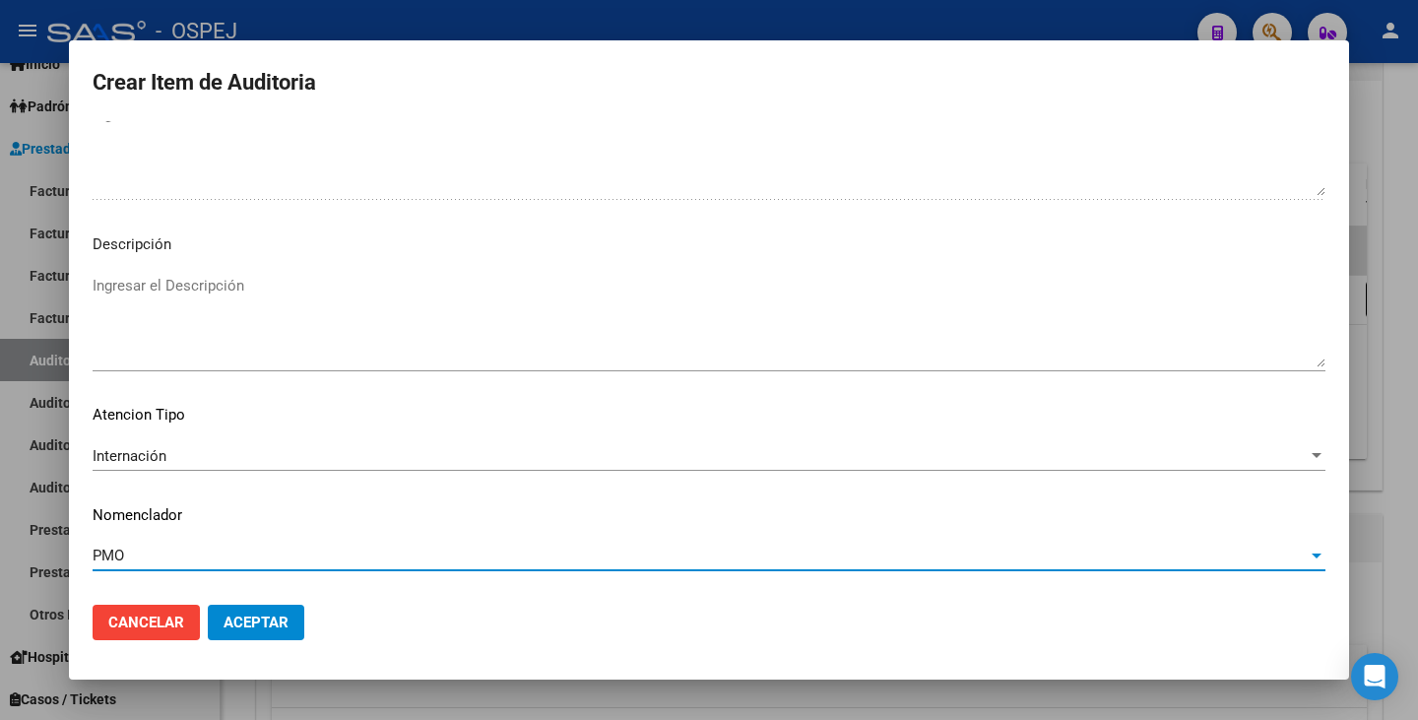
click at [228, 637] on button "Aceptar" at bounding box center [256, 622] width 96 height 35
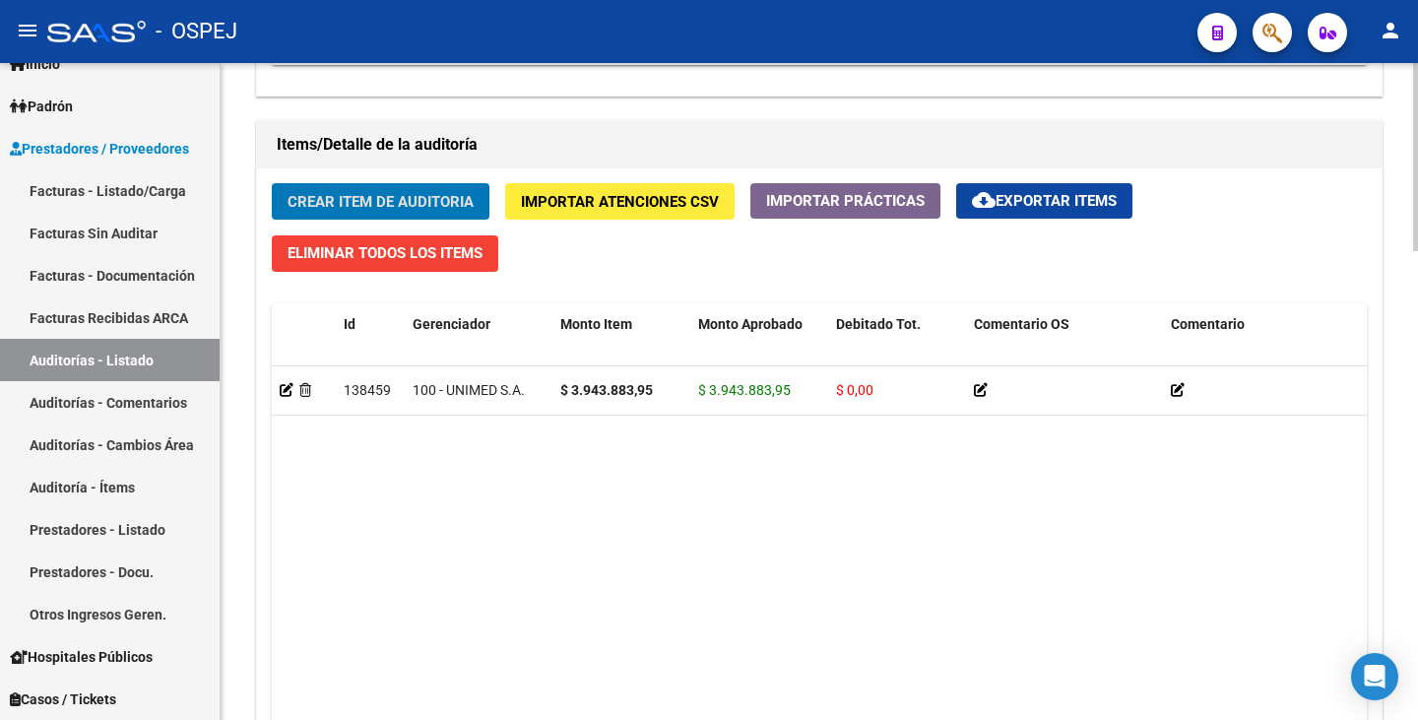
scroll to position [1637, 0]
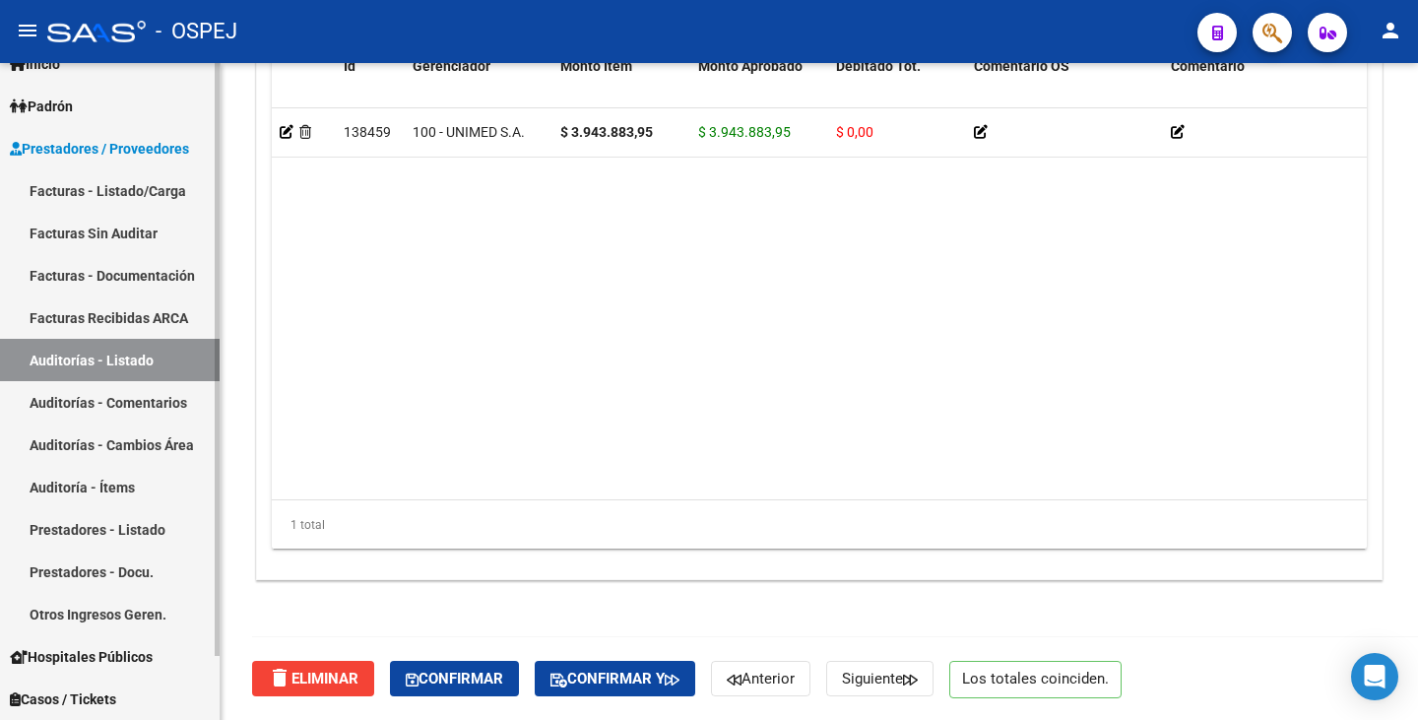
click at [121, 360] on link "Auditorías - Listado" at bounding box center [110, 360] width 220 height 42
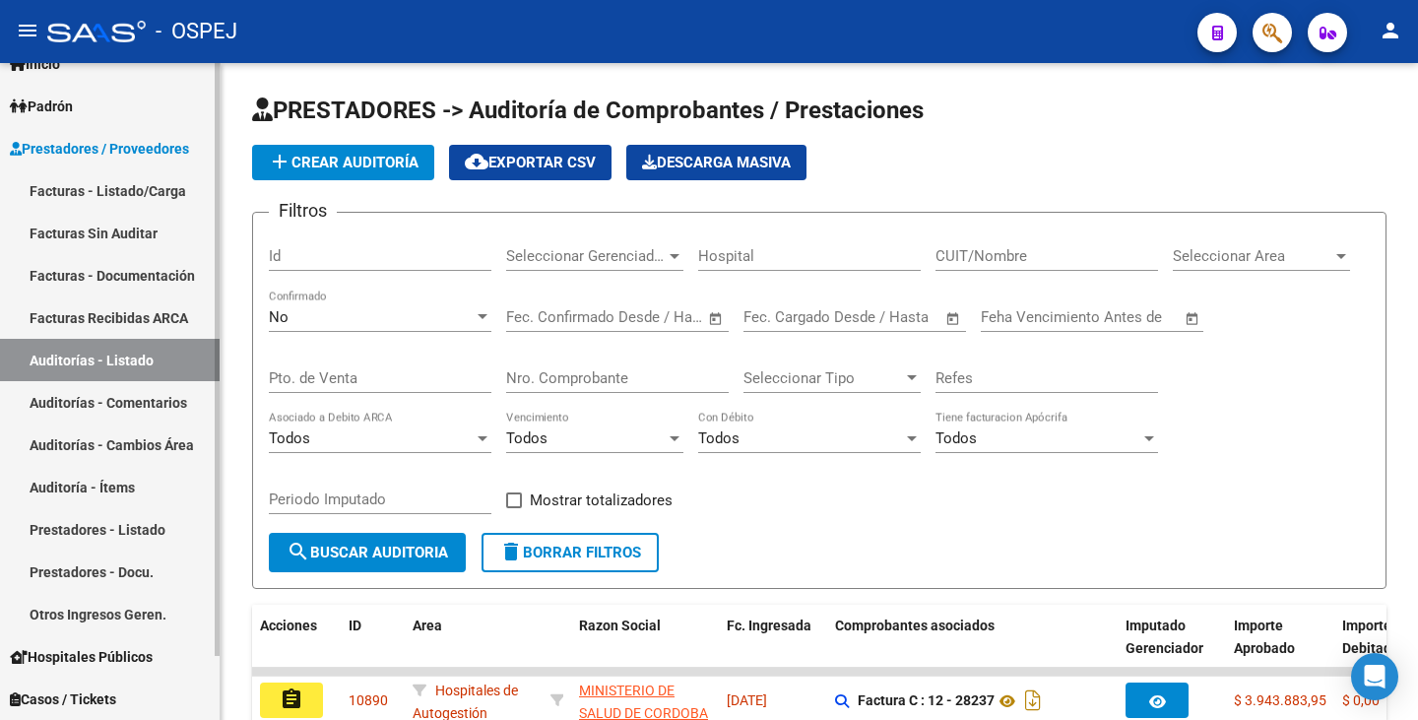
click at [102, 238] on link "Facturas Sin Auditar" at bounding box center [110, 233] width 220 height 42
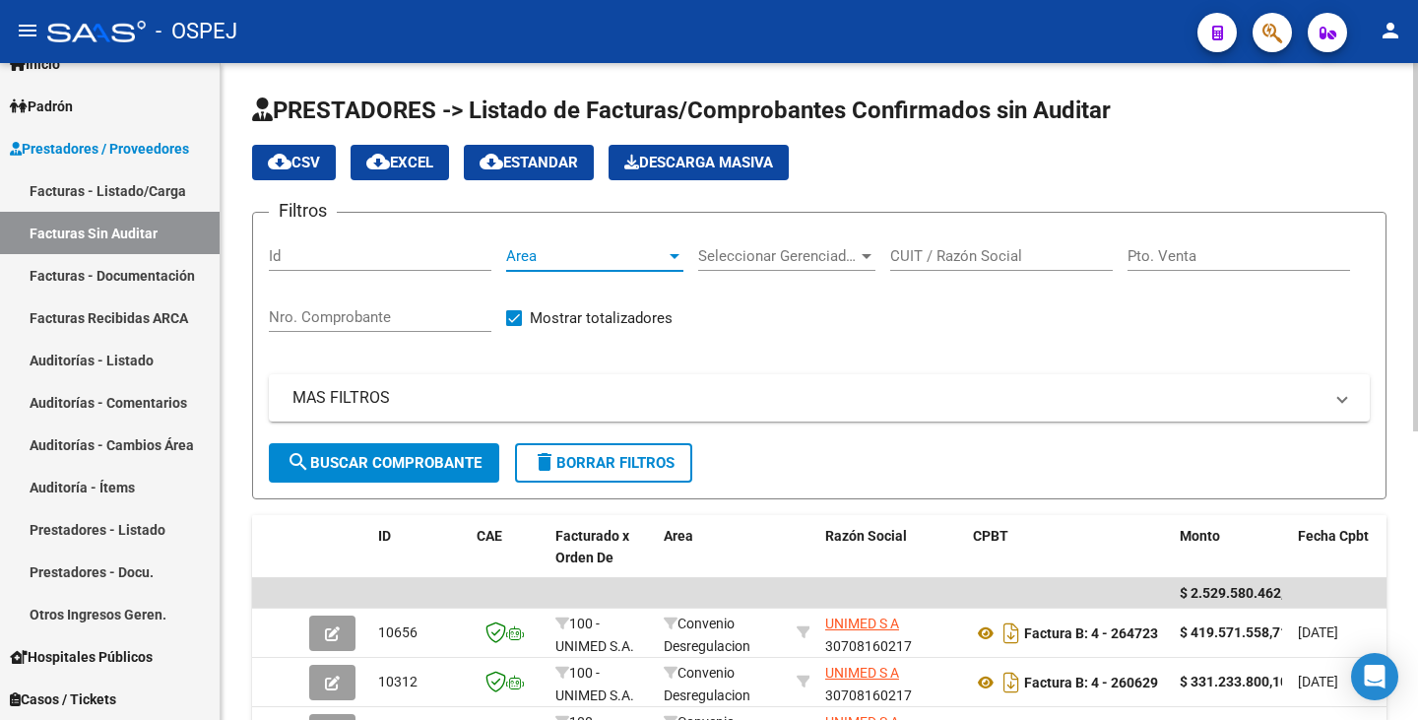
click at [610, 263] on span "Area" at bounding box center [586, 256] width 160 height 18
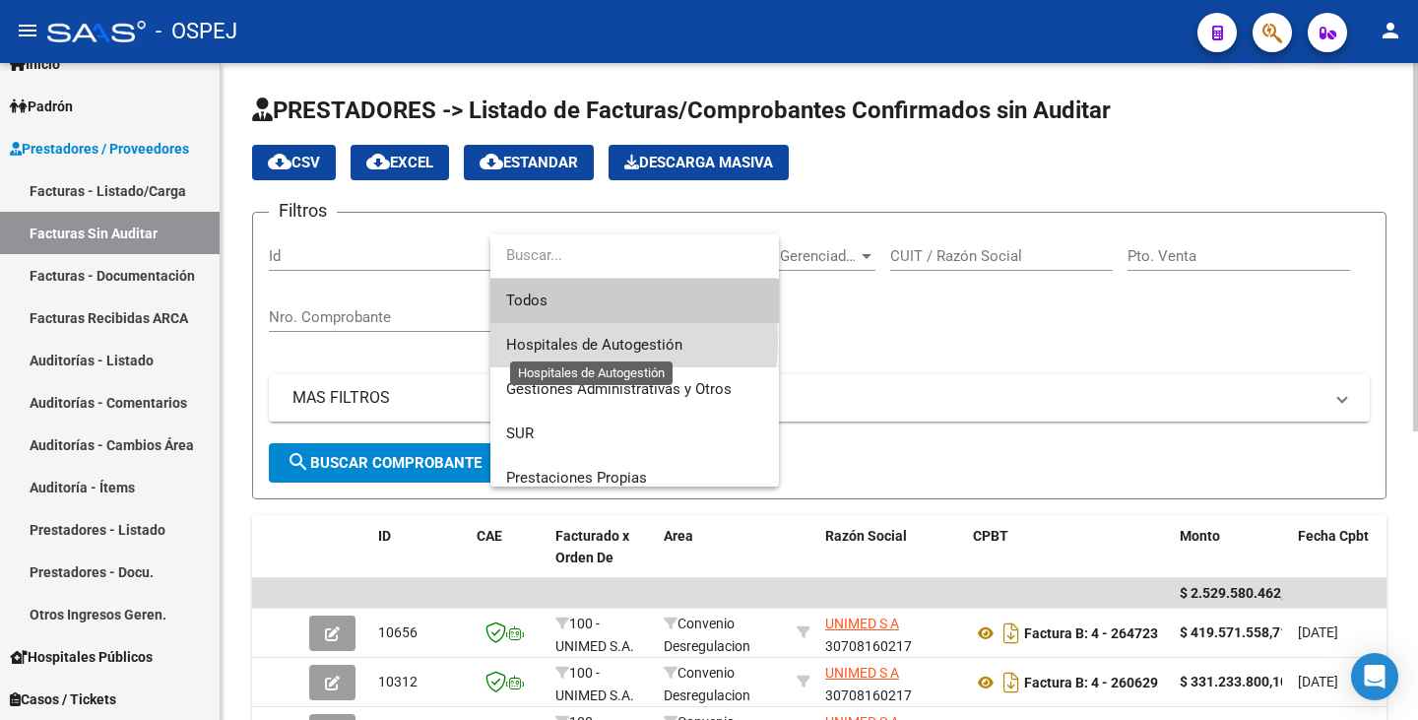
click at [586, 343] on span "Hospitales de Autogestión" at bounding box center [594, 345] width 176 height 18
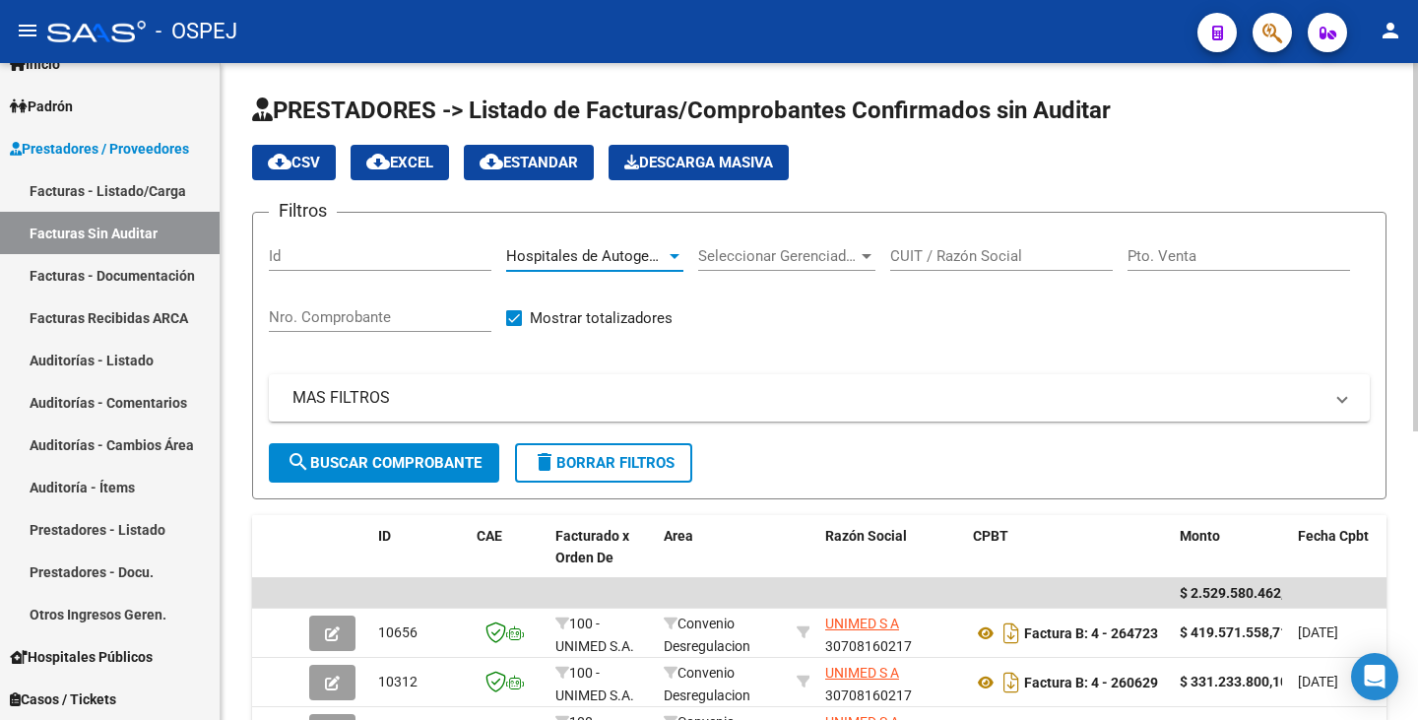
click at [310, 461] on span "search Buscar Comprobante" at bounding box center [384, 463] width 195 height 18
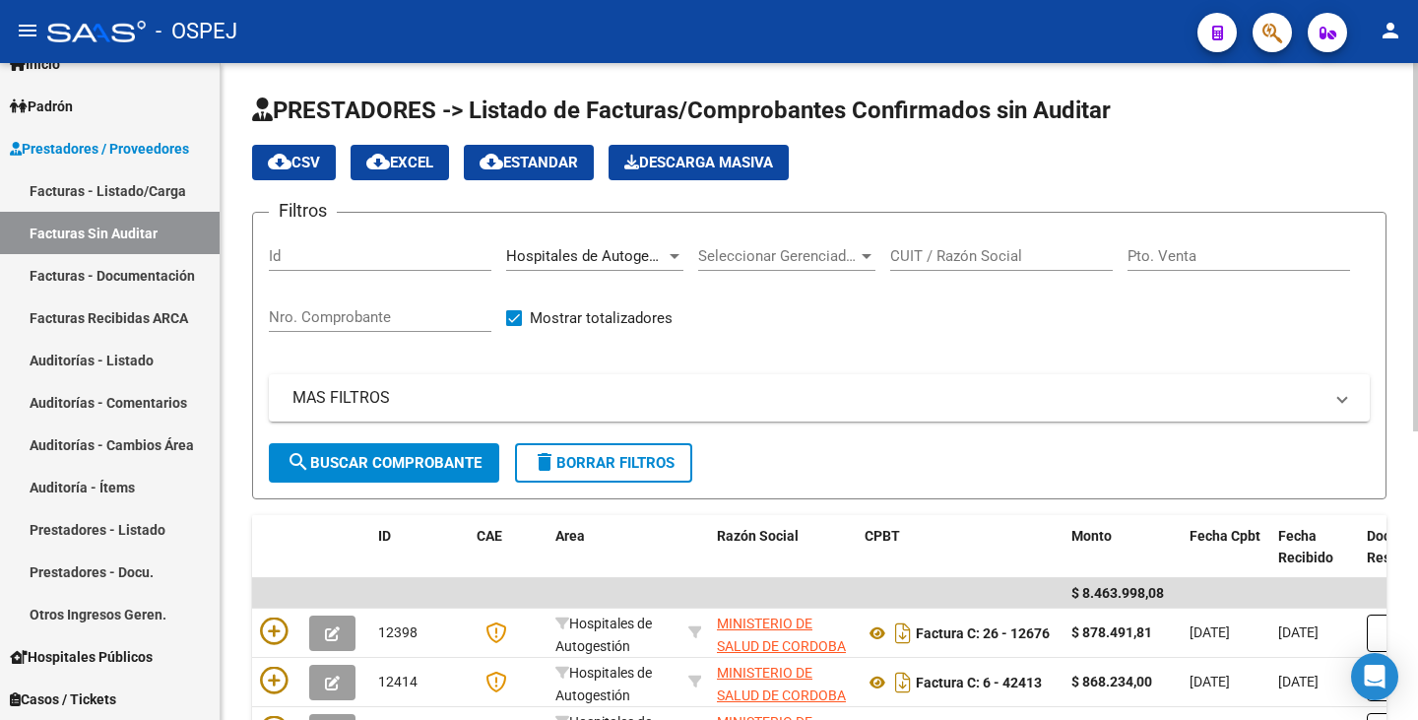
click at [382, 471] on span "search Buscar Comprobante" at bounding box center [384, 463] width 195 height 18
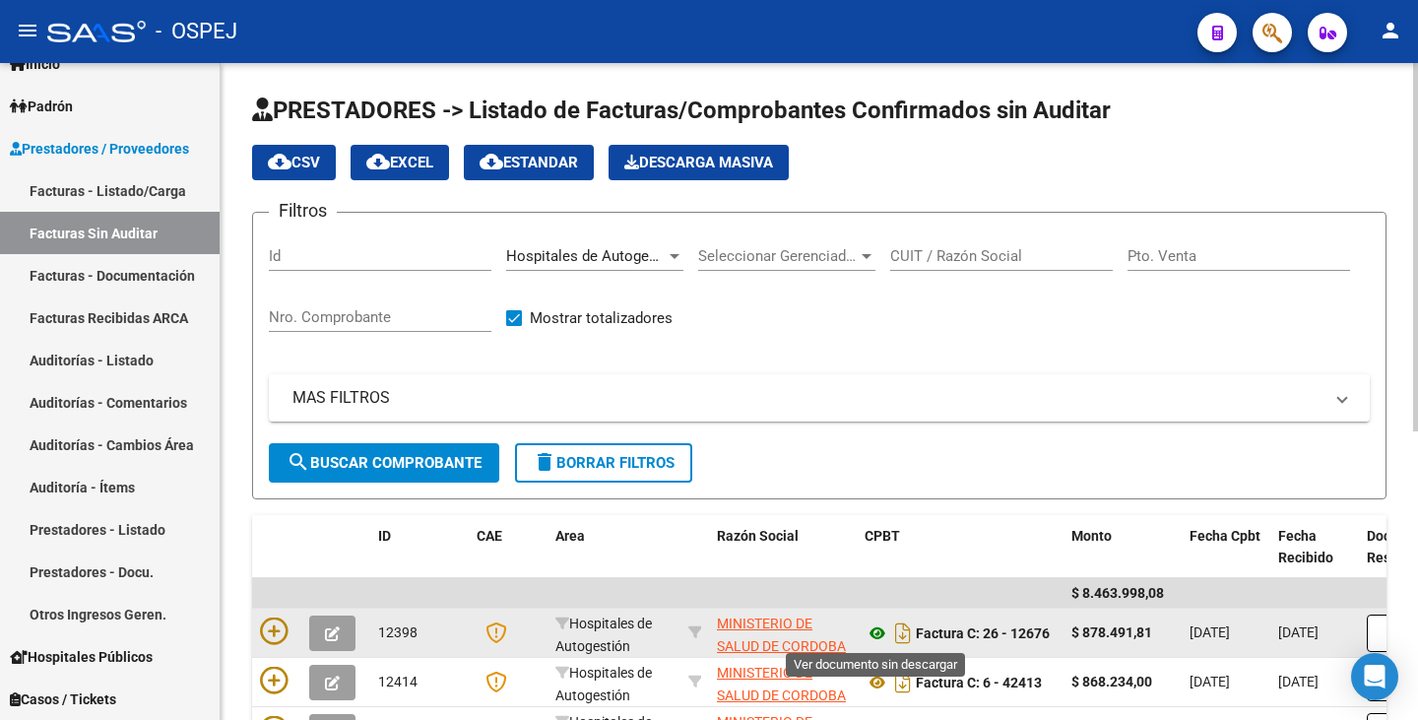
click at [879, 637] on icon at bounding box center [877, 633] width 26 height 24
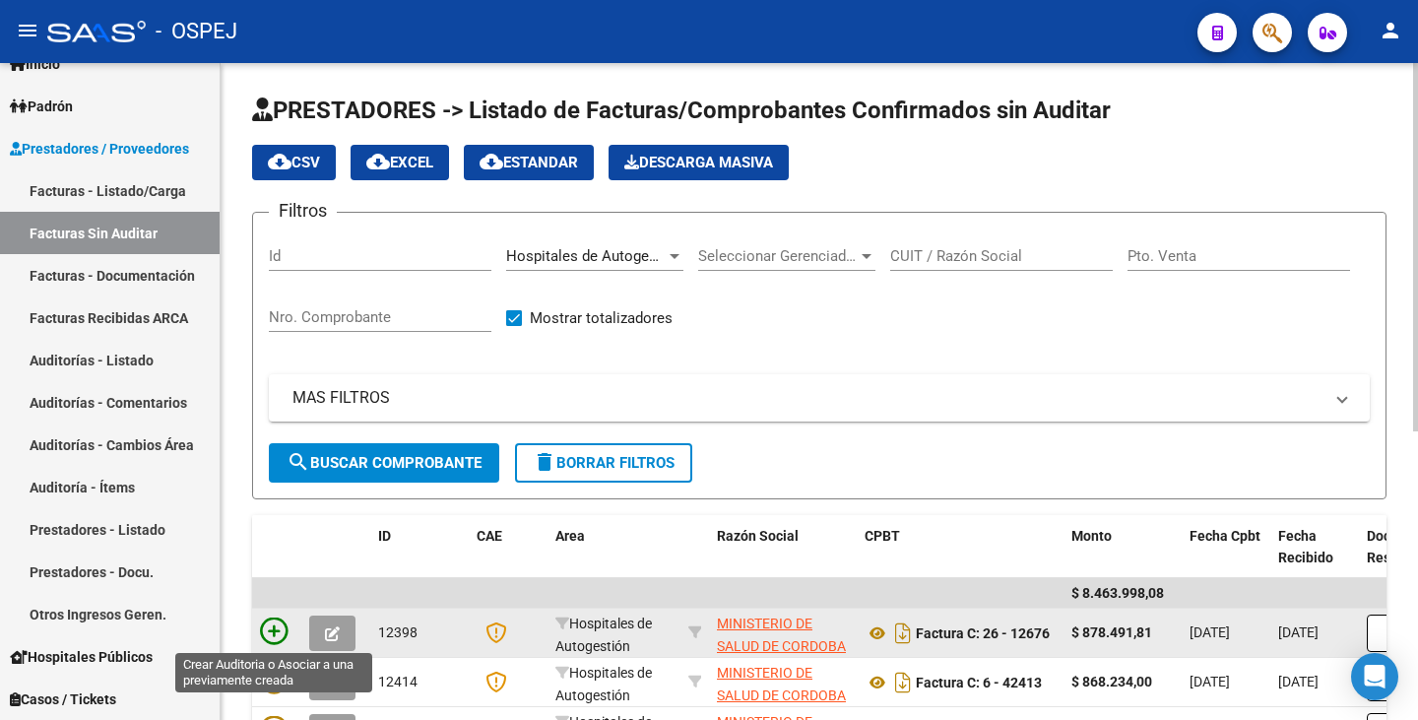
click at [268, 624] on icon at bounding box center [274, 631] width 28 height 28
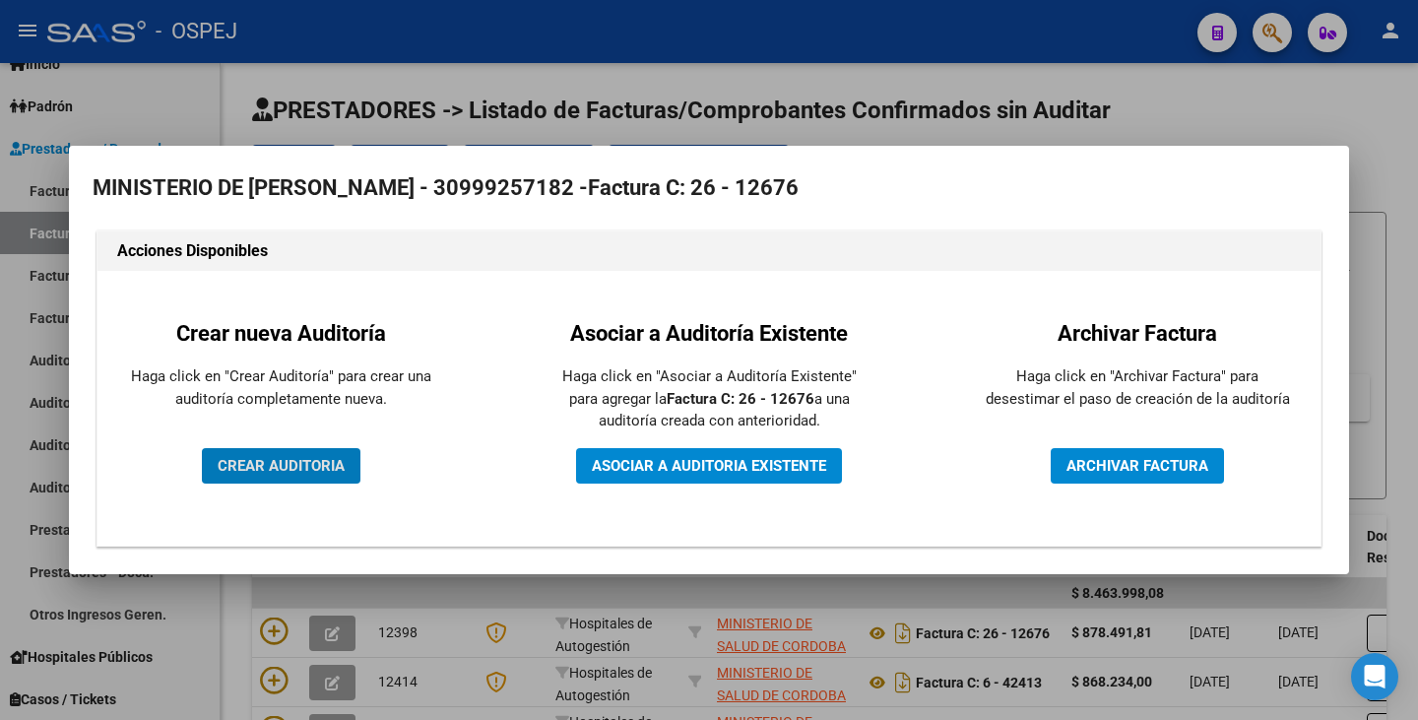
click at [259, 469] on span "CREAR AUDITORIA" at bounding box center [281, 466] width 127 height 18
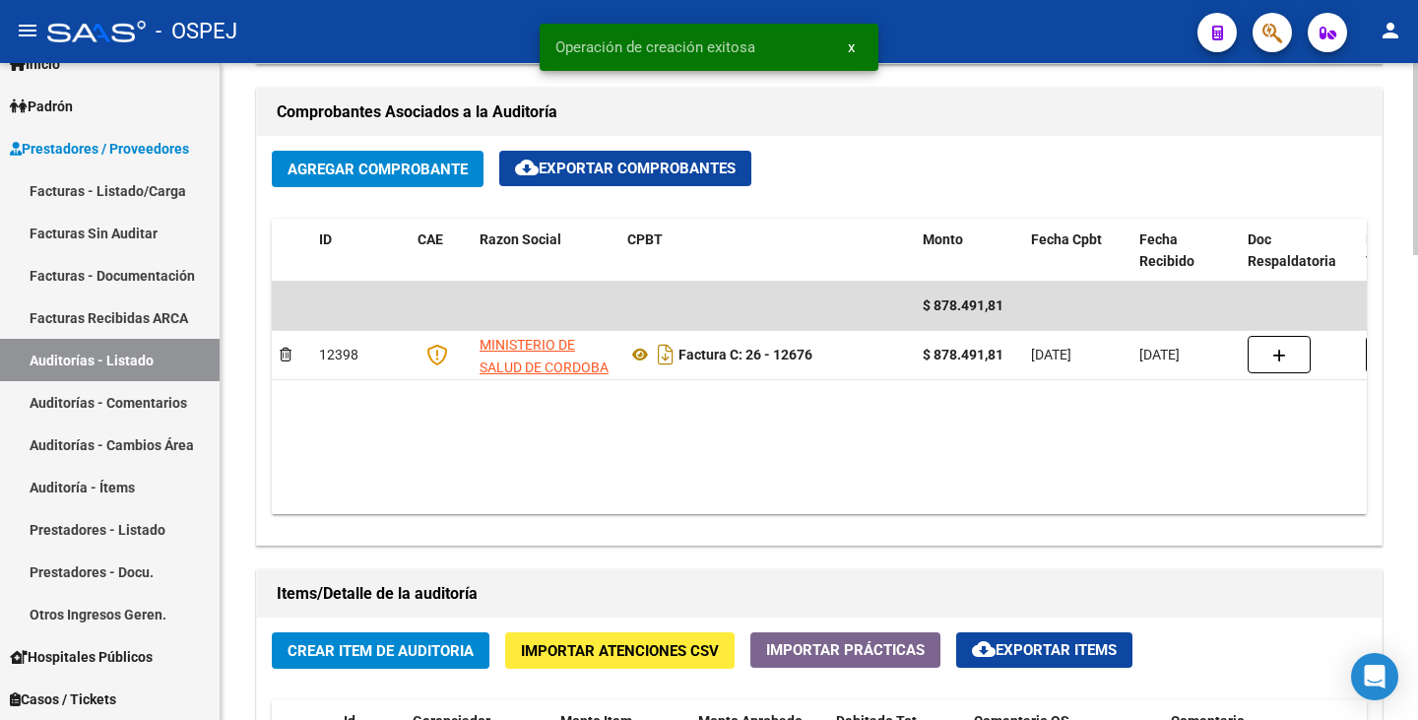
scroll to position [1182, 0]
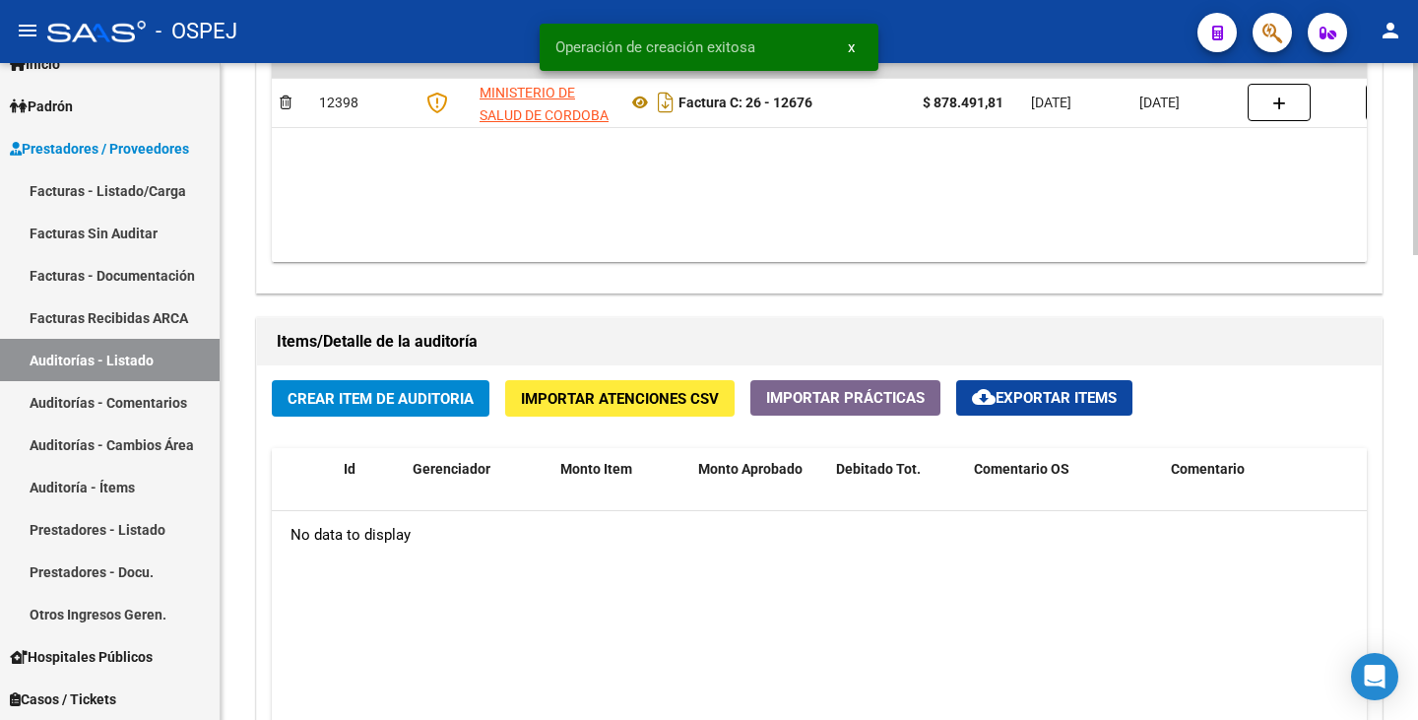
click at [323, 410] on button "Crear Item de Auditoria" at bounding box center [381, 398] width 218 height 36
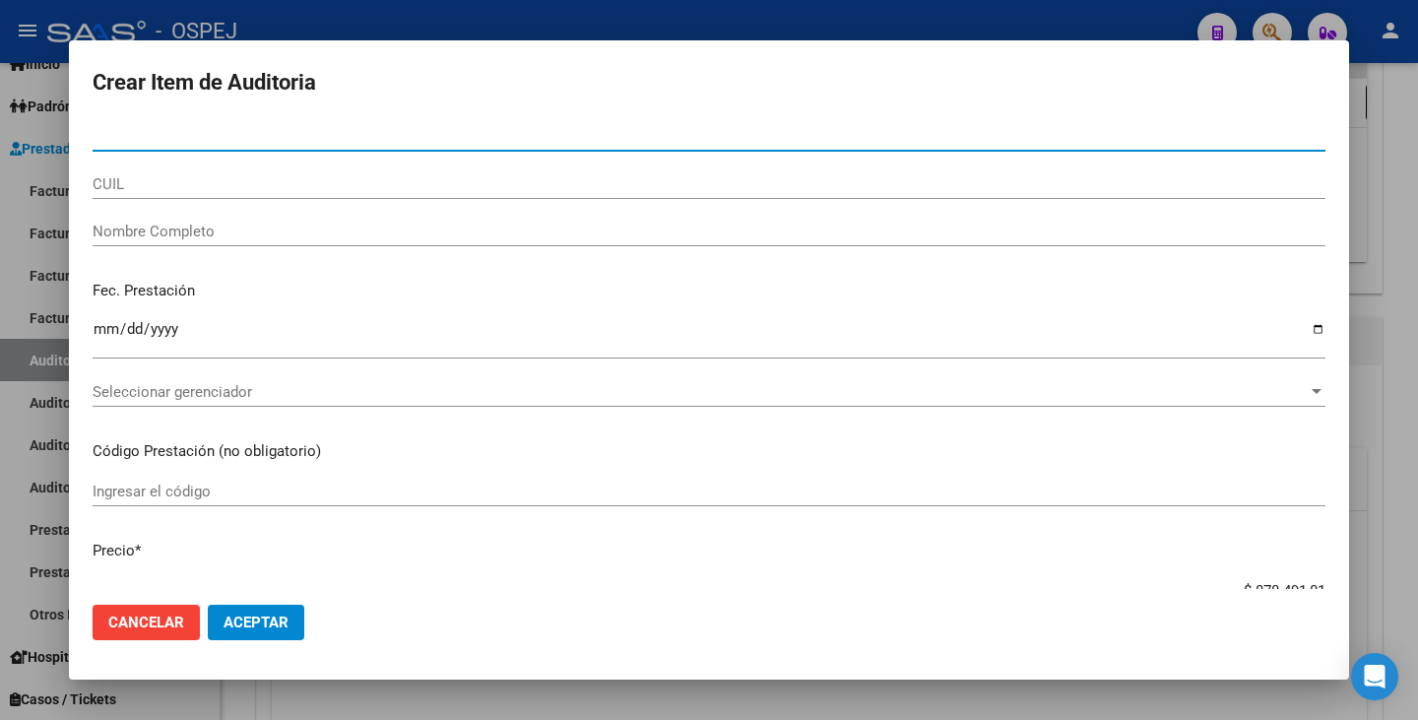
paste input "58427705"
type input "58427705"
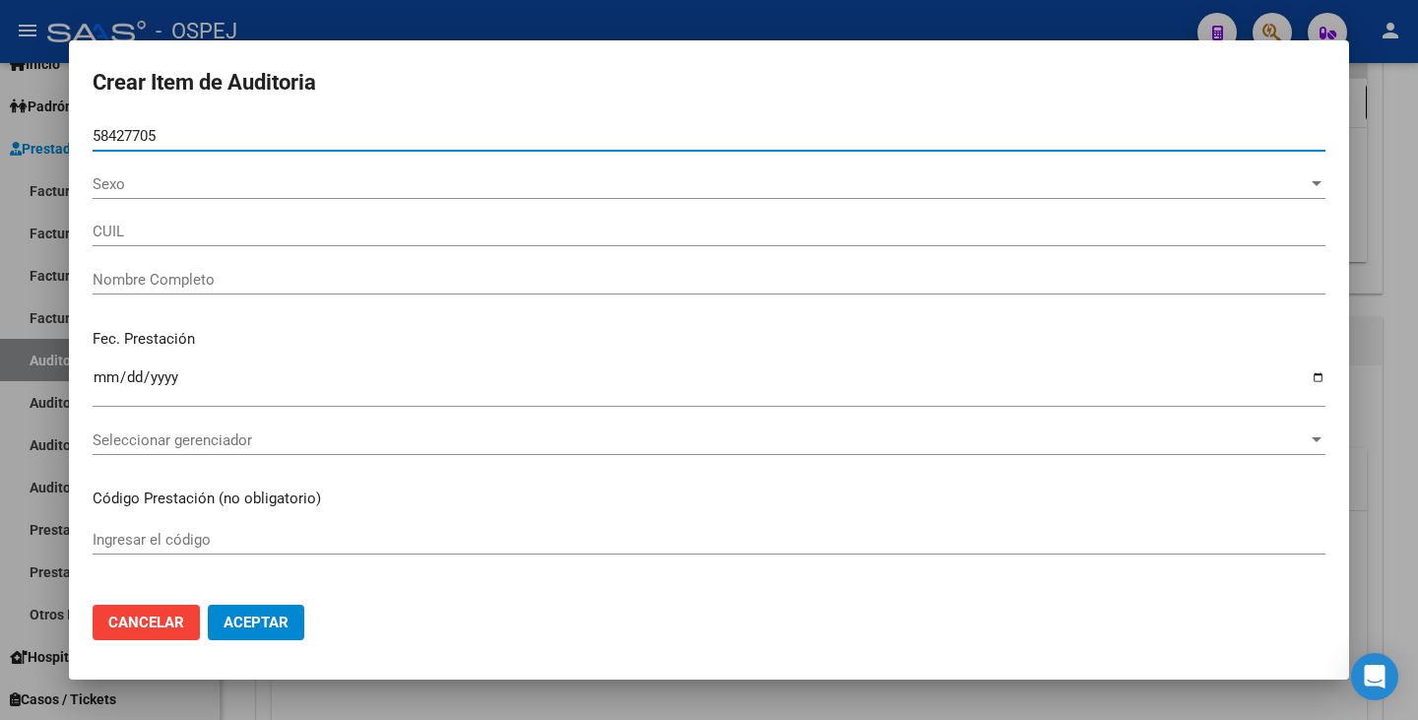
type input "[PERSON_NAME][GEOGRAPHIC_DATA] LEON -"
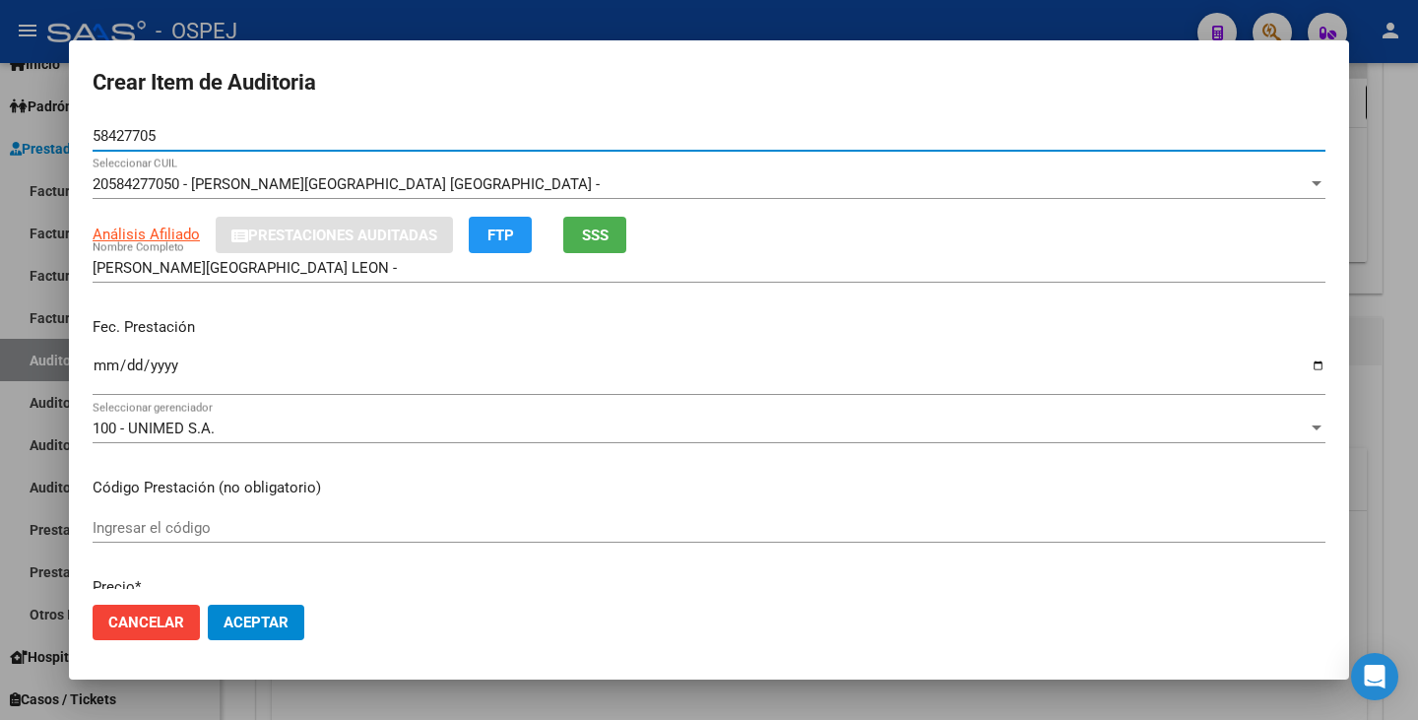
type input "58427705"
click at [100, 368] on input "Ingresar la fecha" at bounding box center [709, 373] width 1233 height 32
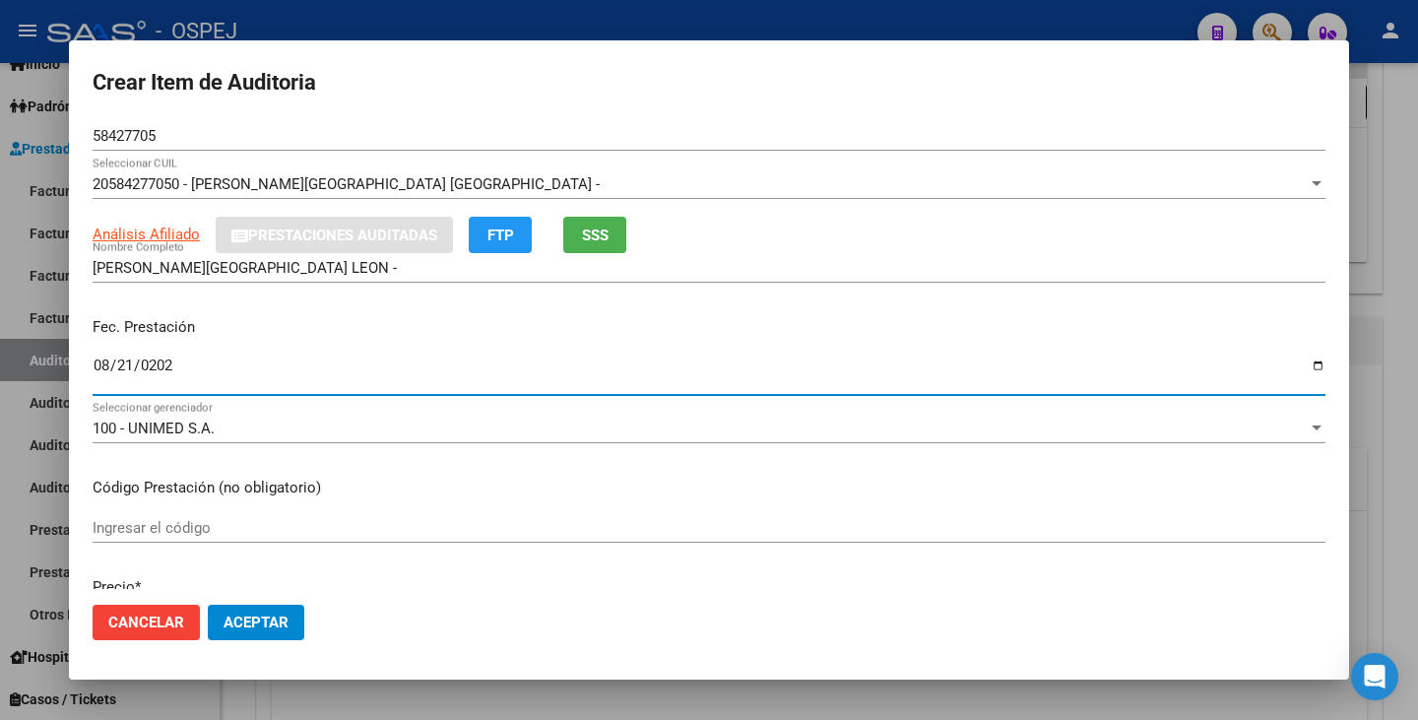
type input "[DATE]"
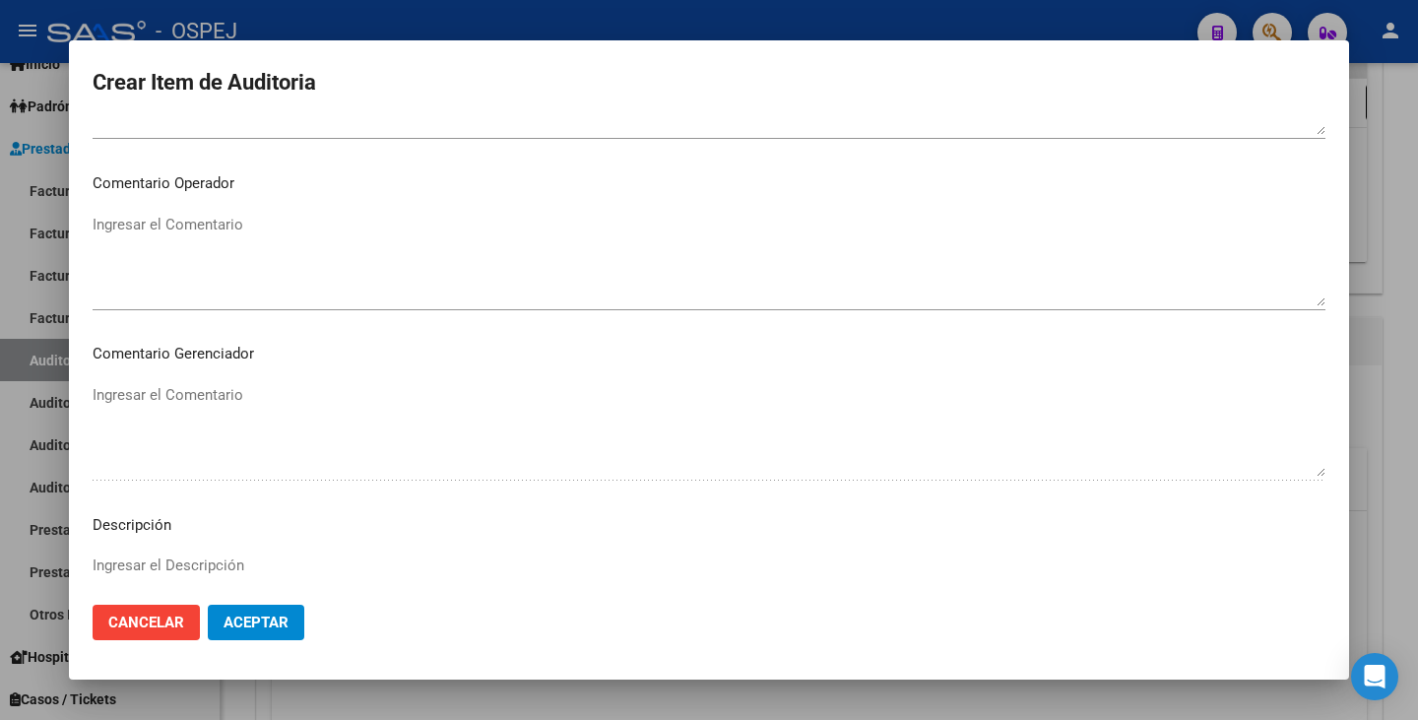
scroll to position [1252, 0]
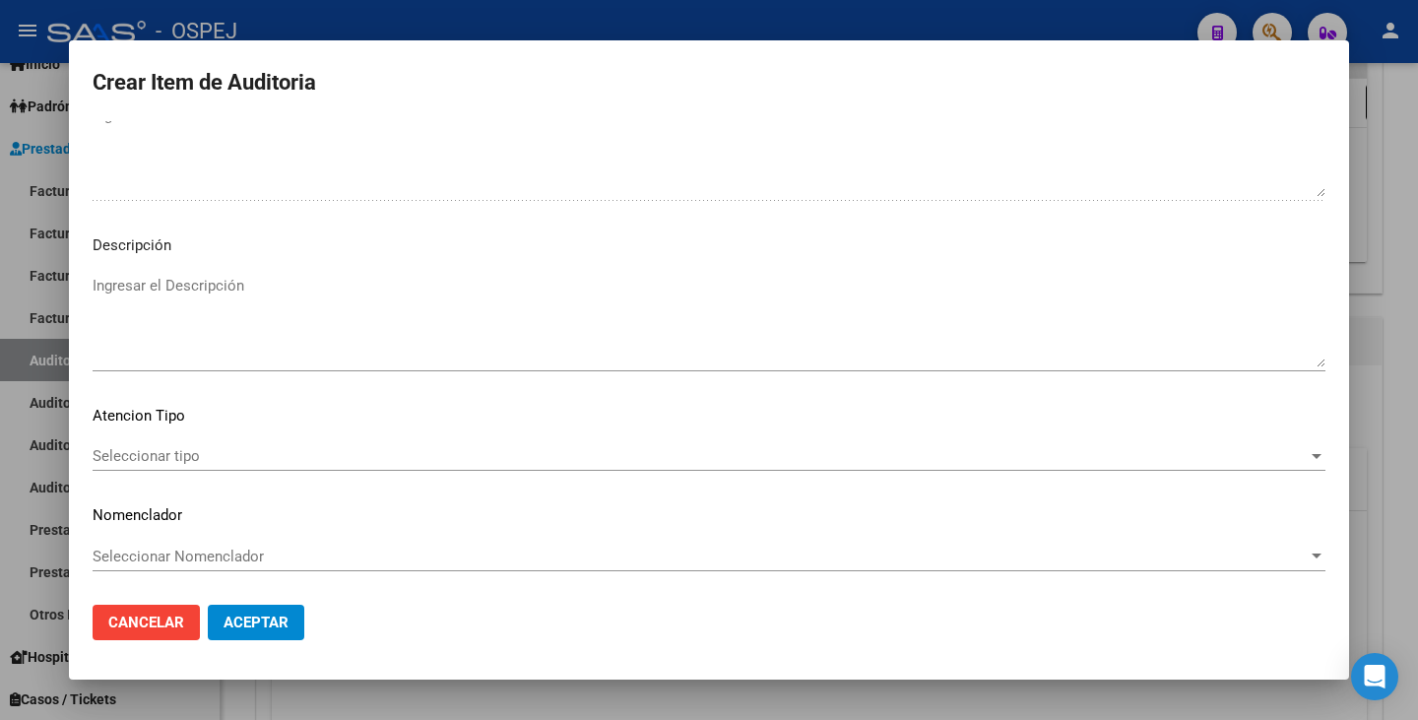
click at [777, 470] on div "Seleccionar tipo Seleccionar tipo" at bounding box center [709, 456] width 1233 height 30
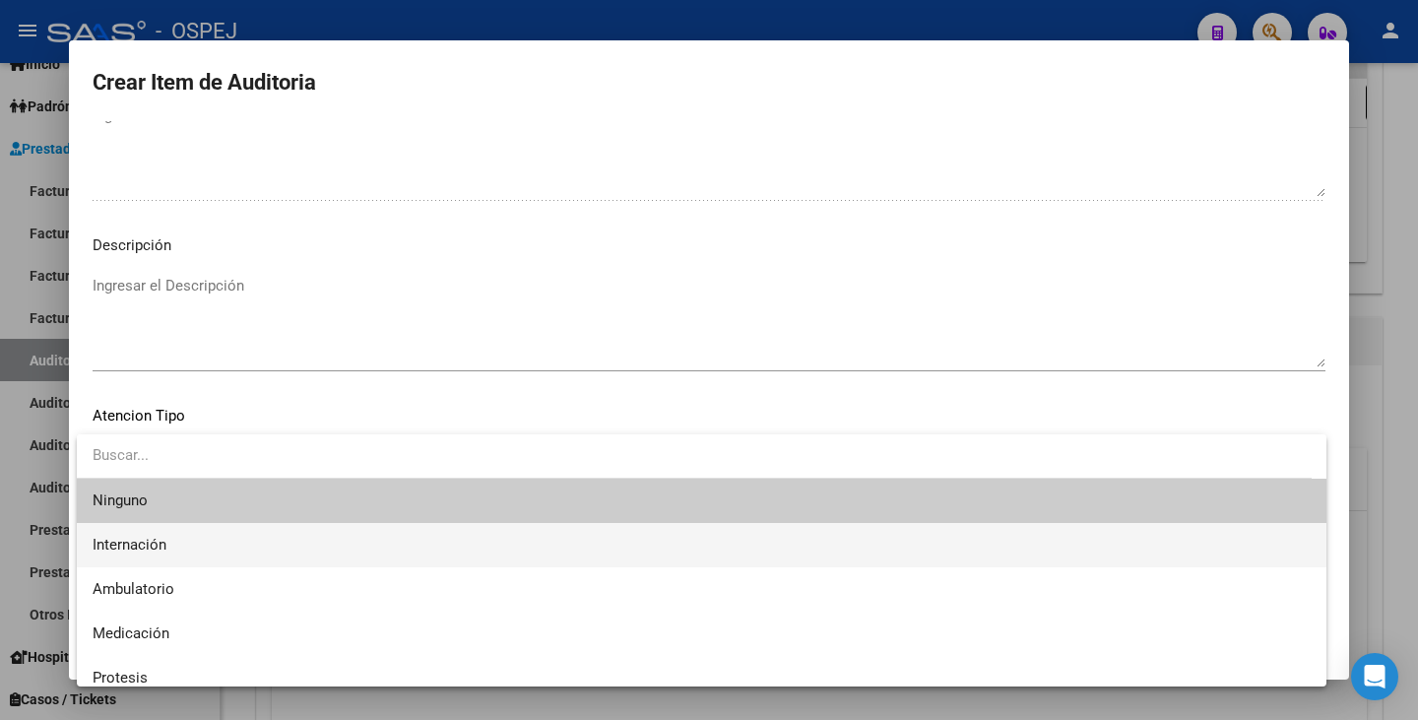
click at [361, 544] on span "Internación" at bounding box center [702, 545] width 1218 height 44
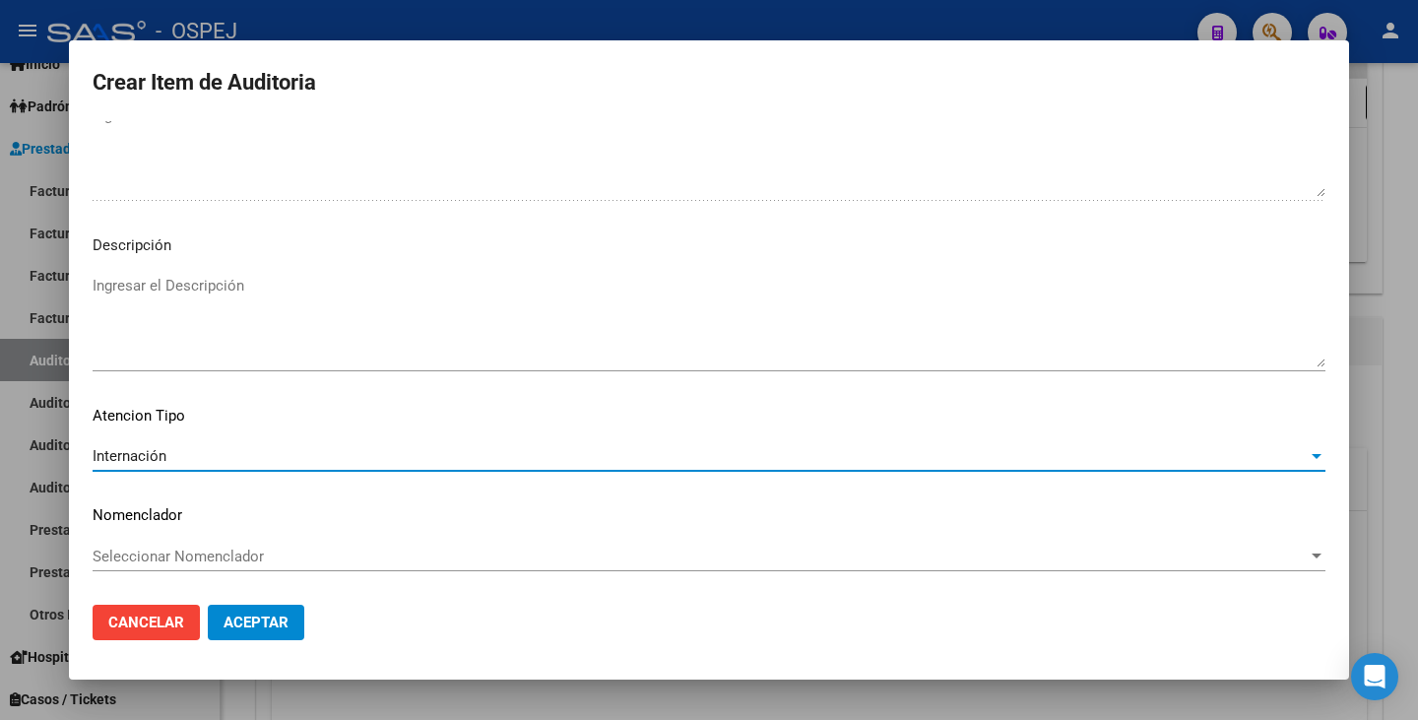
click at [357, 540] on mat-dialog-content "58427705 Nro Documento 20584277050 - [PERSON_NAME][GEOGRAPHIC_DATA] [GEOGRAPHIC…" at bounding box center [709, 355] width 1280 height 468
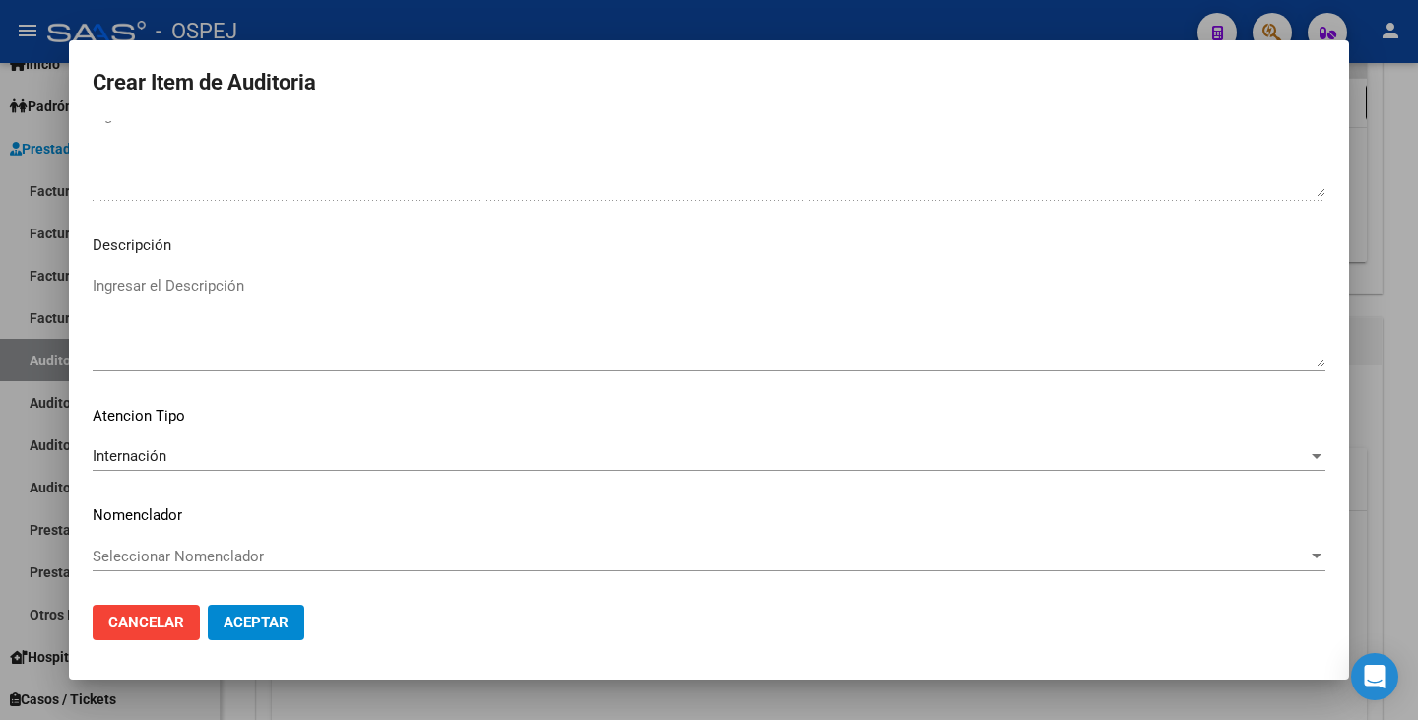
click at [305, 561] on span "Seleccionar Nomenclador" at bounding box center [700, 556] width 1215 height 18
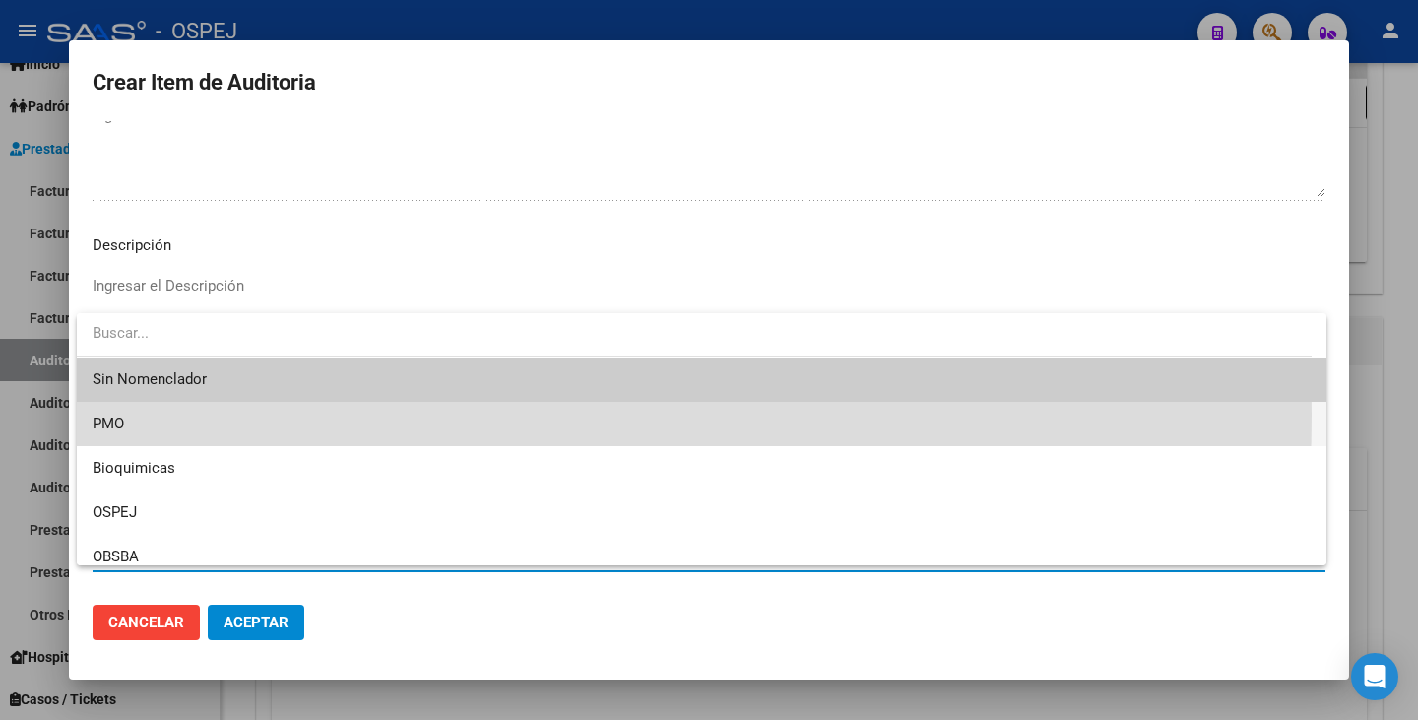
click at [216, 415] on span "PMO" at bounding box center [702, 424] width 1218 height 44
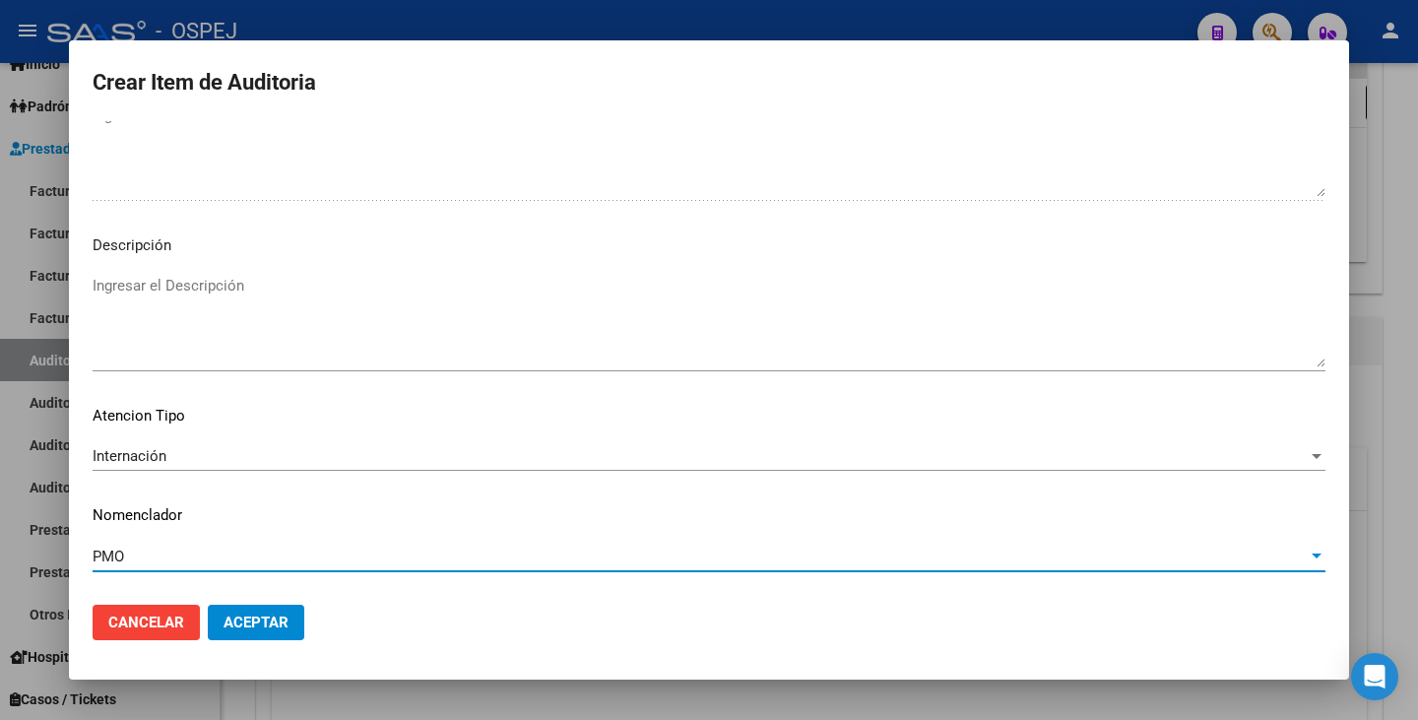
click at [241, 621] on span "Aceptar" at bounding box center [256, 622] width 65 height 18
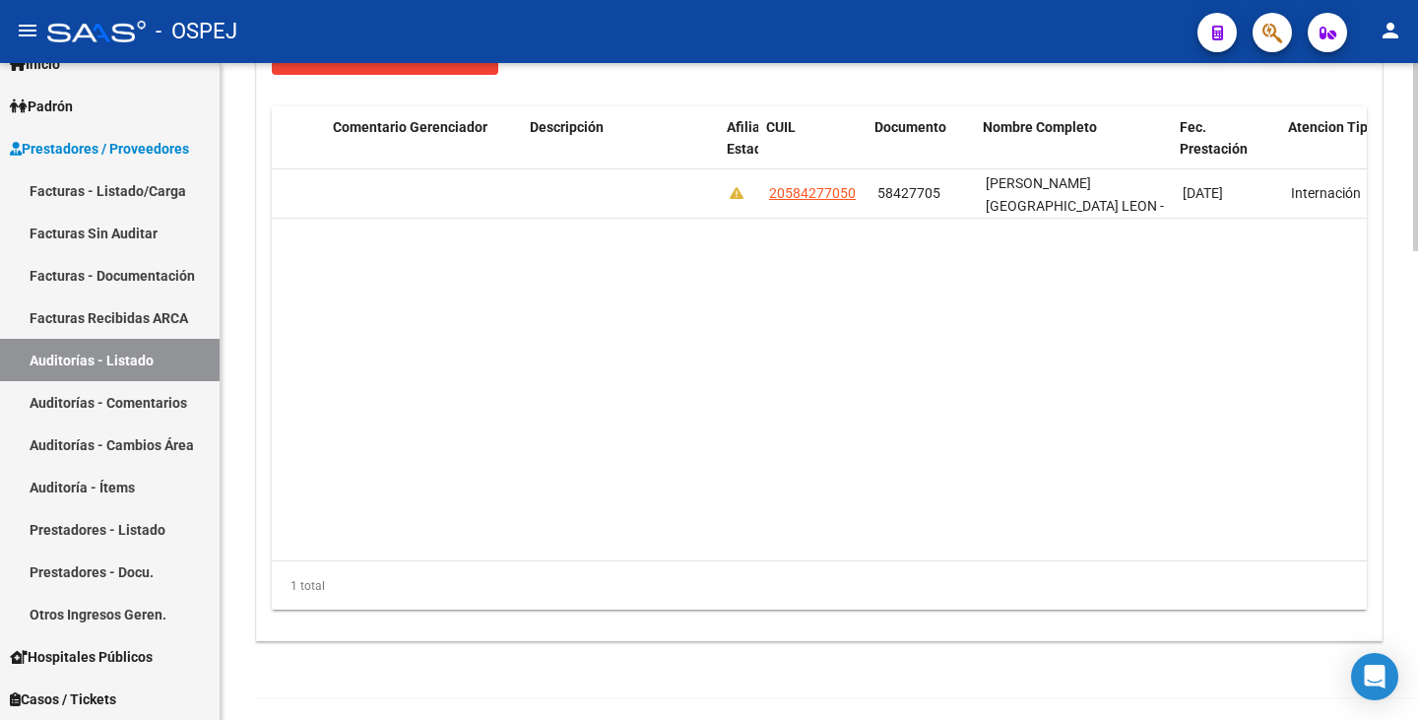
scroll to position [0, 1035]
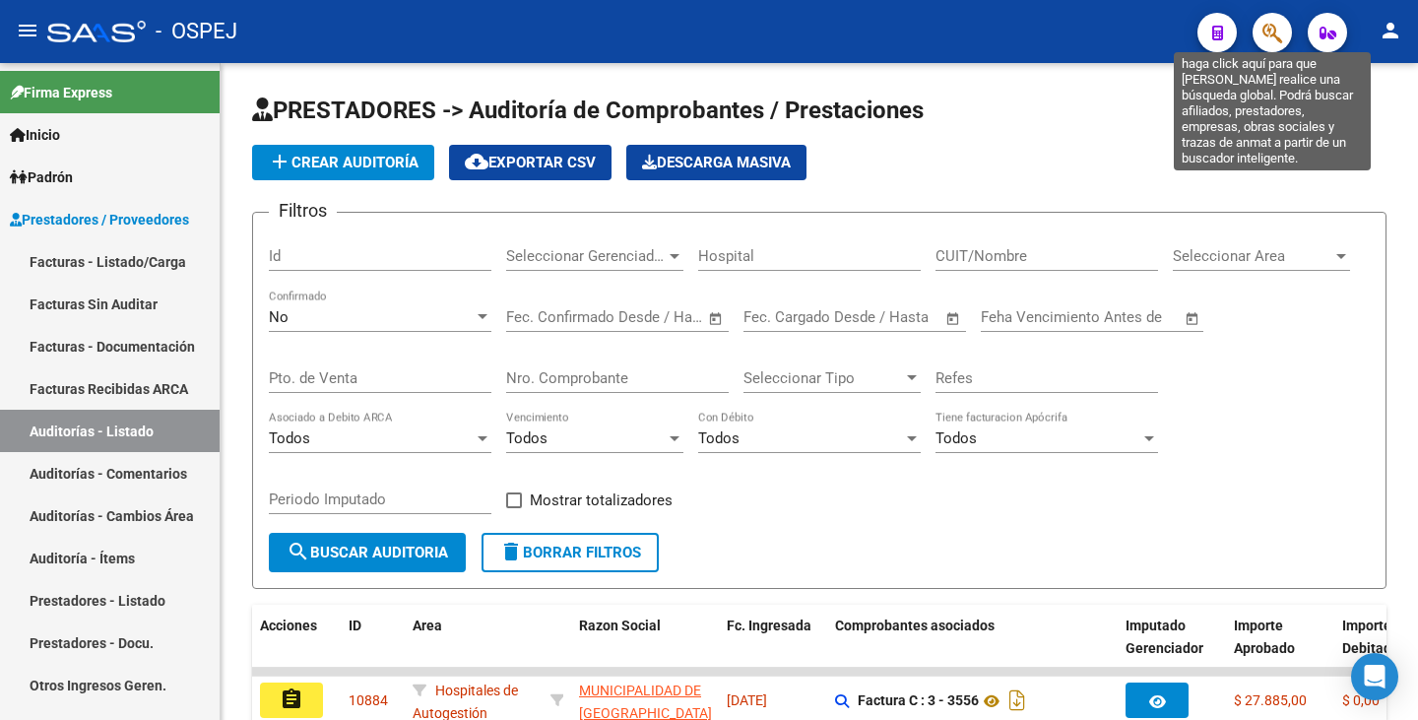
click at [1277, 37] on icon "button" at bounding box center [1272, 33] width 20 height 23
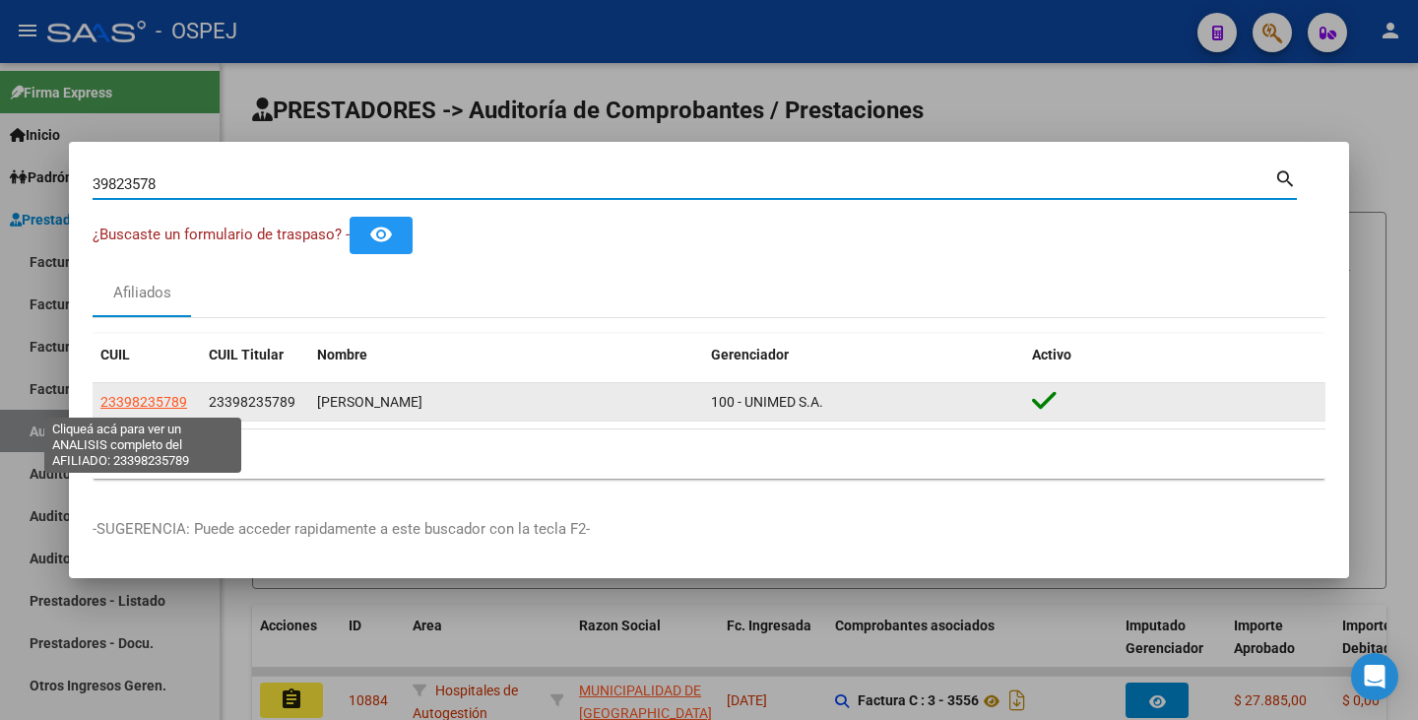
click at [173, 407] on span "23398235789" at bounding box center [143, 402] width 87 height 16
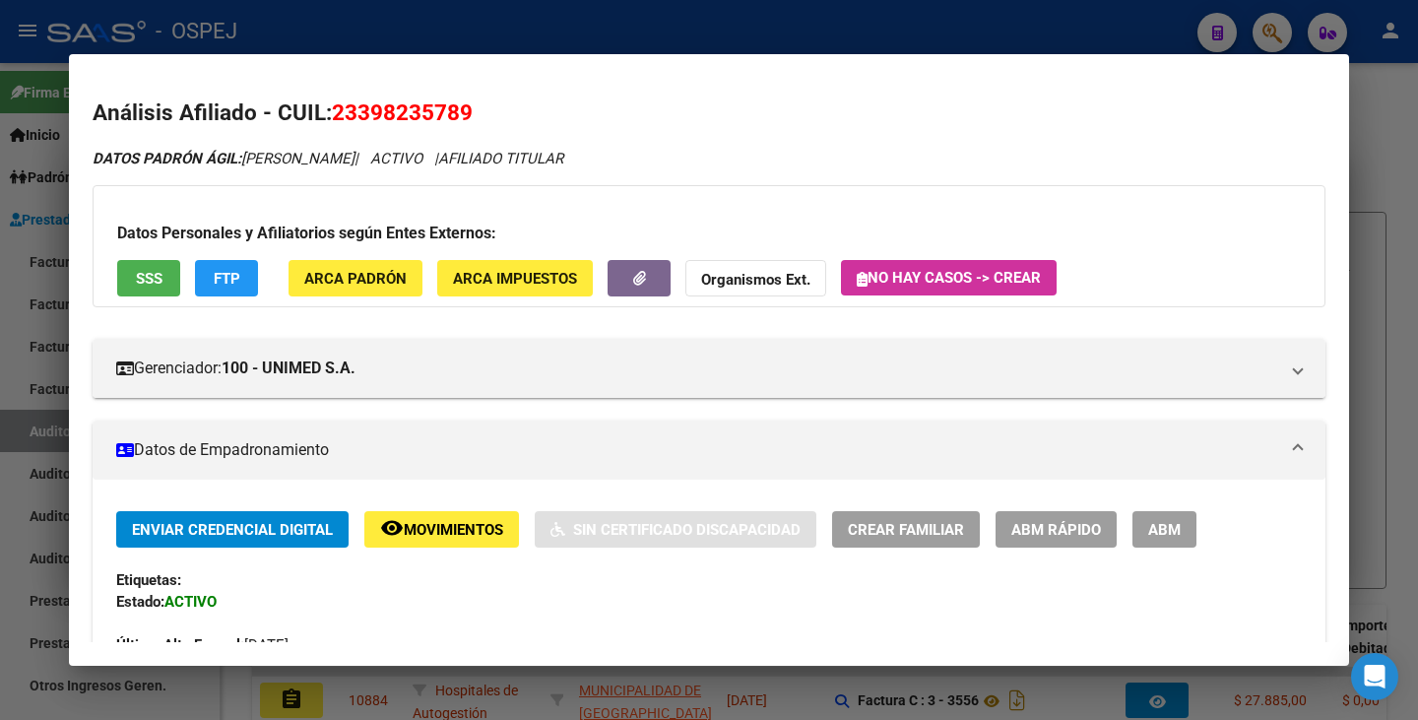
click at [144, 290] on button "SSS" at bounding box center [148, 278] width 63 height 36
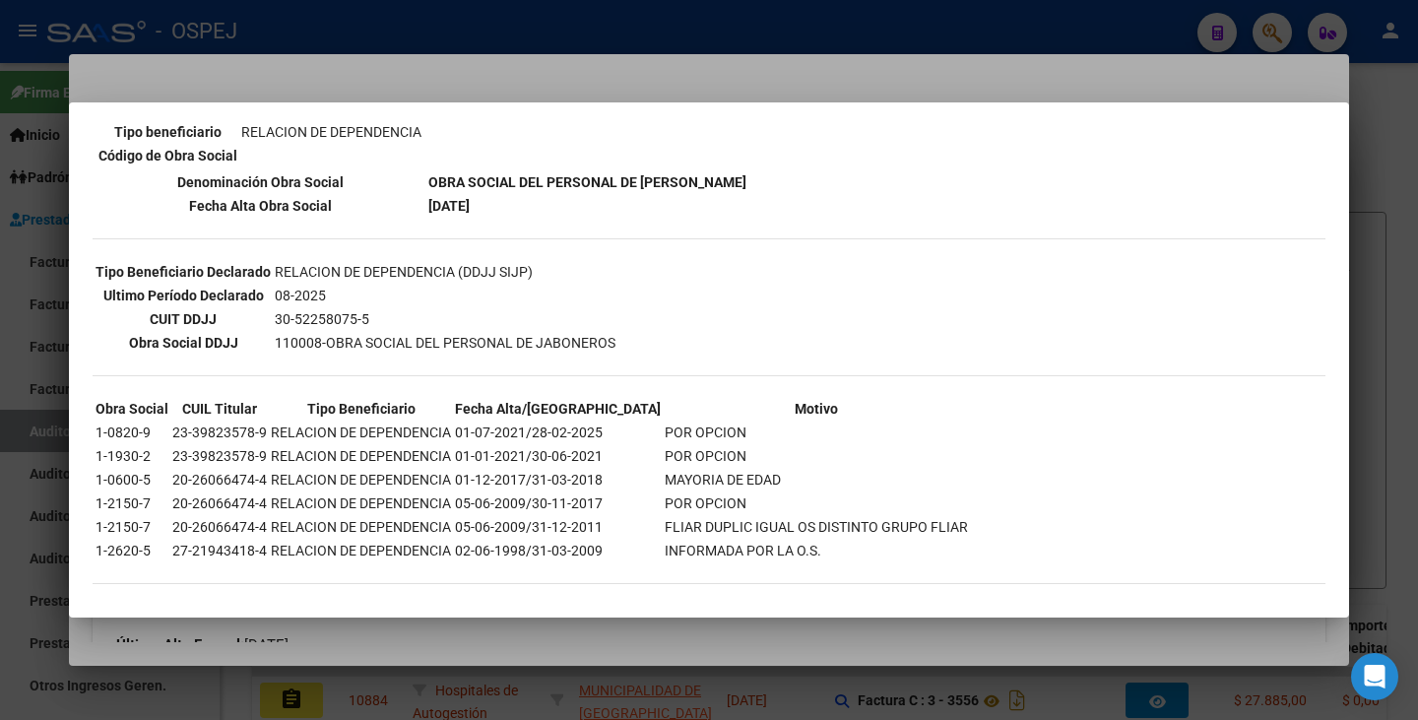
scroll to position [416, 0]
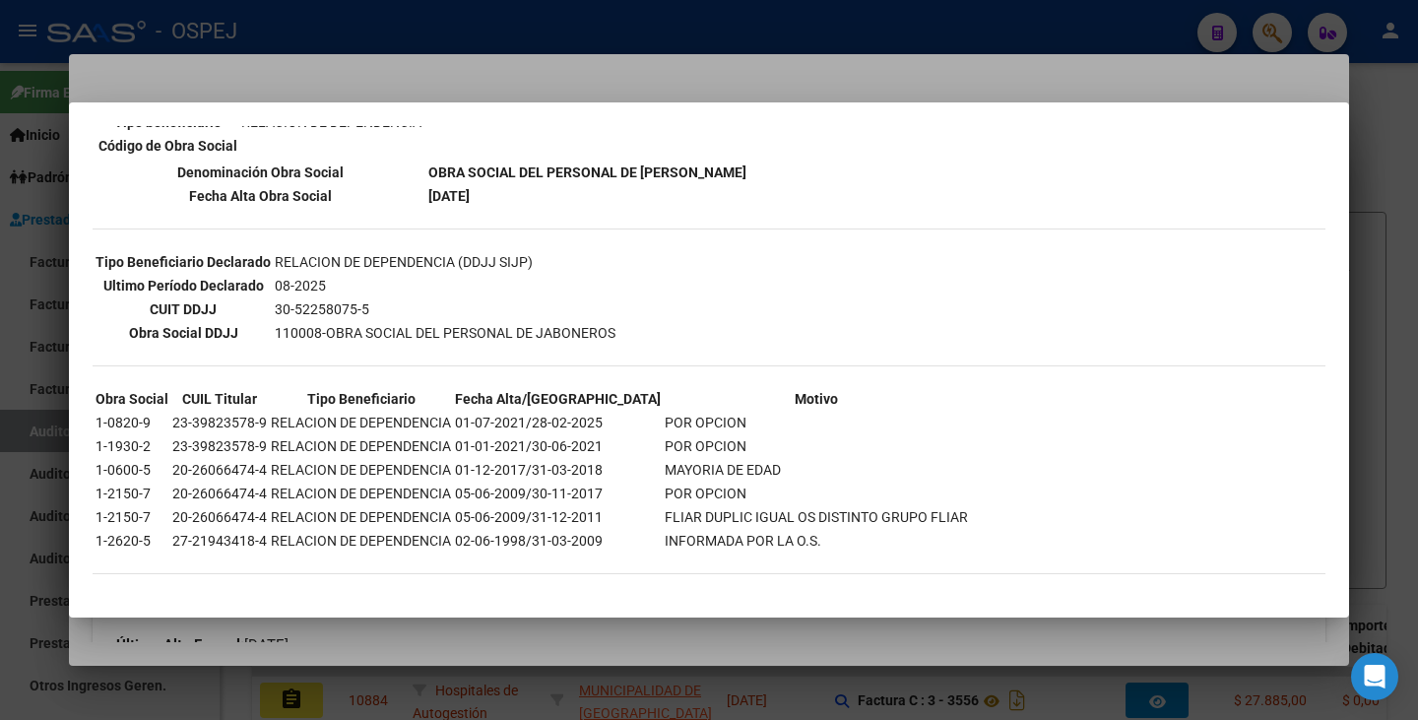
click at [641, 69] on div at bounding box center [709, 360] width 1418 height 720
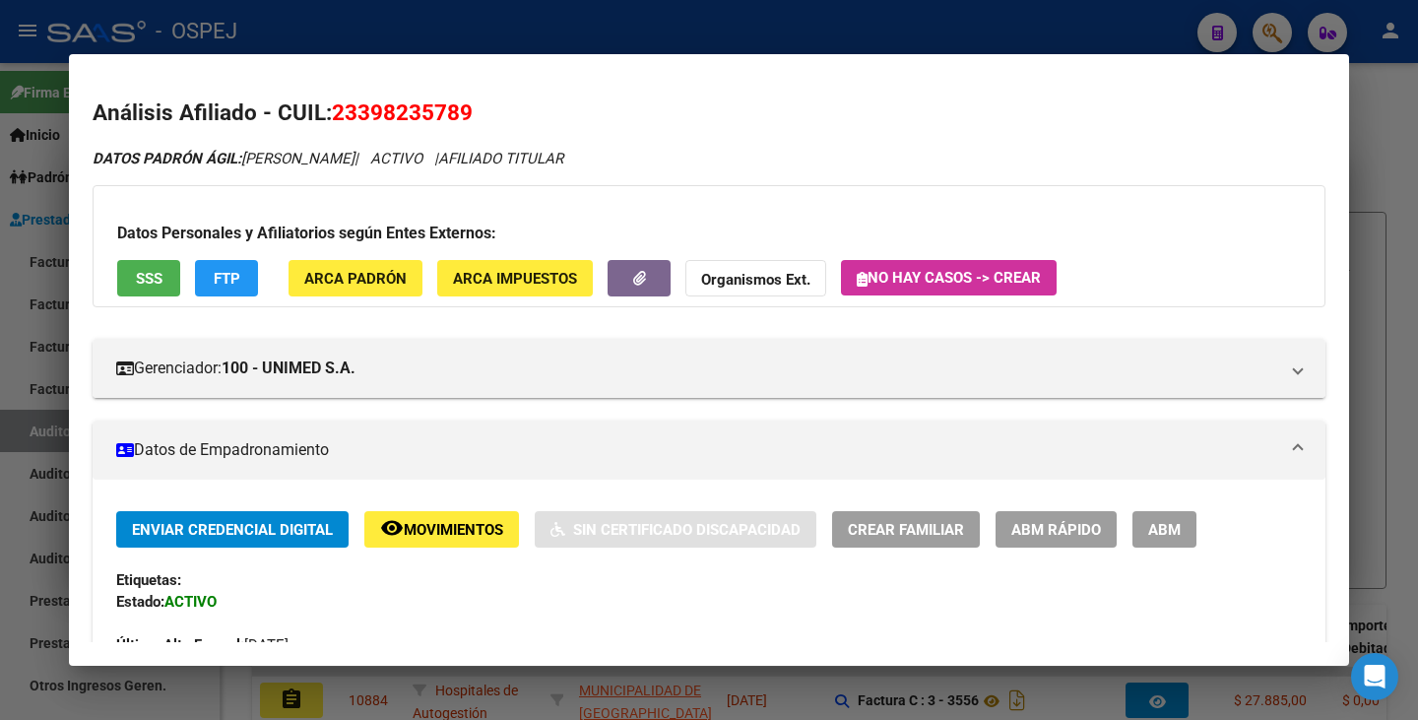
click at [133, 285] on button "SSS" at bounding box center [148, 278] width 63 height 36
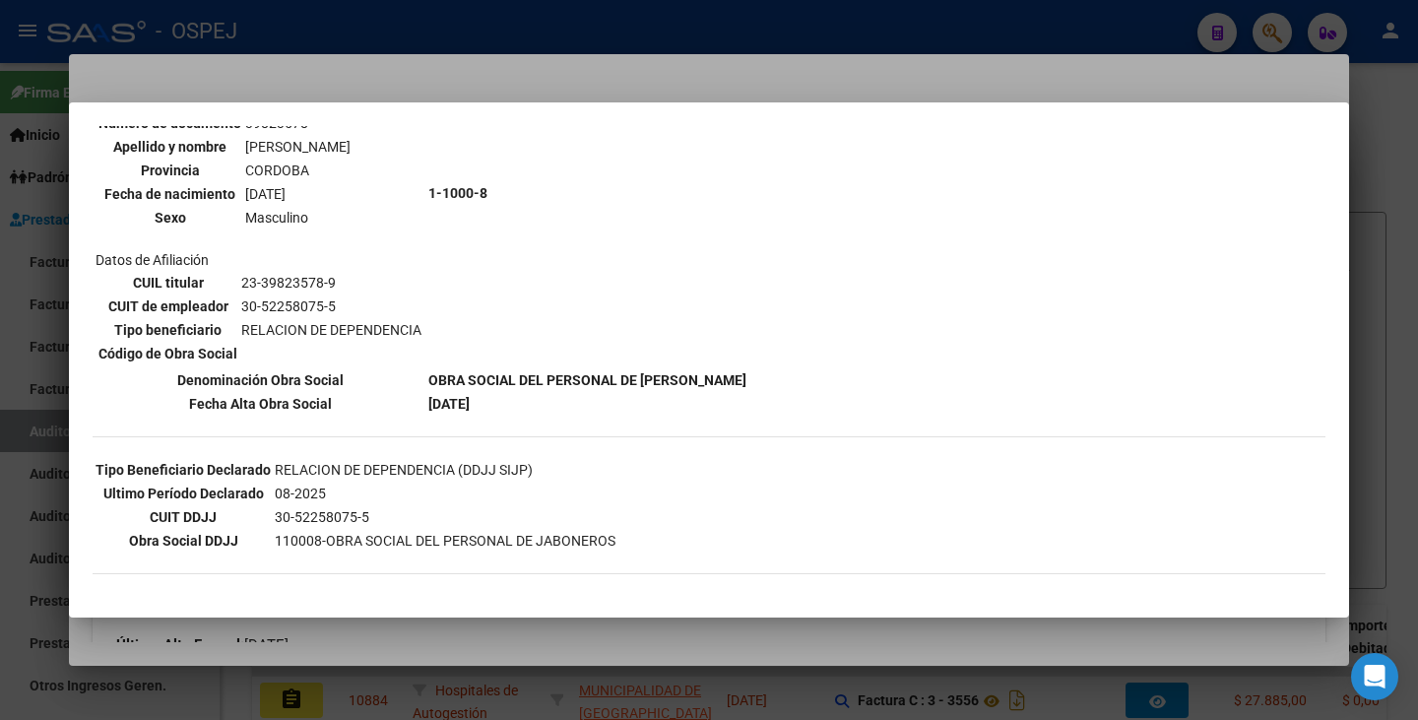
scroll to position [0, 0]
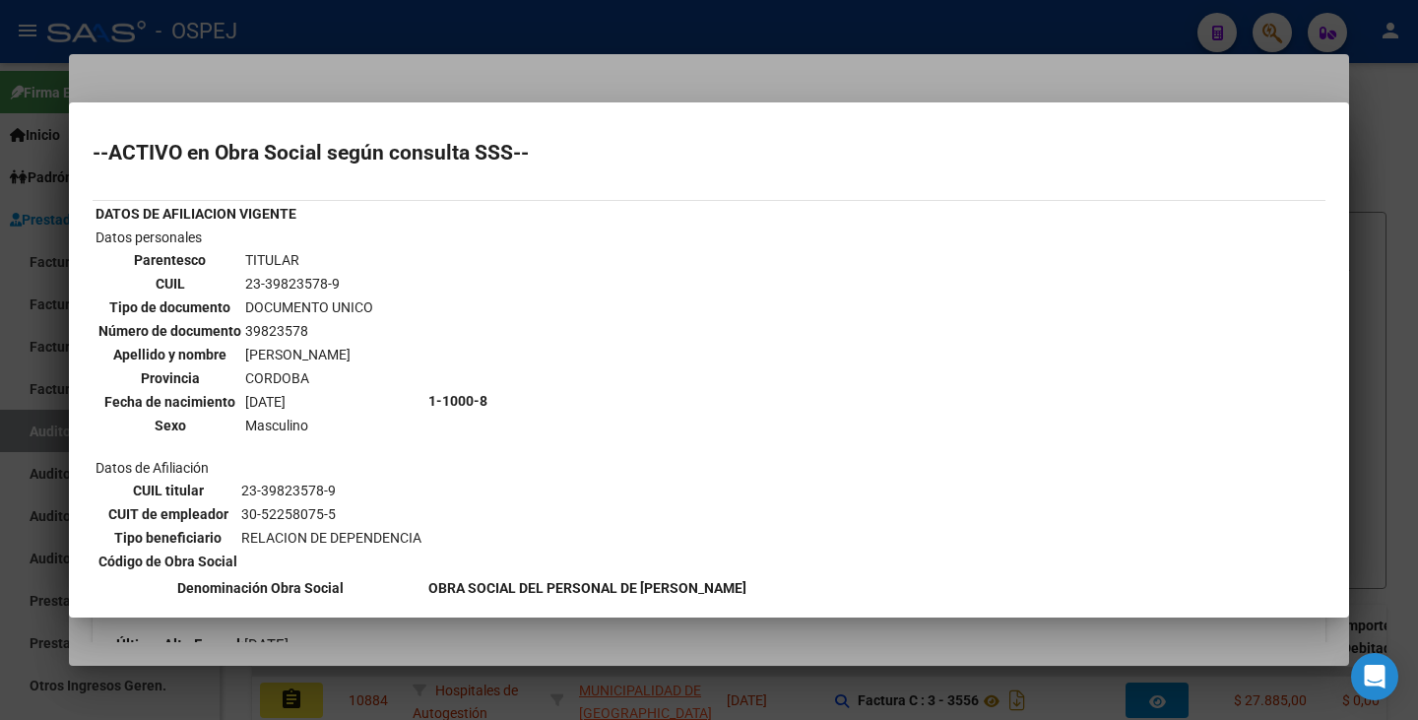
click at [132, 77] on div at bounding box center [709, 360] width 1418 height 720
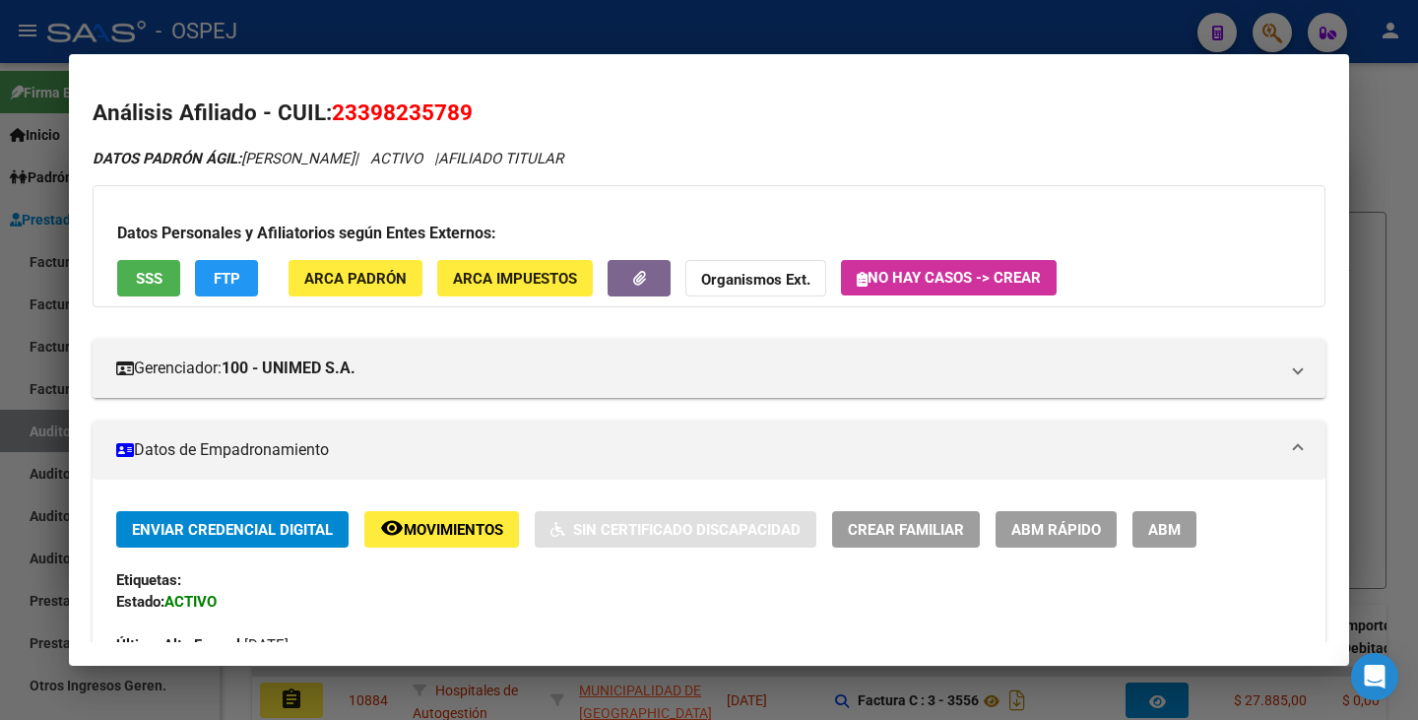
drag, startPoint x: 335, startPoint y: 110, endPoint x: 474, endPoint y: 108, distance: 138.8
click at [474, 108] on h2 "Análisis Afiliado - CUIL: 23398235789" at bounding box center [709, 112] width 1233 height 33
copy span "23398235789"
click at [784, 288] on strong "Organismos Ext." at bounding box center [755, 280] width 109 height 18
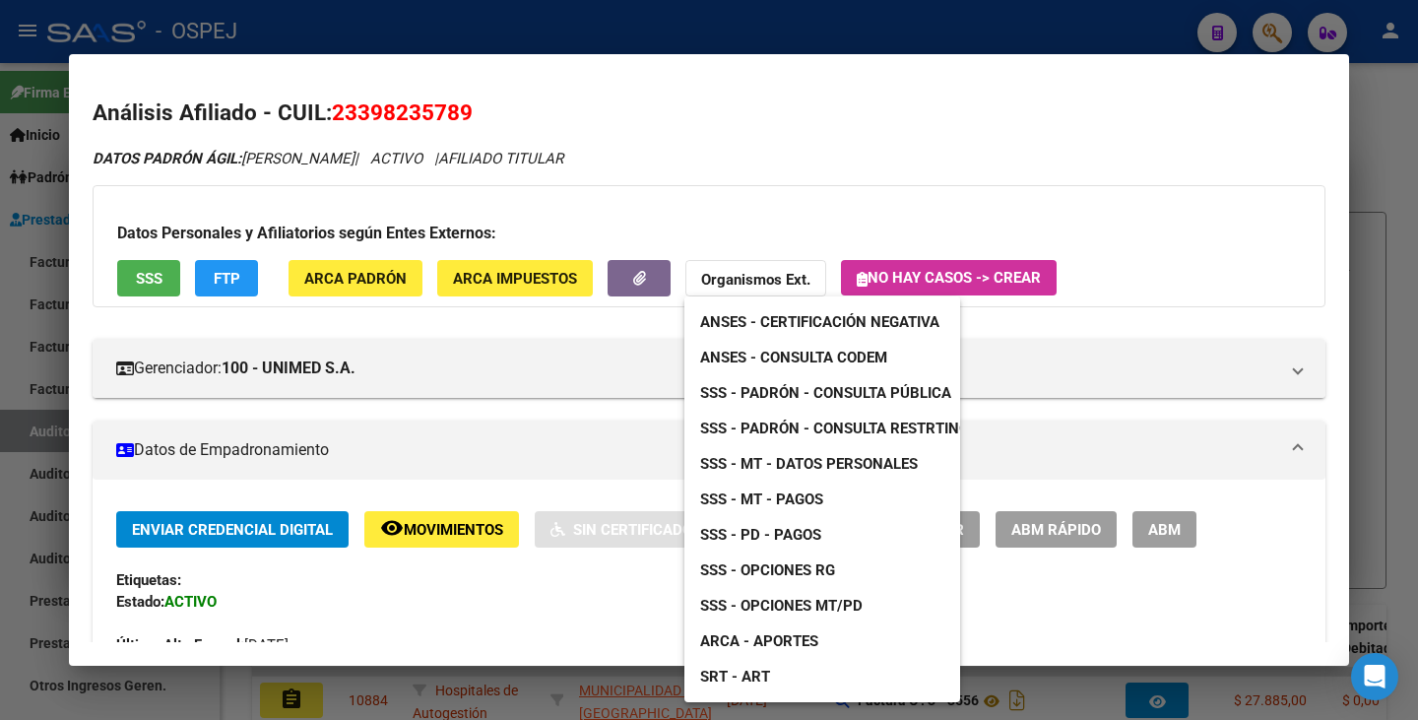
click at [785, 352] on span "ANSES - Consulta CODEM" at bounding box center [793, 358] width 187 height 18
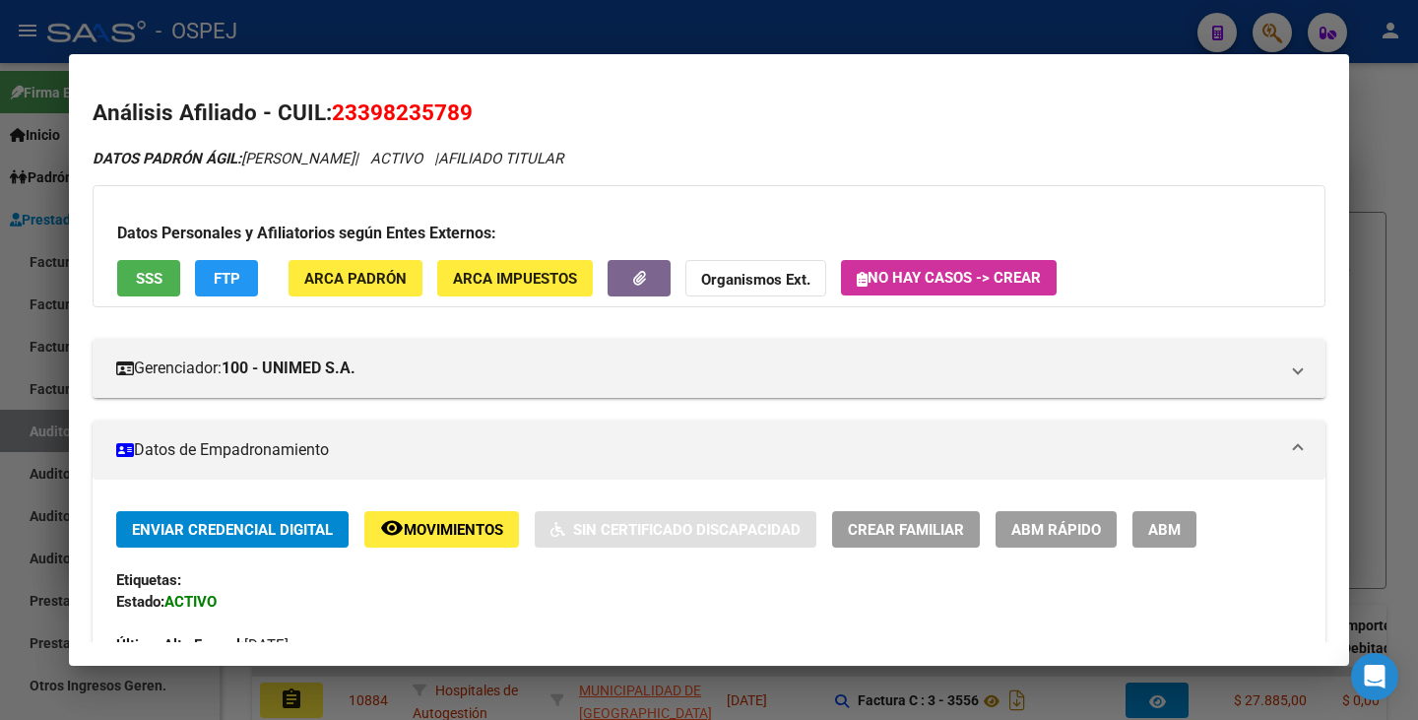
click at [0, 314] on div at bounding box center [709, 360] width 1418 height 720
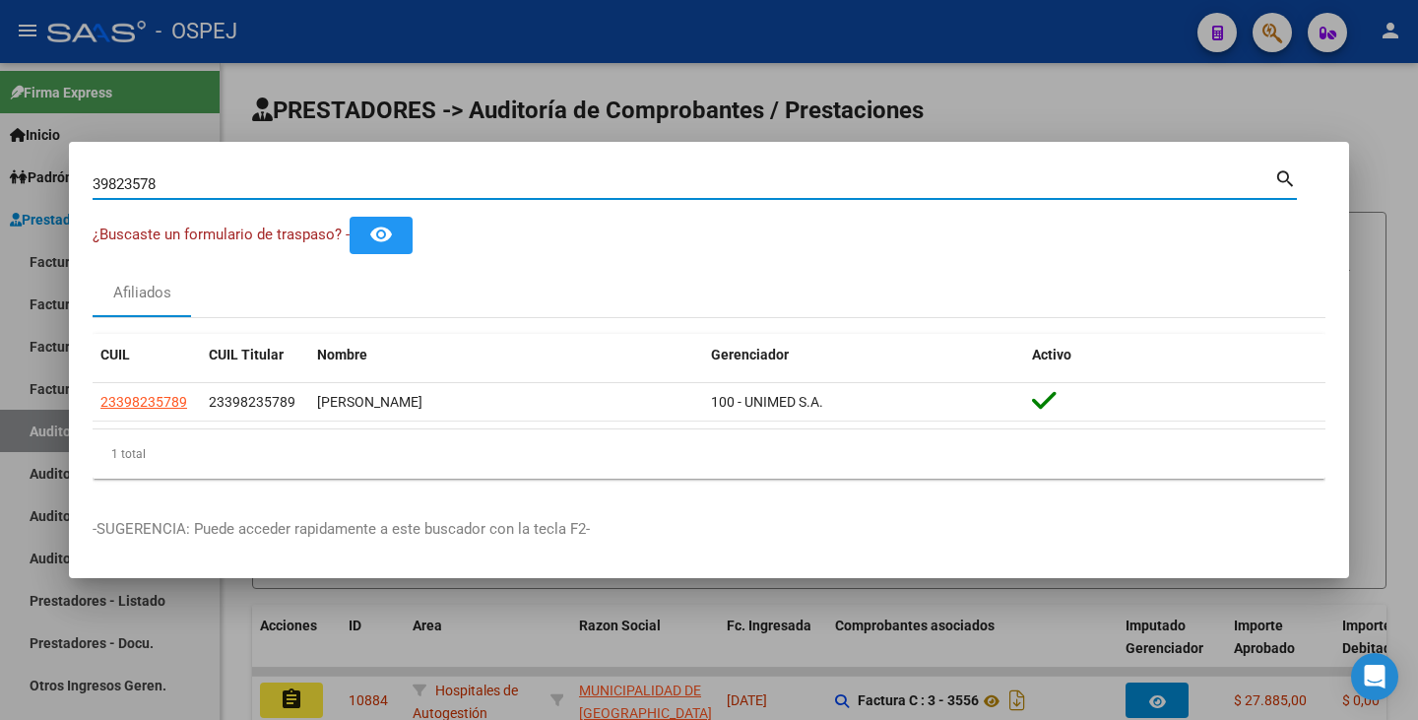
drag, startPoint x: 169, startPoint y: 184, endPoint x: 0, endPoint y: 153, distance: 172.3
click at [0, 153] on div "39823578 Buscar (apellido, dni, cuil, nro traspaso, cuit, obra social) search ¿…" at bounding box center [709, 360] width 1418 height 720
type input "41915534"
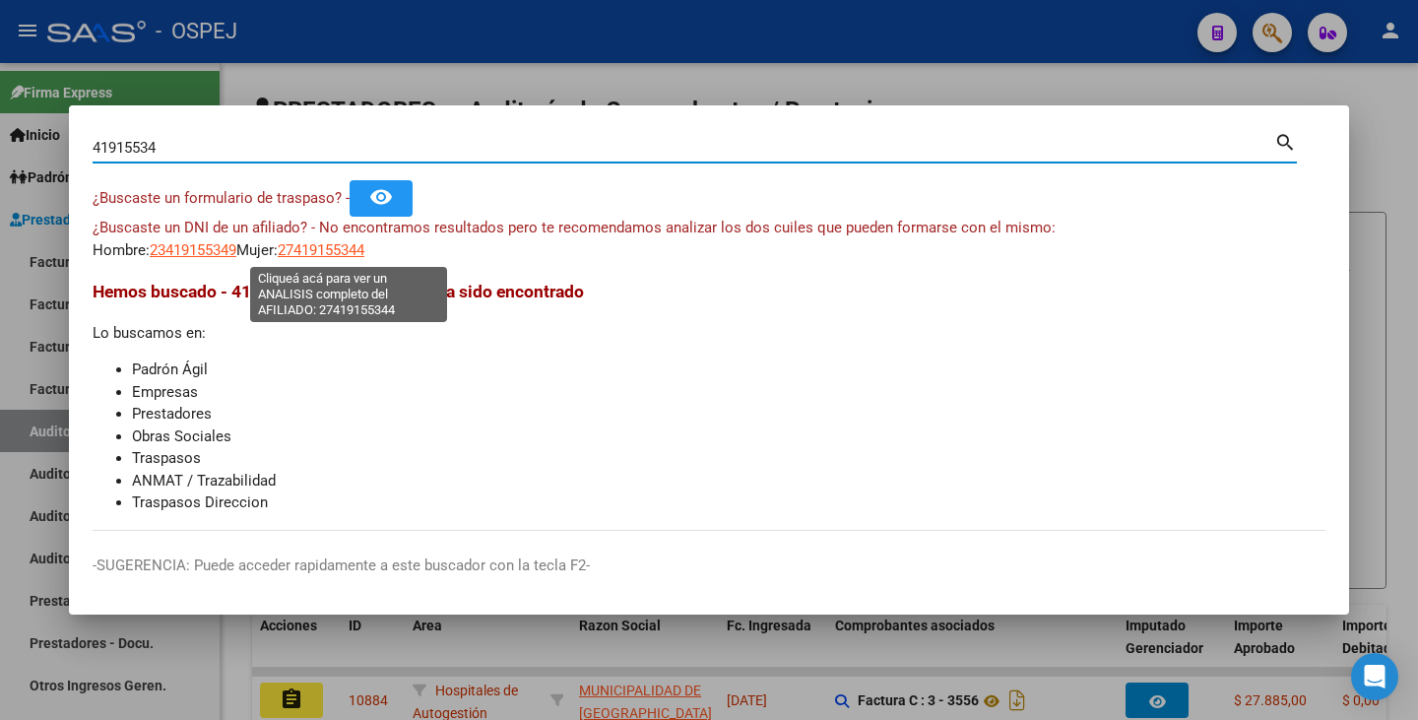
click at [338, 242] on span "27419155344" at bounding box center [321, 250] width 87 height 18
type textarea "27419155344"
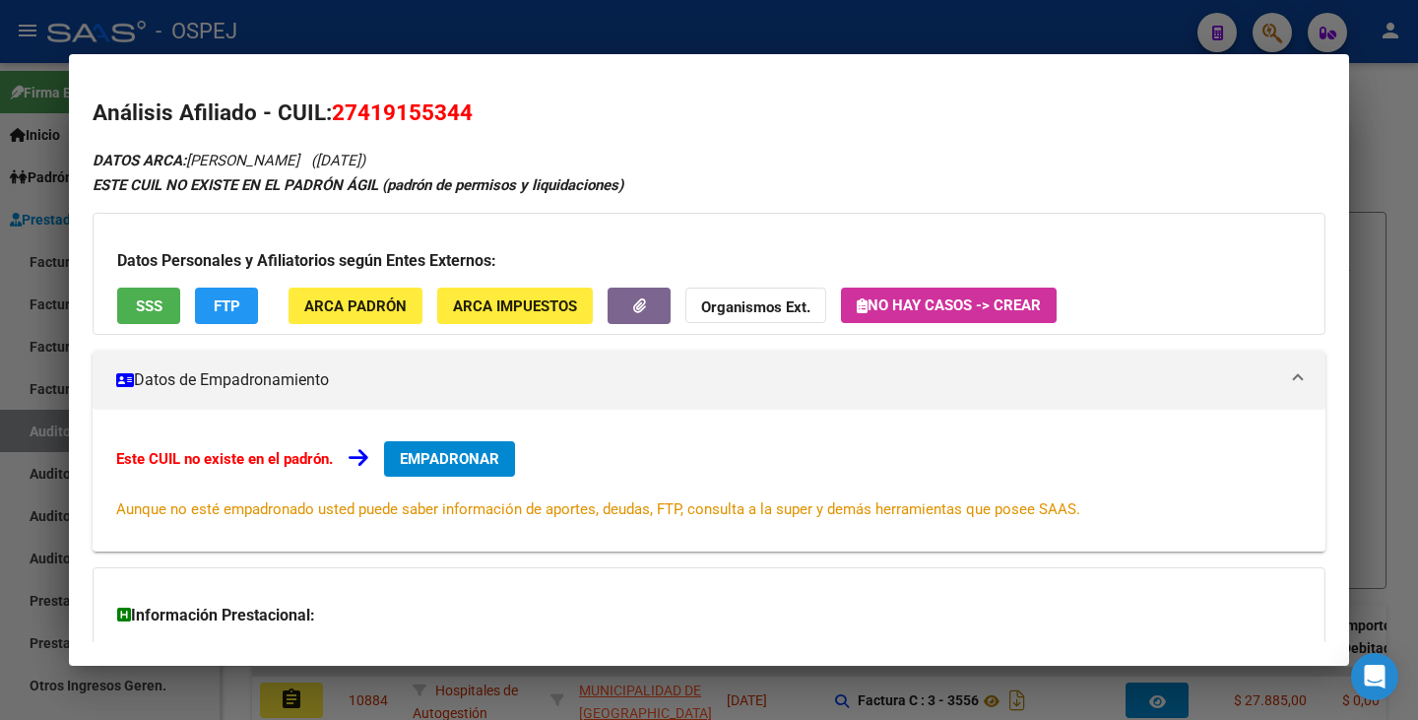
click at [149, 314] on span "SSS" at bounding box center [149, 306] width 27 height 18
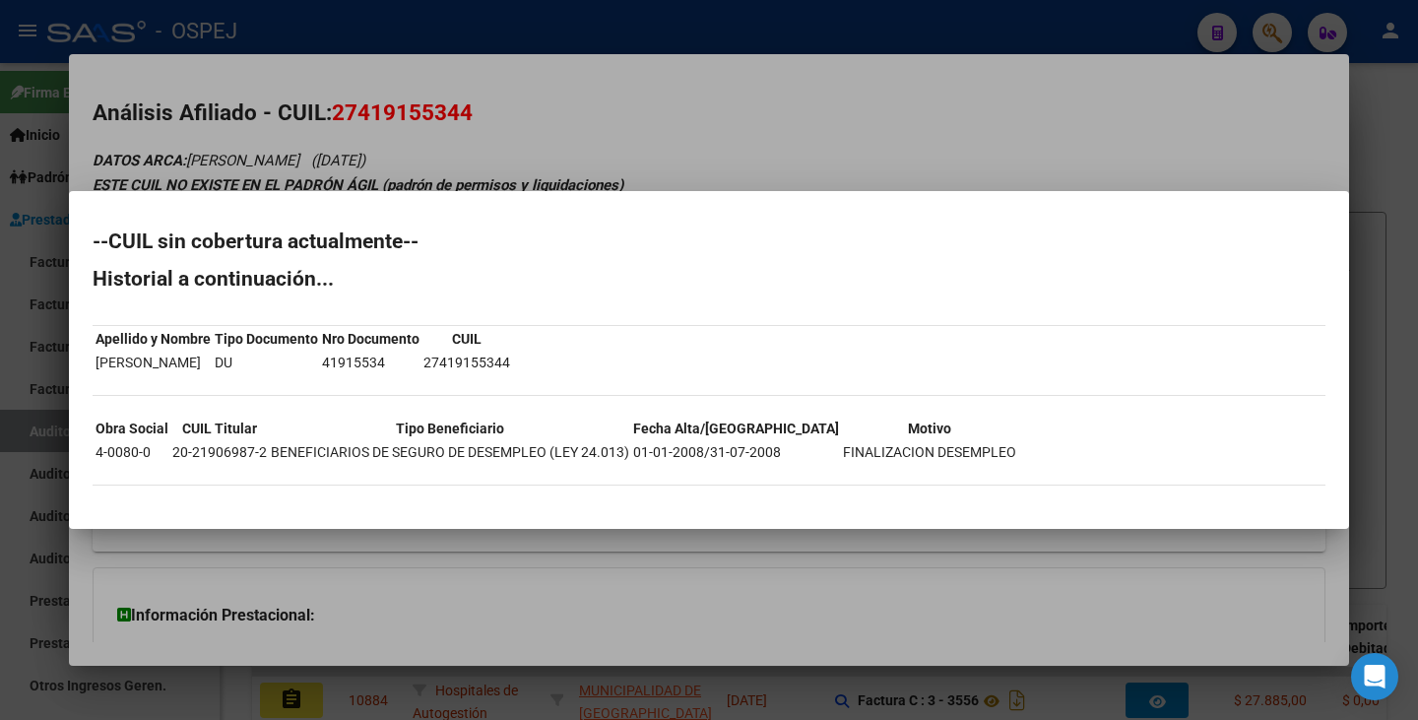
drag, startPoint x: 347, startPoint y: 361, endPoint x: 414, endPoint y: 360, distance: 67.0
click at [414, 360] on td "41915534" at bounding box center [370, 363] width 99 height 22
copy td "41915534"
click at [422, 590] on div at bounding box center [709, 360] width 1418 height 720
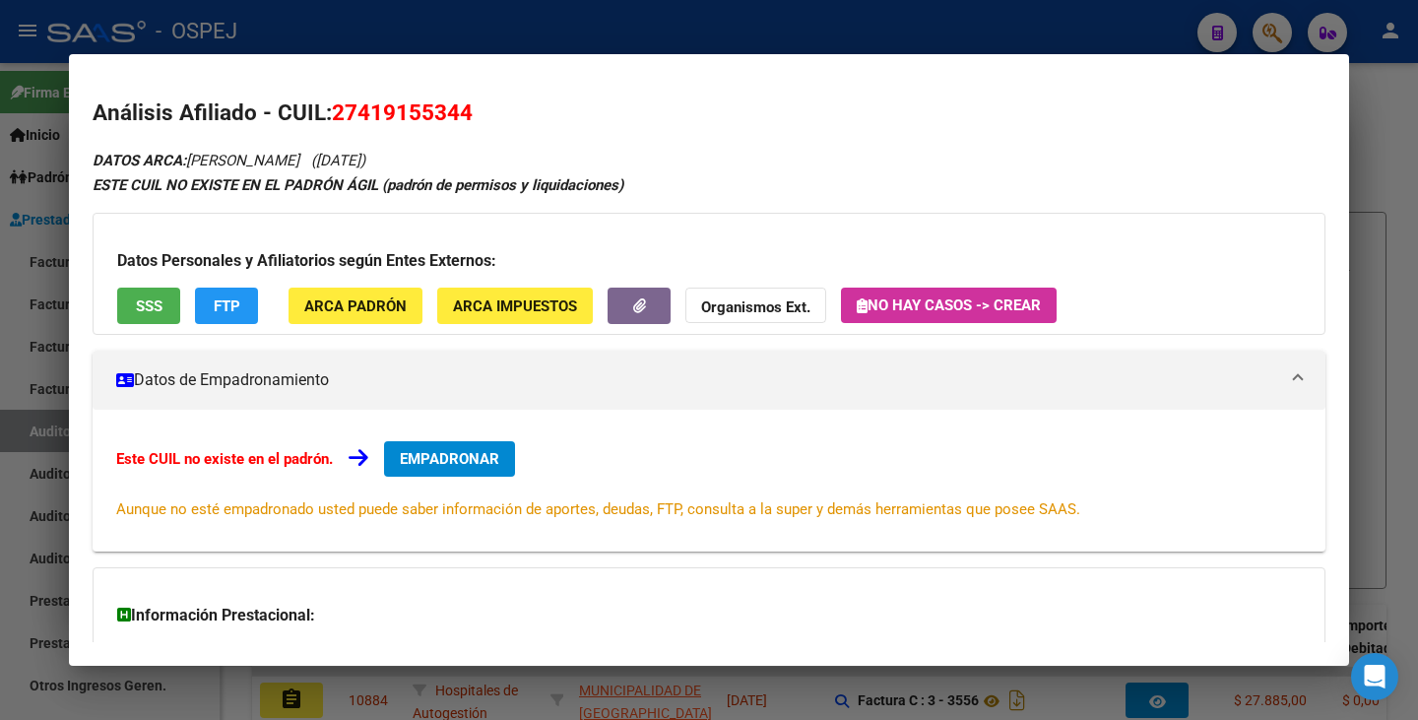
click at [422, 590] on div "Información Prestacional: SUR / SURGE / INTEGR. Sin Certificado Discapacidad No…" at bounding box center [709, 635] width 1233 height 136
click at [36, 561] on div at bounding box center [709, 360] width 1418 height 720
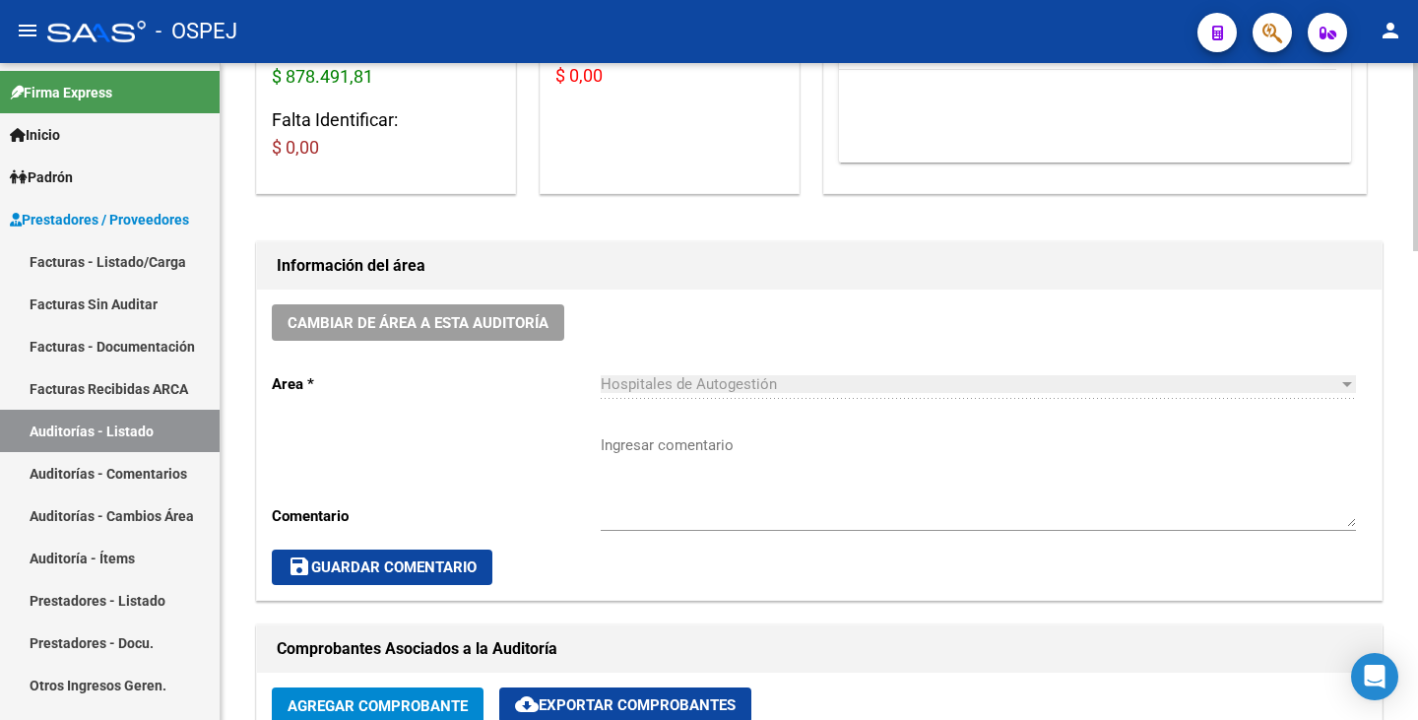
scroll to position [788, 0]
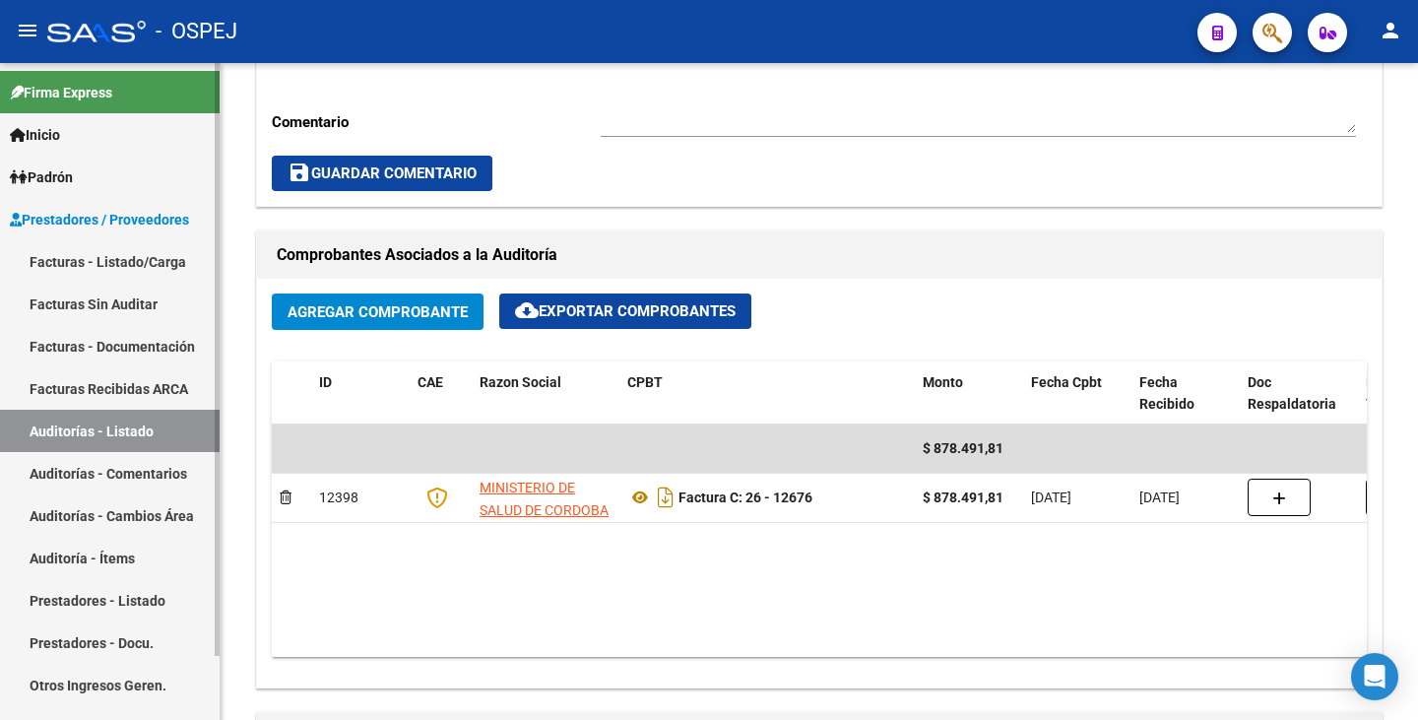
click at [89, 309] on link "Facturas Sin Auditar" at bounding box center [110, 304] width 220 height 42
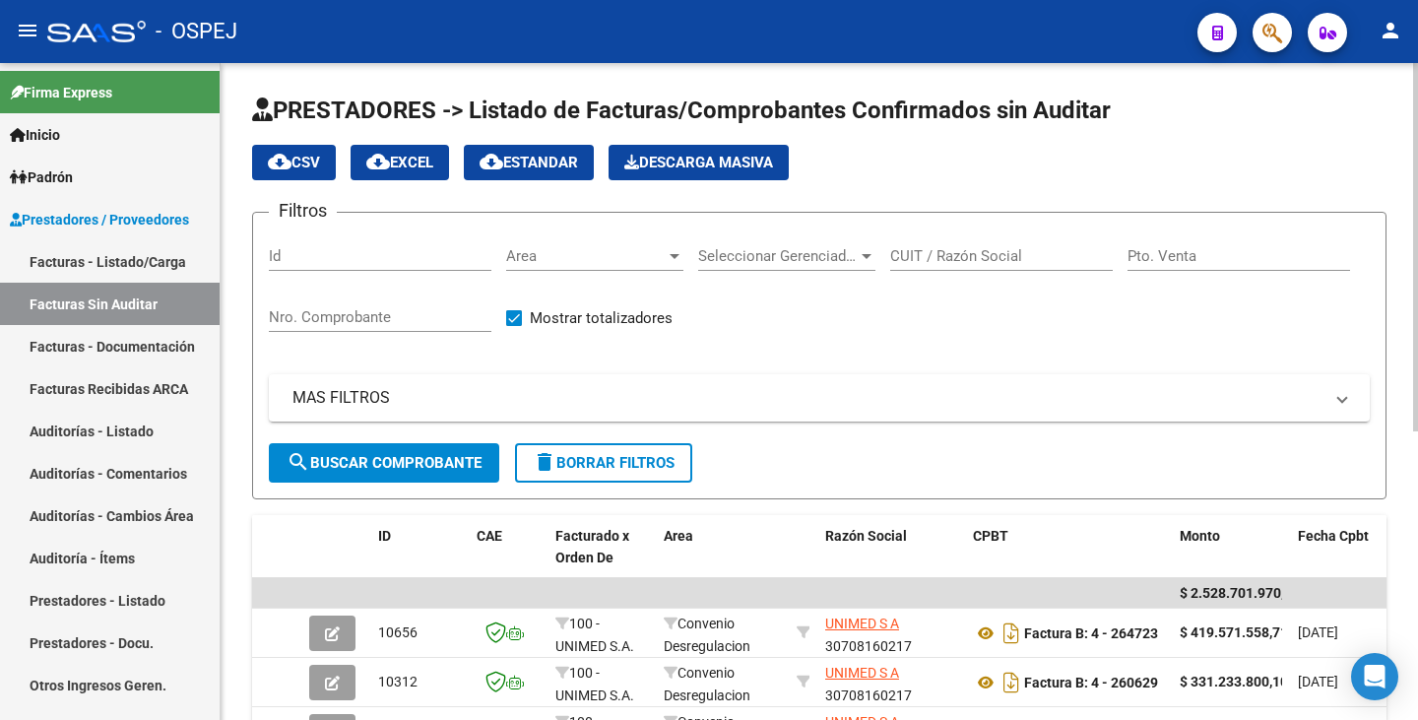
click at [627, 264] on span "Area" at bounding box center [586, 256] width 160 height 18
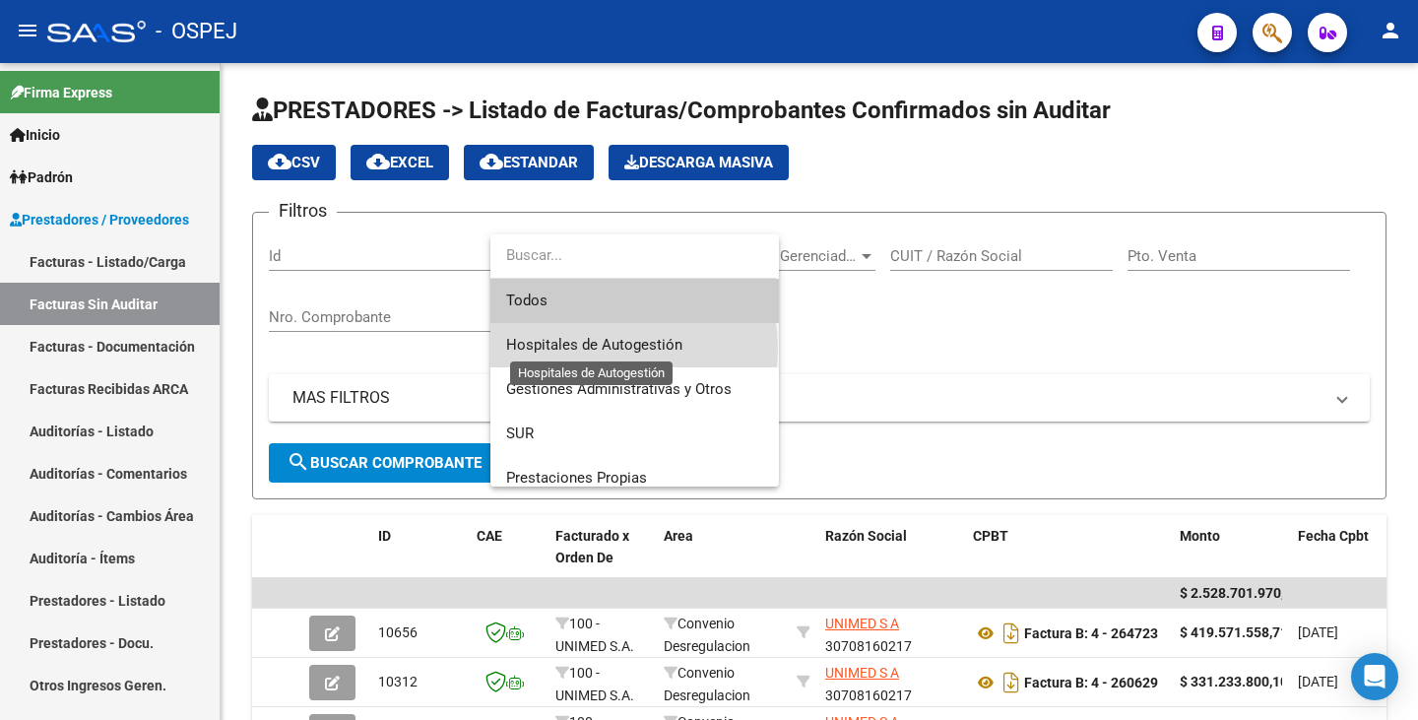
click at [603, 349] on span "Hospitales de Autogestión" at bounding box center [594, 345] width 176 height 18
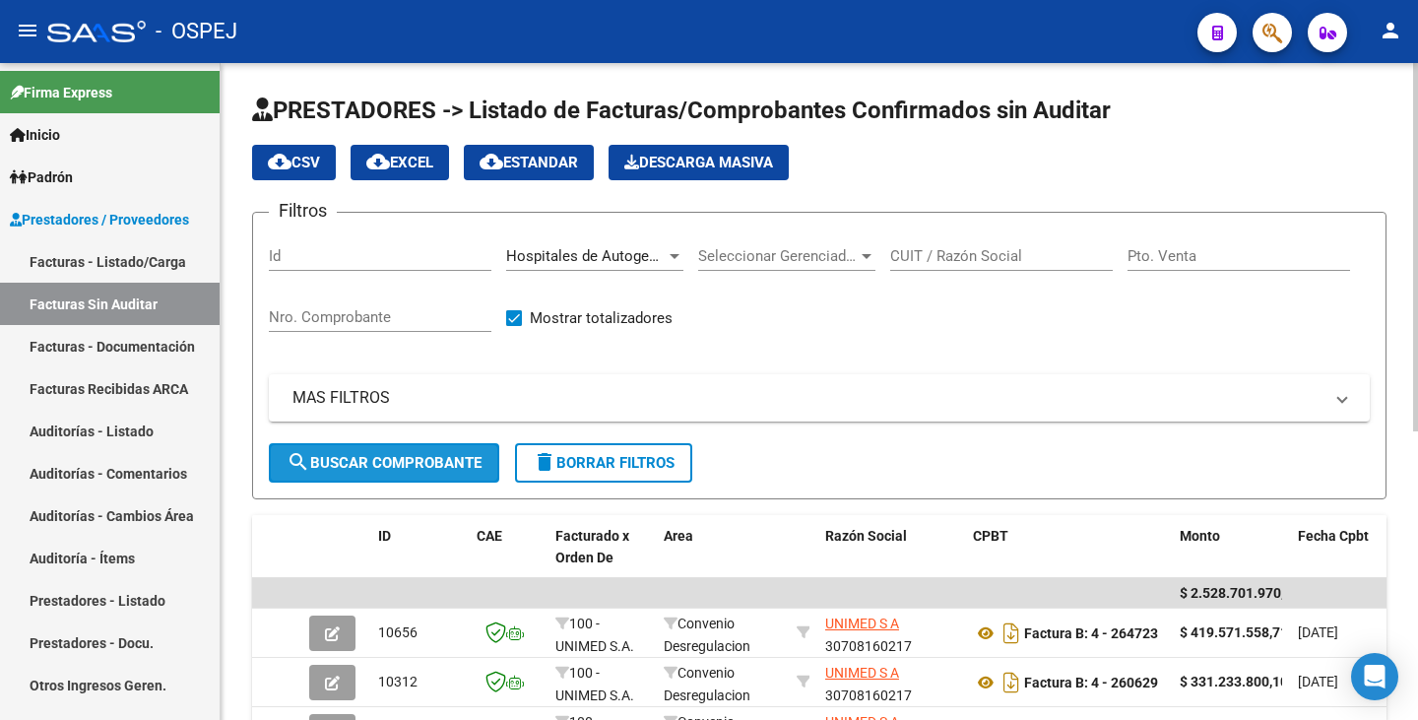
click at [395, 460] on span "search Buscar Comprobante" at bounding box center [384, 463] width 195 height 18
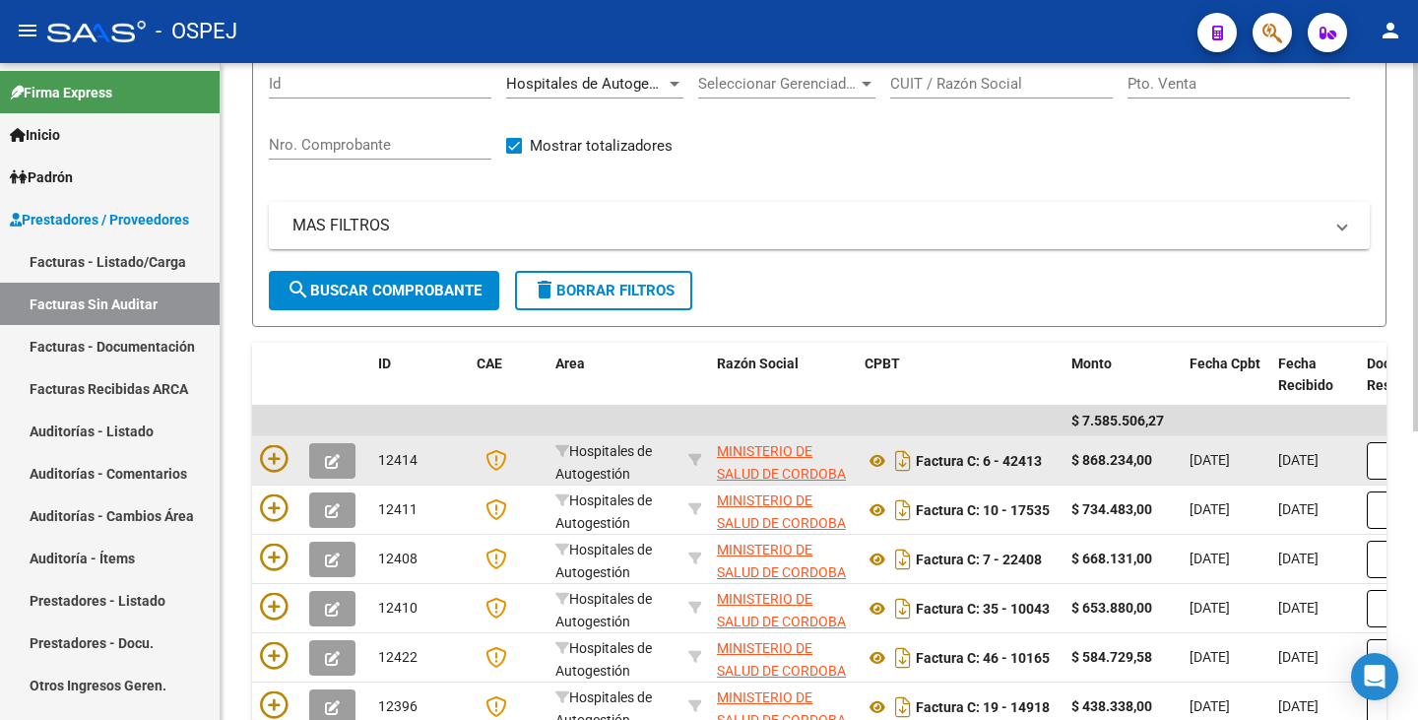
scroll to position [197, 0]
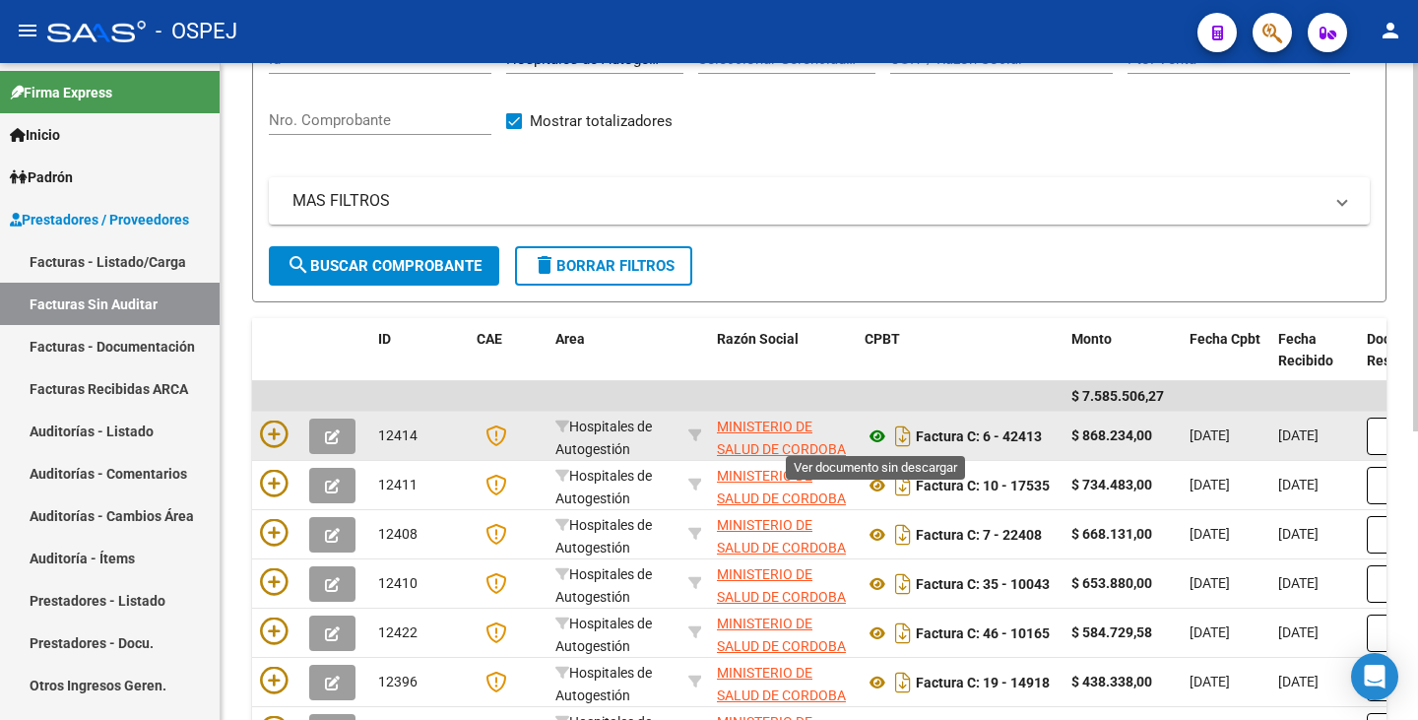
click at [878, 437] on icon at bounding box center [877, 436] width 26 height 24
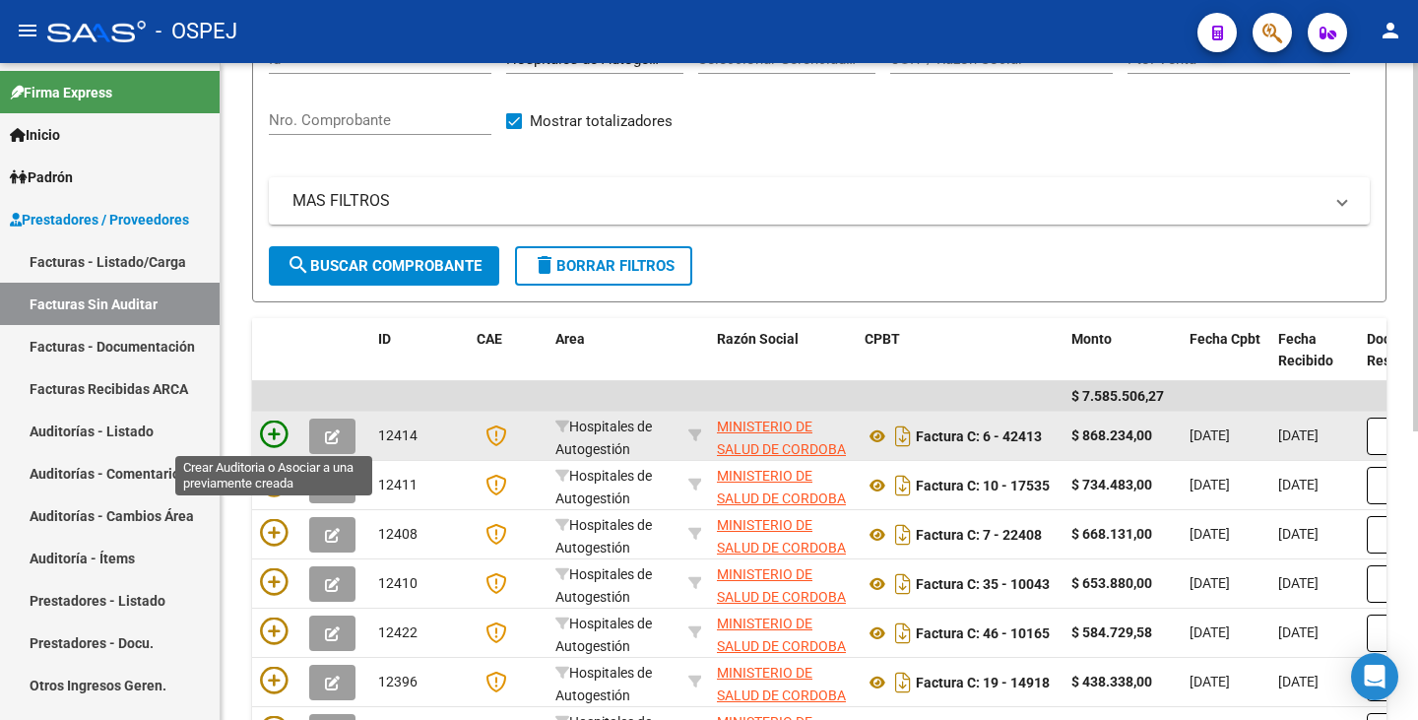
click at [265, 442] on icon at bounding box center [274, 434] width 28 height 28
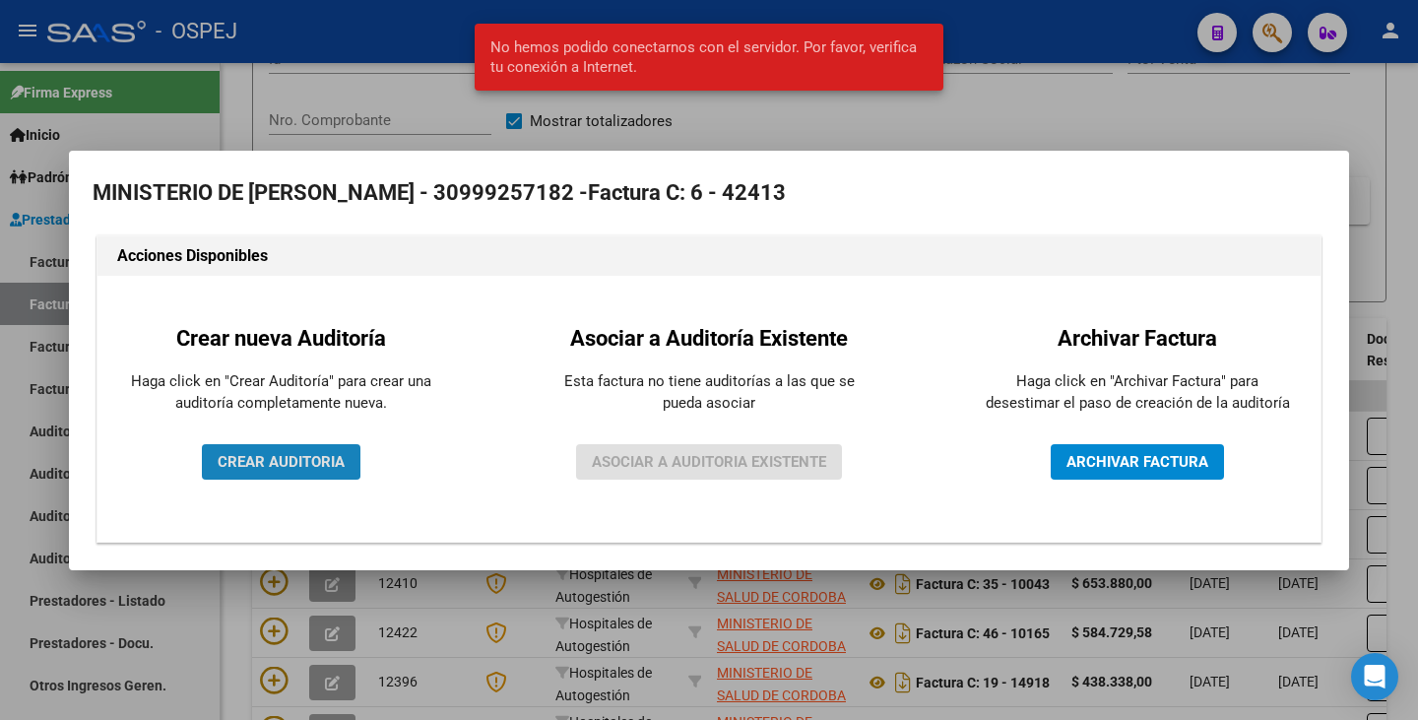
click at [272, 456] on span "CREAR AUDITORIA" at bounding box center [281, 462] width 127 height 18
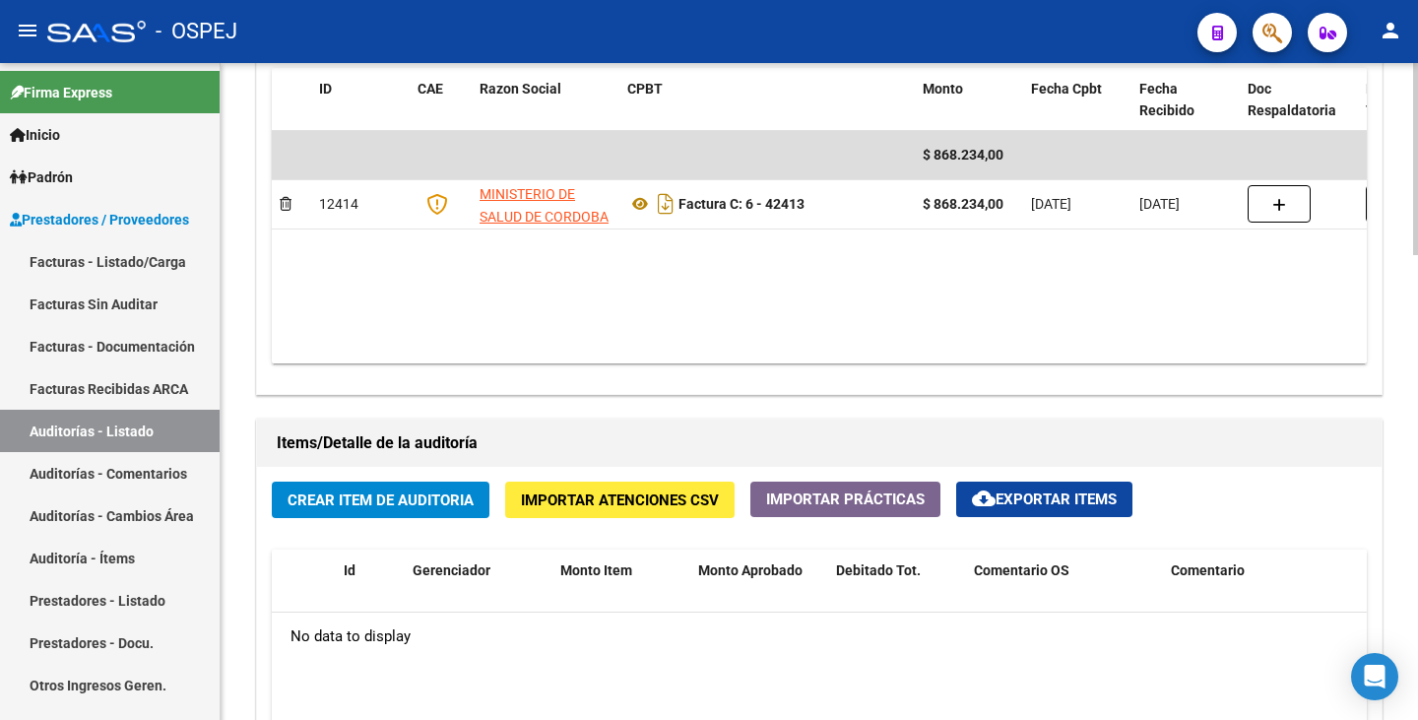
scroll to position [1182, 0]
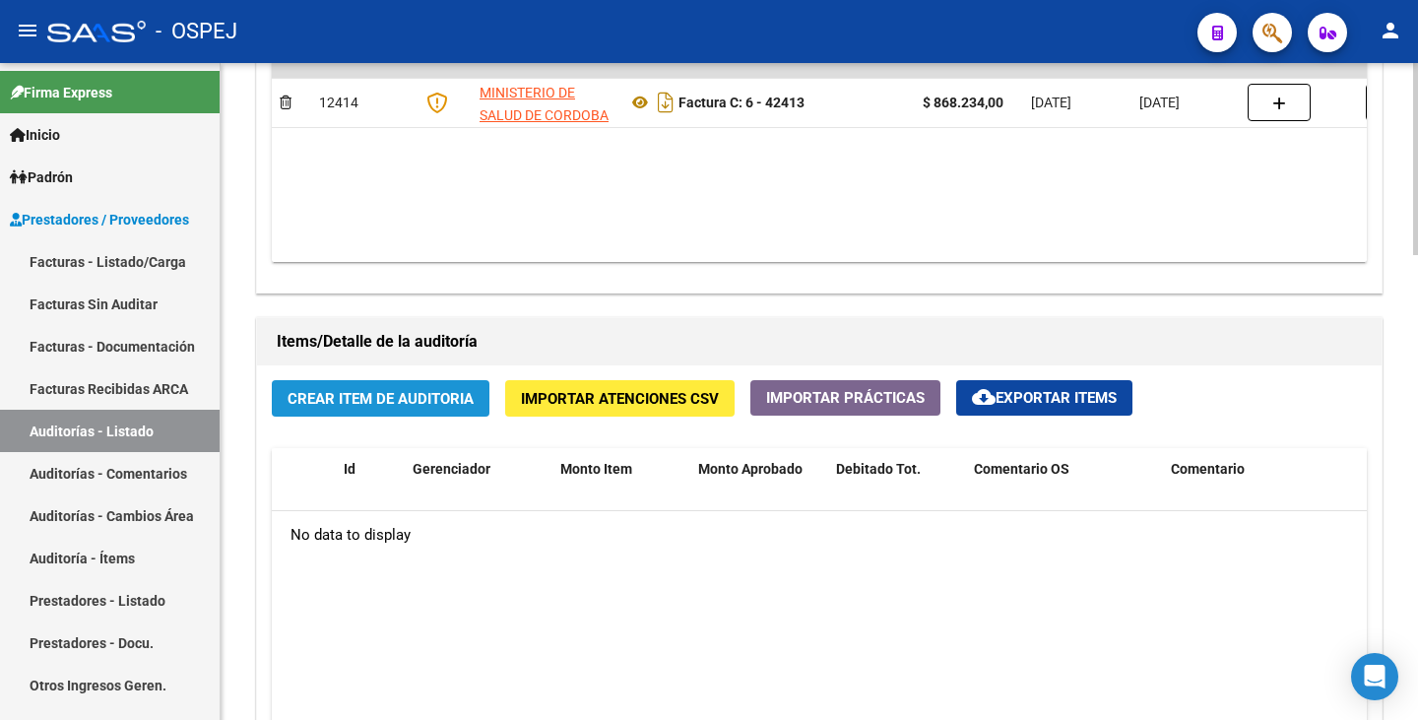
click at [434, 405] on span "Crear Item de Auditoria" at bounding box center [381, 399] width 186 height 18
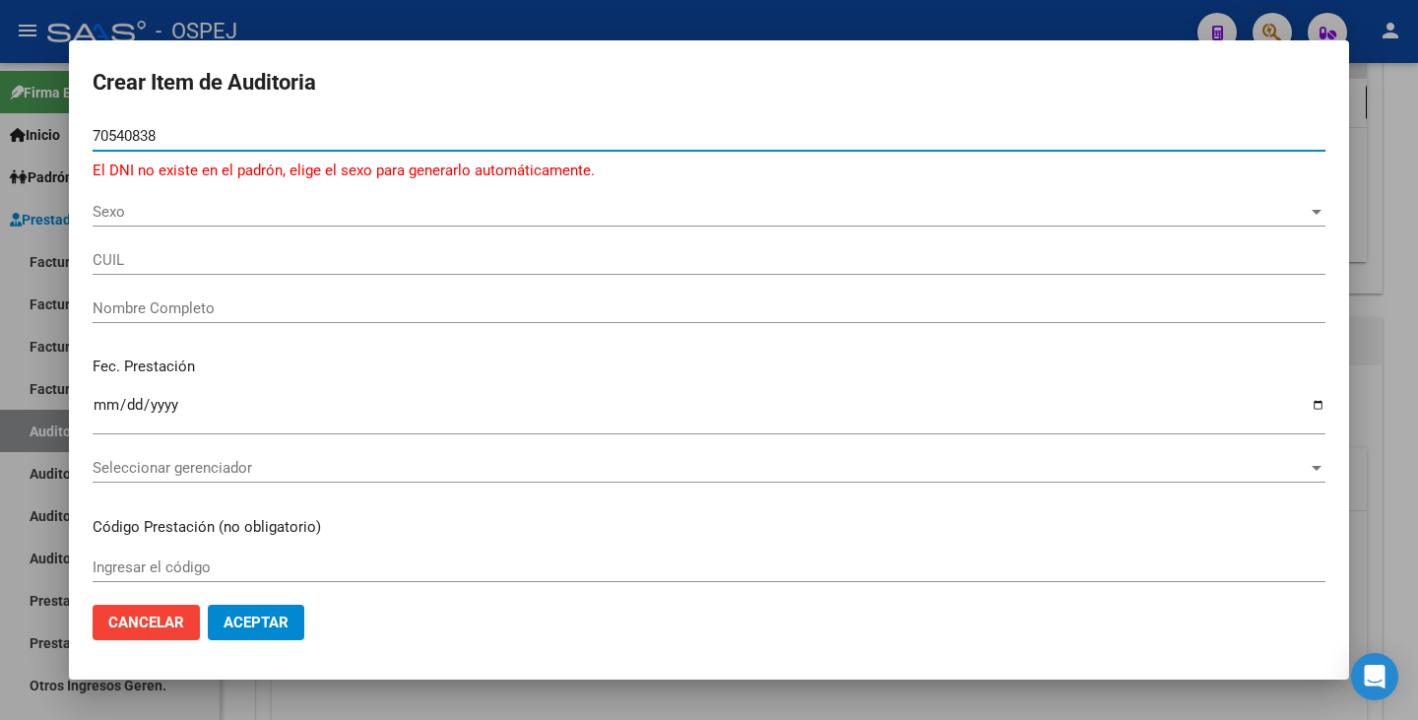
type input "70540838"
click at [157, 216] on span "Sexo" at bounding box center [700, 212] width 1215 height 18
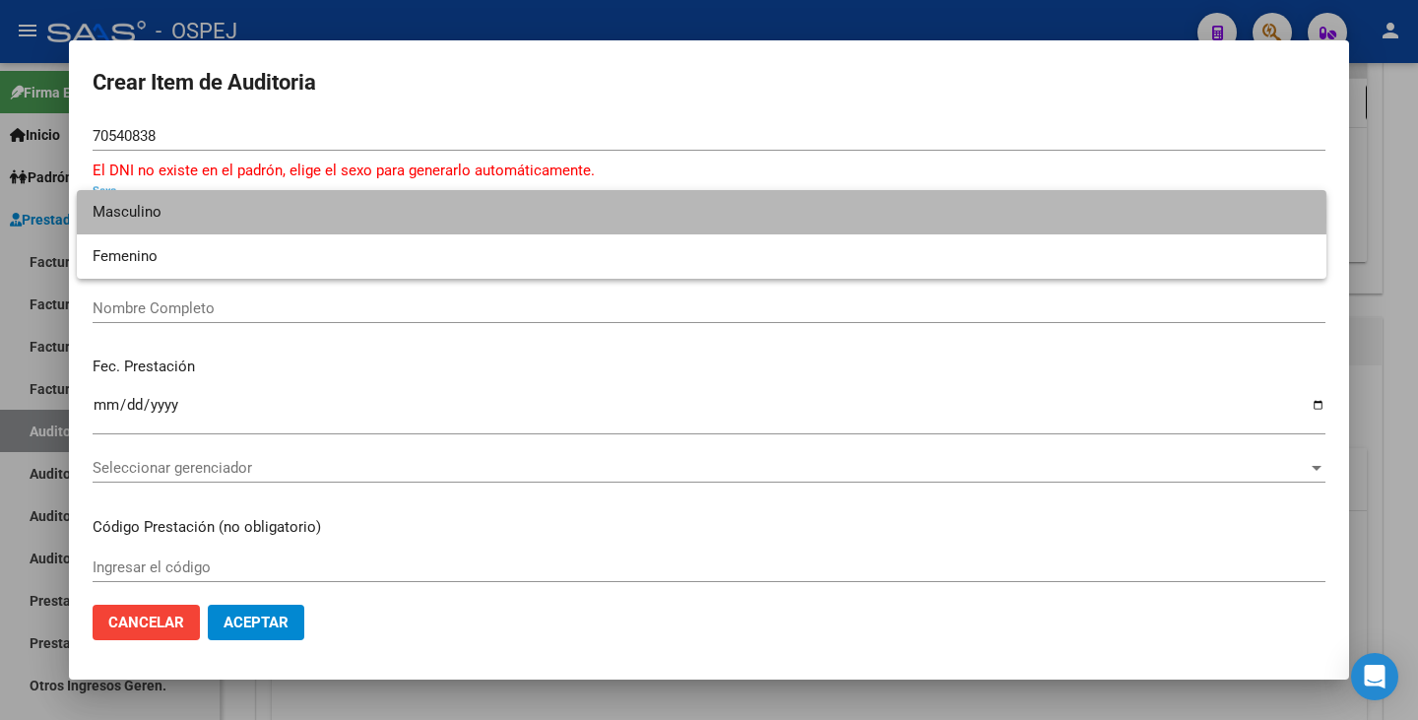
click at [157, 216] on span "Masculino" at bounding box center [702, 212] width 1218 height 44
type input "20705408387"
